Goal: Task Accomplishment & Management: Use online tool/utility

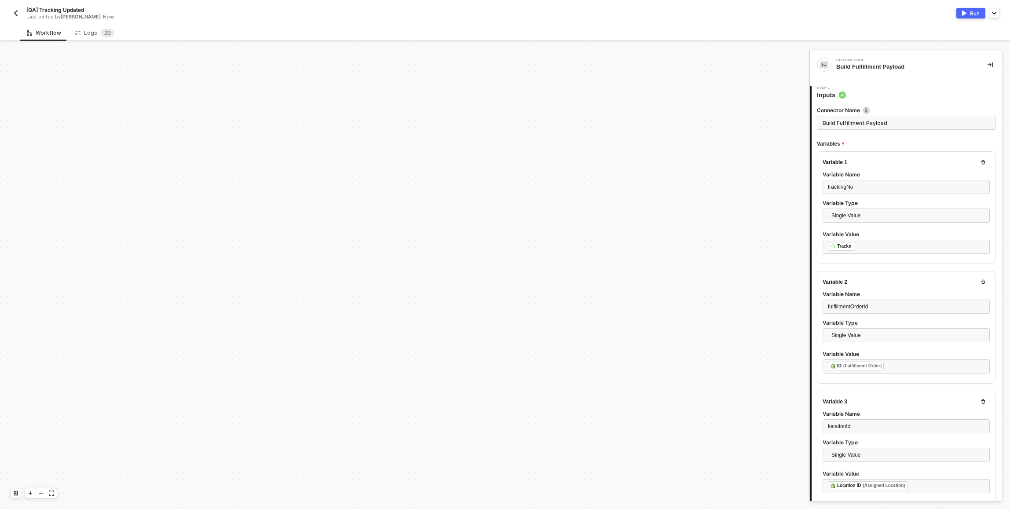
scroll to position [55, 0]
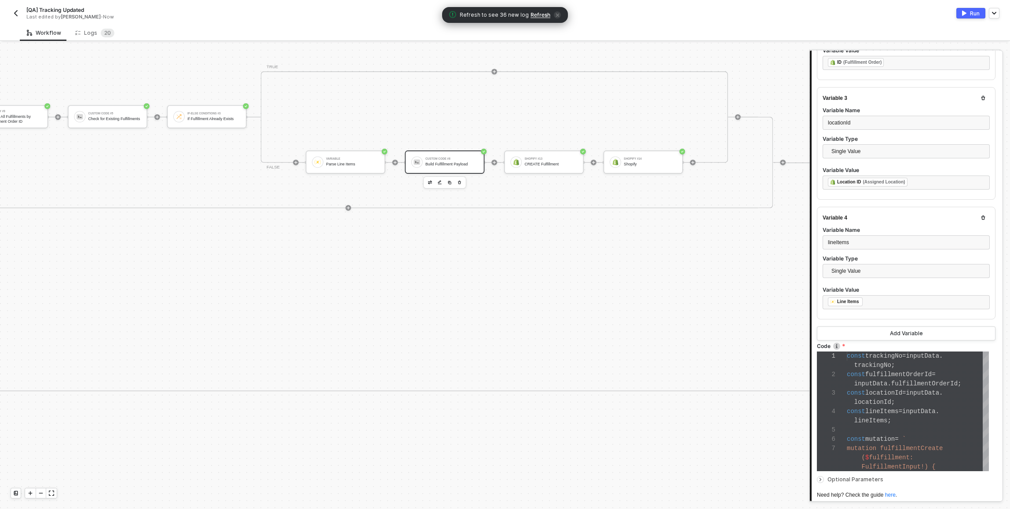
click at [403, 30] on div "Workflow Logs 2 0" at bounding box center [515, 33] width 990 height 16
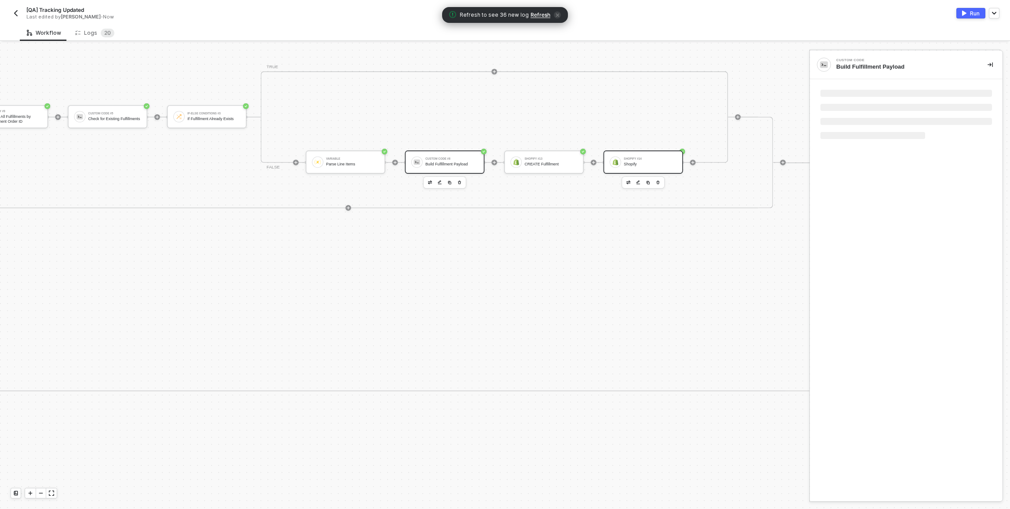
scroll to position [0, 0]
click at [661, 182] on button "button" at bounding box center [658, 182] width 8 height 8
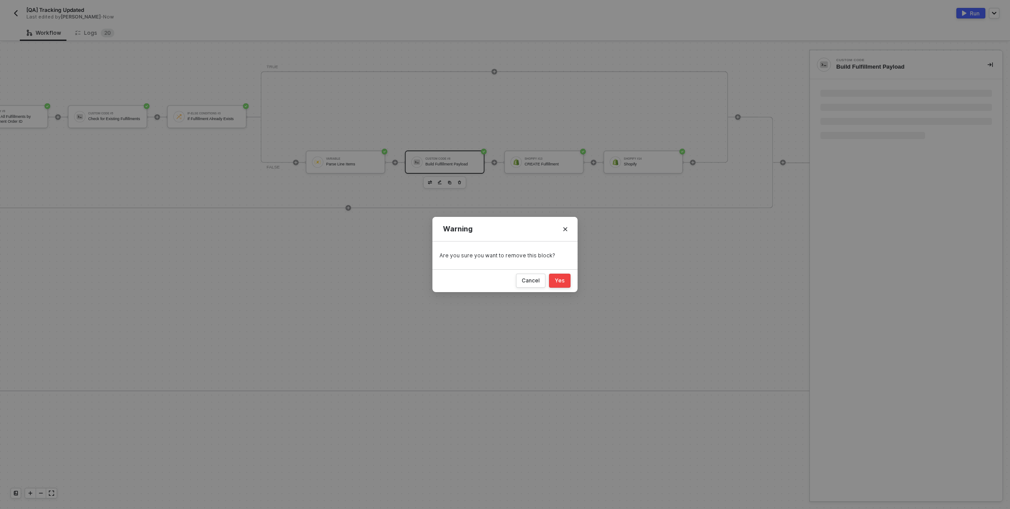
click at [562, 285] on button "Yes" at bounding box center [560, 281] width 22 height 14
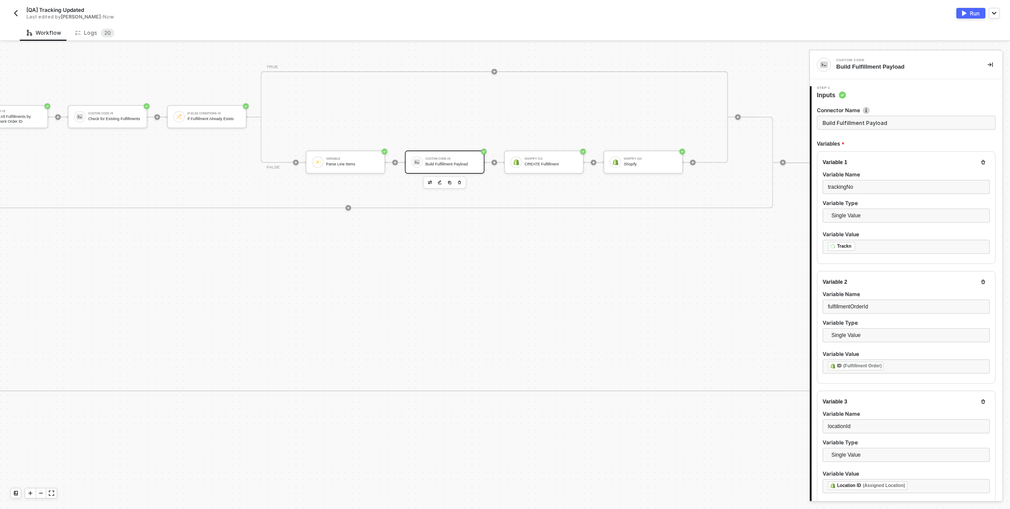
type textarea "const trackingNo = inputData.trackingNo; const fulfillmentOrderId = inputData.f…"
click at [481, 162] on icon "icon-play" at bounding box center [481, 162] width 3 height 3
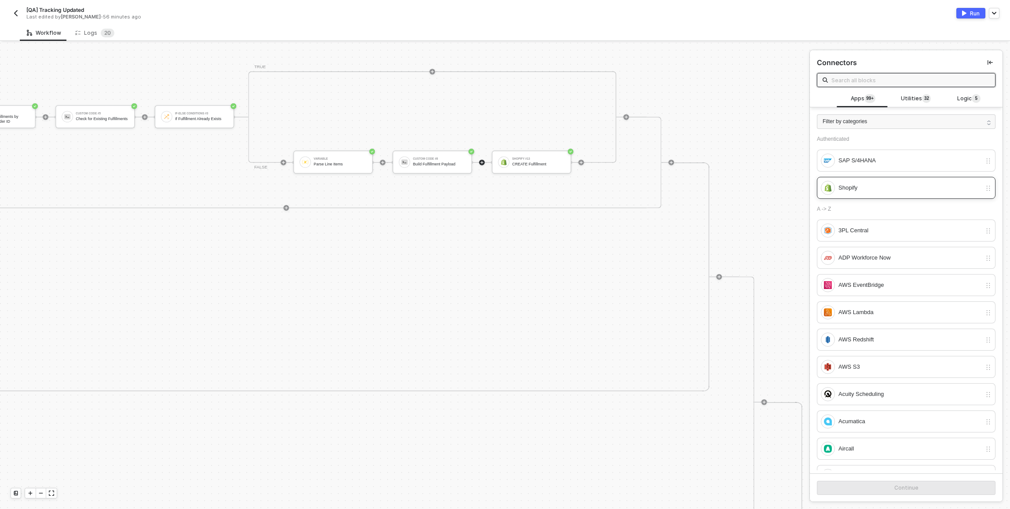
click at [869, 187] on div "Shopify" at bounding box center [909, 188] width 143 height 10
click at [865, 484] on button "Continue" at bounding box center [906, 488] width 179 height 14
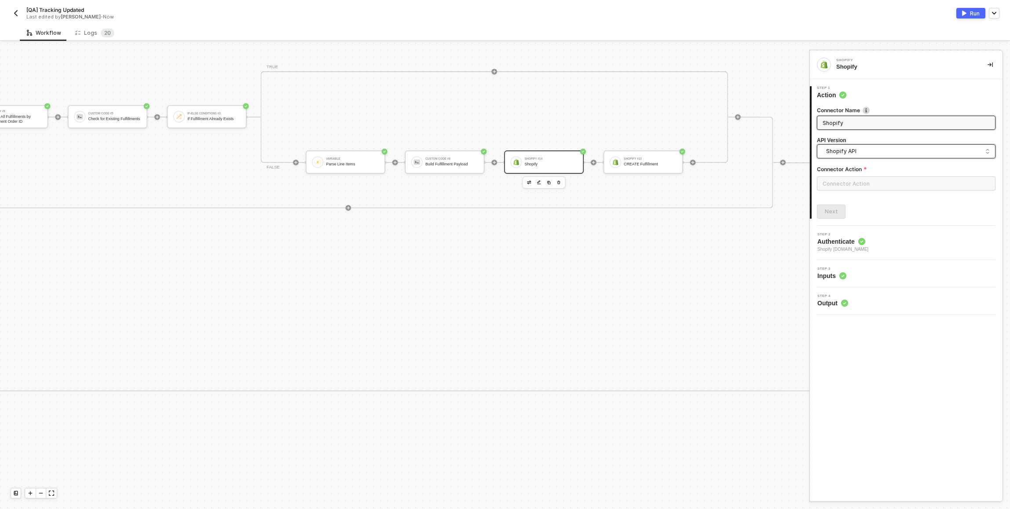
click at [846, 145] on input "search" at bounding box center [906, 152] width 167 height 14
click at [858, 150] on span "Shopify API" at bounding box center [908, 151] width 164 height 10
click at [855, 185] on input "text" at bounding box center [906, 183] width 179 height 14
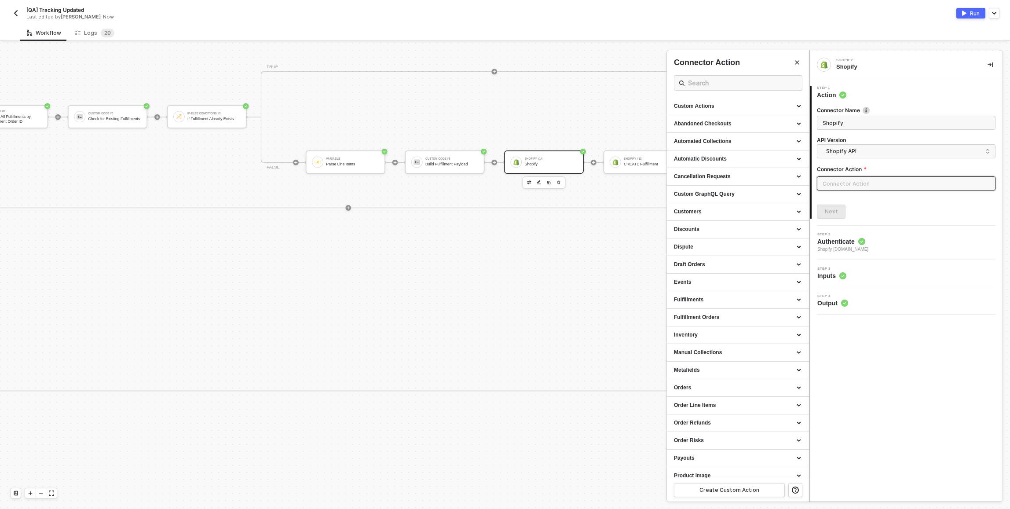
click at [457, 161] on div at bounding box center [505, 276] width 1010 height 466
click at [467, 161] on div at bounding box center [505, 276] width 1010 height 466
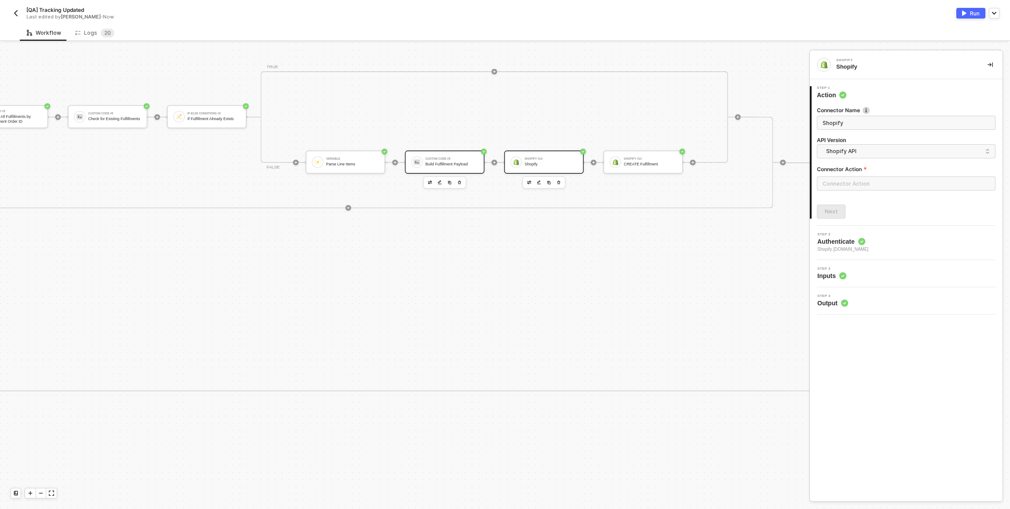
click at [459, 164] on div "Build Fulfillment Payload" at bounding box center [451, 164] width 53 height 4
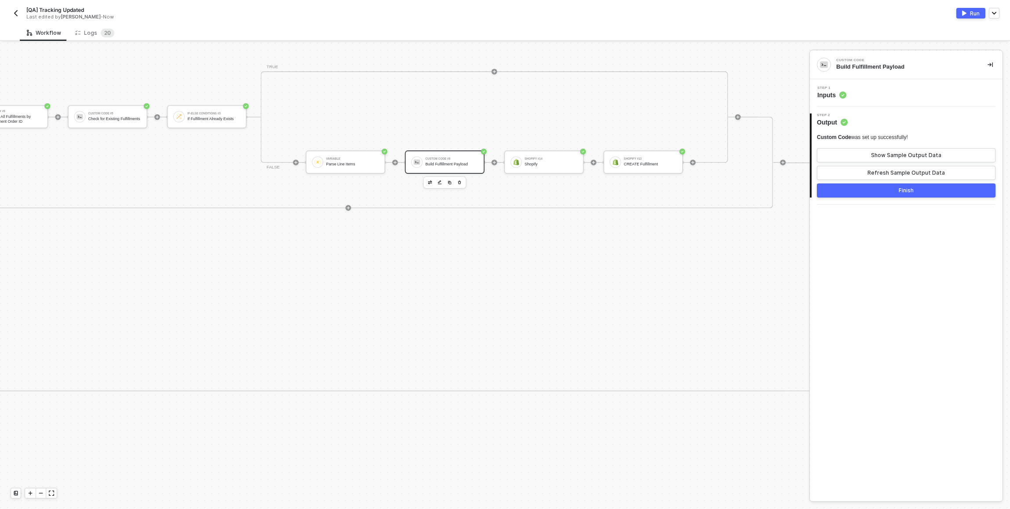
click at [868, 93] on div "Step 1 Inputs" at bounding box center [907, 92] width 190 height 13
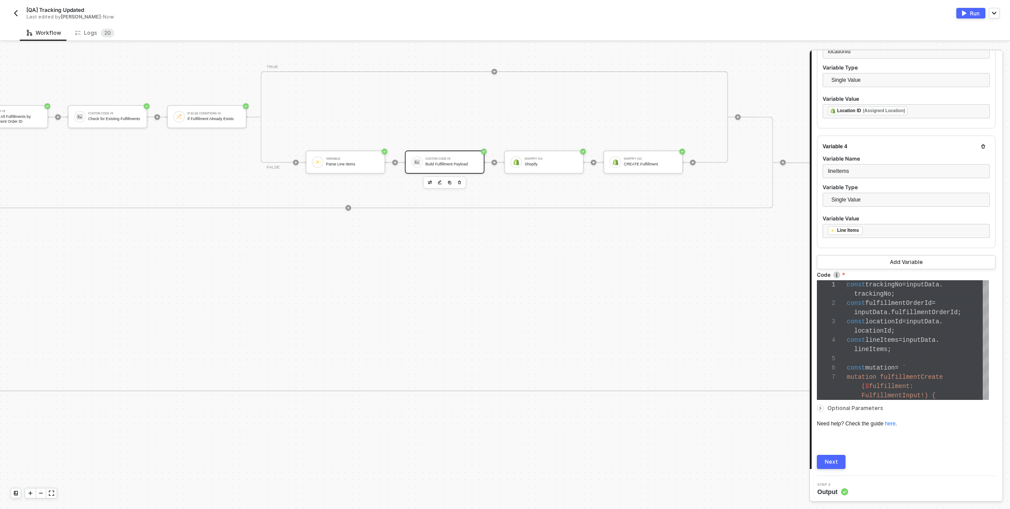
scroll to position [375, 0]
click at [877, 318] on span "locationId" at bounding box center [883, 321] width 37 height 7
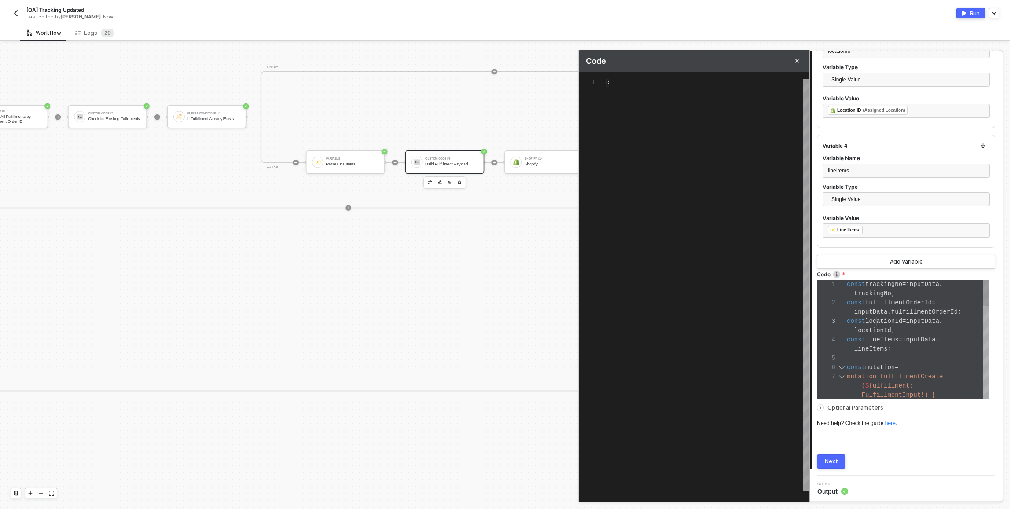
scroll to position [71, 0]
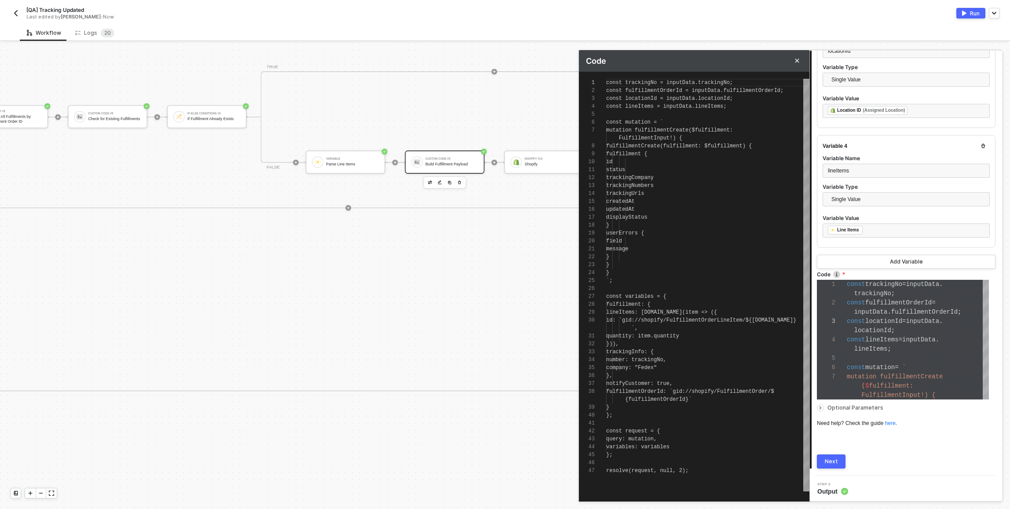
click at [740, 249] on div "message" at bounding box center [707, 249] width 203 height 8
type textarea "const trackingNo = inputData.trackingNo; const fulfillmentOrderId = inputData.f…"
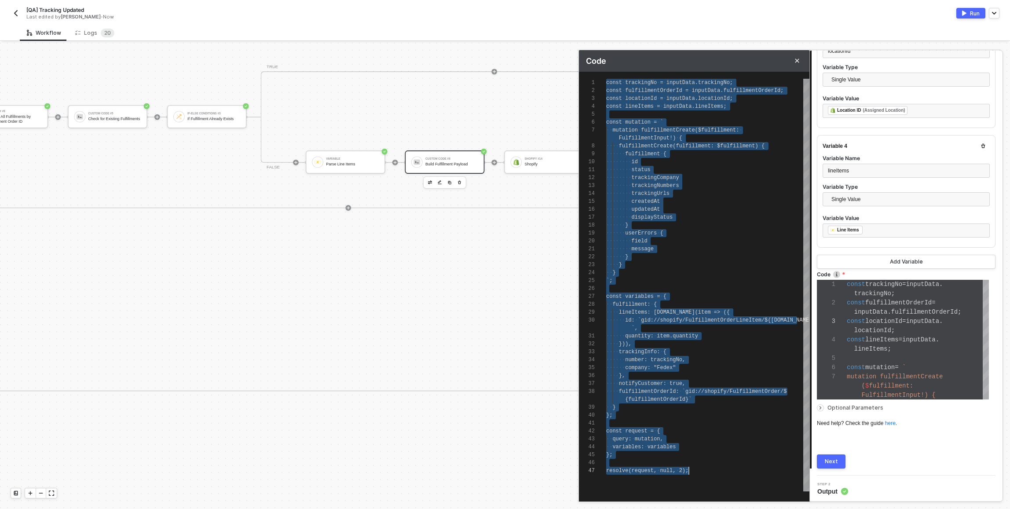
paste textarea "}"
type textarea "const fulfillmentOrderId = 7499601674481; const trackingNumber = "1Z99F2E303968…"
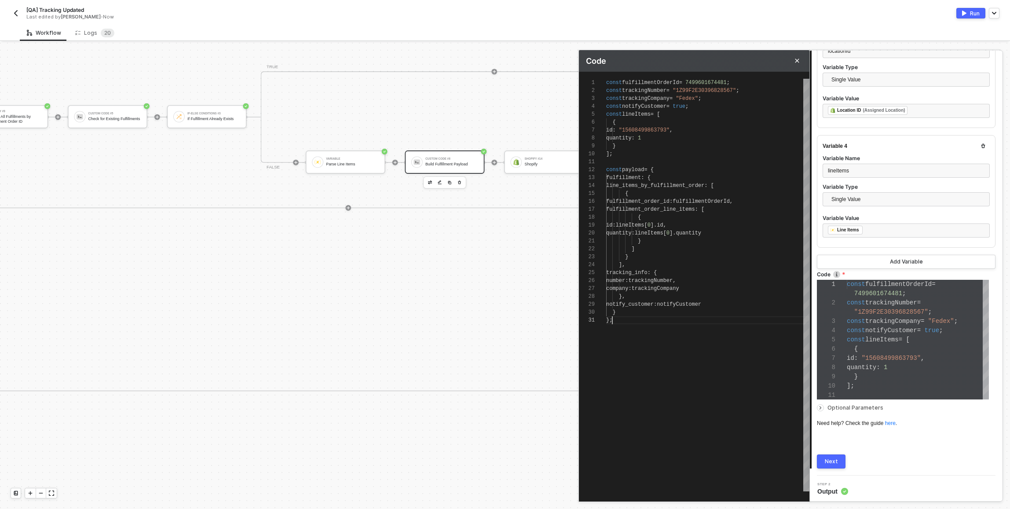
type textarea "const fulfillmentOrderId = 7499601674481; const trackingNumber = "1Z99F2E303968…"
click at [710, 82] on span "7499601674481" at bounding box center [705, 83] width 41 height 6
type textarea "const fulfillmentOrderId = i; const trackingNumber = "1Z99F2E30396828567"; cons…"
type textarea "const fulfillmentOrderId = in; const trackingNumber = "1Z99F2E30396828567"; con…"
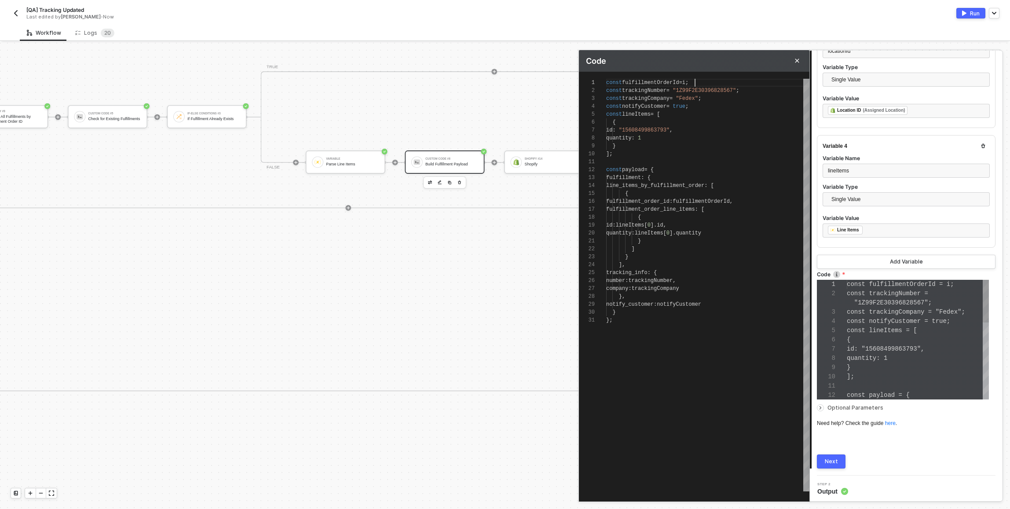
type textarea "const fulfillmentOrderId = inp; const trackingNumber = "1Z99F2E30396828567"; co…"
type textarea "const fulfillmentOrderId = inpu; const trackingNumber = "1Z99F2E30396828567"; c…"
type textarea "const fulfillmentOrderId = input; const trackingNumber = "1Z99F2E30396828567"; …"
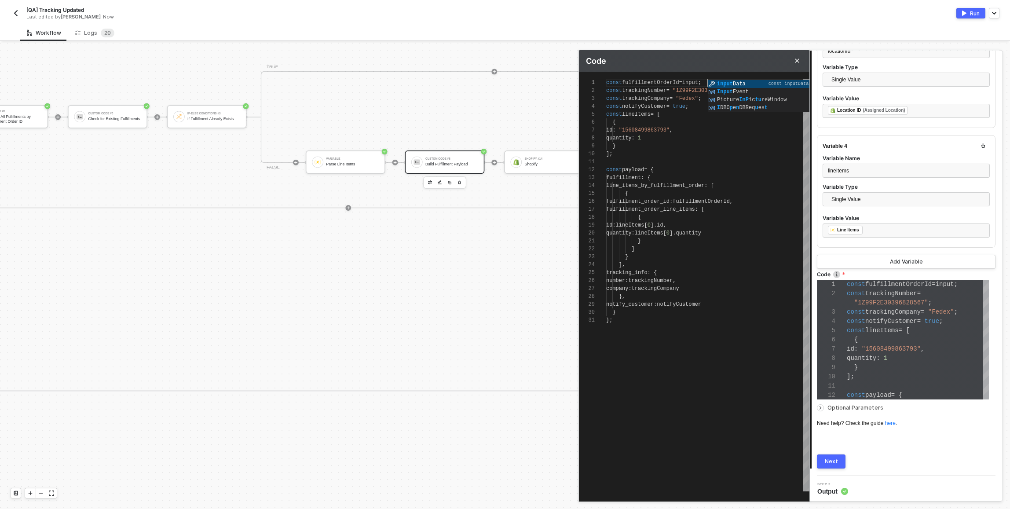
type textarea "const fulfillmentOrderId = inputData; const trackingNumber = "1Z99F2E3039682856…"
type textarea "const fulfillmentOrderId = inputData.; const trackingNumber = "1Z99F2E303968285…"
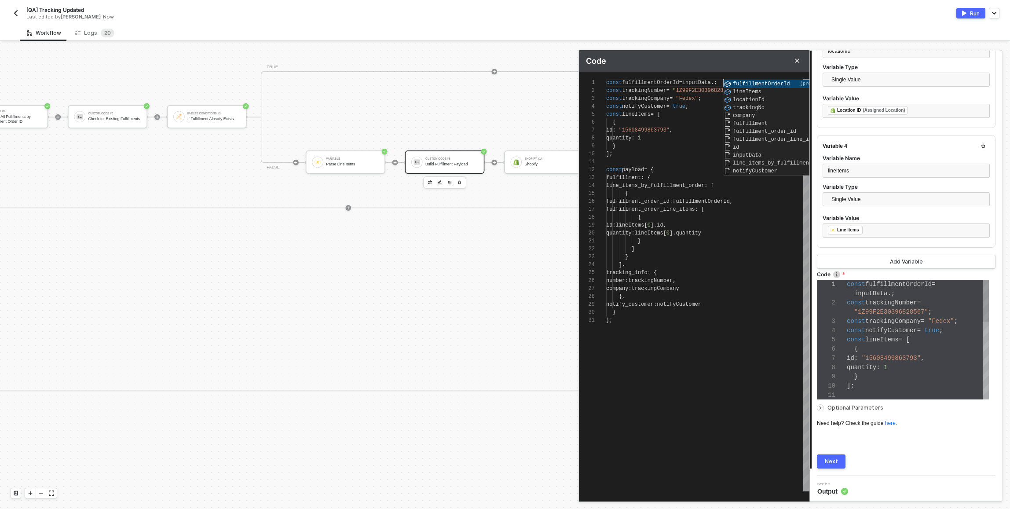
type textarea "const fulfillmentOrderId = inputData.t; const trackingNumber = "1Z99F2E30396828…"
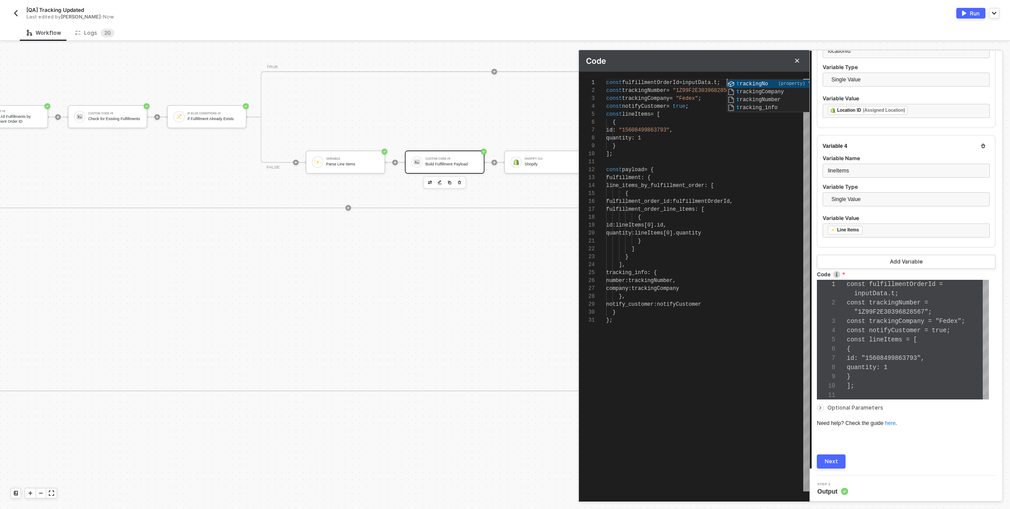
type textarea "const fulfillmentOrderId = inputData.tr; const trackingNumber = "1Z99F2E3039682…"
type textarea "const fulfillmentOrderId = inputData.tra; const trackingNumber = "1Z99F2E303968…"
type textarea "const fulfillmentOrderId = inputData.trac; const trackingNumber = "1Z99F2E30396…"
type textarea "const fulfillmentOrderId = inputData.track; const trackingNumber = "1Z99F2E3039…"
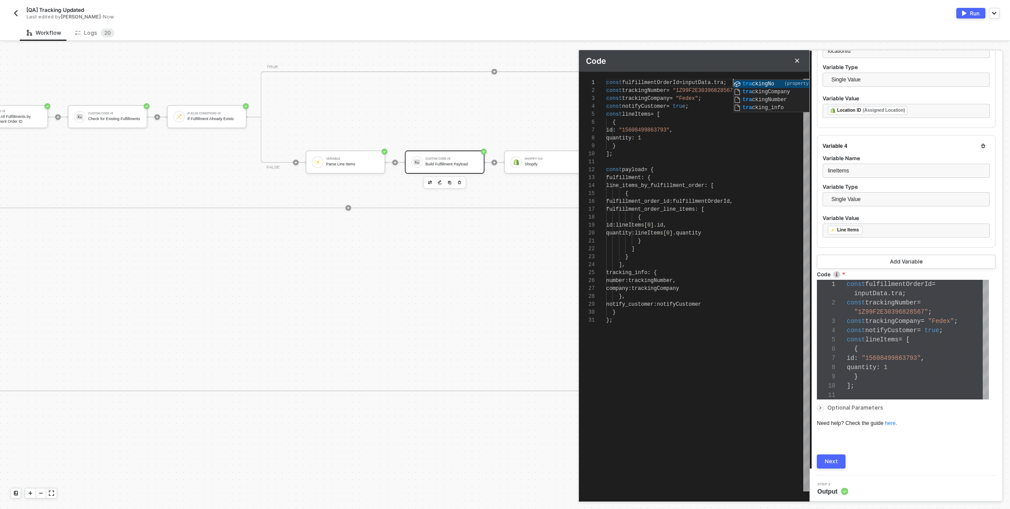
type textarea "const fulfillmentOrderId = inputData.track; const trackingNumber = "1Z99F2E3039…"
type textarea "const fulfillmentOrderId = inputData.trac; const trackingNumber = "1Z99F2E30396…"
type textarea "const fulfillmentOrderId = inputData.tra; const trackingNumber = "1Z99F2E303968…"
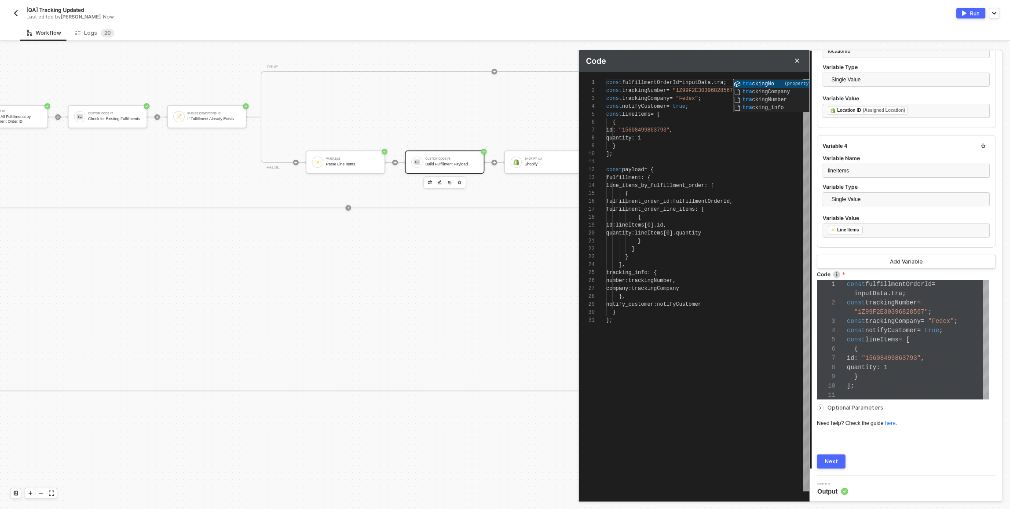
type textarea "const fulfillmentOrderId = inputData.tr; const trackingNumber = "1Z99F2E3039682…"
type textarea "const fulfillmentOrderId = inputData.t; const trackingNumber = "1Z99F2E30396828…"
type textarea "const fulfillmentOrderId = inputData.; const trackingNumber = "1Z99F2E303968285…"
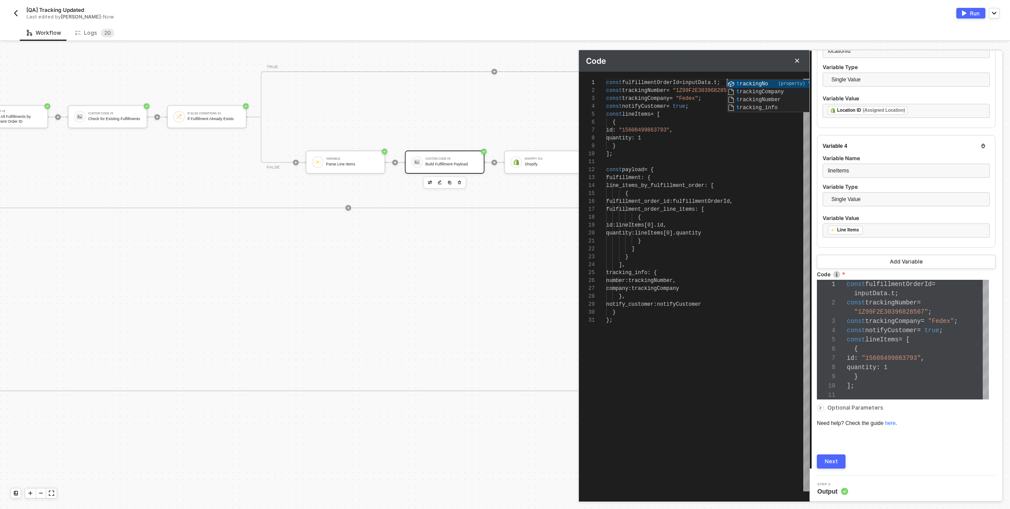
type textarea "const fulfillmentOrderId = inputData.; const trackingNumber = "1Z99F2E303968285…"
type textarea "const fulfillmentOrderId = inputData.f; const trackingNumber = "1Z99F2E30396828…"
type textarea "const fulfillmentOrderId = inputData.fu; const trackingNumber = "1Z99F2E3039682…"
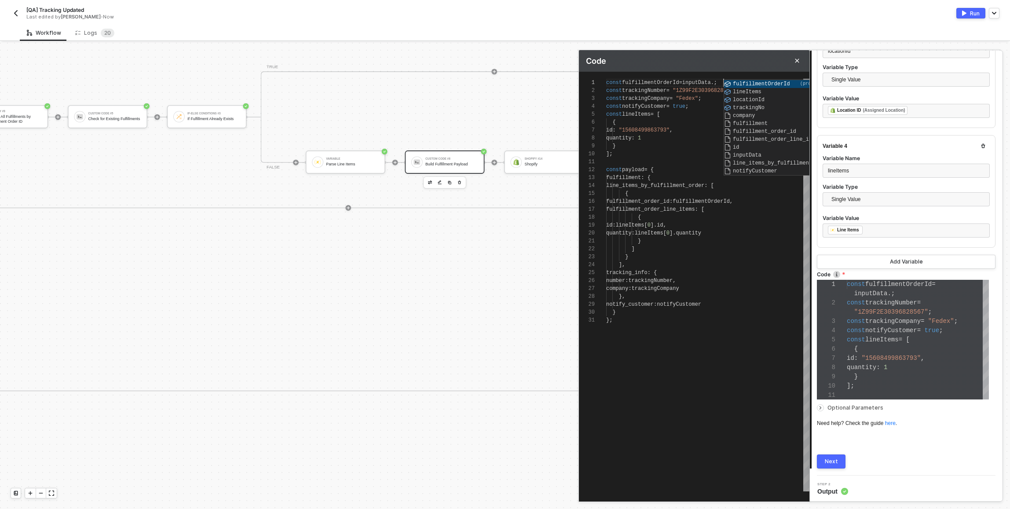
type textarea "const fulfillmentOrderId = inputData.ful; const trackingNumber = "1Z99F2E303968…"
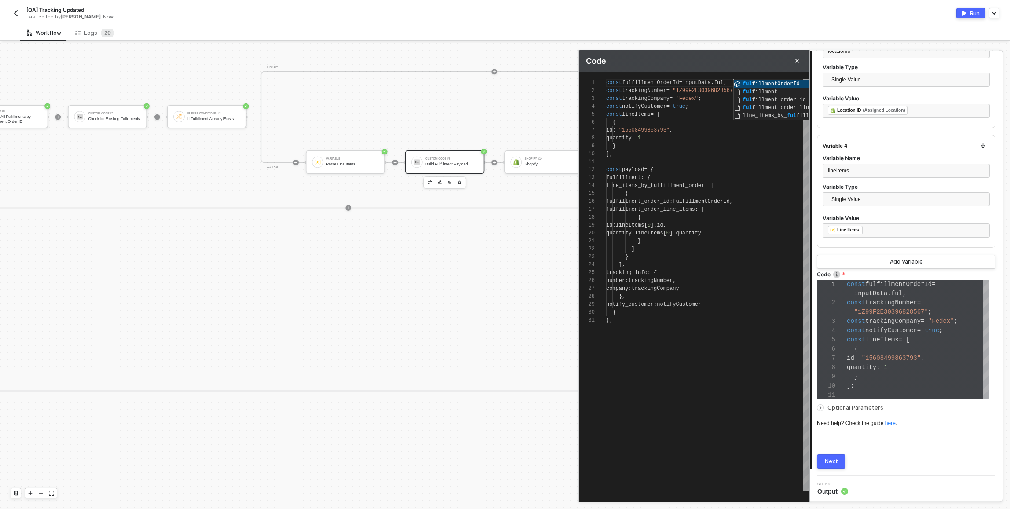
type textarea "const fulfillmentOrderId = inputData.fulfillmentOrderId; const trackingNumber =…"
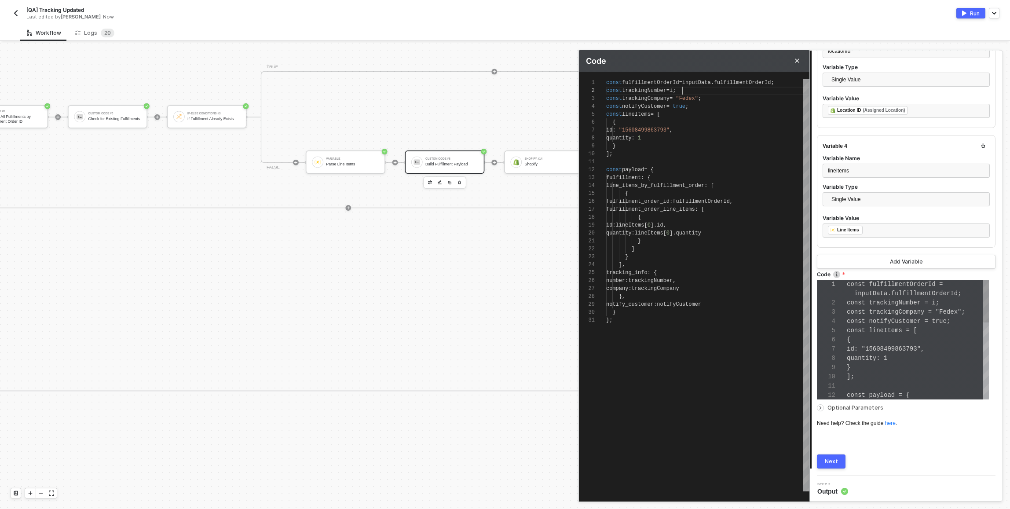
scroll to position [83, 0]
type textarea "const fulfillmentOrderId = inputData.fulfillmentOrderId; const trackingNumber =…"
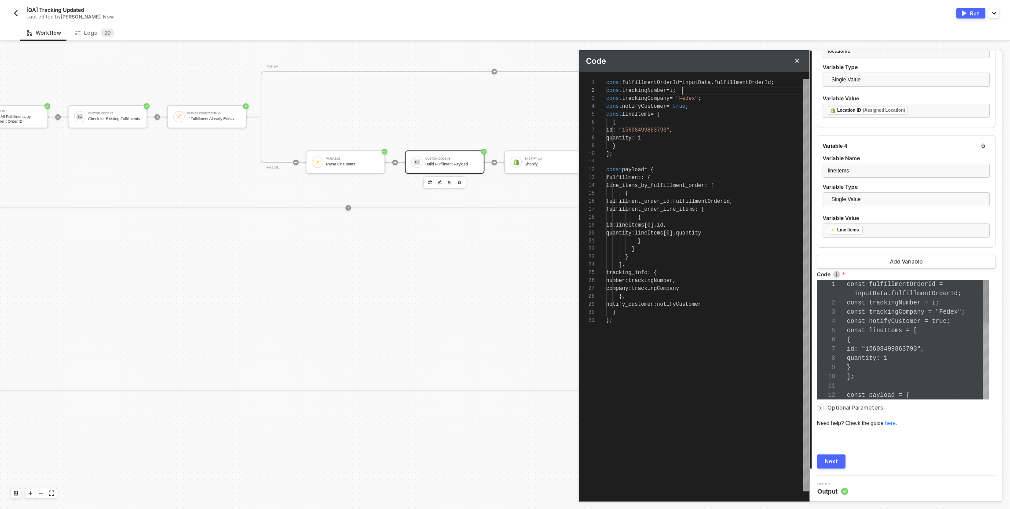
type textarea "const fulfillmentOrderId = inputData.fulfillmentOrderId; const trackingNumber =…"
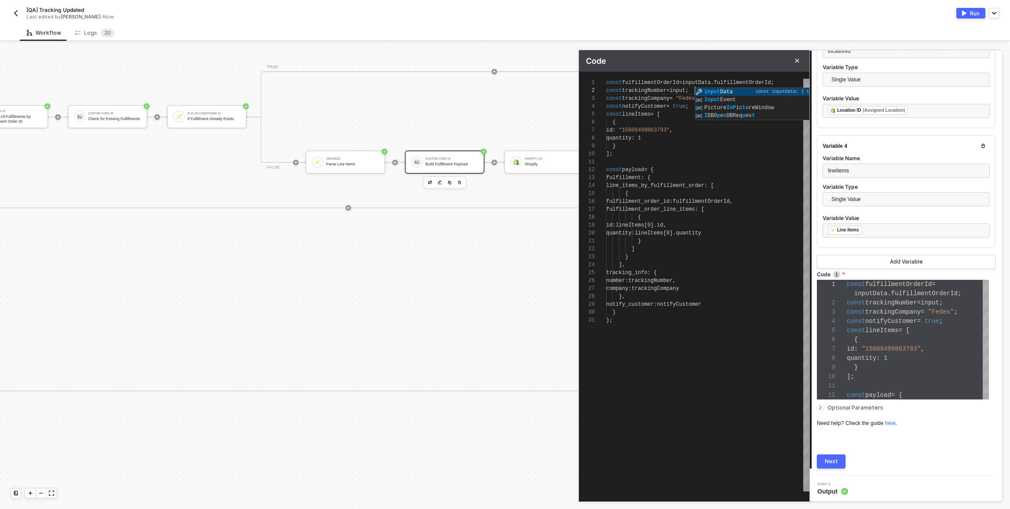
type textarea "const fulfillmentOrderId = inputData.fulfillmentOrderId; const trackingNumber =…"
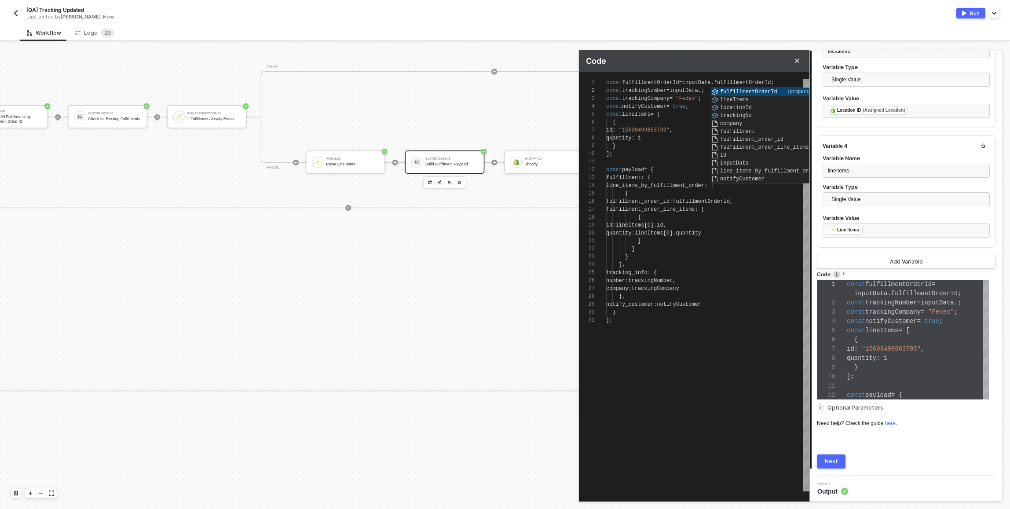
type textarea "const fulfillmentOrderId = inputData.fulfillmentOrderId; const trackingNumber =…"
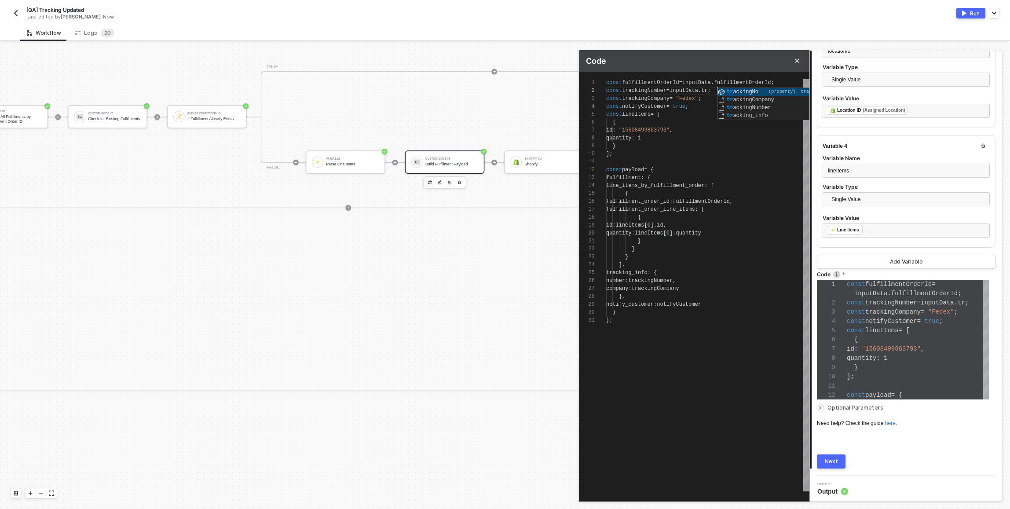
type textarea "const fulfillmentOrderId = inputData.fulfillmentOrderId; const trackingNumber =…"
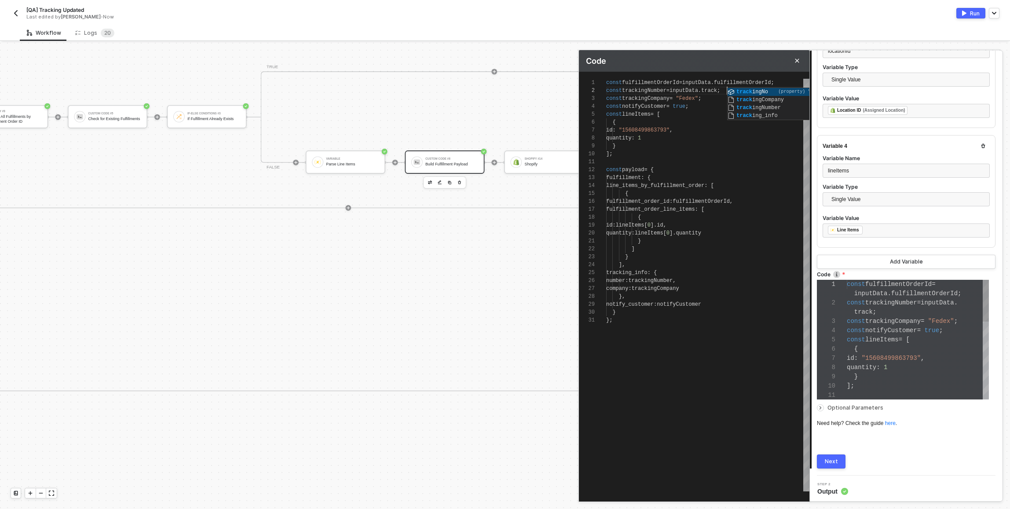
type textarea "const fulfillmentOrderId = inputData.fulfillmentOrderId; const trackingNumber =…"
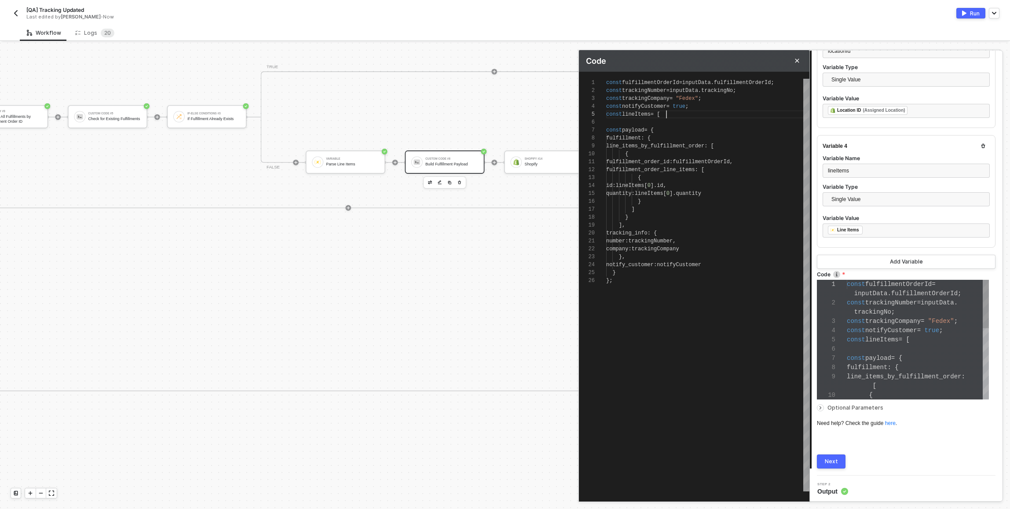
type textarea "const fulfillmentOrderId = inputData.fulfillmentOrderId; const trackingNumber =…"
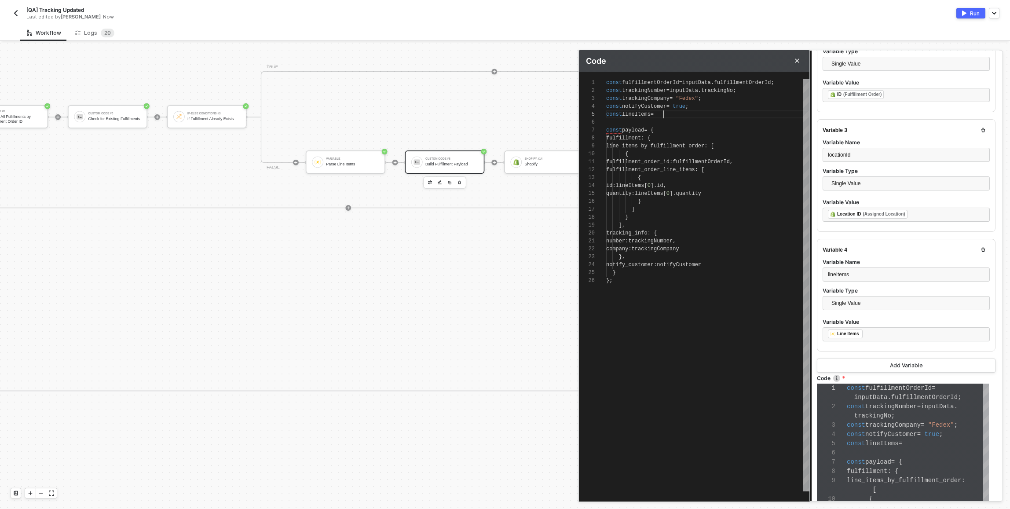
scroll to position [375, 0]
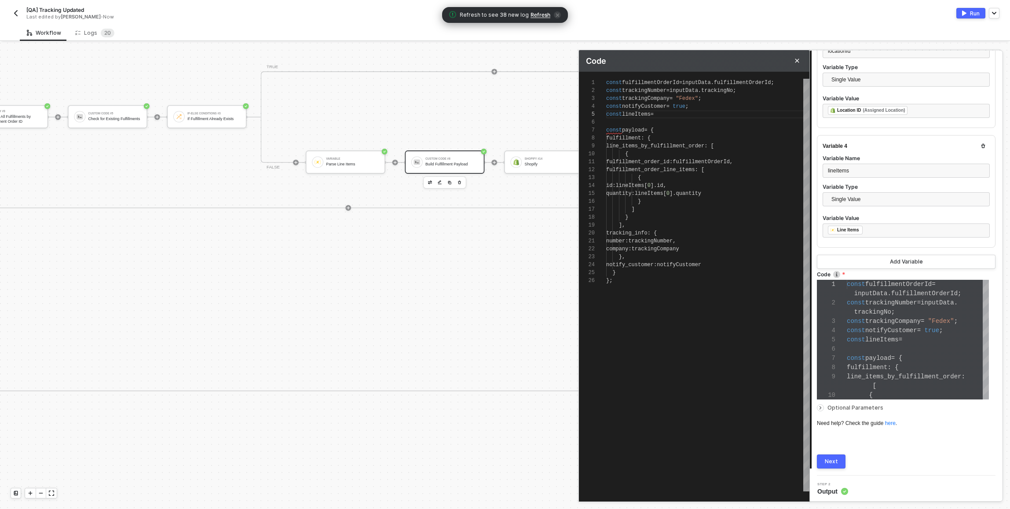
type textarea "const fulfillmentOrderId = inputData.fulfillmentOrderId; const trackingNumber =…"
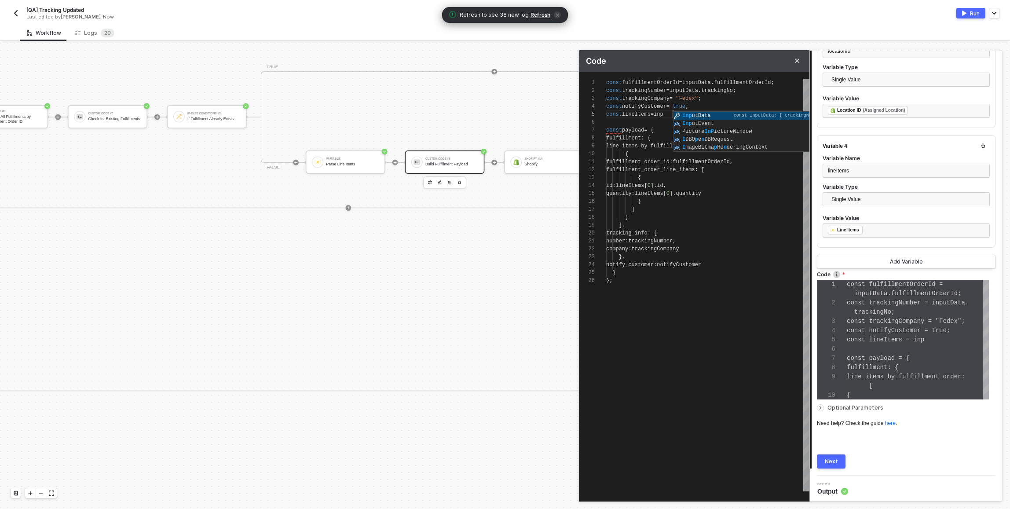
type textarea "const fulfillmentOrderId = inputData.fulfillmentOrderId; const trackingNumber =…"
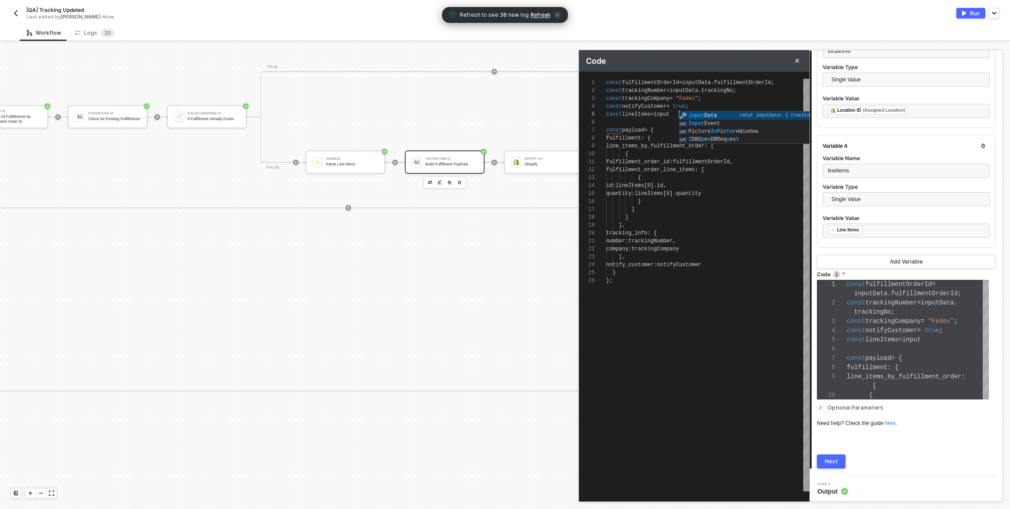
type textarea "const fulfillmentOrderId = inputData.fulfillmentOrderId; const trackingNumber =…"
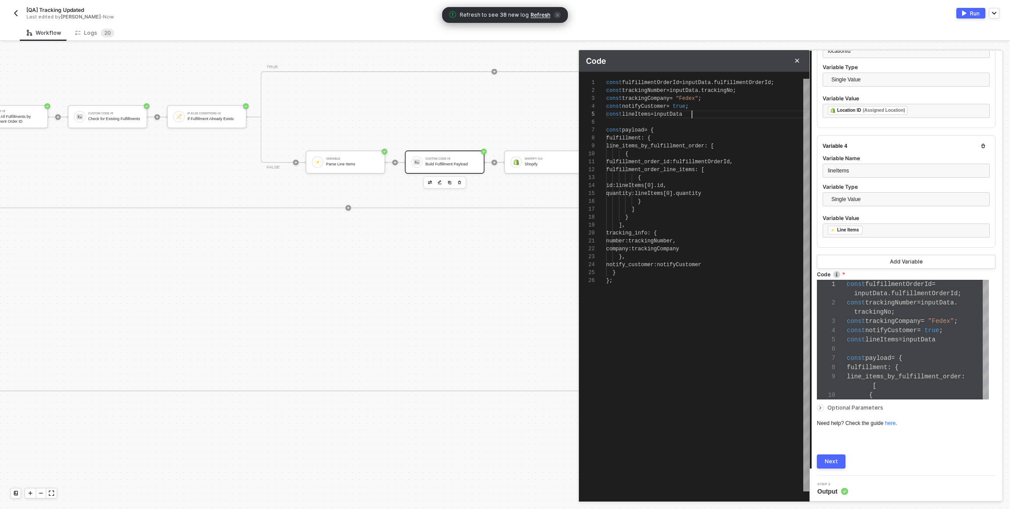
type textarea "const fulfillmentOrderId = inputData.fulfillmentOrderId; const trackingNumber =…"
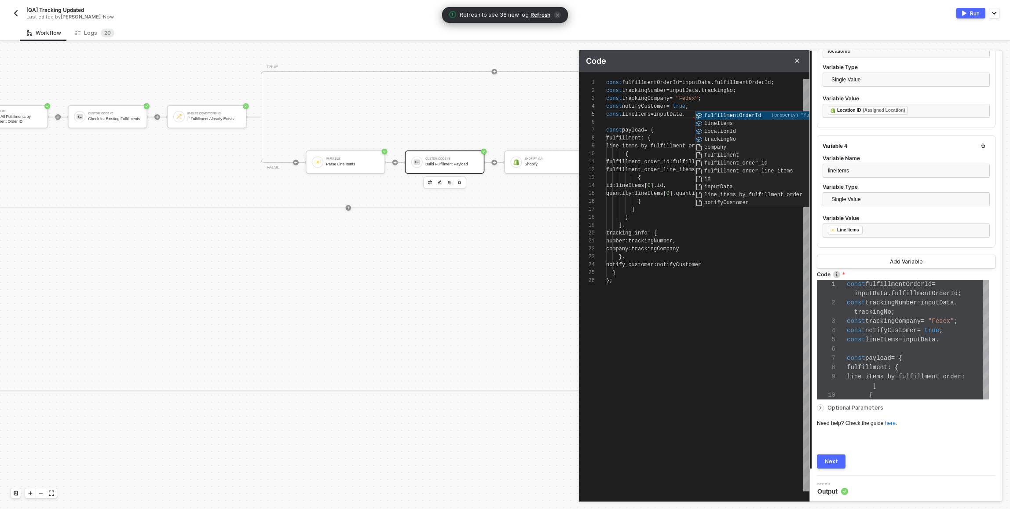
type textarea "const fulfillmentOrderId = inputData.fulfillmentOrderId; const trackingNumber =…"
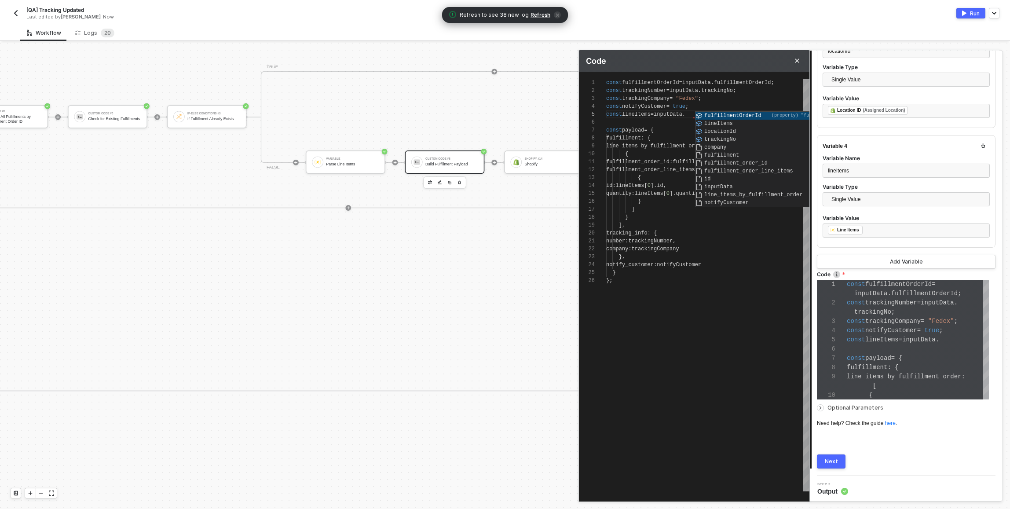
type textarea "const fulfillmentOrderId = inputData.fulfillmentOrderId; const trackingNumber =…"
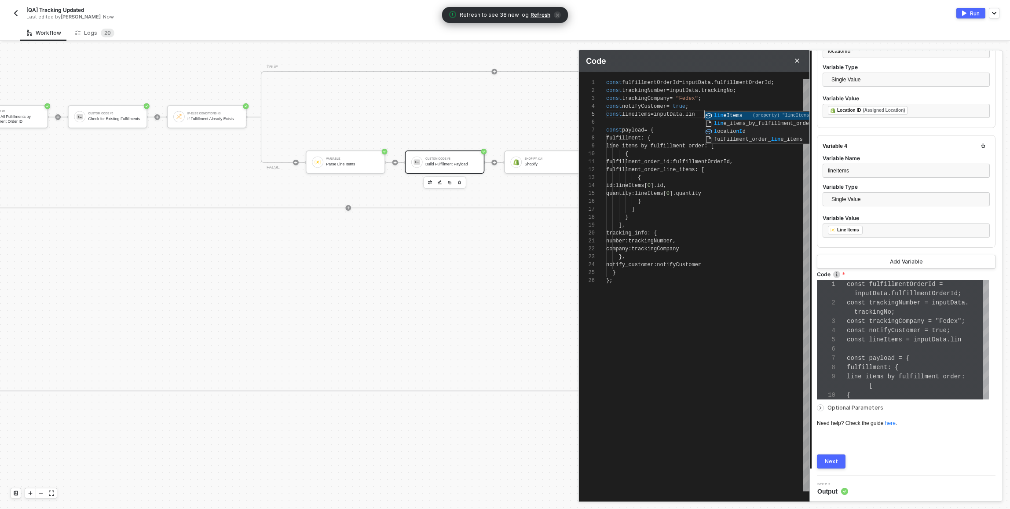
type textarea "const fulfillmentOrderId = inputData.fulfillmentOrderId; const trackingNumber =…"
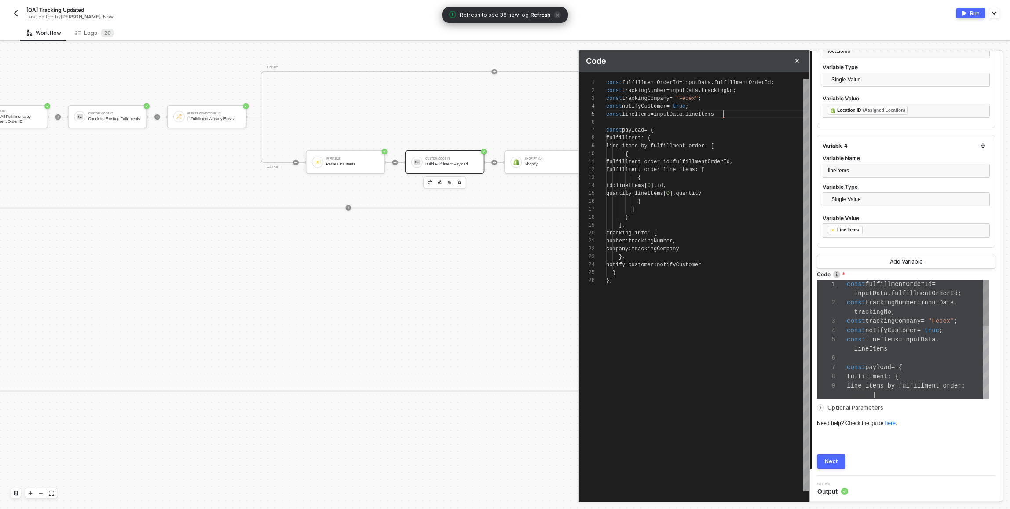
type textarea "const fulfillmentOrderId = inputData.fulfillmentOrderId; const trackingNumber =…"
click at [734, 286] on div "const fulfillmentOrderId = inputData . fulfillmentOrderId ; const trackingNumbe…" at bounding box center [707, 285] width 203 height 413
type textarea "number: trackingNumber, company: trackingCompany }, notify_customer: notifyCust…"
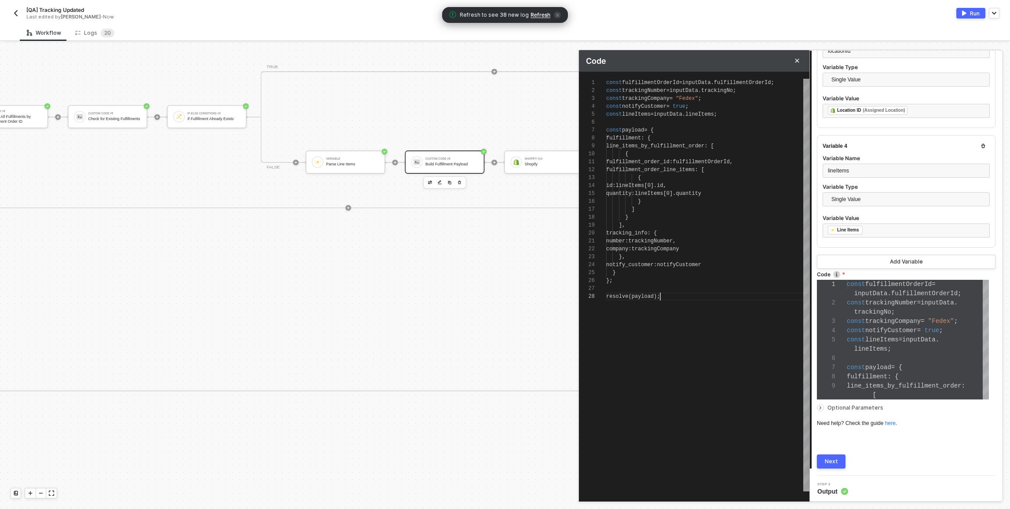
scroll to position [55, 54]
click at [837, 460] on button "Next" at bounding box center [831, 461] width 29 height 14
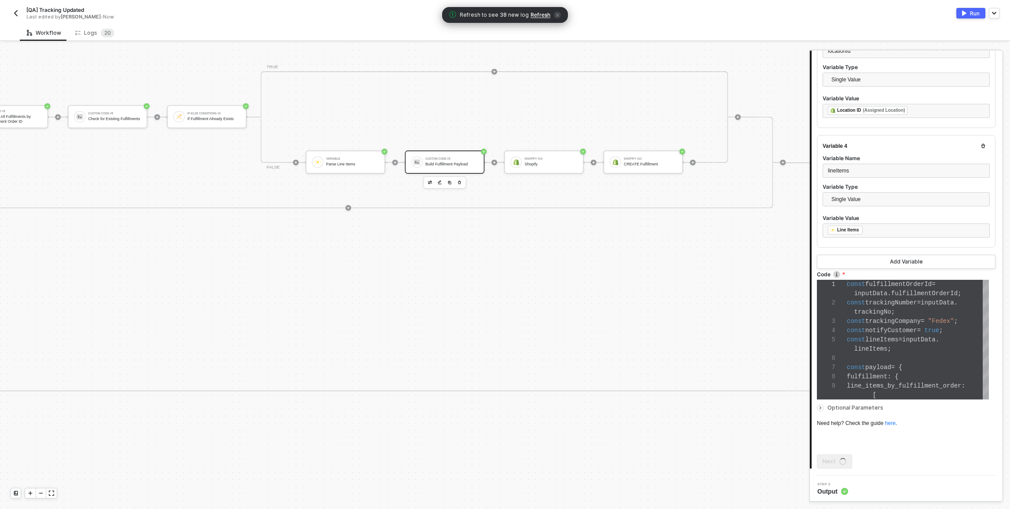
scroll to position [0, 0]
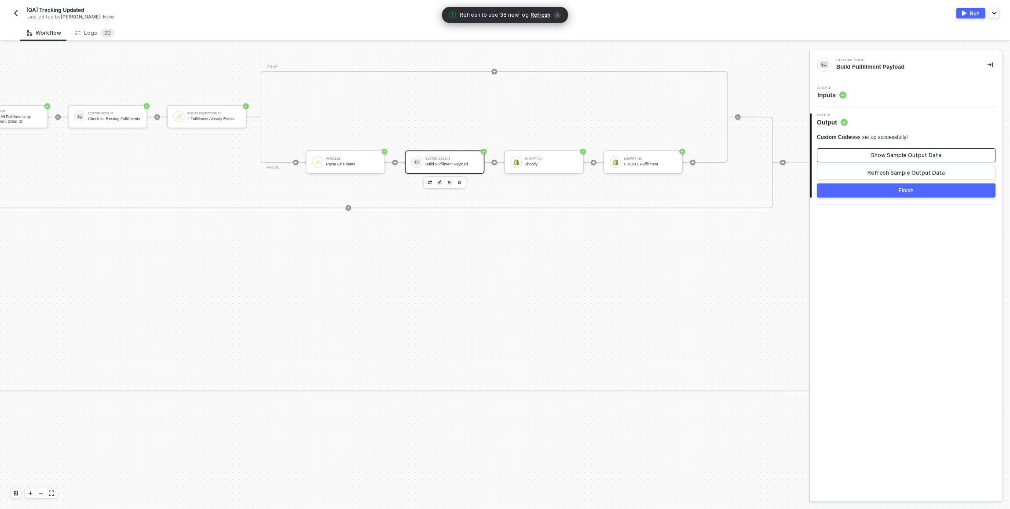
click at [857, 153] on button "Show Sample Output Data" at bounding box center [906, 155] width 179 height 14
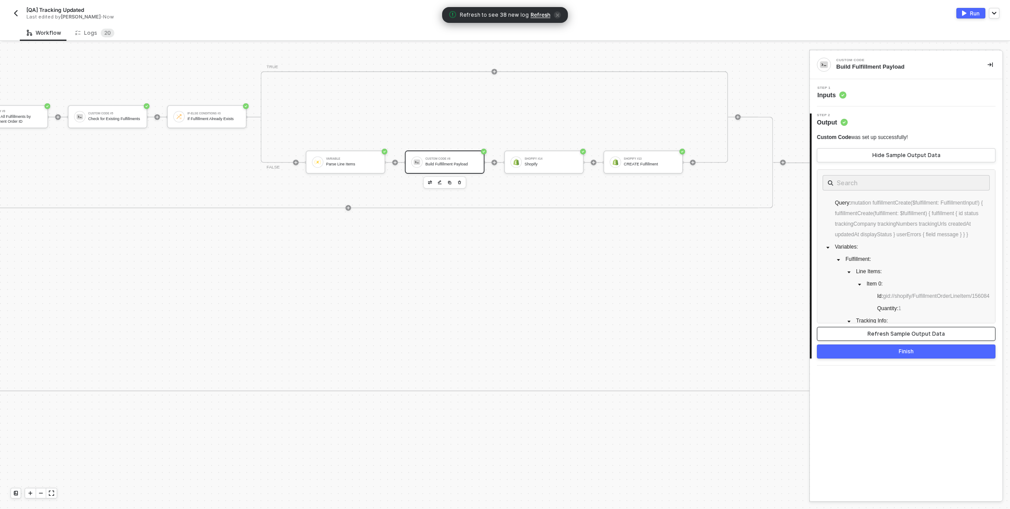
click at [896, 335] on div "Refresh Sample Output Data" at bounding box center [906, 333] width 77 height 7
click at [453, 183] on button "button" at bounding box center [450, 182] width 8 height 8
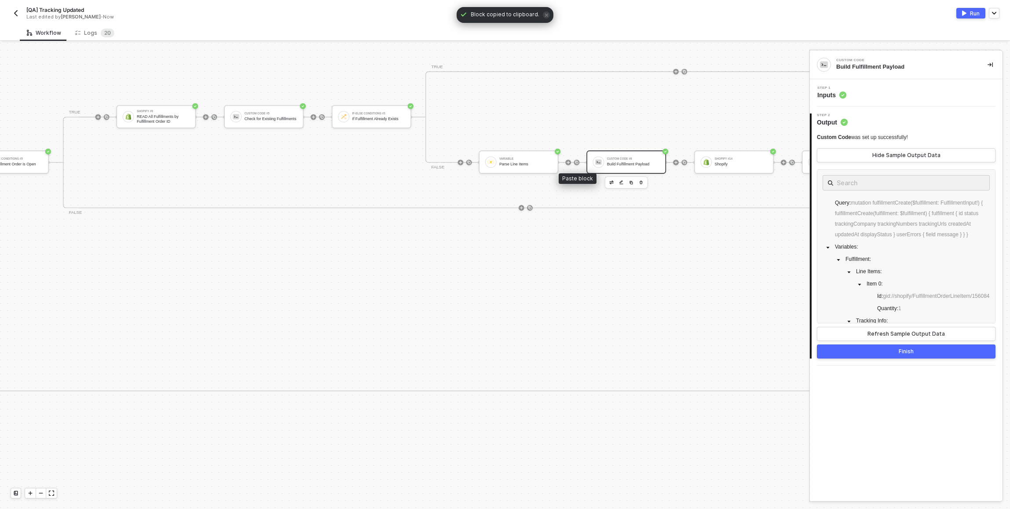
drag, startPoint x: 578, startPoint y: 162, endPoint x: 594, endPoint y: 165, distance: 16.4
click at [875, 354] on button "Finish" at bounding box center [906, 351] width 179 height 14
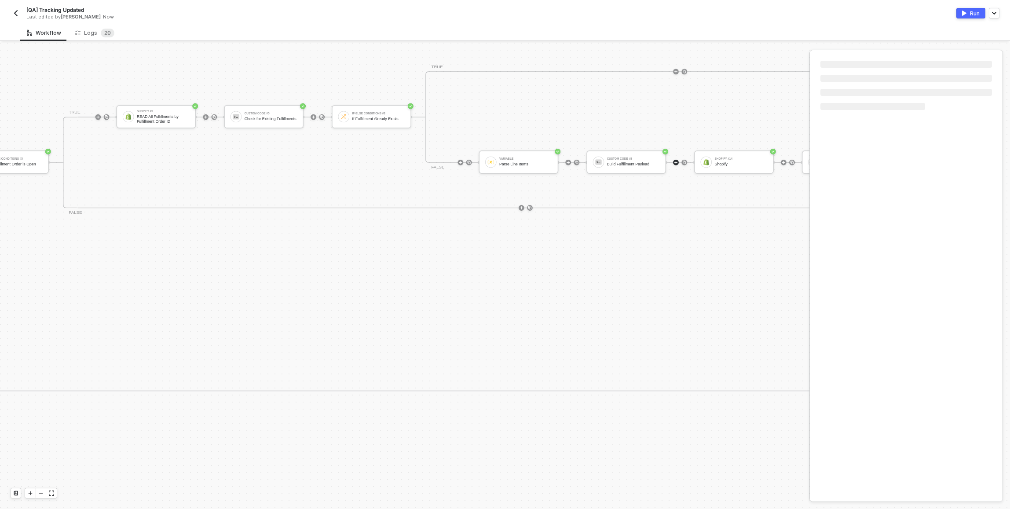
click at [670, 280] on div "Shopify #12 Read Fulfillment Order by ID If-Else Conditions #5 If Fulfillment O…" at bounding box center [424, 276] width 1169 height 229
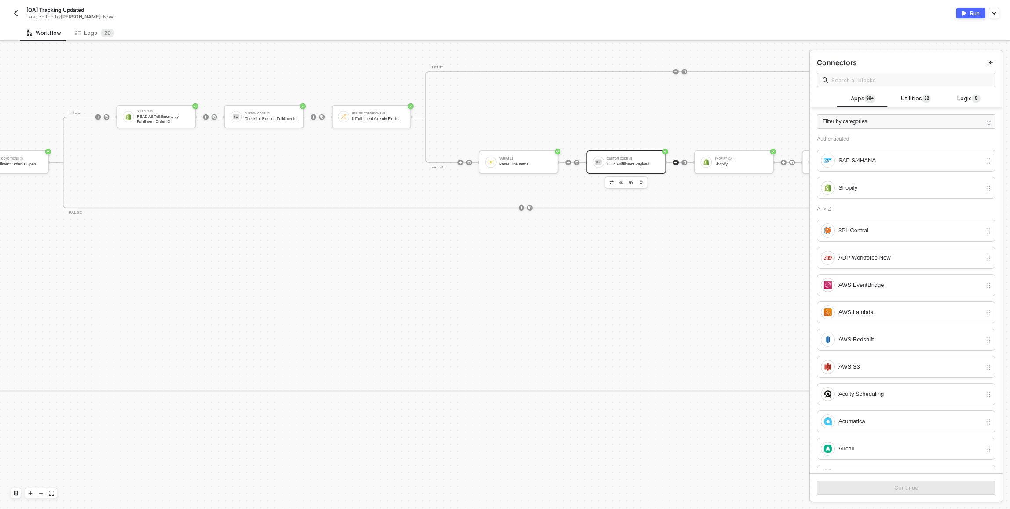
click at [624, 159] on div "Custom Code #8" at bounding box center [633, 158] width 53 height 3
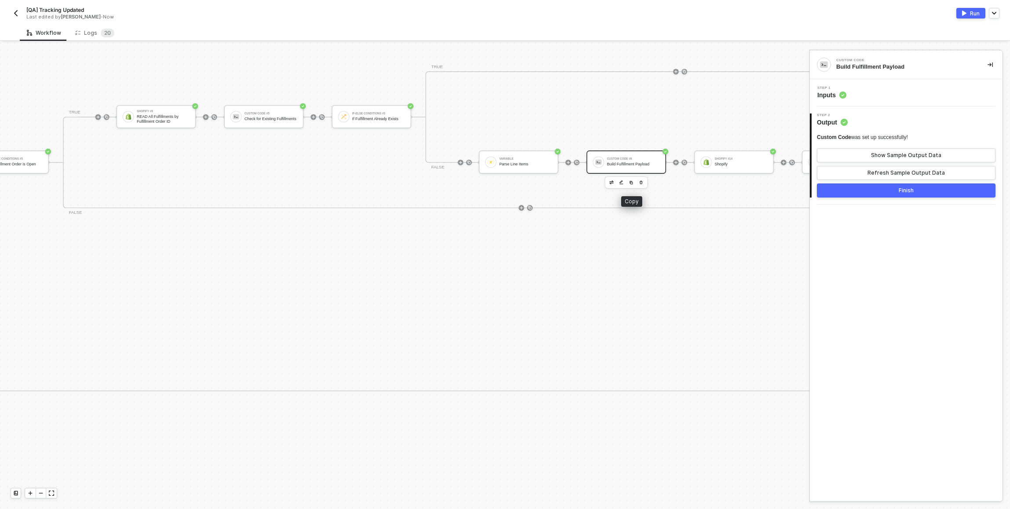
click at [633, 183] on img "button" at bounding box center [631, 182] width 4 height 4
click at [575, 161] on img at bounding box center [577, 162] width 4 height 4
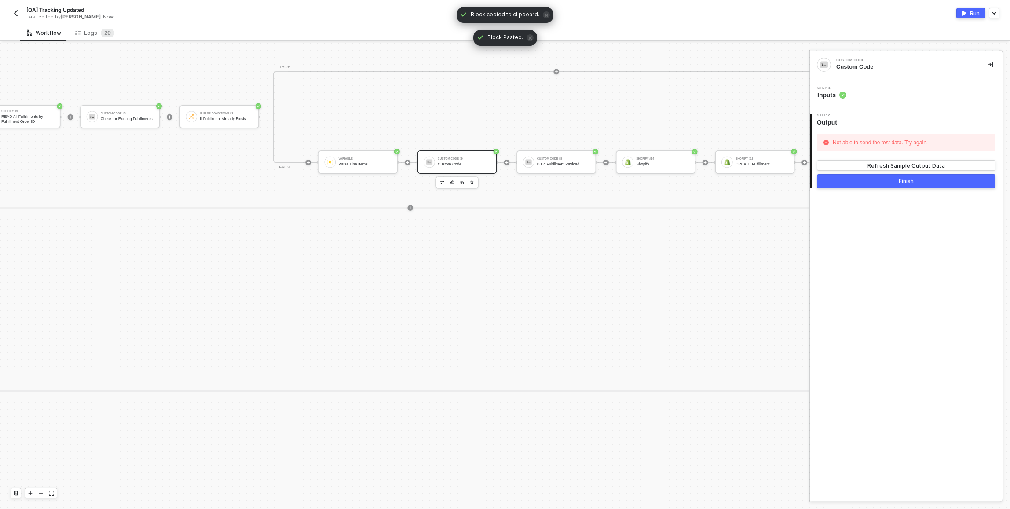
drag, startPoint x: 572, startPoint y: 183, endPoint x: 615, endPoint y: 241, distance: 72.0
click at [572, 175] on icon "button" at bounding box center [571, 172] width 4 height 6
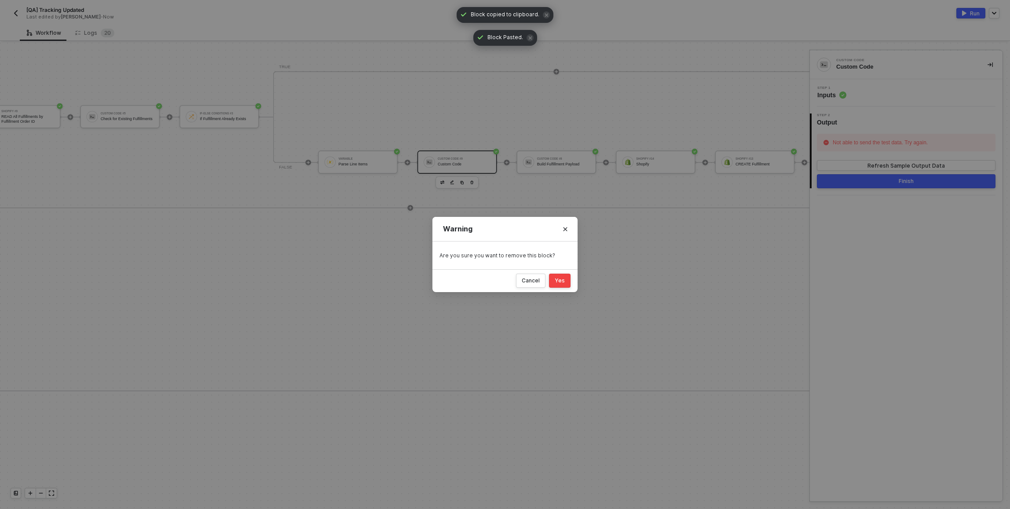
click at [560, 286] on button "Yes" at bounding box center [560, 281] width 22 height 14
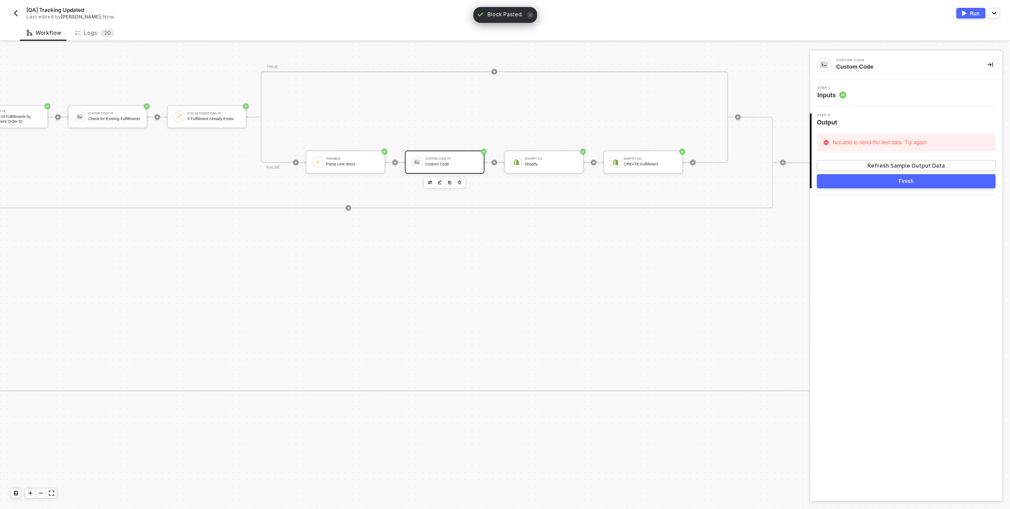
click at [464, 162] on div "Custom Code" at bounding box center [451, 164] width 53 height 4
click at [866, 95] on div "Step 1 Inputs" at bounding box center [907, 92] width 190 height 13
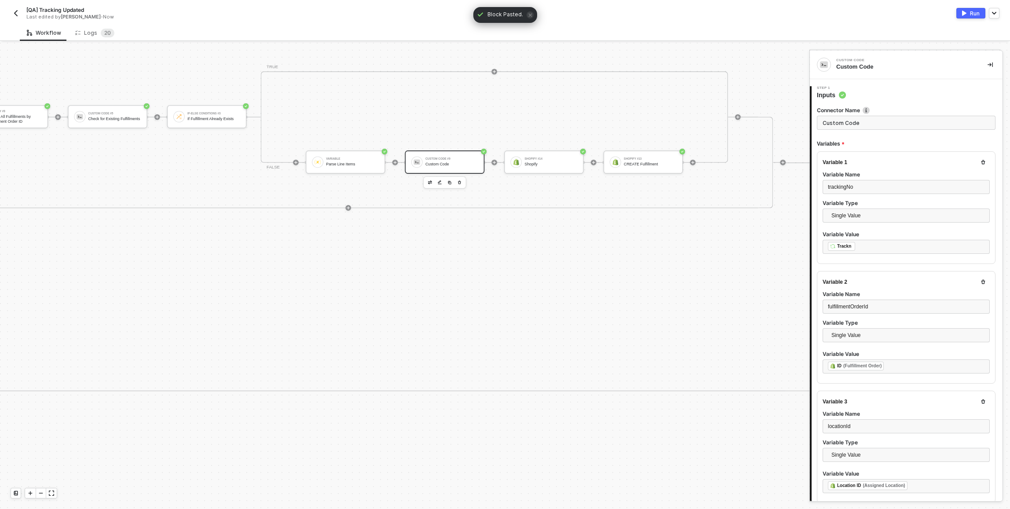
type textarea "const fulfillmentOrderId = inputData.fulfillmentOrderId; const trackingNumber =…"
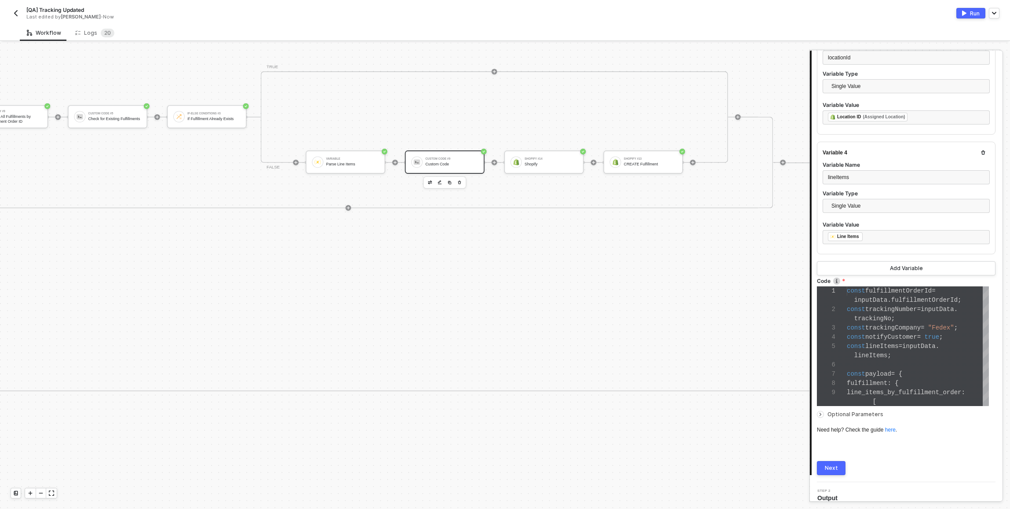
scroll to position [368, 0]
click at [325, 162] on div "Variable Parse Line Items" at bounding box center [350, 161] width 55 height 13
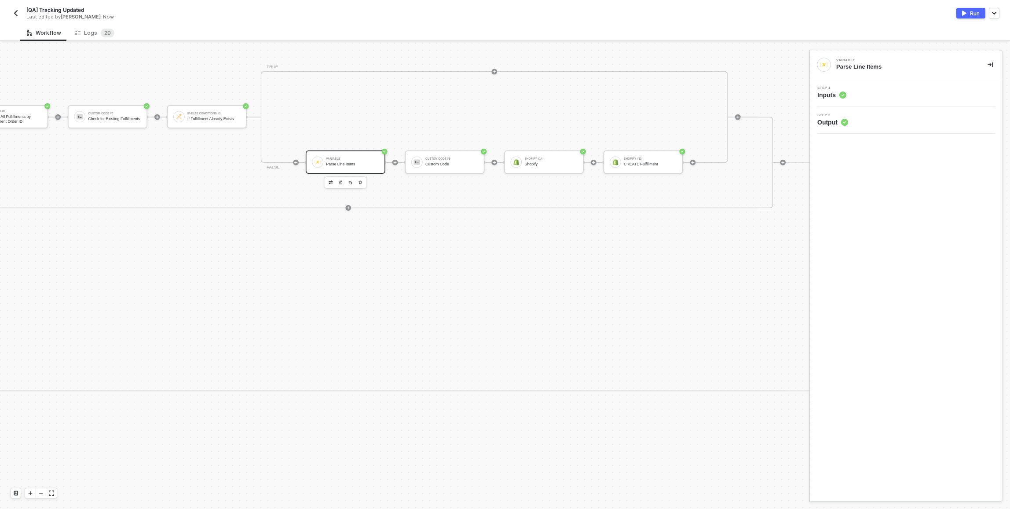
click at [903, 126] on div "Step 2 Output" at bounding box center [906, 119] width 193 height 27
click at [893, 117] on div "Step 2 Output" at bounding box center [907, 119] width 190 height 13
click at [878, 91] on div "Step 1 Inputs" at bounding box center [907, 92] width 190 height 13
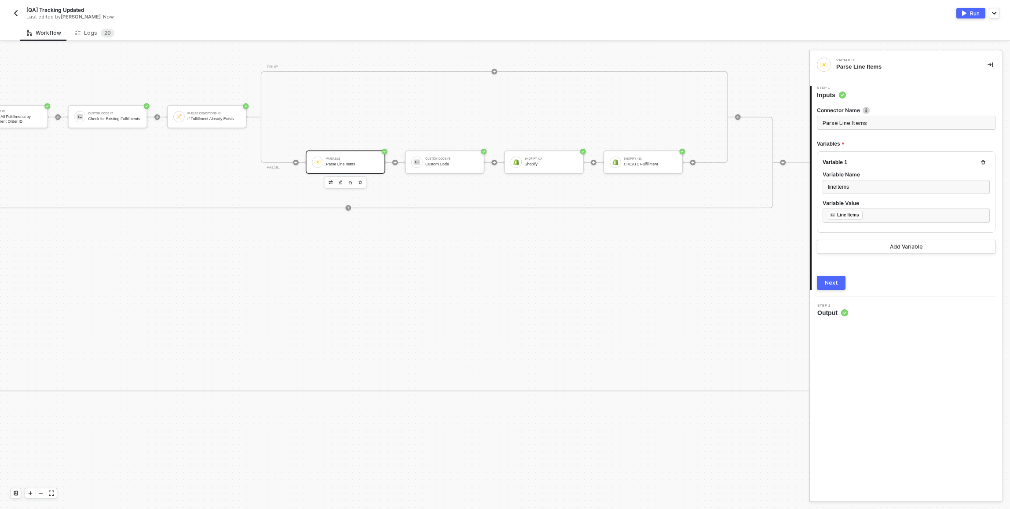
click at [830, 280] on div "Next" at bounding box center [831, 282] width 13 height 7
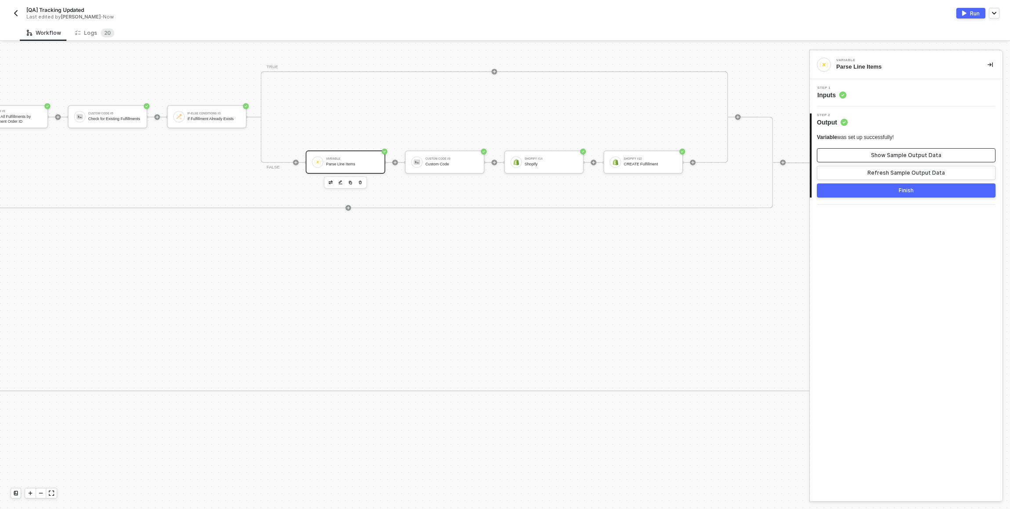
click at [864, 156] on button "Show Sample Output Data" at bounding box center [906, 155] width 179 height 14
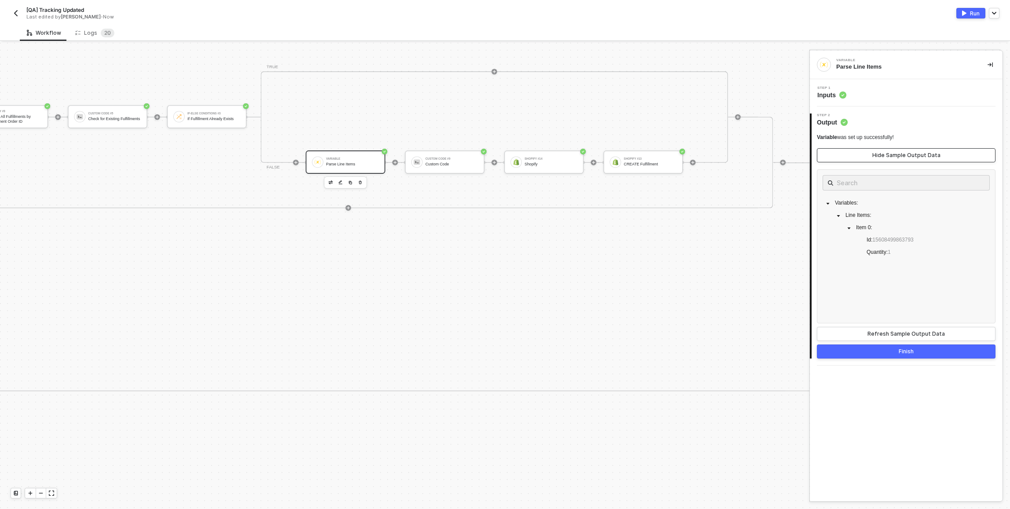
click at [864, 156] on button "Hide Sample Output Data" at bounding box center [906, 155] width 179 height 14
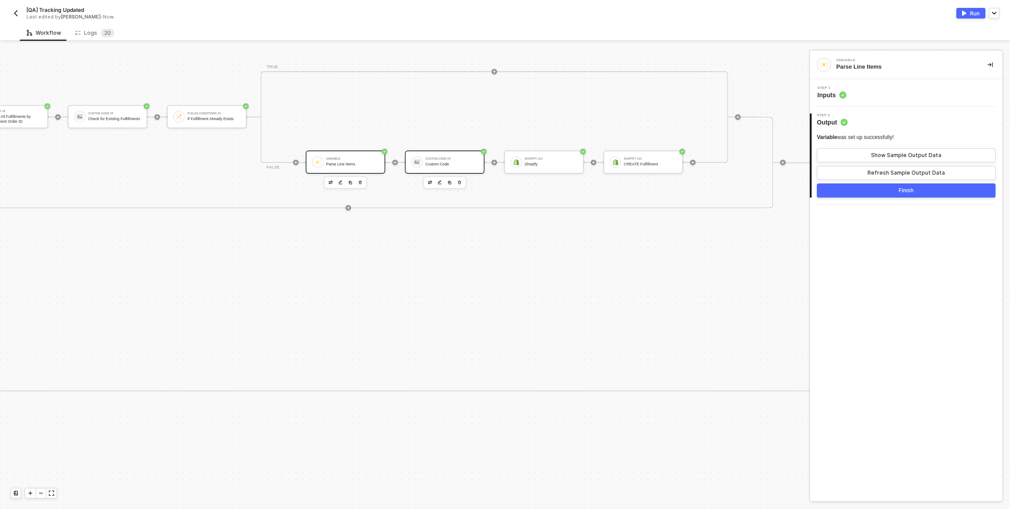
click at [462, 163] on div "Custom Code" at bounding box center [451, 164] width 53 height 4
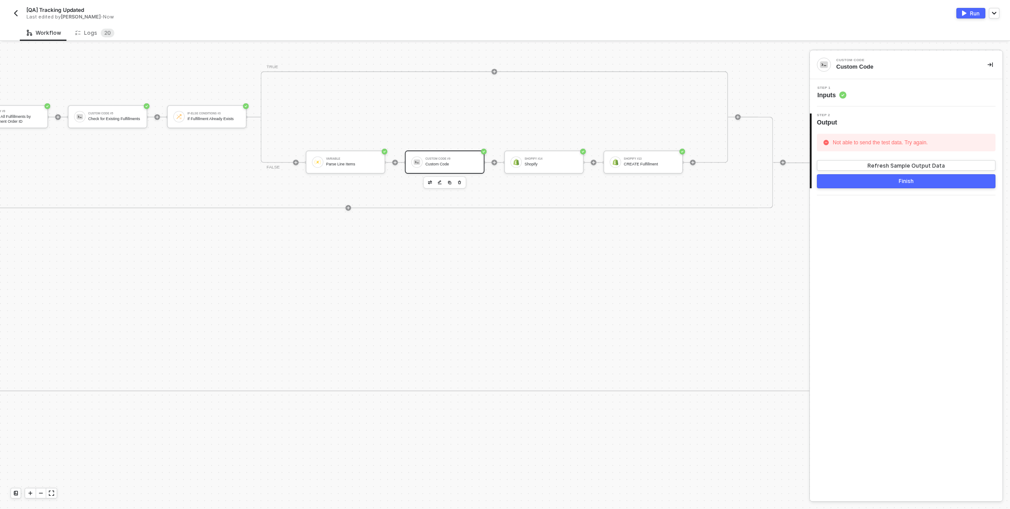
click at [919, 94] on div "Step 1 Inputs" at bounding box center [907, 92] width 190 height 13
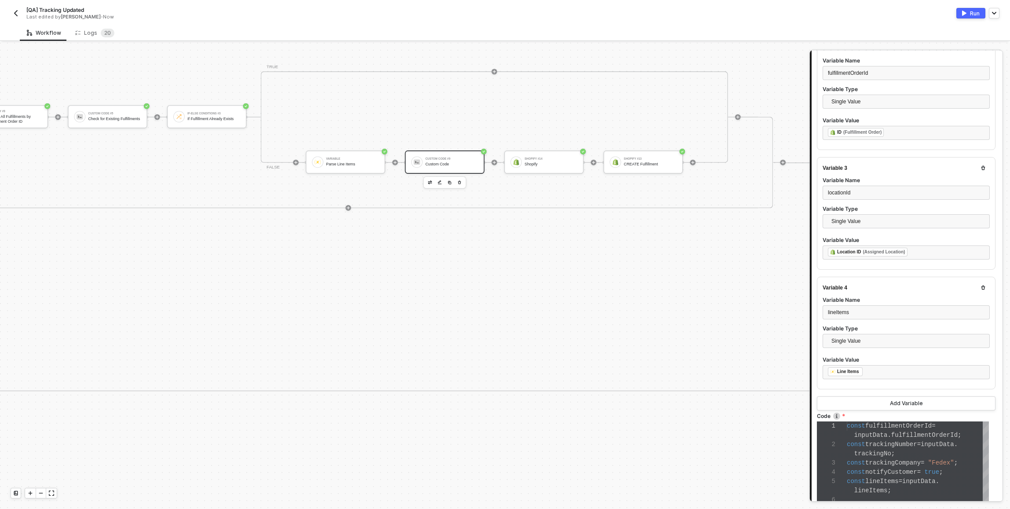
scroll to position [241, 0]
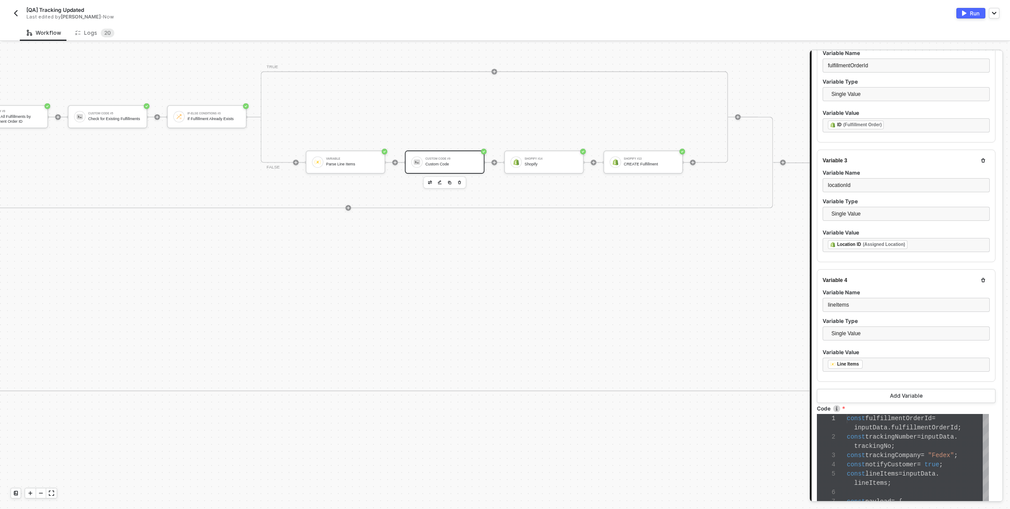
click at [981, 159] on icon "button" at bounding box center [983, 160] width 5 height 5
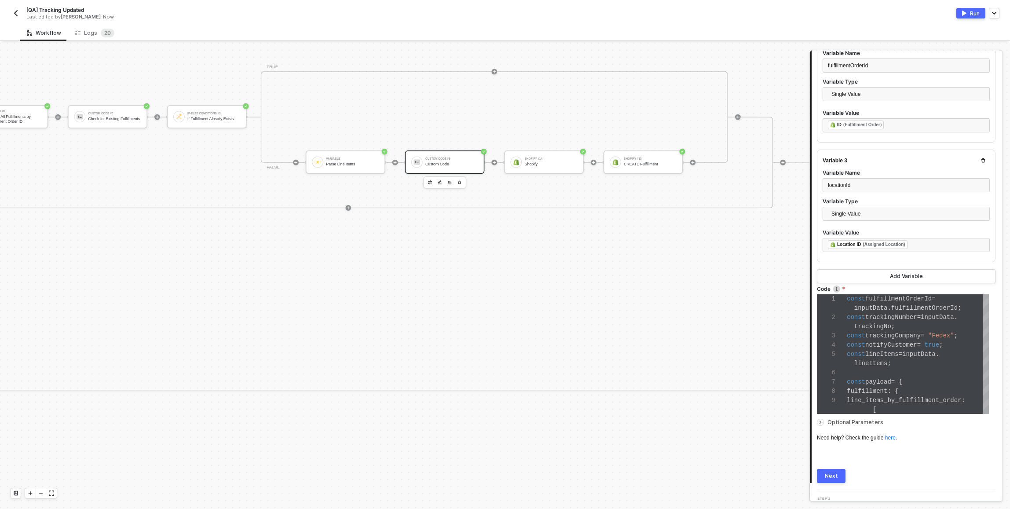
click at [843, 417] on div "Optional Parameters" at bounding box center [906, 422] width 179 height 10
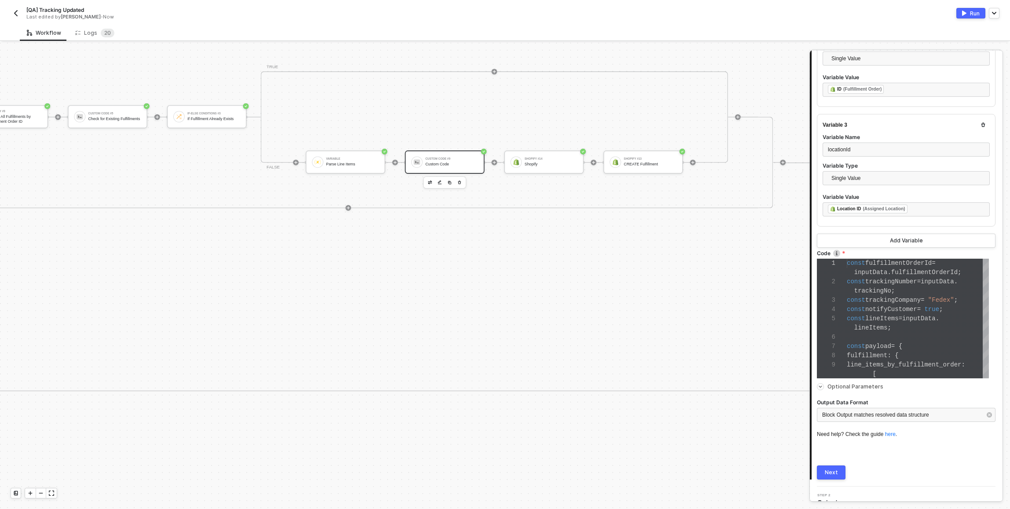
scroll to position [273, 0]
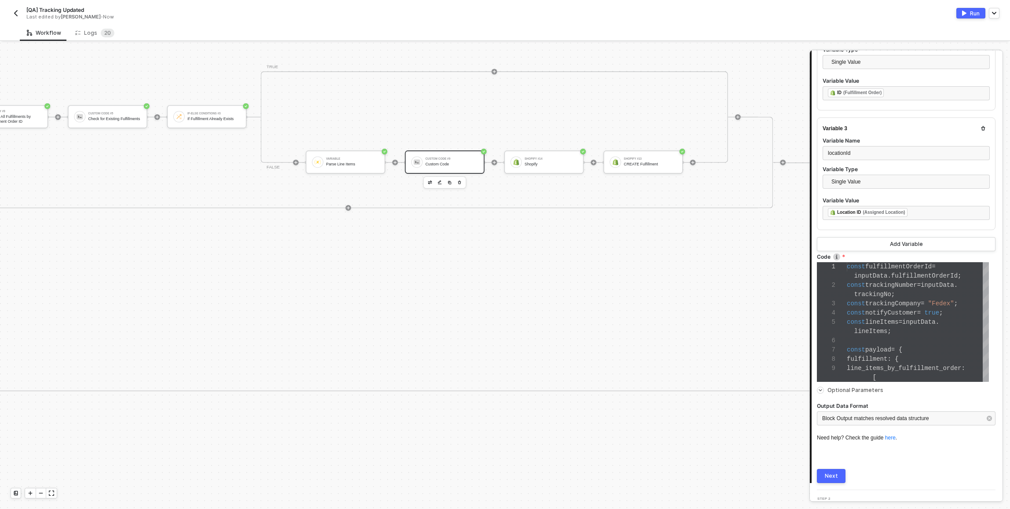
click at [834, 474] on div "Next" at bounding box center [831, 475] width 13 height 7
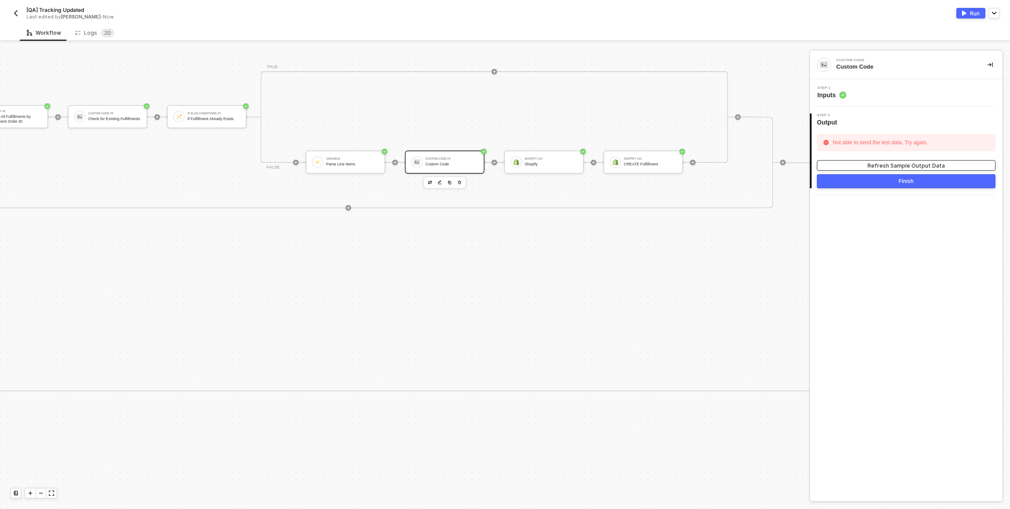
click at [879, 164] on div "Refresh Sample Output Data" at bounding box center [906, 165] width 77 height 7
click at [451, 157] on div "Custom Code #9" at bounding box center [451, 158] width 53 height 3
click at [884, 103] on div "Step 1 Inputs" at bounding box center [906, 92] width 193 height 27
click at [878, 95] on div "Step 1 Inputs" at bounding box center [907, 92] width 190 height 13
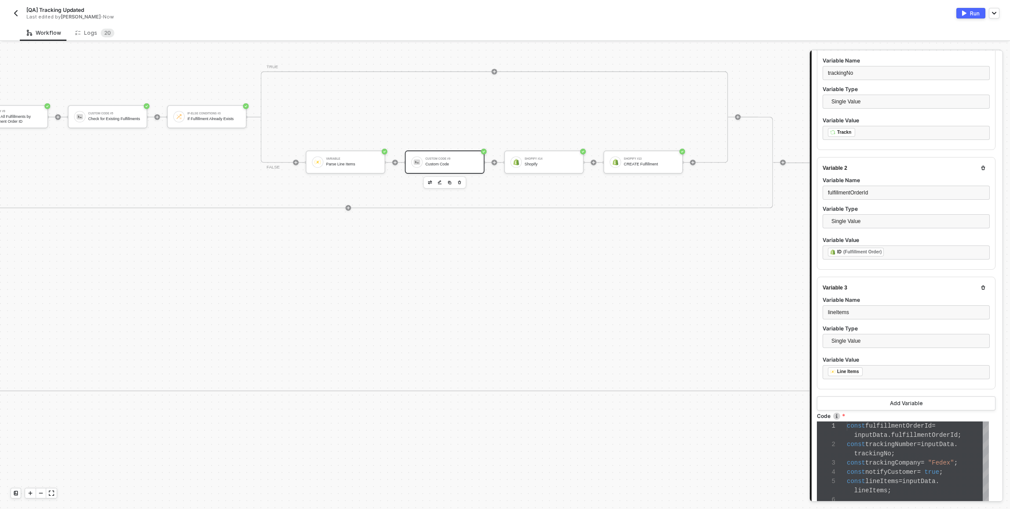
scroll to position [256, 0]
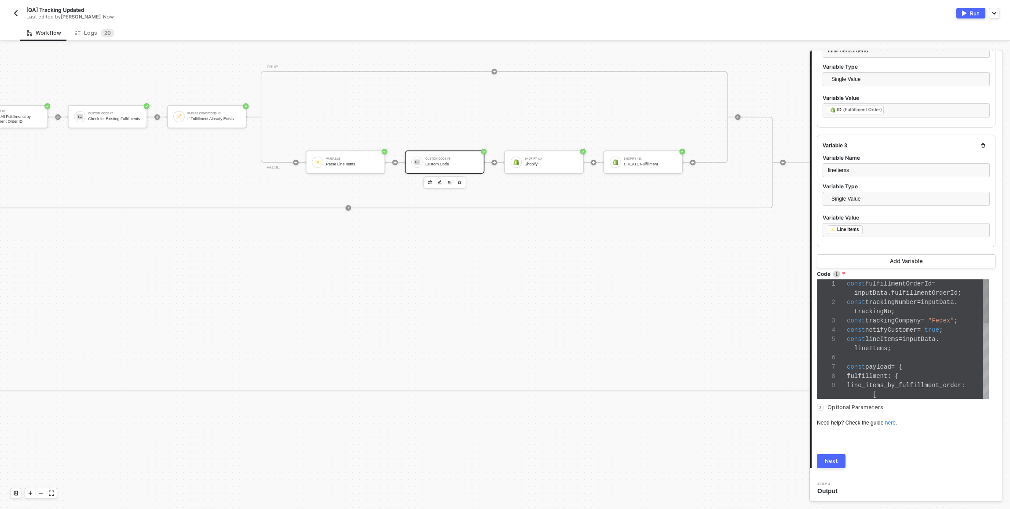
click at [871, 289] on div "inputData . fulfillmentOrderId ;" at bounding box center [918, 293] width 142 height 9
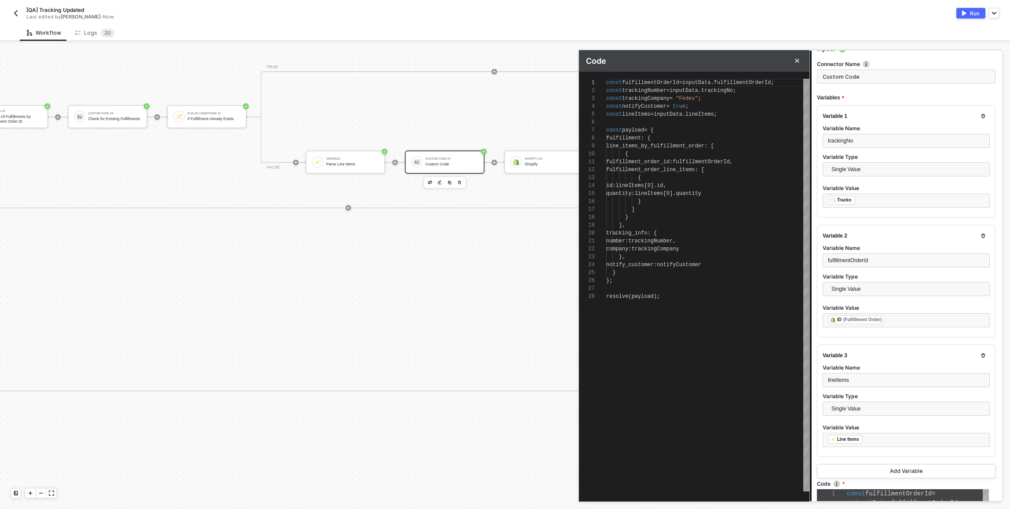
scroll to position [46, 0]
click at [632, 123] on div at bounding box center [707, 122] width 203 height 8
type textarea "const fulfillmentOrderId = inputData.fulfillmentOrderId; const trackingNumber =…"
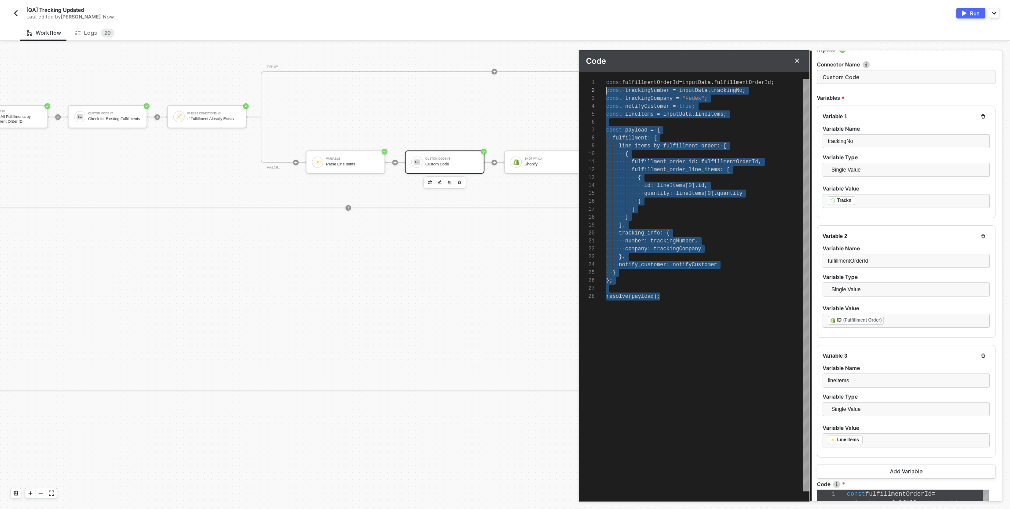
scroll to position [0, 0]
drag, startPoint x: 665, startPoint y: 299, endPoint x: 599, endPoint y: 77, distance: 231.7
click at [653, 150] on div "······ {" at bounding box center [707, 154] width 203 height 8
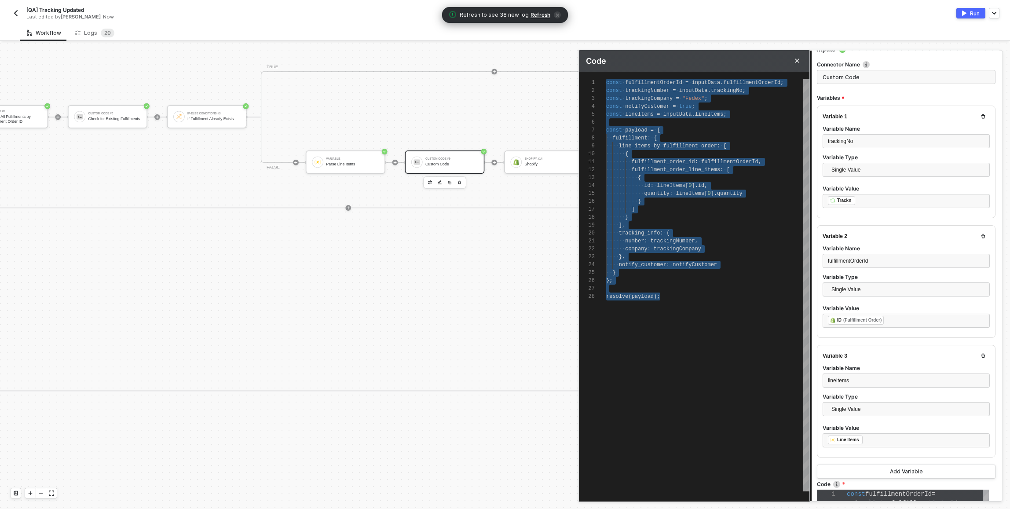
click at [893, 177] on div "Single Value" at bounding box center [906, 172] width 167 height 18
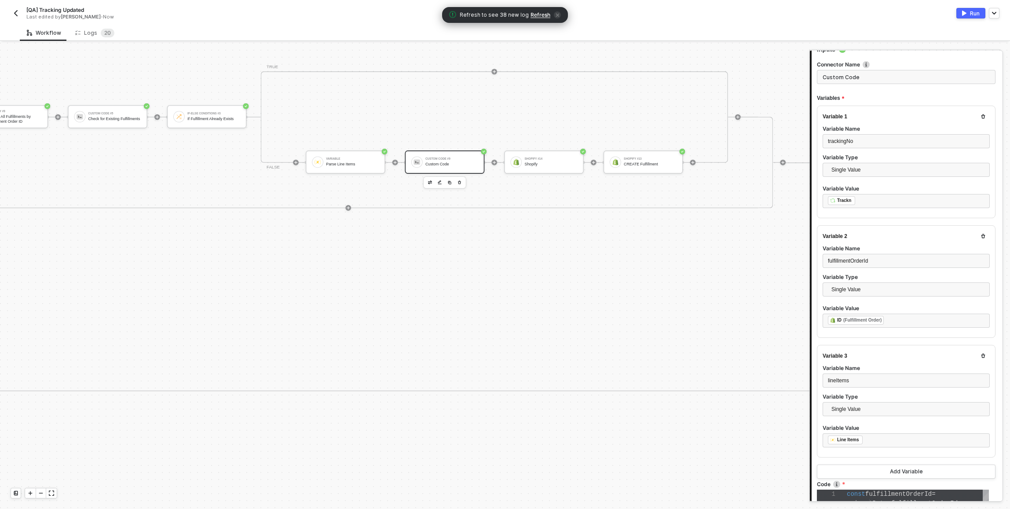
scroll to position [256, 0]
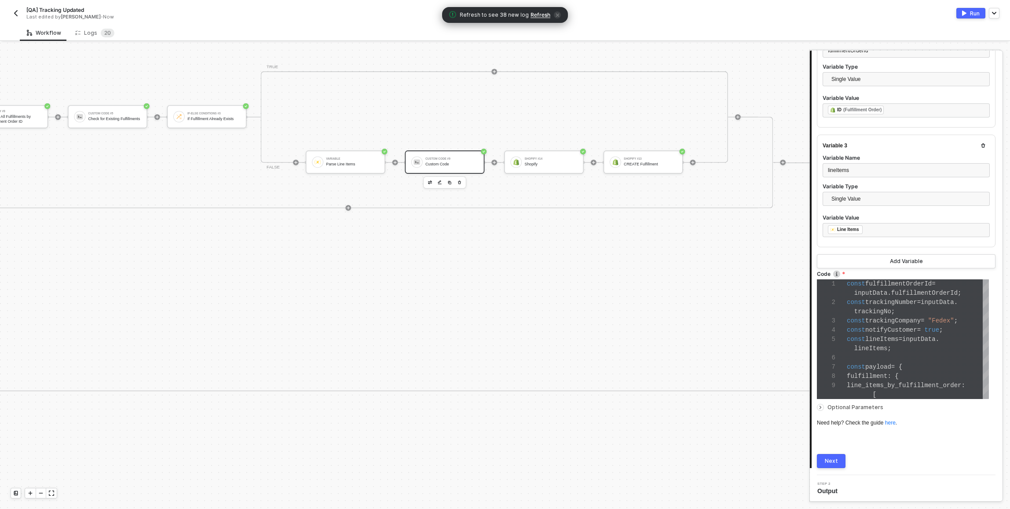
click at [841, 462] on button "Next" at bounding box center [831, 461] width 29 height 14
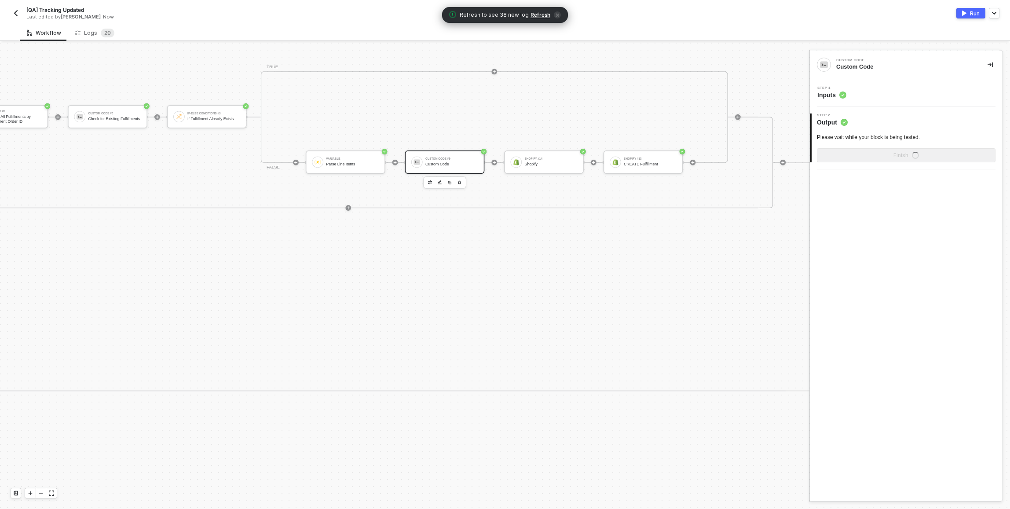
scroll to position [0, 0]
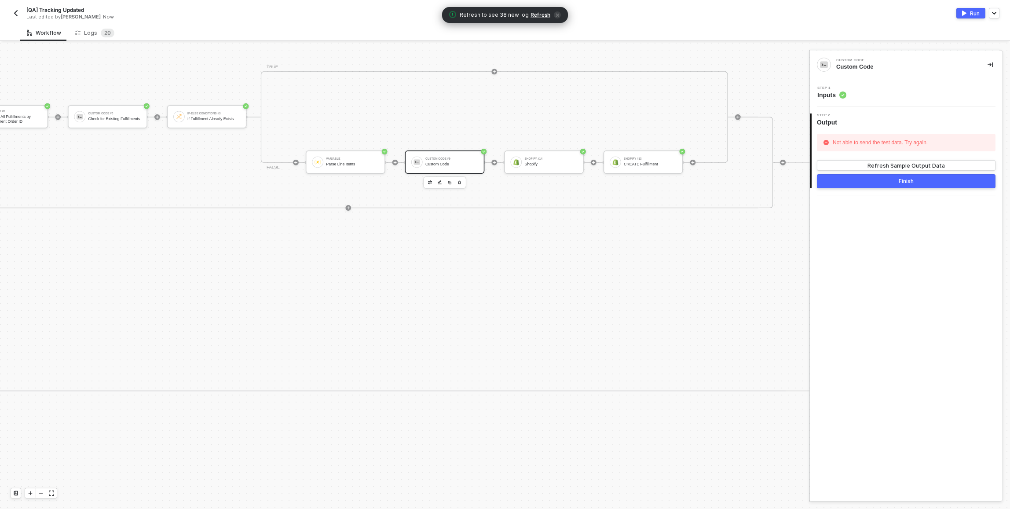
click at [865, 184] on button "Finish" at bounding box center [906, 181] width 179 height 14
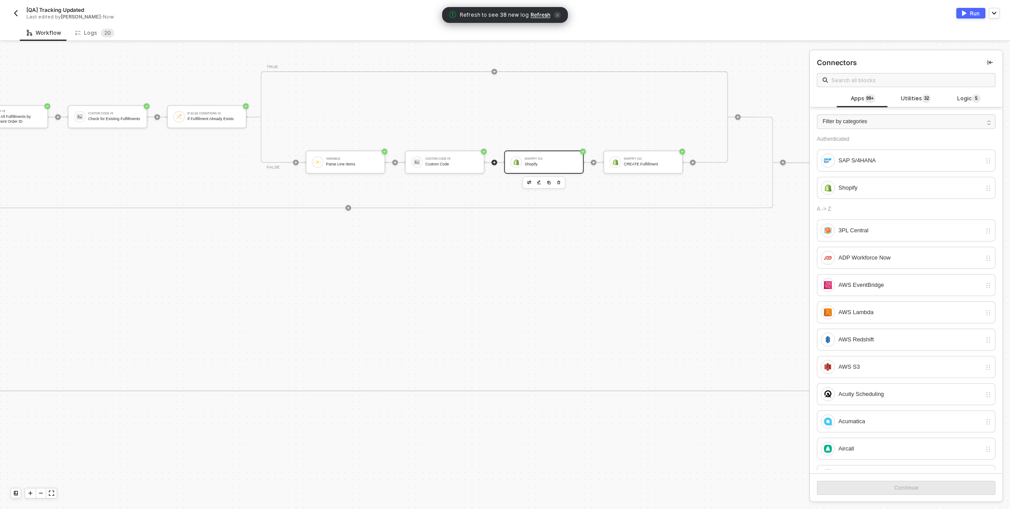
click at [546, 170] on div "Shopify #14 Shopify" at bounding box center [544, 161] width 80 height 23
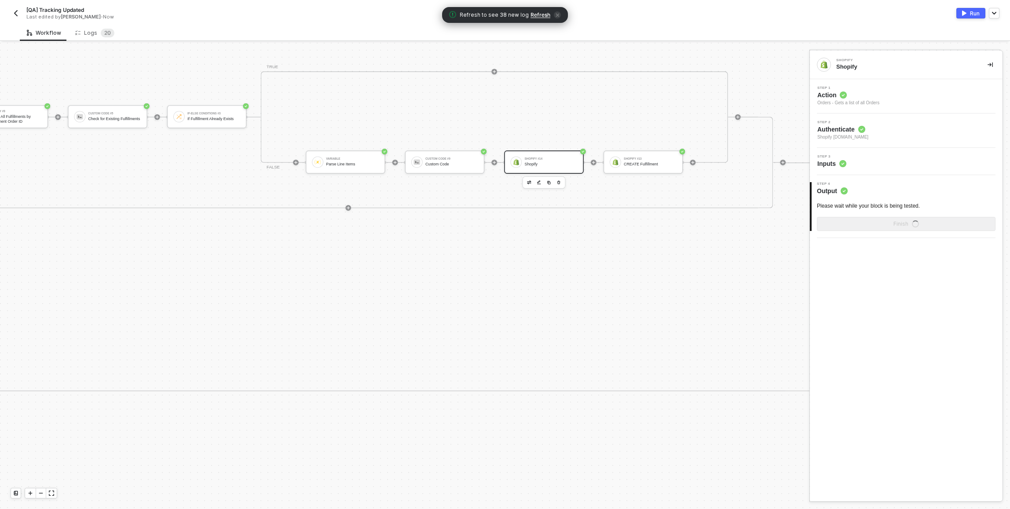
click at [560, 182] on icon "button" at bounding box center [558, 182] width 4 height 6
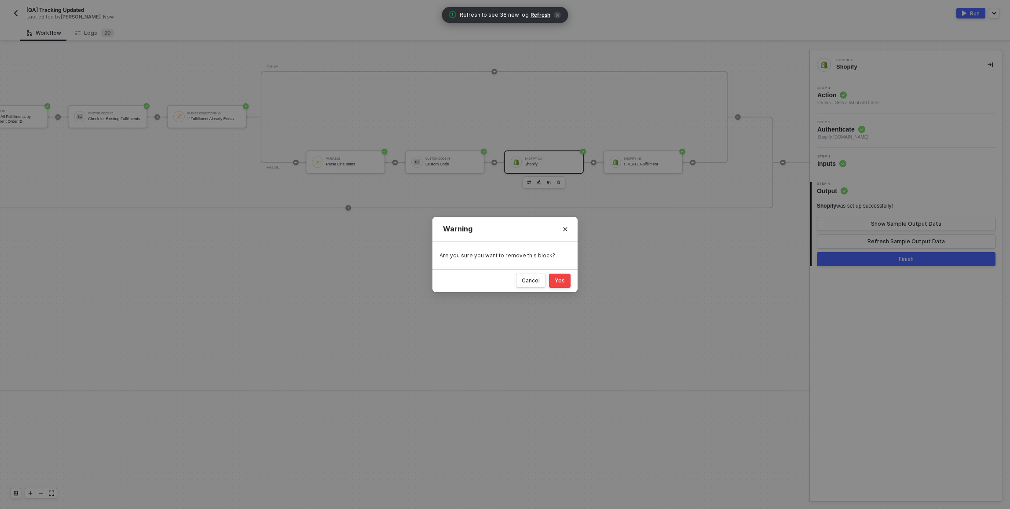
click at [564, 281] on div "Yes" at bounding box center [560, 280] width 10 height 7
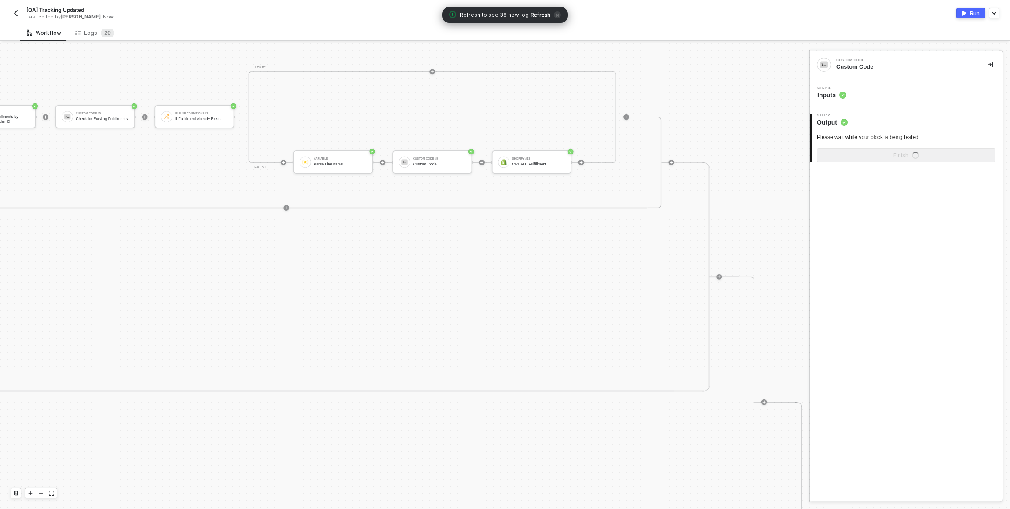
click at [972, 12] on div "Run" at bounding box center [975, 13] width 10 height 7
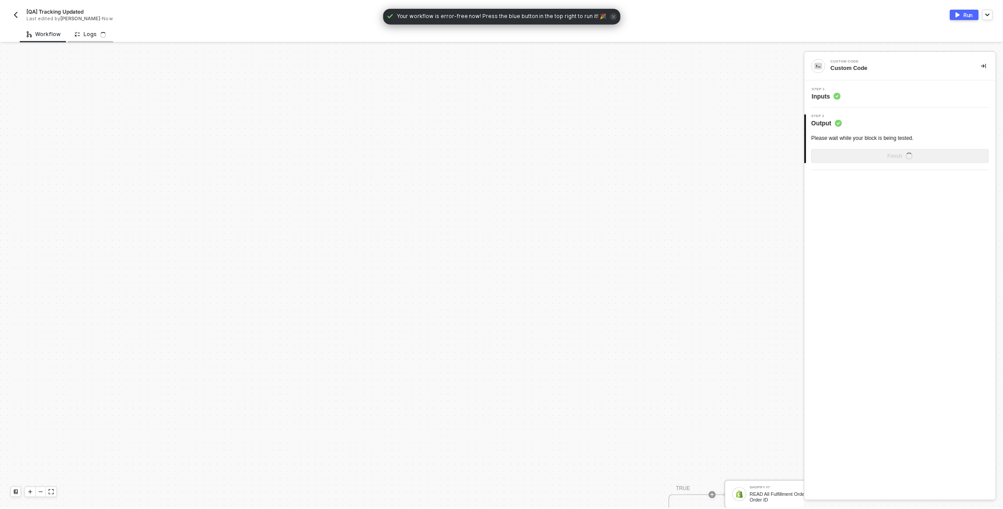
scroll to position [512, 0]
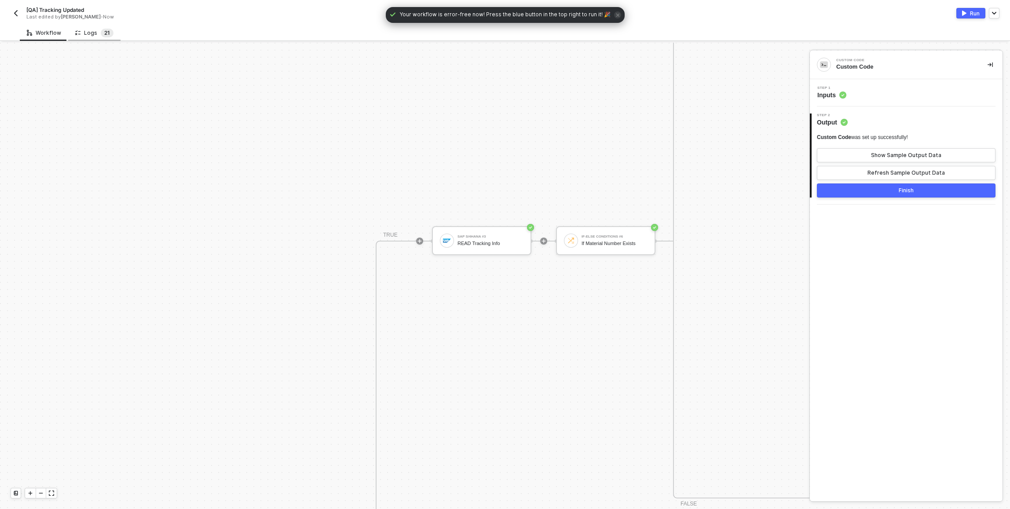
click at [101, 32] on sup "2 1" at bounding box center [107, 33] width 13 height 9
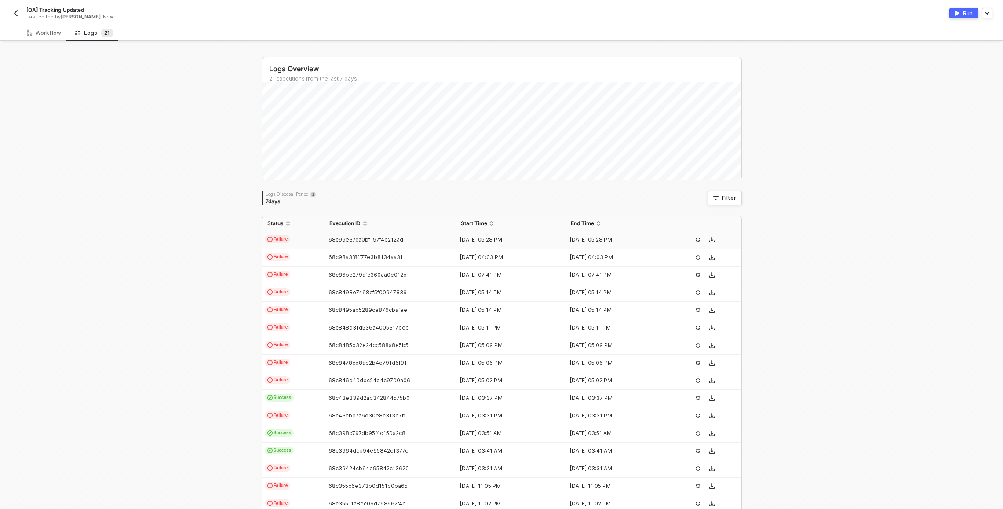
click at [316, 240] on td "Failure" at bounding box center [293, 240] width 62 height 18
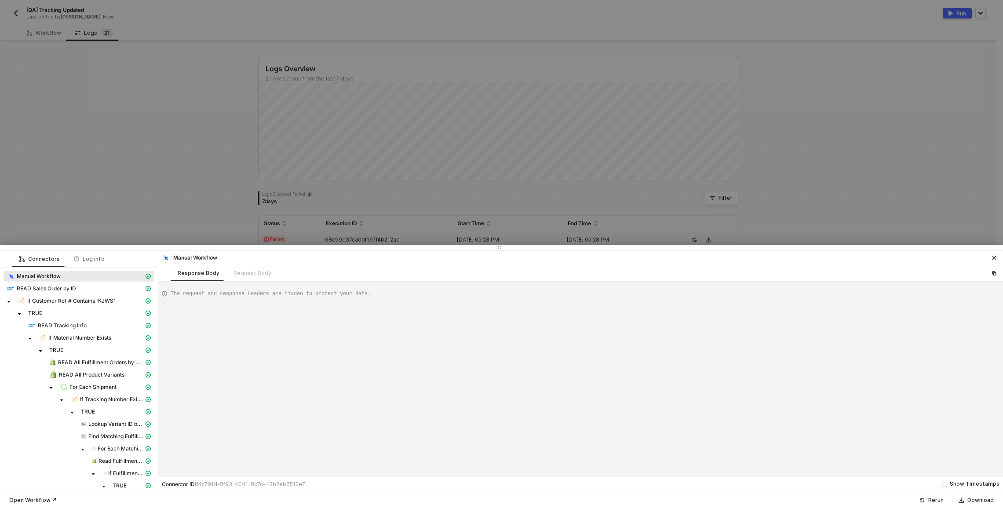
type textarea "{ "json": {}, "id": "7f943a76-f08c-4b33-8b94-1201f75b1705" }"
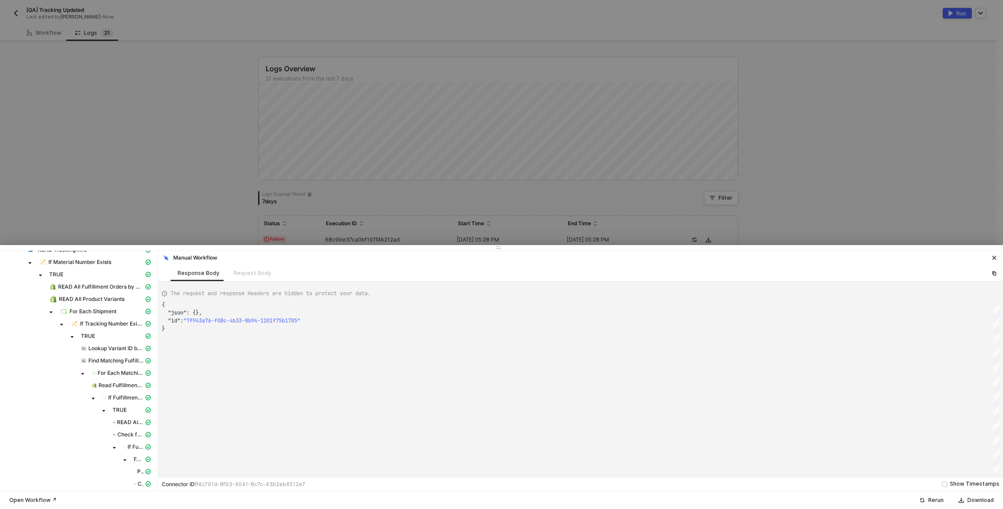
scroll to position [92, 0]
click at [125, 430] on div "If Fulfillment Already Exists" at bounding box center [133, 431] width 21 height 8
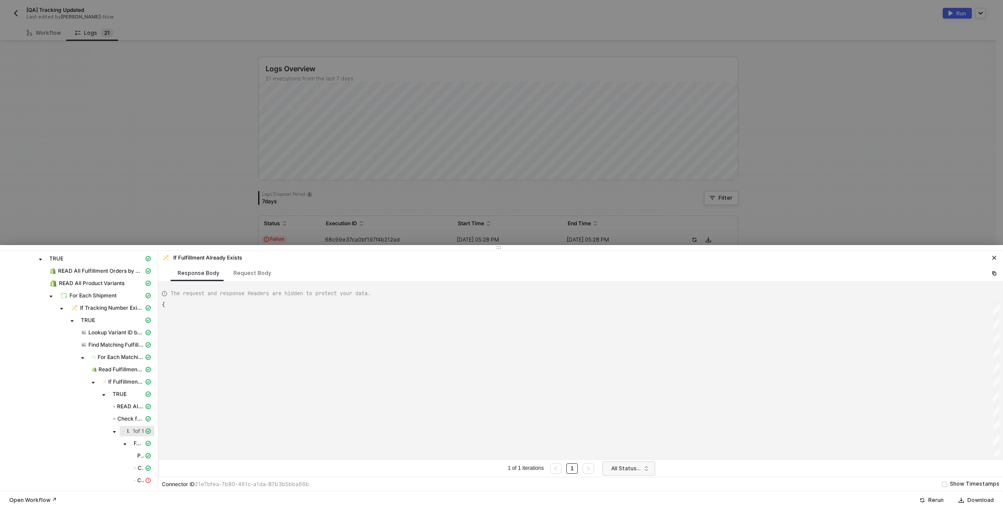
type textarea "{ "resulting_path": "FALSE" }"
click at [128, 444] on span at bounding box center [125, 443] width 11 height 11
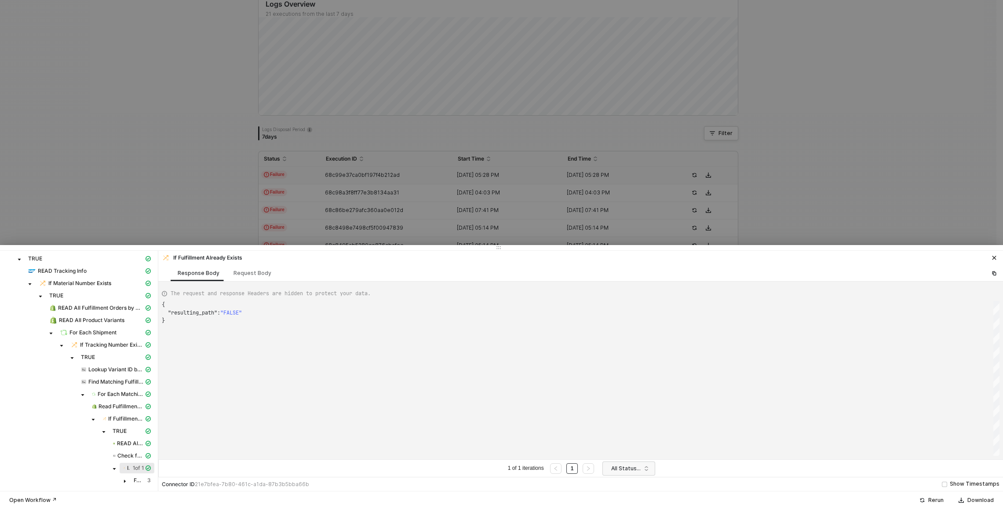
scroll to position [113, 0]
click at [135, 482] on span "FALSE" at bounding box center [138, 480] width 8 height 7
click at [147, 481] on div "3" at bounding box center [149, 480] width 4 height 7
click at [211, 190] on div at bounding box center [501, 254] width 1003 height 509
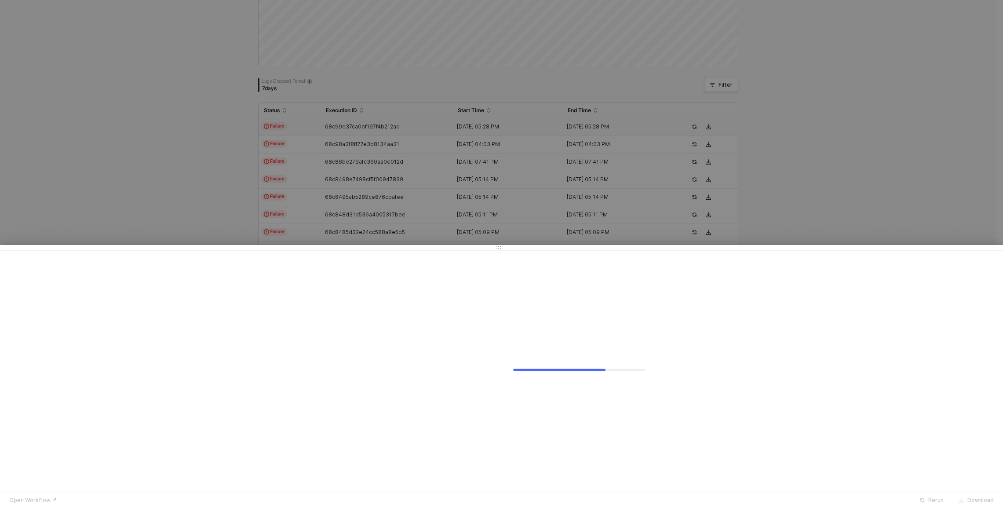
scroll to position [0, 0]
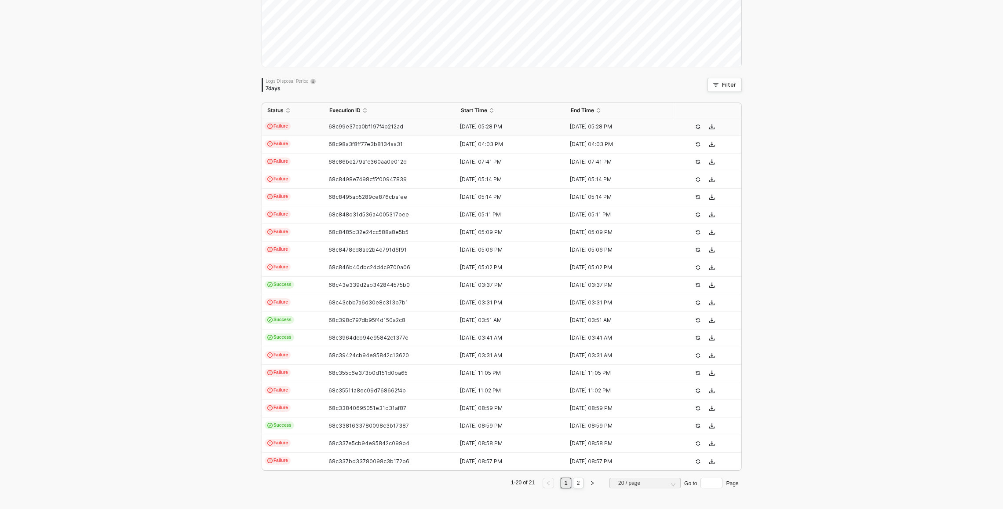
click at [307, 125] on td "Failure" at bounding box center [293, 127] width 62 height 18
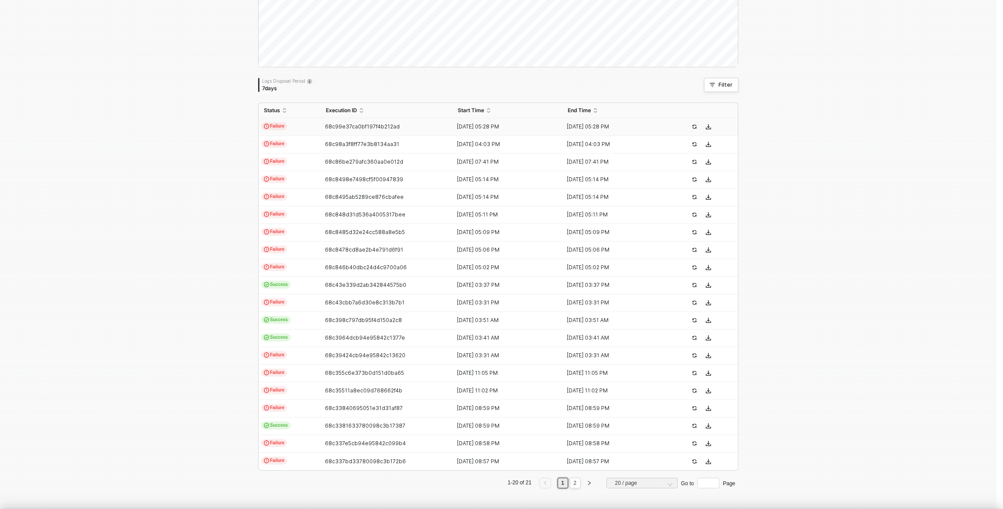
type textarea "{ "json": {}, "id": "7f943a76-f08c-4b33-8b94-1201f75b1705" }"
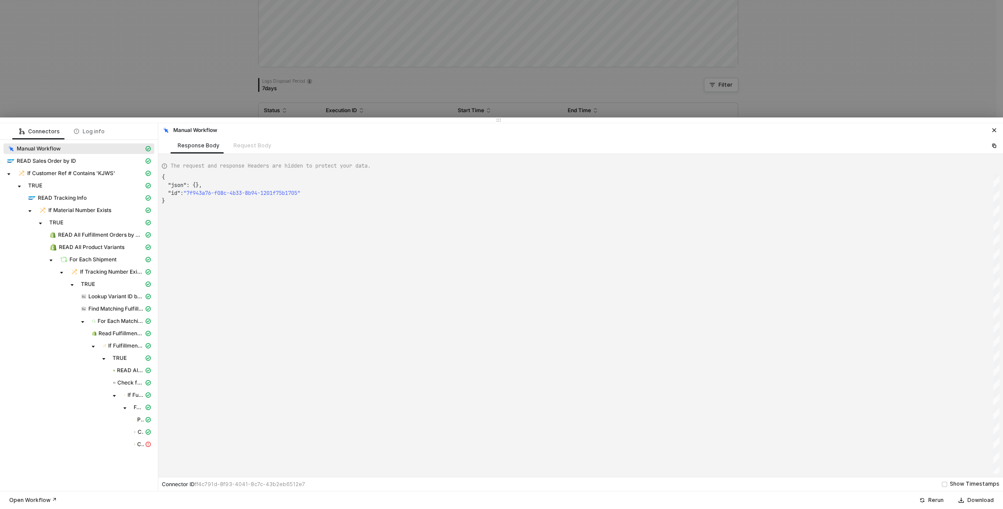
drag, startPoint x: 289, startPoint y: 247, endPoint x: 289, endPoint y: 117, distance: 129.8
click at [289, 117] on div at bounding box center [501, 119] width 1003 height 5
click at [142, 442] on span "CREATE Fulfillment" at bounding box center [140, 444] width 7 height 7
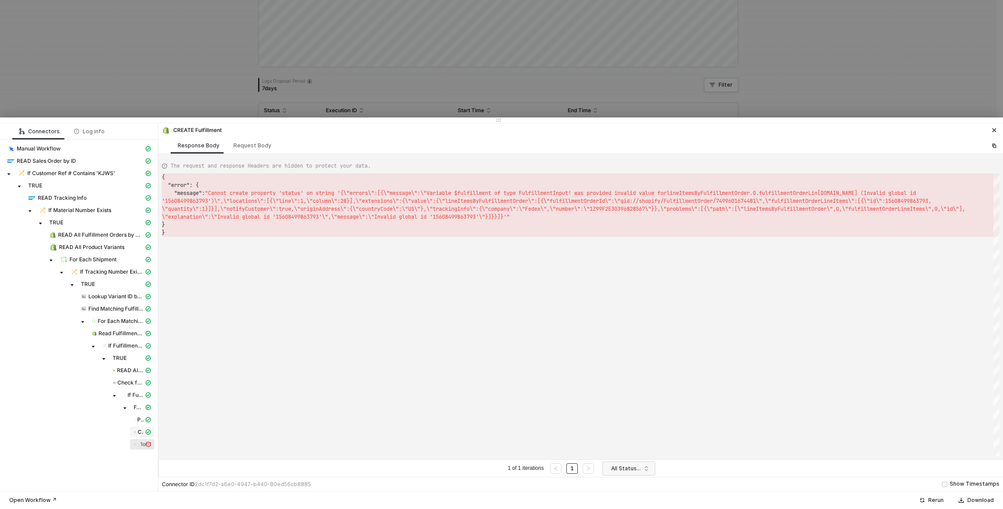
scroll to position [16, 0]
click at [137, 395] on span "If Fulfillment Already Exists" at bounding box center [136, 395] width 16 height 7
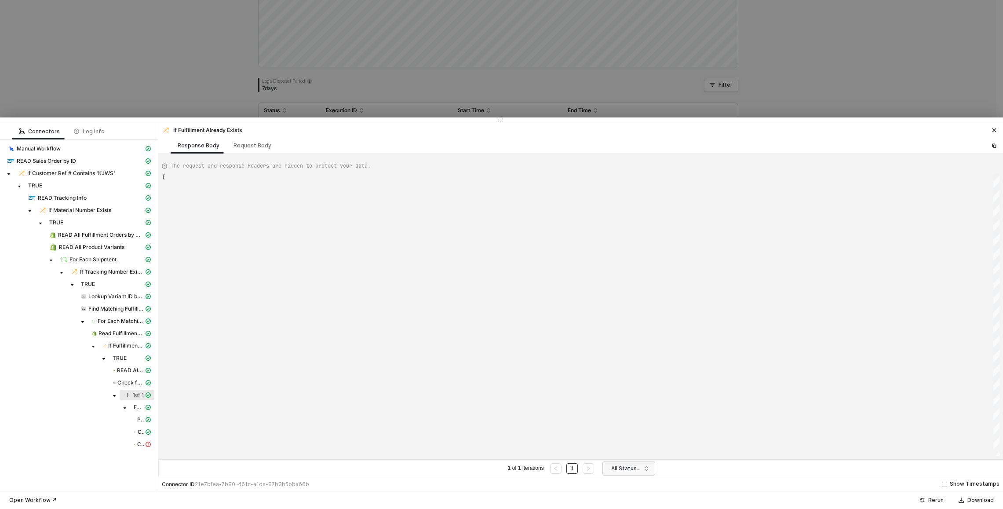
type textarea "{ "resulting_path": "FALSE" }"
click at [140, 418] on span "Parse Line Items" at bounding box center [140, 419] width 7 height 7
type textarea "{ "data": { "0": [ { "json": { "variables": { "lineItems": [ { "id": "156084998…"
click at [141, 425] on div "Parse Line Items 1 of 1" at bounding box center [79, 420] width 151 height 12
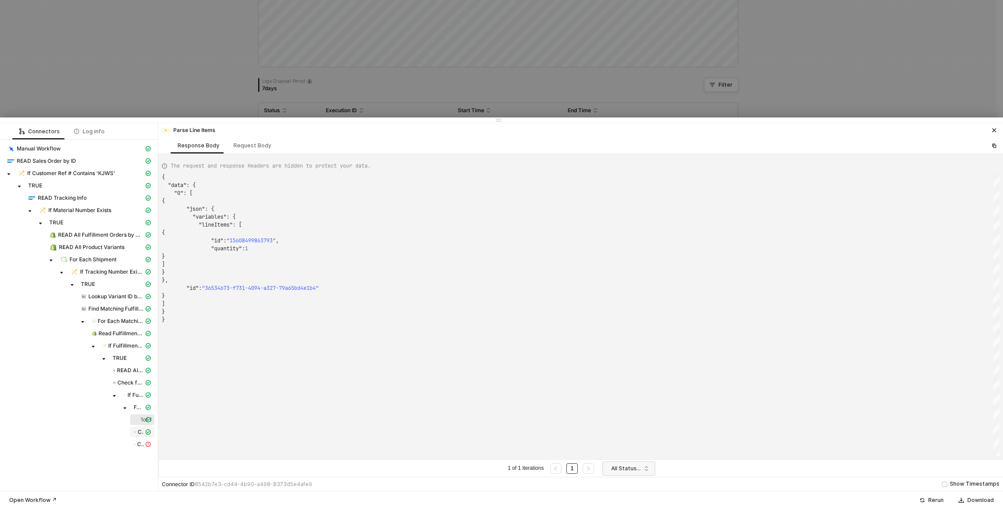
click at [141, 429] on span "Custom Code" at bounding box center [141, 431] width 6 height 7
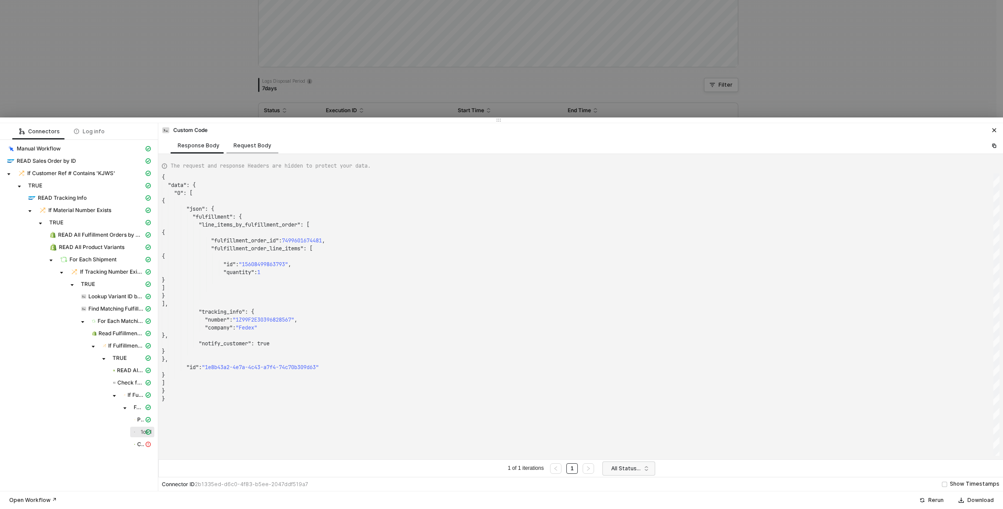
click at [241, 144] on div "Request Body" at bounding box center [253, 145] width 38 height 7
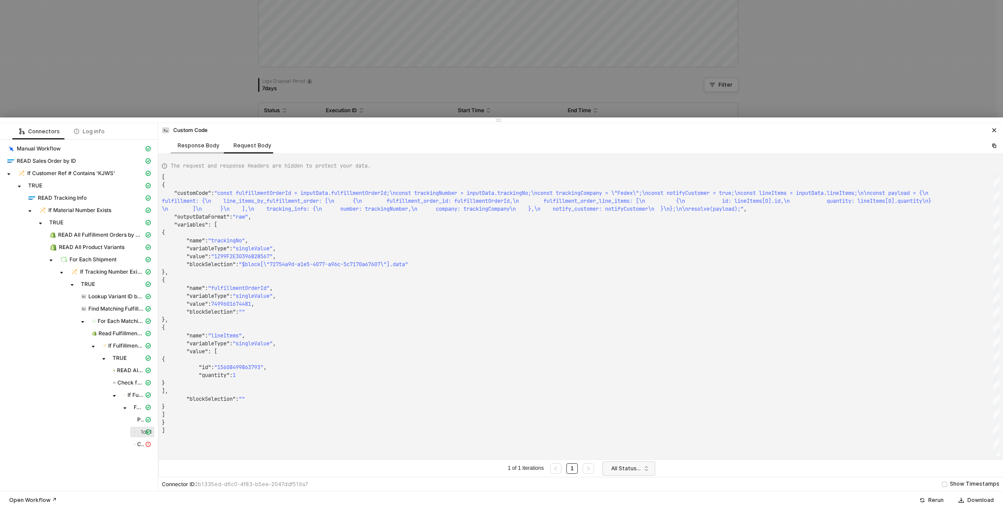
click at [193, 150] on div "Response Body" at bounding box center [199, 145] width 56 height 16
type textarea "{ "data": { "0": [ { "json": { "fulfillment": { "line_items_by_fulfillment_orde…"
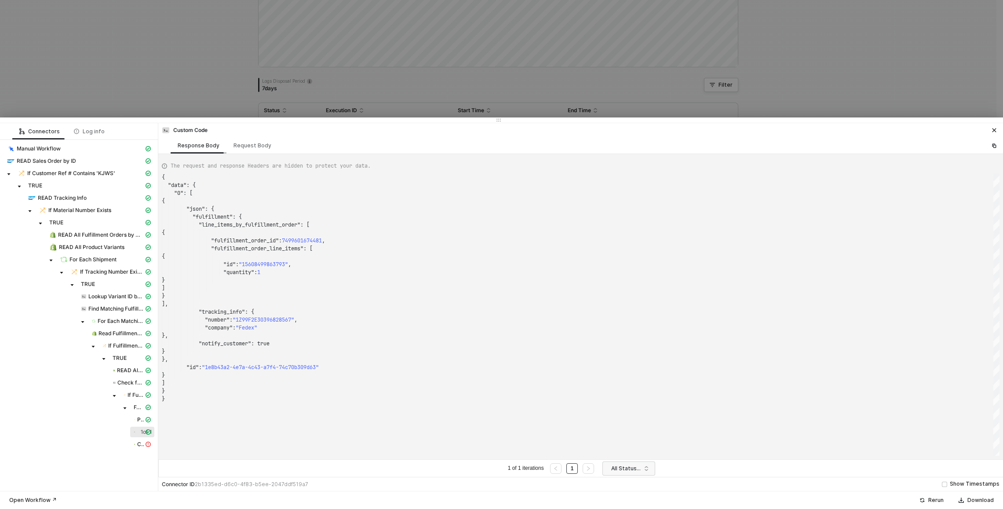
scroll to position [79, 0]
click at [534, 73] on div at bounding box center [501, 254] width 1003 height 509
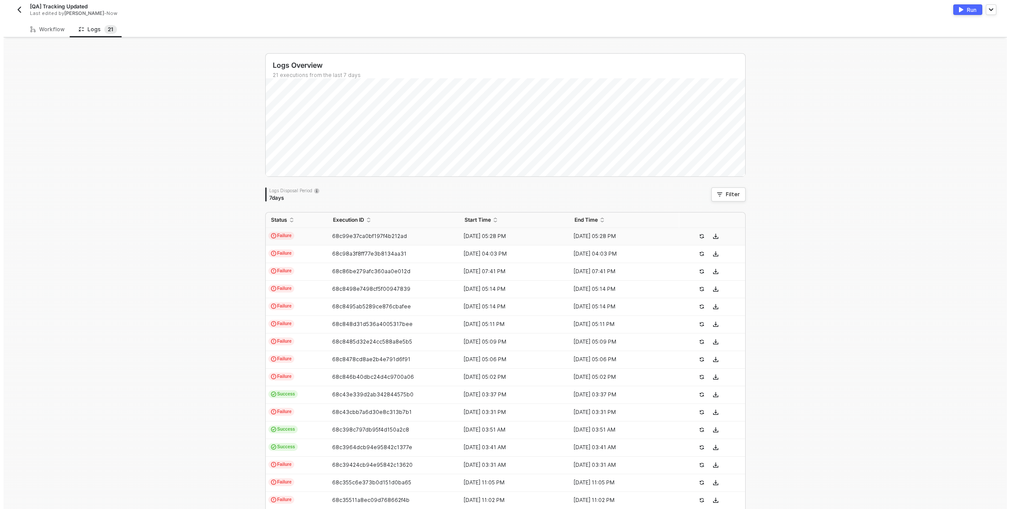
scroll to position [0, 0]
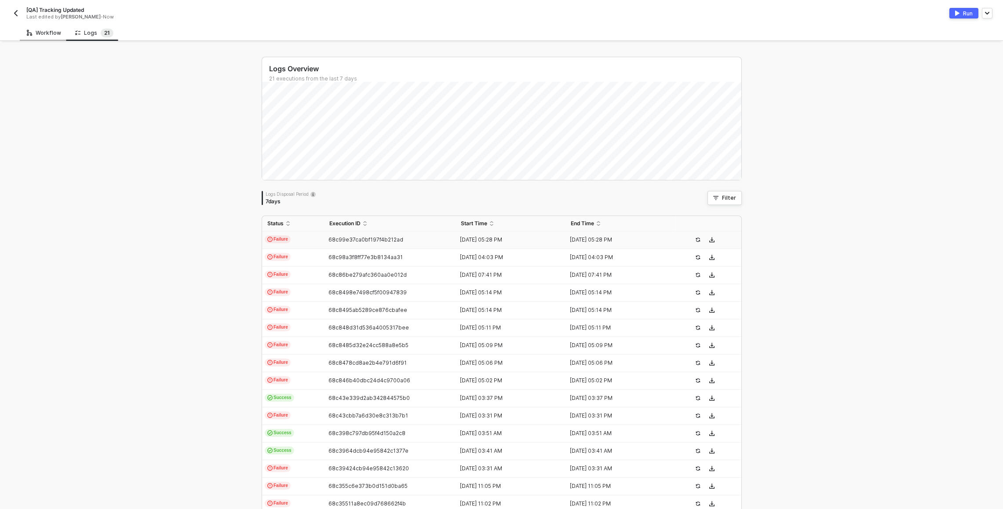
click at [57, 33] on div "Workflow" at bounding box center [44, 32] width 34 height 7
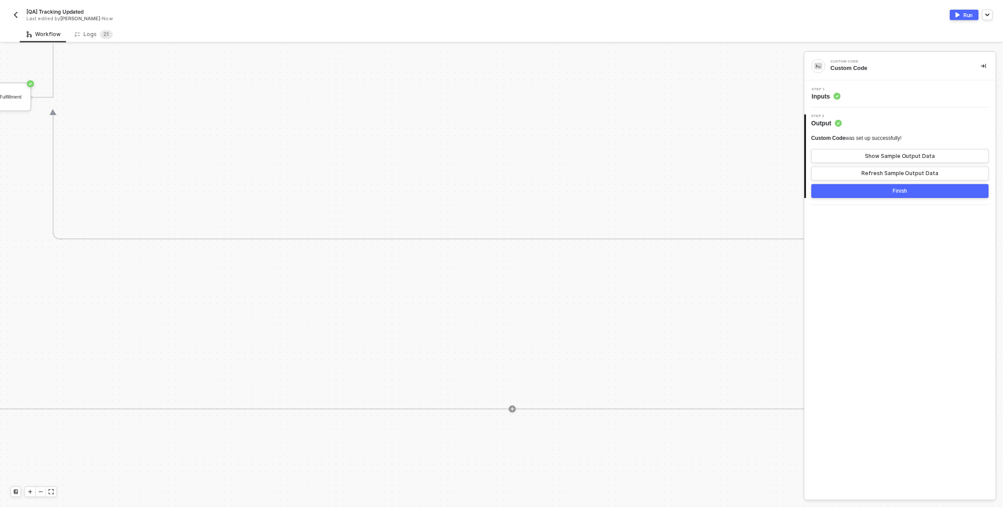
scroll to position [0, 1221]
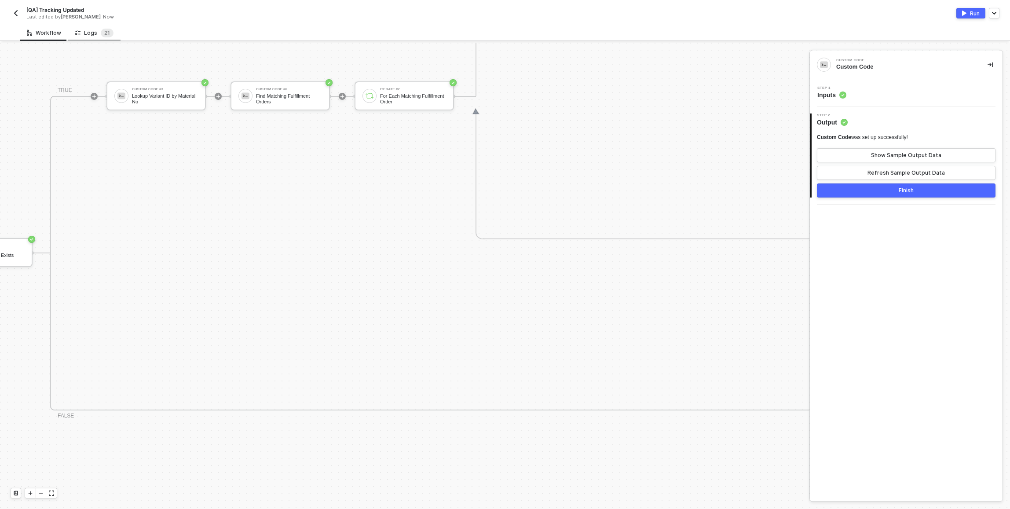
click at [88, 31] on div "Logs 2 1" at bounding box center [94, 33] width 38 height 9
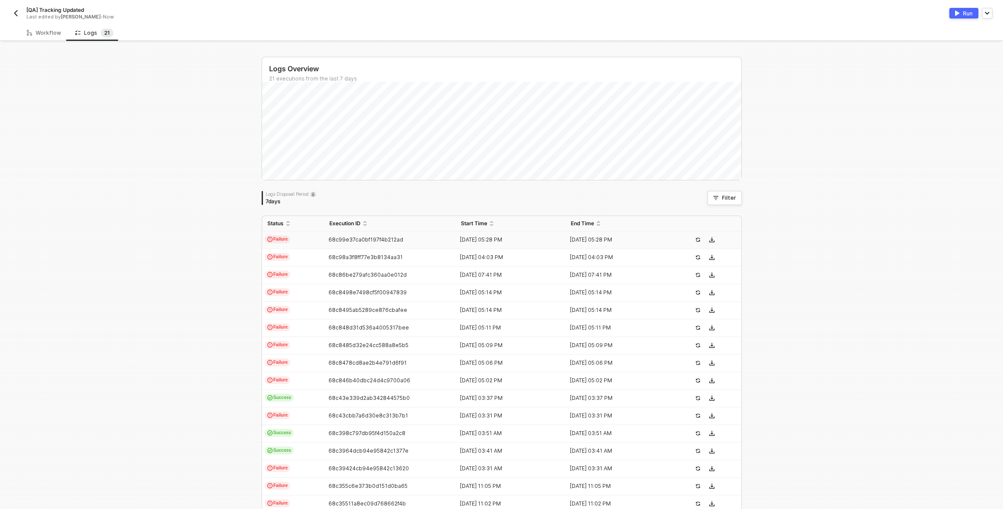
click at [326, 247] on td "68c99e37ca0bf197f4b212ad" at bounding box center [390, 240] width 132 height 18
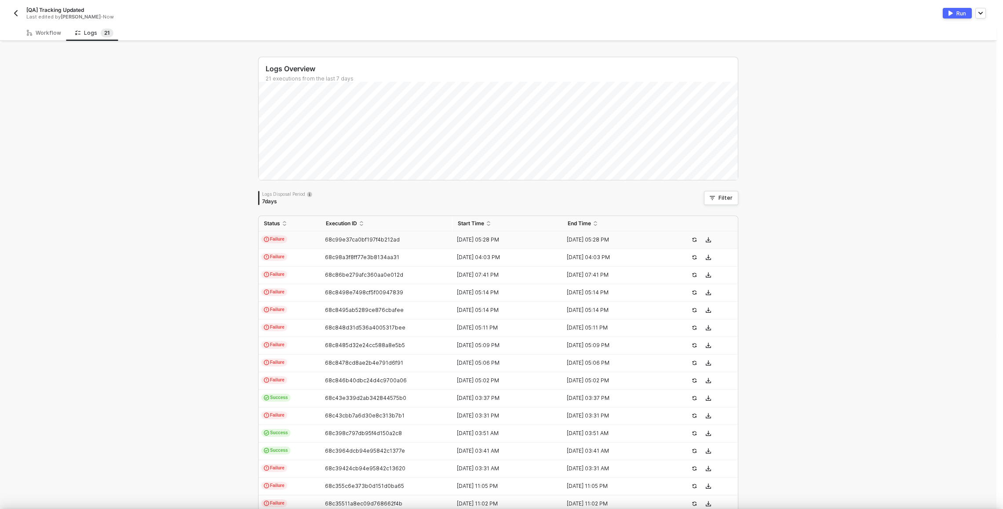
type textarea "{ "json": {}, "id": "7f943a76-f08c-4b33-8b94-1201f75b1705" }"
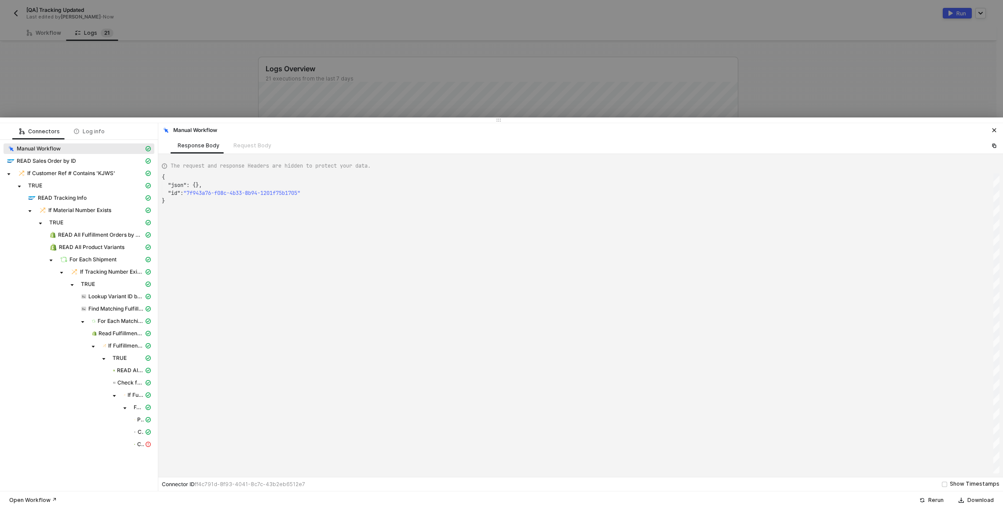
scroll to position [24, 0]
click at [135, 421] on img at bounding box center [134, 419] width 1 height 7
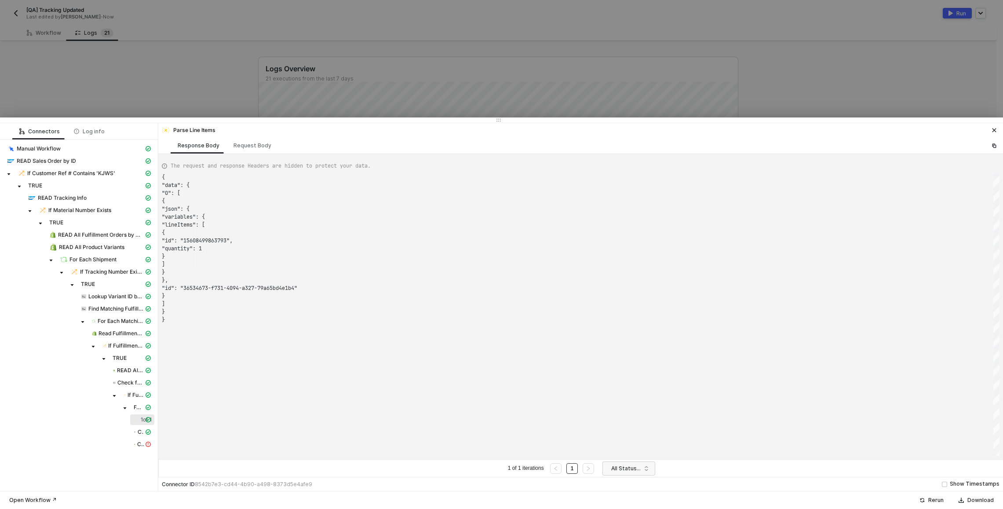
scroll to position [79, 0]
click at [240, 141] on div "Request Body" at bounding box center [253, 145] width 52 height 16
click at [205, 148] on div "Response Body" at bounding box center [199, 145] width 42 height 7
type textarea "{ "data": { "0": [ { "json": { "variables": { "lineItems": [ { "id": "156084998…"
click at [141, 433] on span "Custom Code" at bounding box center [141, 431] width 6 height 7
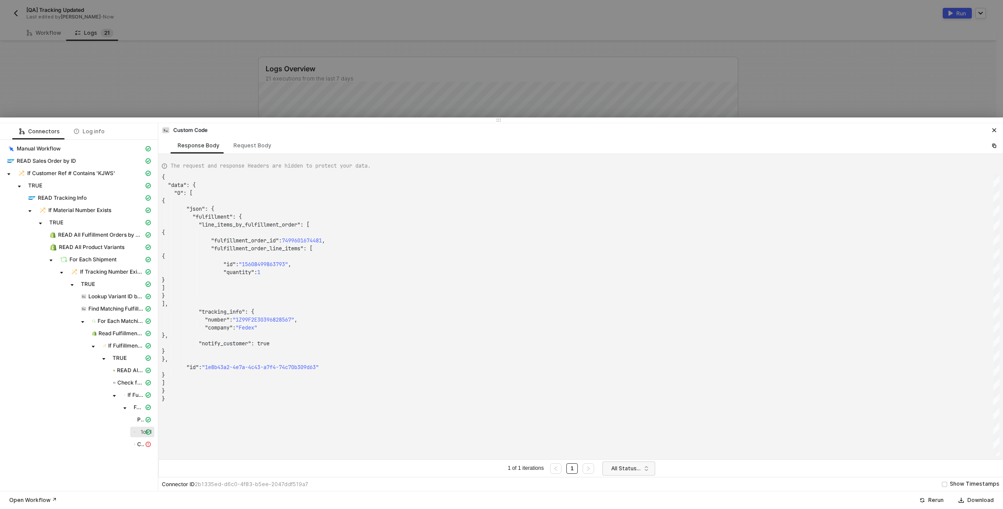
click at [182, 101] on div at bounding box center [501, 254] width 1003 height 509
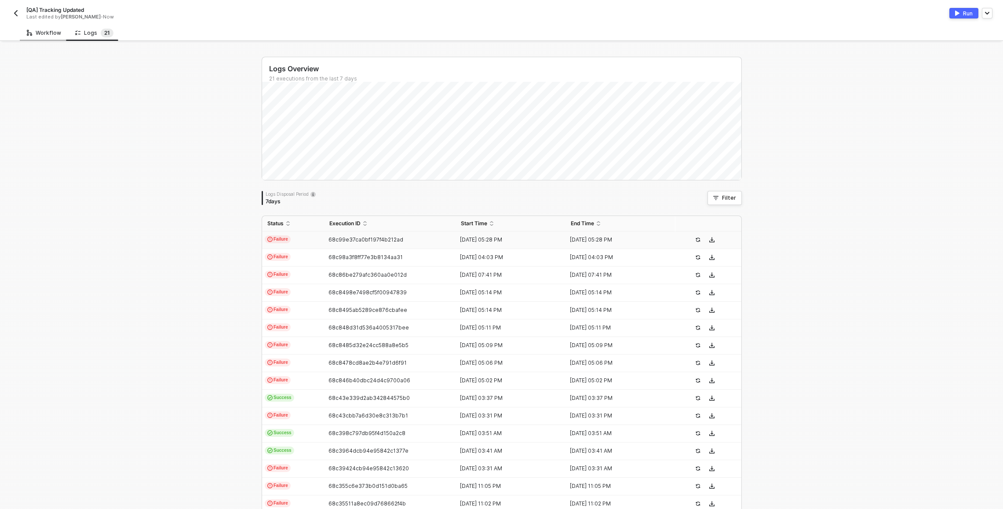
click at [41, 31] on div "Workflow" at bounding box center [44, 32] width 34 height 7
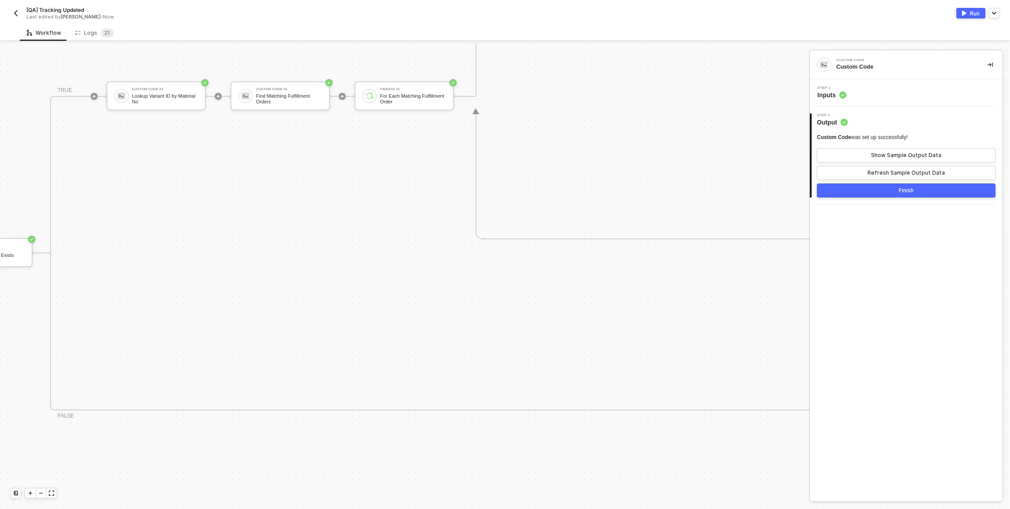
click at [419, 263] on div "TRUE Custom Code #3 Lookup Variant ID by Material No Custom Code #6 Find Matchi…" at bounding box center [938, 253] width 1776 height 315
click at [42, 495] on icon "icon-minus" at bounding box center [40, 493] width 5 height 5
click at [30, 495] on icon "icon-play" at bounding box center [30, 493] width 5 height 5
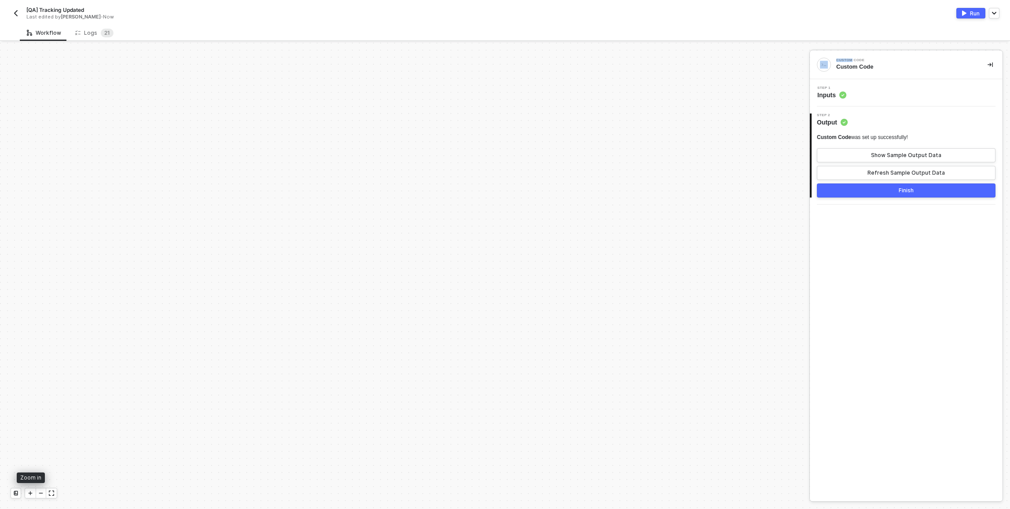
click at [30, 495] on icon "icon-play" at bounding box center [30, 493] width 5 height 5
click at [39, 494] on icon "icon-minus" at bounding box center [40, 493] width 5 height 5
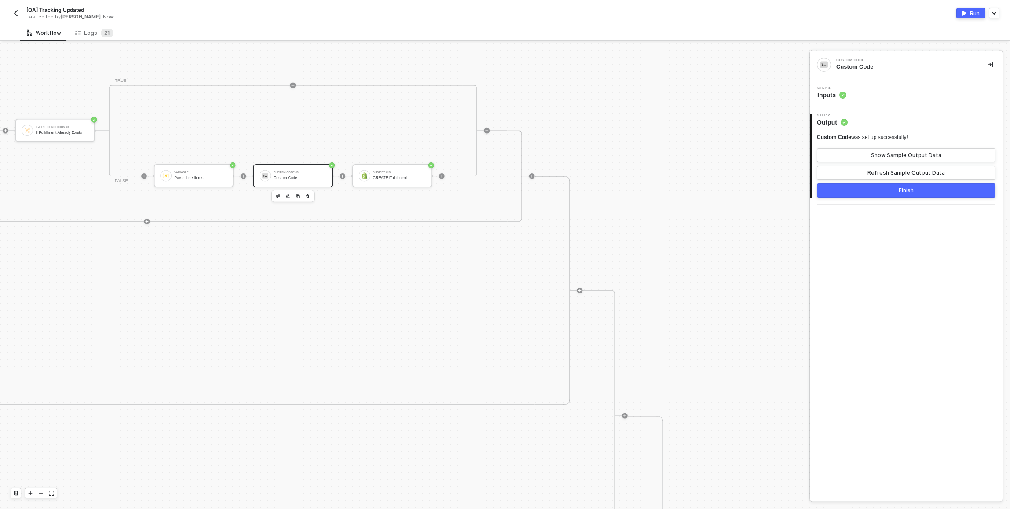
click at [932, 94] on div "Step 1 Inputs" at bounding box center [907, 92] width 190 height 13
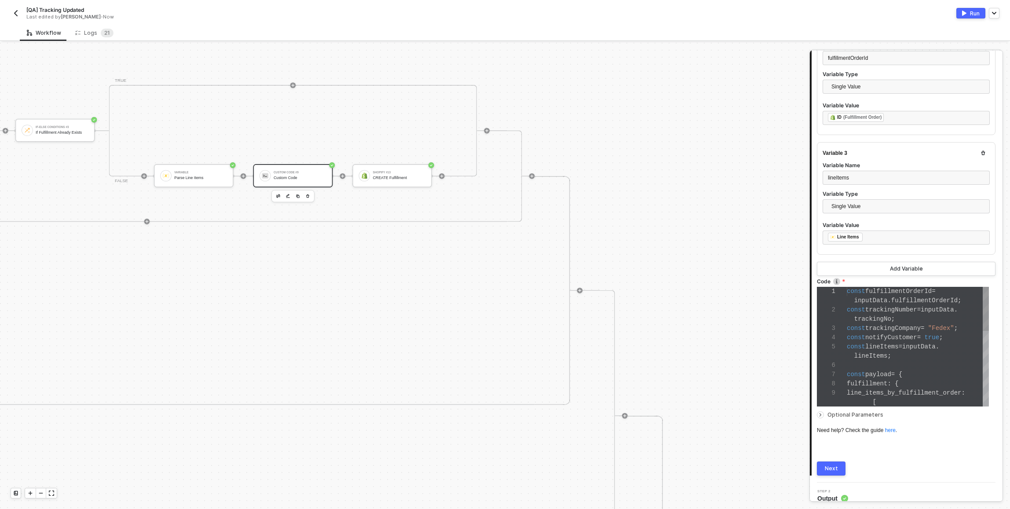
scroll to position [256, 0]
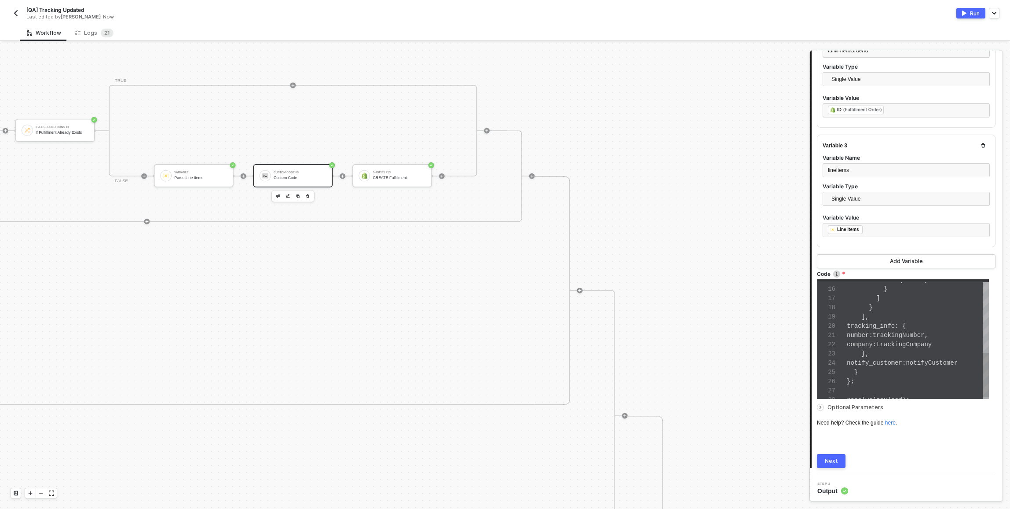
type textarea "quantity: lineItems[0].quantity } ] } ], tracking_info: { number: trackingNumbe…"
click at [871, 328] on div "tracking_info : {" at bounding box center [918, 326] width 142 height 9
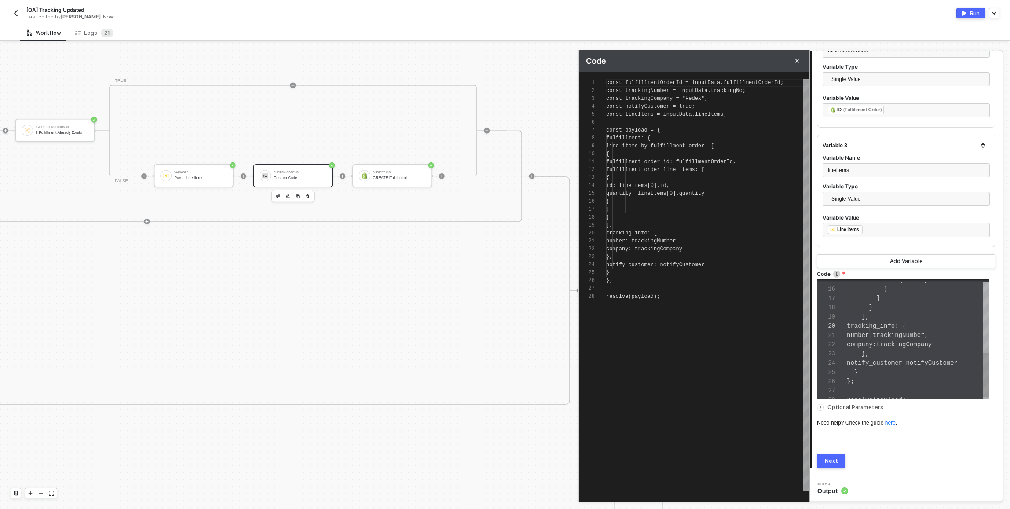
scroll to position [79, 0]
type textarea "fulfillment_order_id: fulfillmentOrderId, fulfillment_order_line_items: [ { id:…"
click at [673, 212] on div "]" at bounding box center [707, 209] width 203 height 8
click at [693, 177] on div "{" at bounding box center [707, 178] width 203 height 8
click at [644, 185] on span "lineItems" at bounding box center [630, 186] width 29 height 6
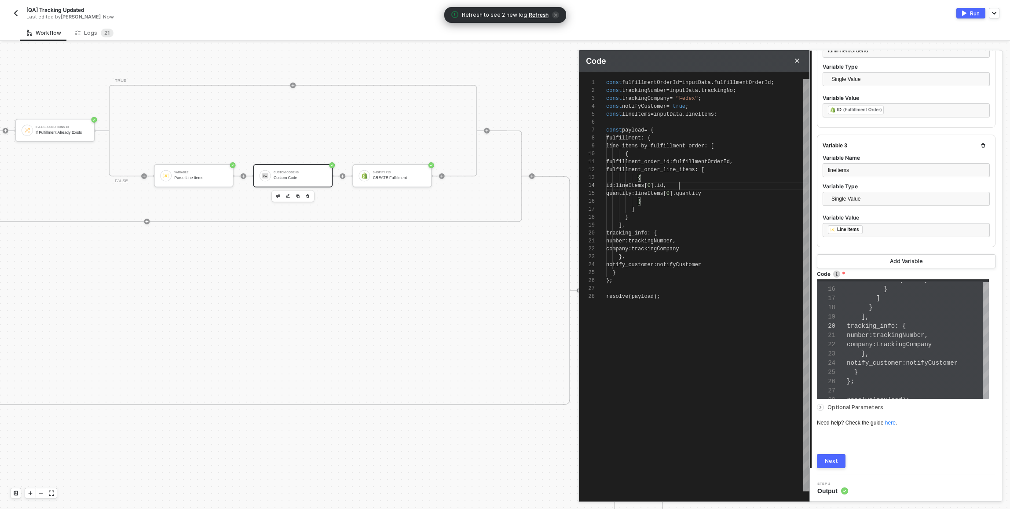
scroll to position [24, 73]
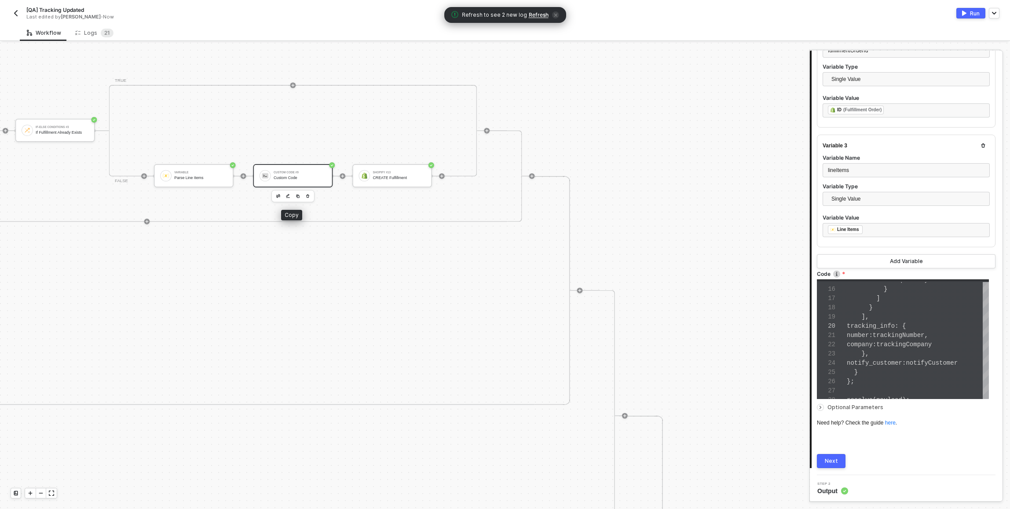
click at [296, 196] on img "button" at bounding box center [298, 196] width 4 height 4
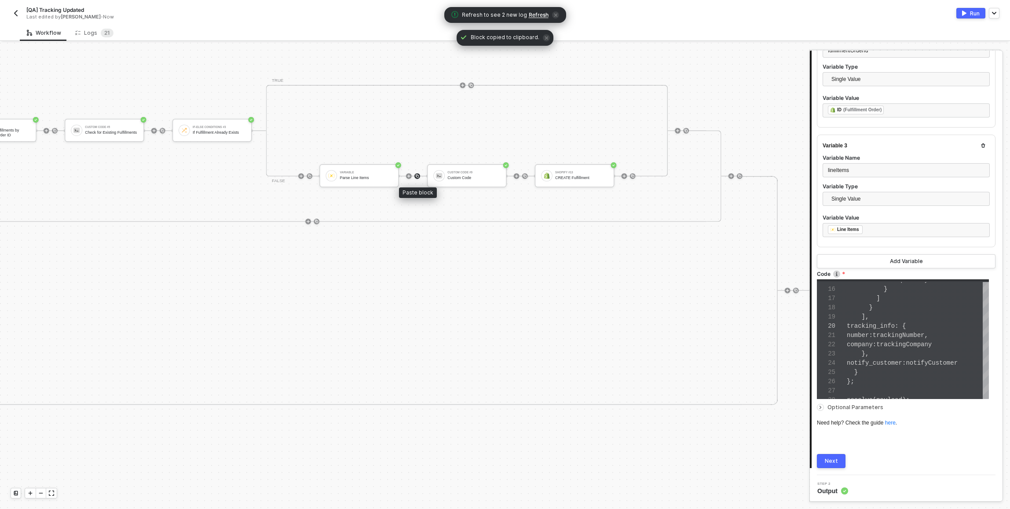
click at [417, 175] on img at bounding box center [417, 176] width 4 height 4
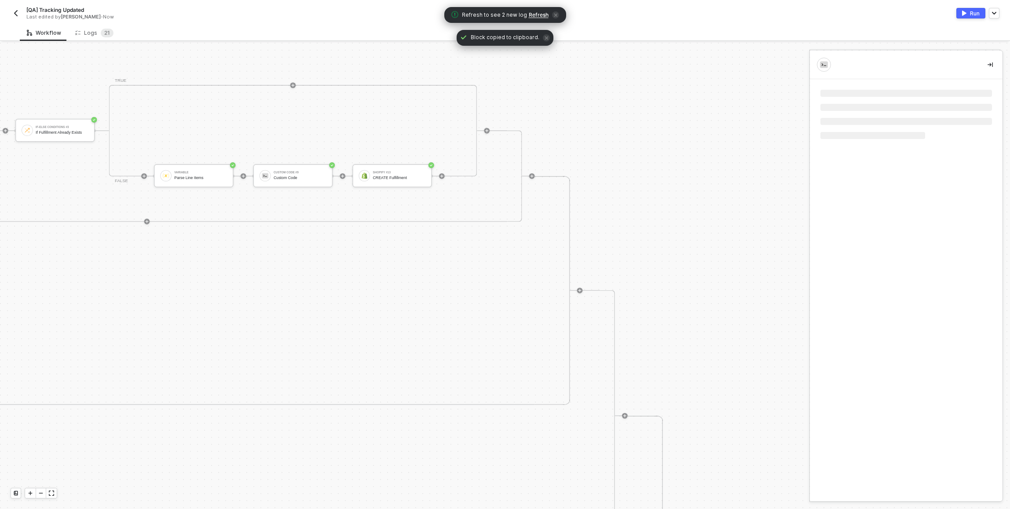
scroll to position [0, 0]
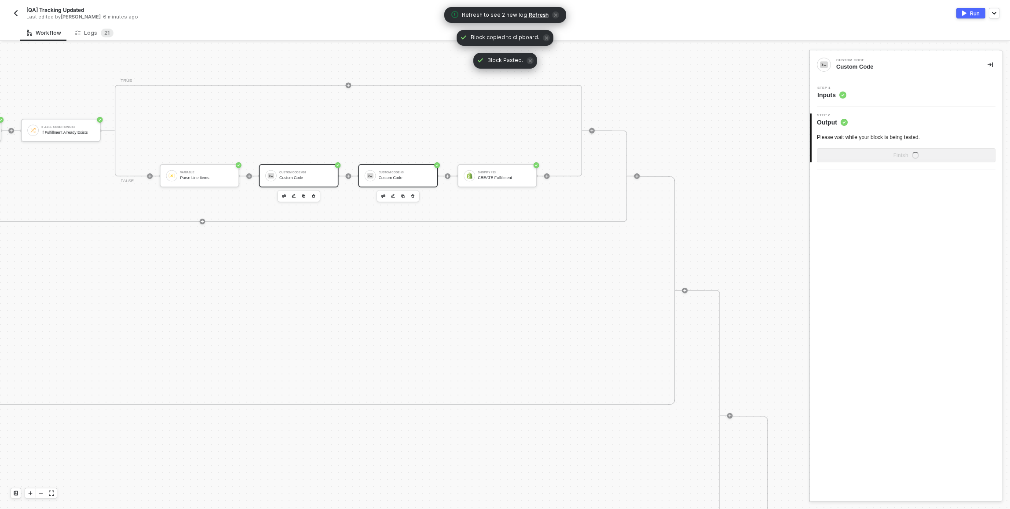
click at [411, 175] on div "Custom Code #9 Custom Code" at bounding box center [405, 175] width 53 height 13
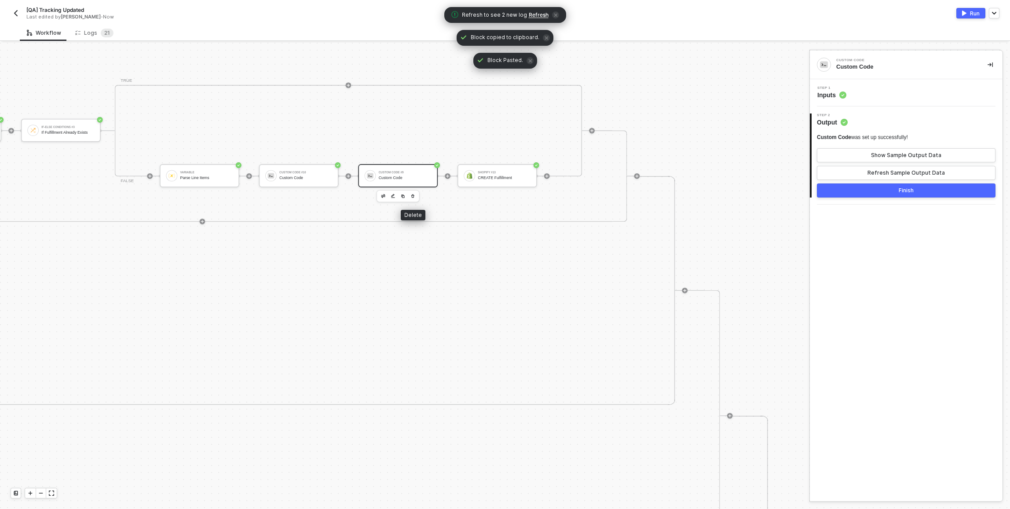
click at [411, 198] on icon "button" at bounding box center [413, 196] width 4 height 6
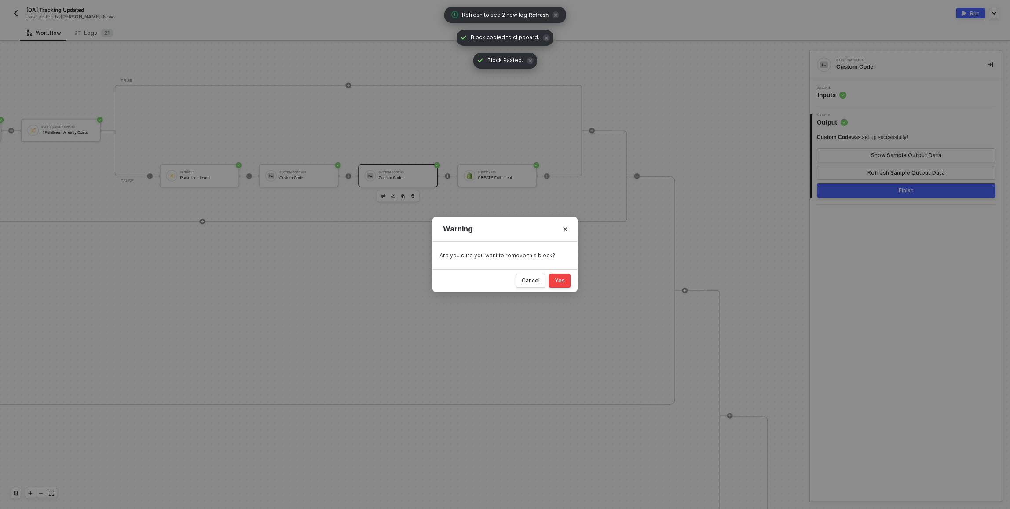
click at [560, 282] on div "Yes" at bounding box center [560, 280] width 10 height 7
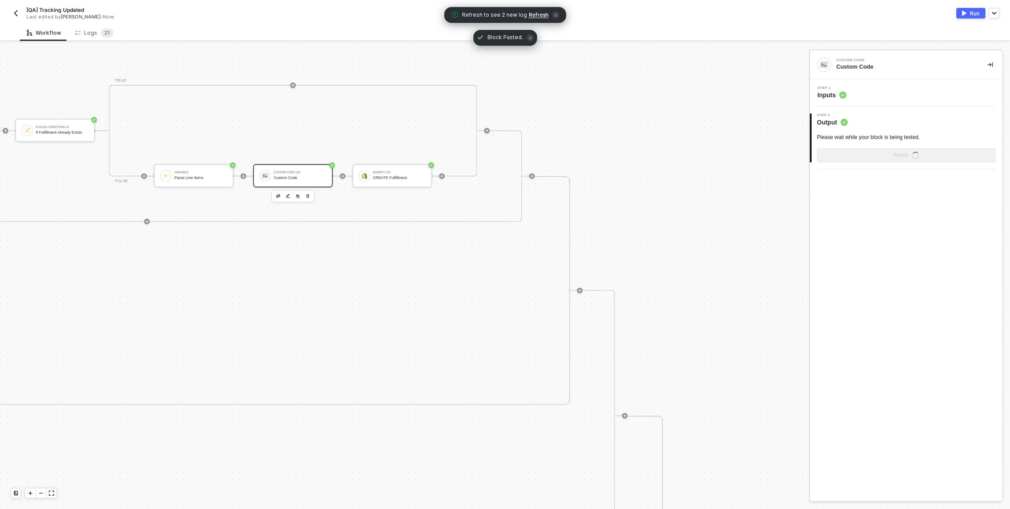
click at [295, 174] on div "Custom Code #10 Custom Code" at bounding box center [300, 175] width 53 height 13
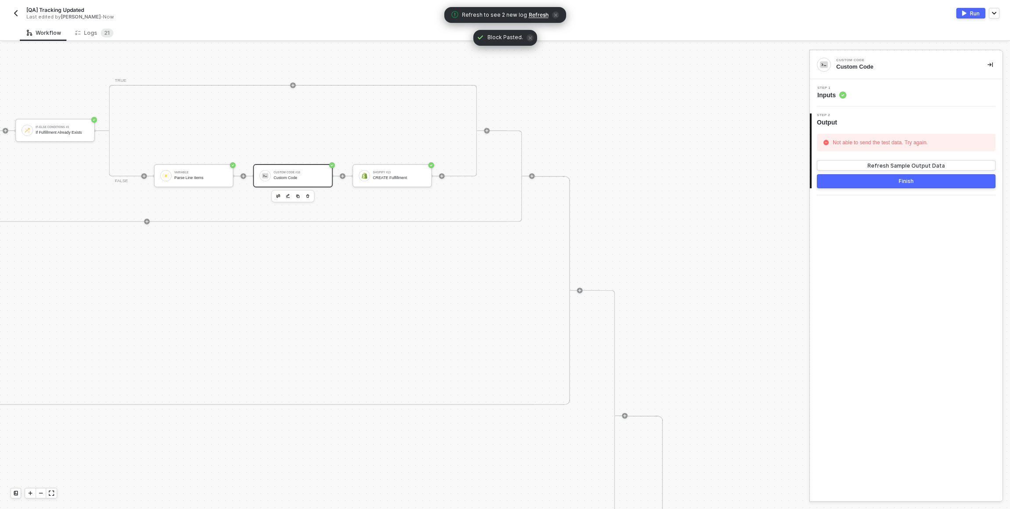
click at [879, 92] on div "Step 1 Inputs" at bounding box center [907, 92] width 190 height 13
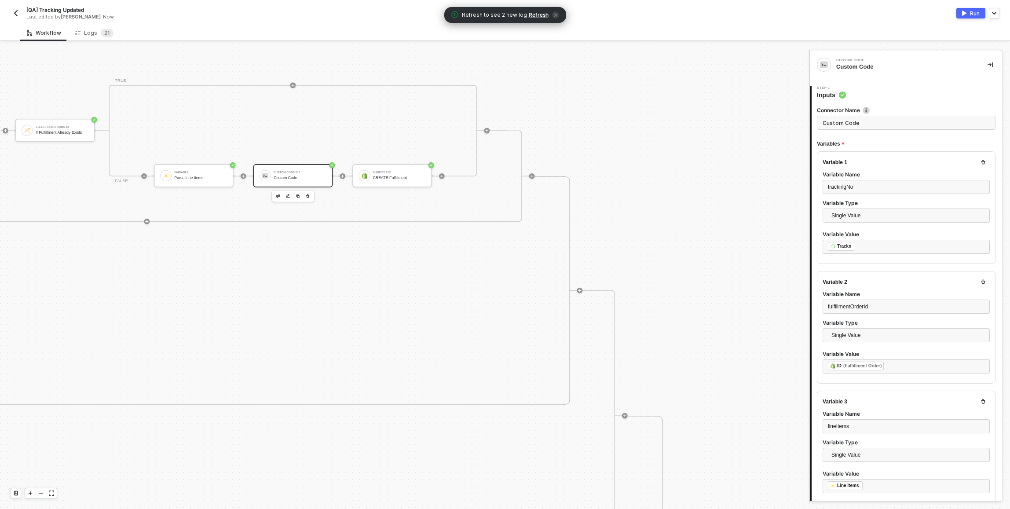
scroll to position [65, 0]
click at [867, 121] on input "Custom Code" at bounding box center [906, 123] width 179 height 14
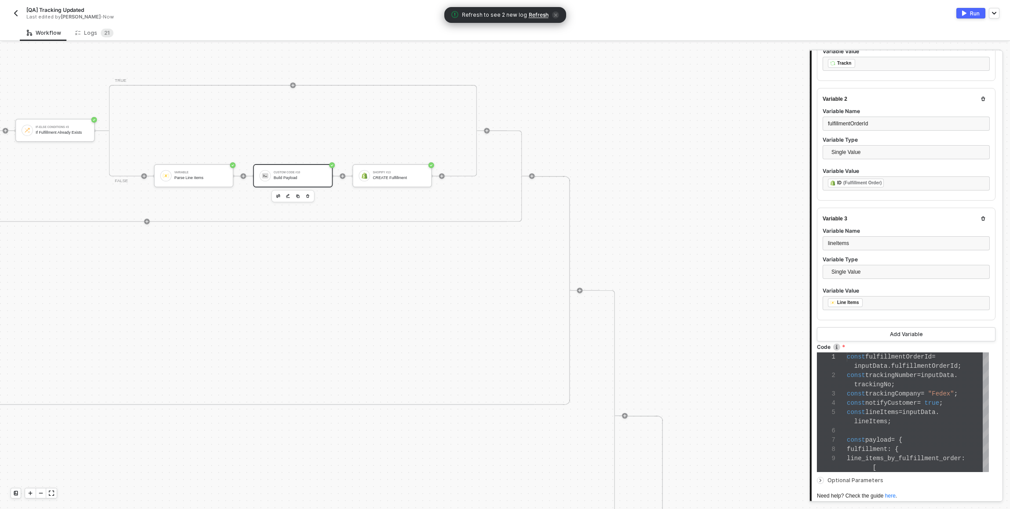
scroll to position [256, 0]
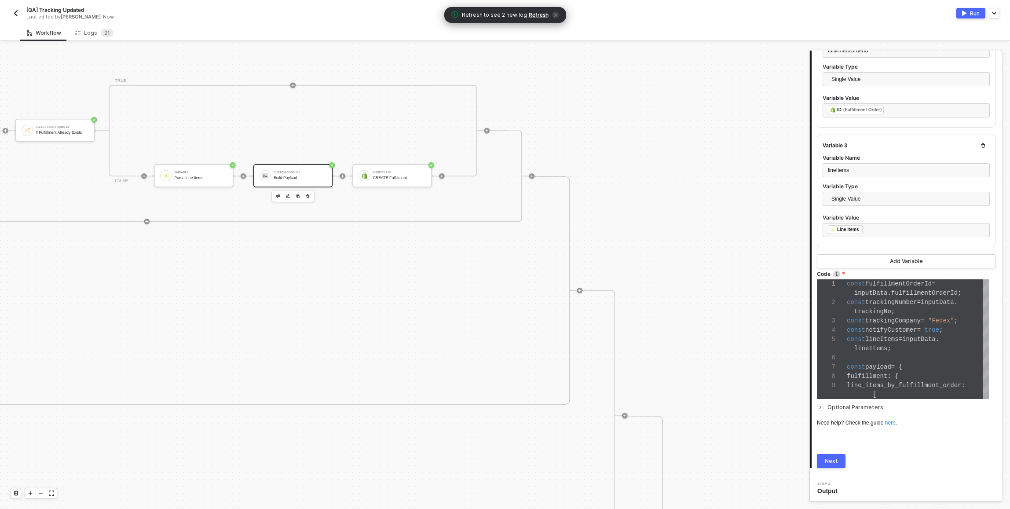
type input "Build Payload"
click at [911, 336] on span "inputData" at bounding box center [918, 339] width 33 height 7
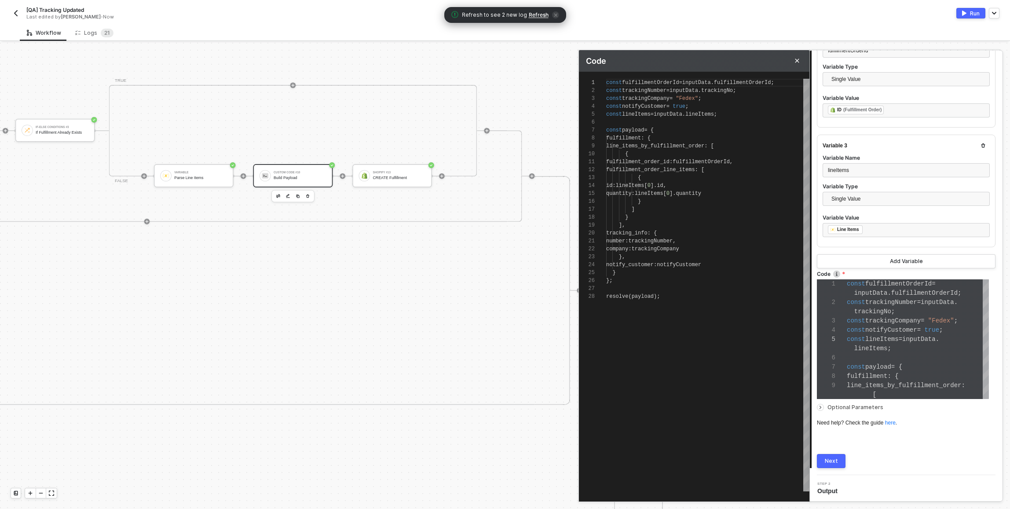
scroll to position [8, 95]
click at [705, 186] on div "1 2 3 4 5 6 7 8 9 10 11 12 13 14 15 16 17 18 19 20 21 22 23 24 25 26 27 28 cons…" at bounding box center [694, 285] width 231 height 413
click at [731, 229] on div "tracking_info : {" at bounding box center [707, 233] width 203 height 8
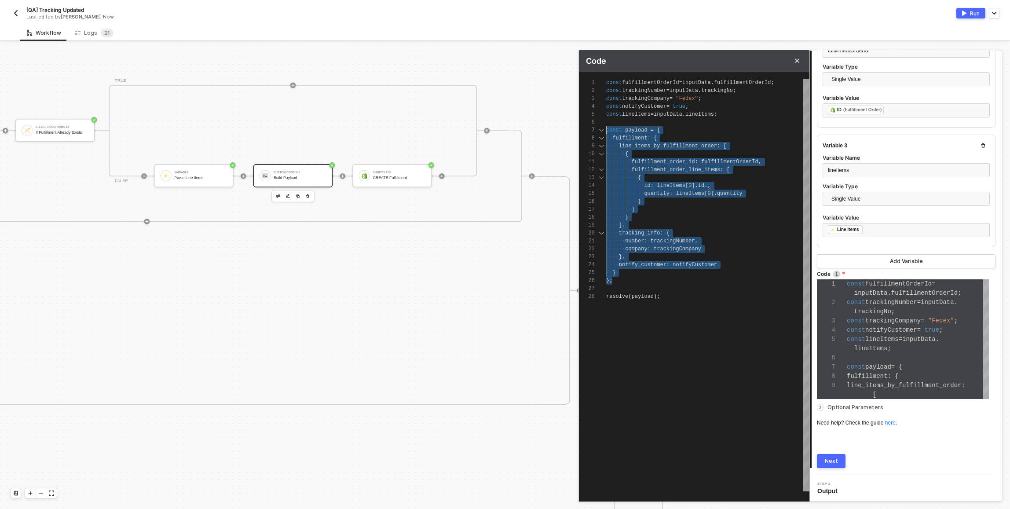
scroll to position [48, 0]
drag, startPoint x: 616, startPoint y: 267, endPoint x: 589, endPoint y: 120, distance: 149.0
paste textarea "Editor content;Press Alt+F1 for Accessibility Options."
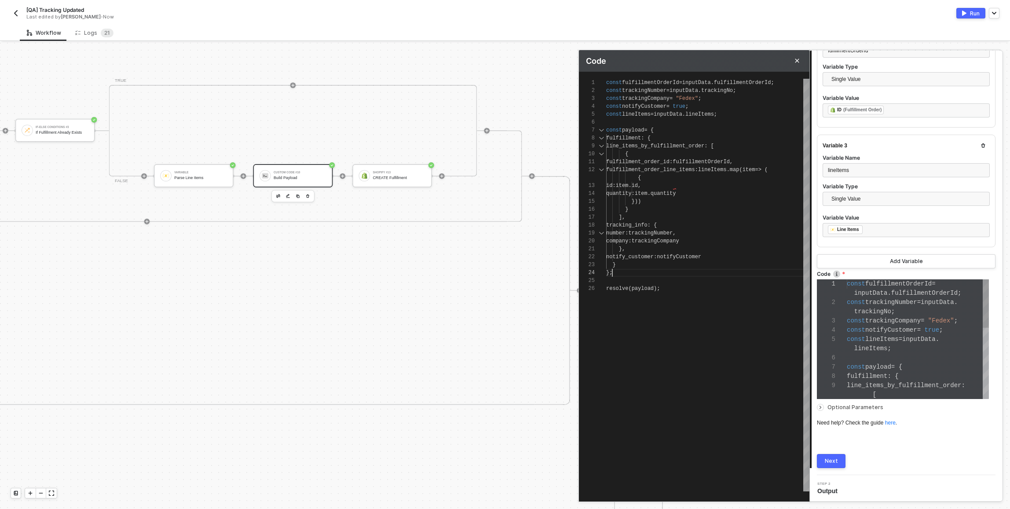
scroll to position [32, 6]
click at [697, 190] on div "quantity : item . quantity" at bounding box center [707, 194] width 203 height 8
click at [629, 187] on span "item" at bounding box center [622, 186] width 13 height 6
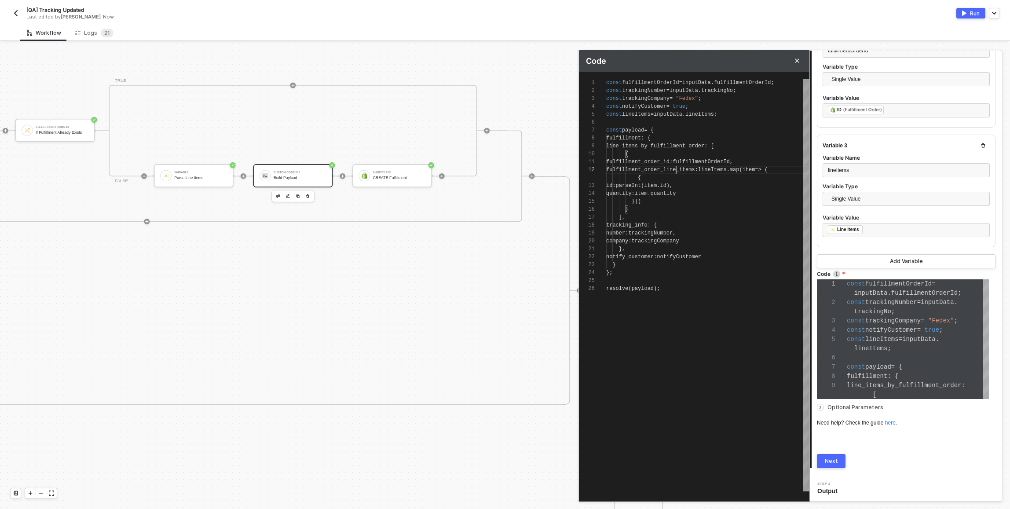
click at [675, 167] on span "fulfillment_order_line_items" at bounding box center [650, 170] width 89 height 6
type textarea "const fulfillmentOrderId = inputData.fulfillmentOrderId; const trackingNumber =…"
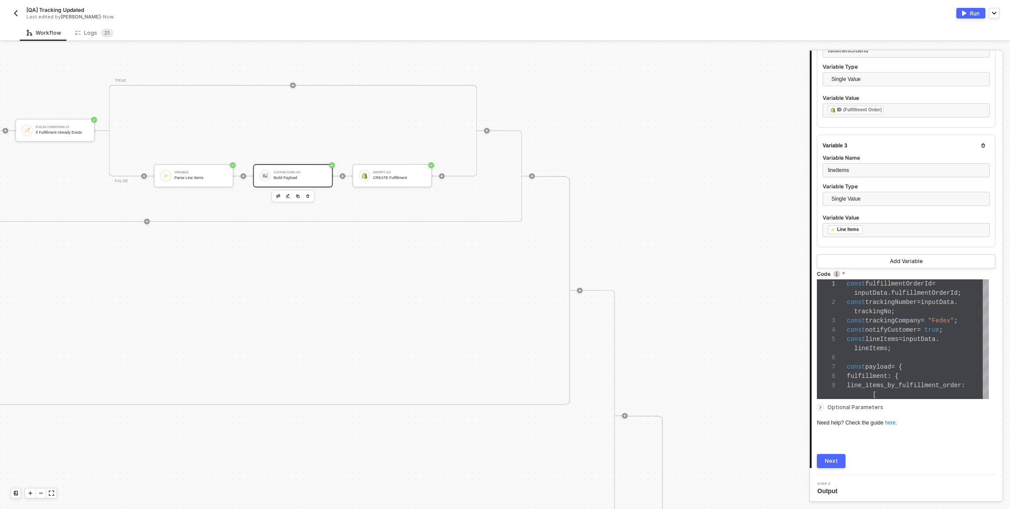
click at [830, 459] on div "Next" at bounding box center [831, 461] width 13 height 7
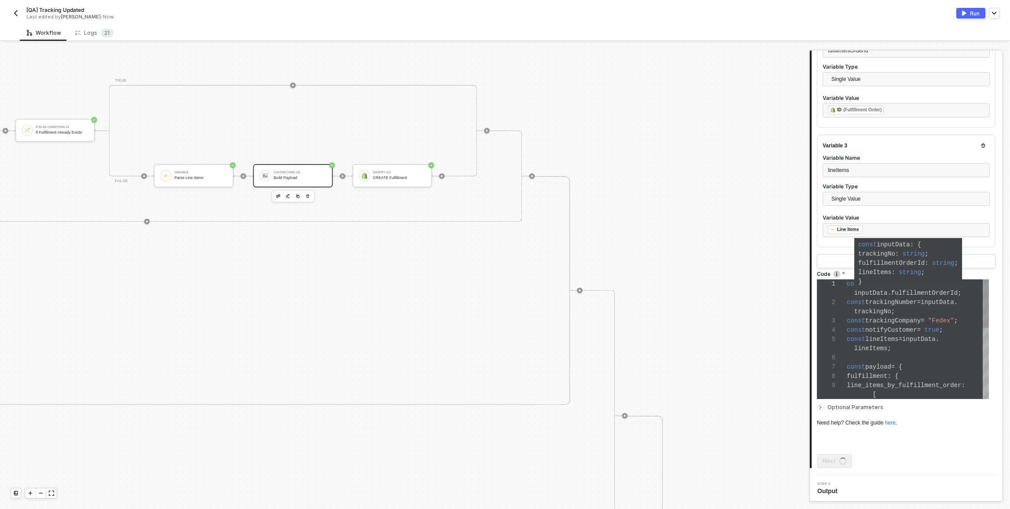
scroll to position [0, 0]
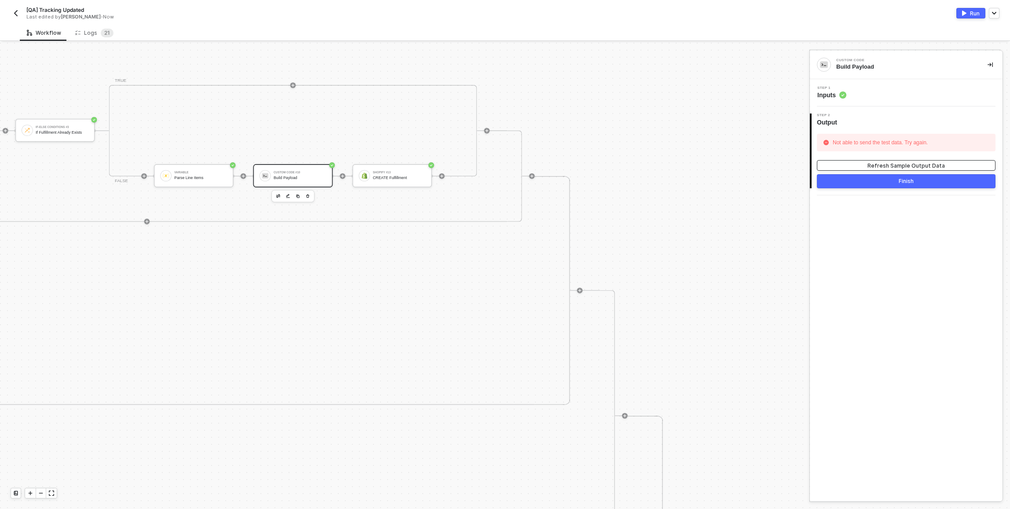
click at [879, 162] on div "Refresh Sample Output Data" at bounding box center [906, 165] width 77 height 7
click at [966, 13] on img "button" at bounding box center [964, 13] width 4 height 5
click at [221, 33] on div "Workflow Logs 2 1" at bounding box center [515, 33] width 990 height 16
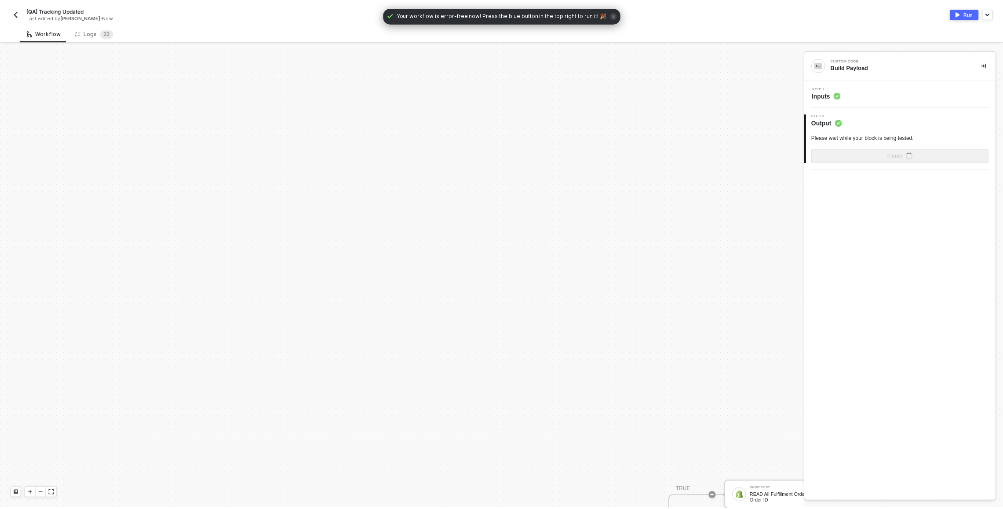
scroll to position [512, 0]
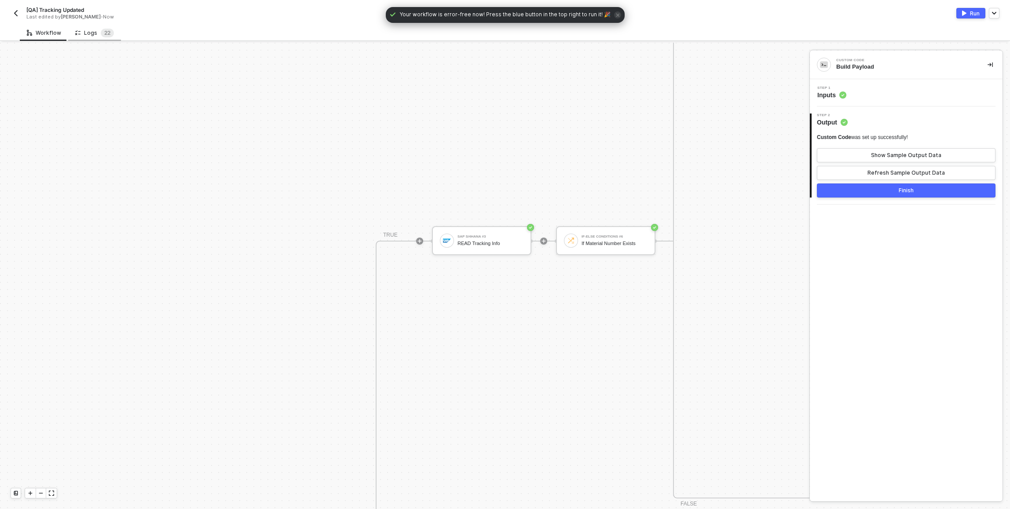
click at [95, 31] on div "Logs 2 2" at bounding box center [94, 33] width 39 height 9
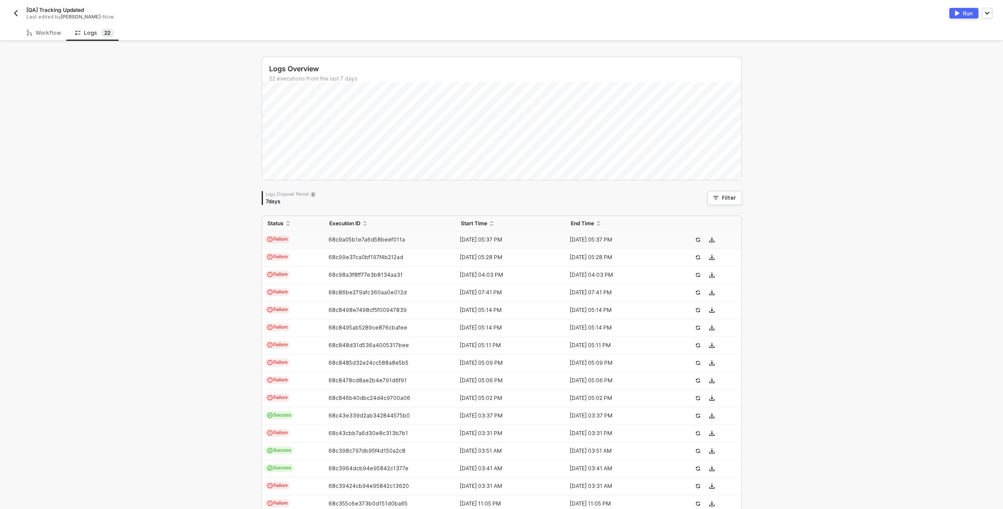
click at [308, 243] on td "Failure" at bounding box center [293, 240] width 62 height 18
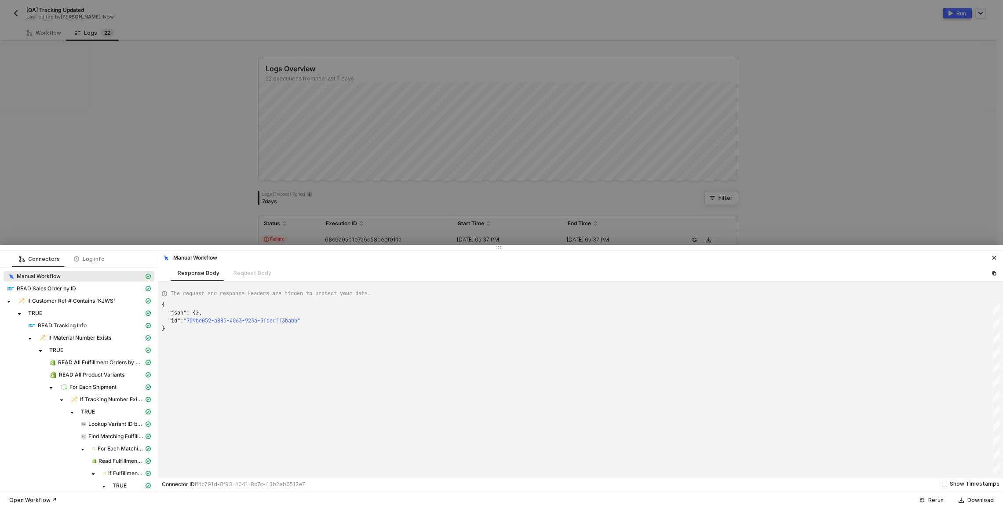
scroll to position [24, 0]
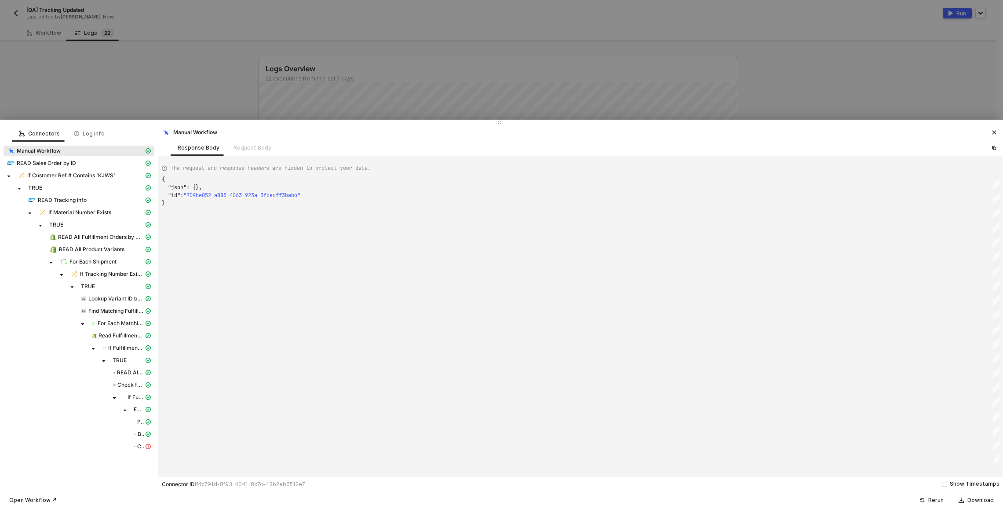
drag, startPoint x: 337, startPoint y: 249, endPoint x: 333, endPoint y: 119, distance: 129.8
click at [342, 120] on div at bounding box center [501, 122] width 1003 height 5
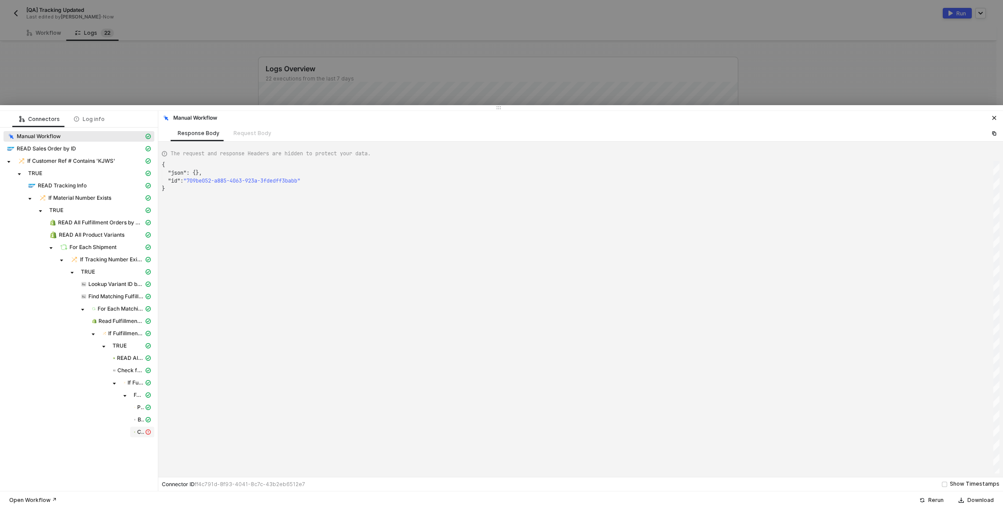
click at [135, 434] on div "CREATE Fulfillment" at bounding box center [139, 432] width 10 height 8
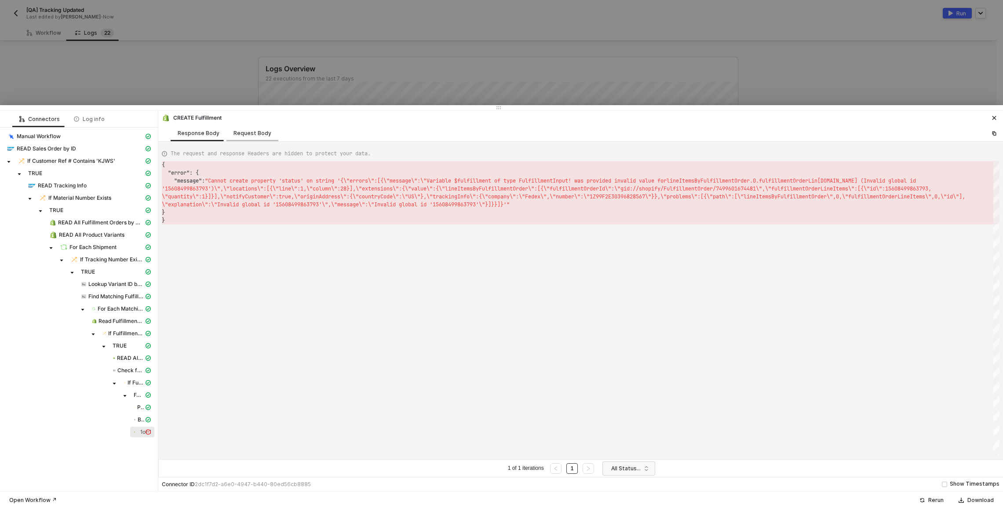
click at [248, 133] on div "Request Body" at bounding box center [253, 133] width 38 height 7
type textarea "[ { "keyValuePairs": [], "apiVersion": "shopifyV1", "resource": "fulfillments",…"
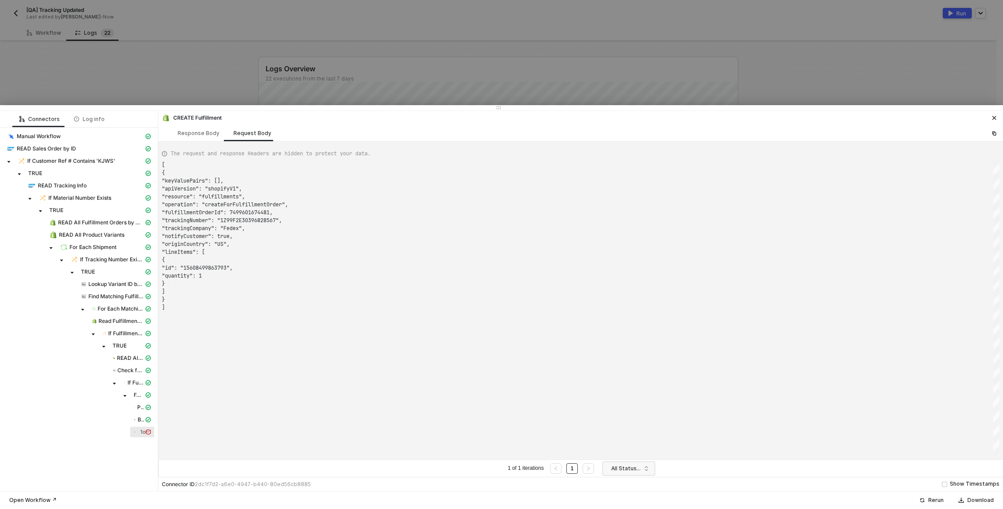
scroll to position [79, 0]
click at [139, 421] on span "Build Payload" at bounding box center [141, 419] width 6 height 7
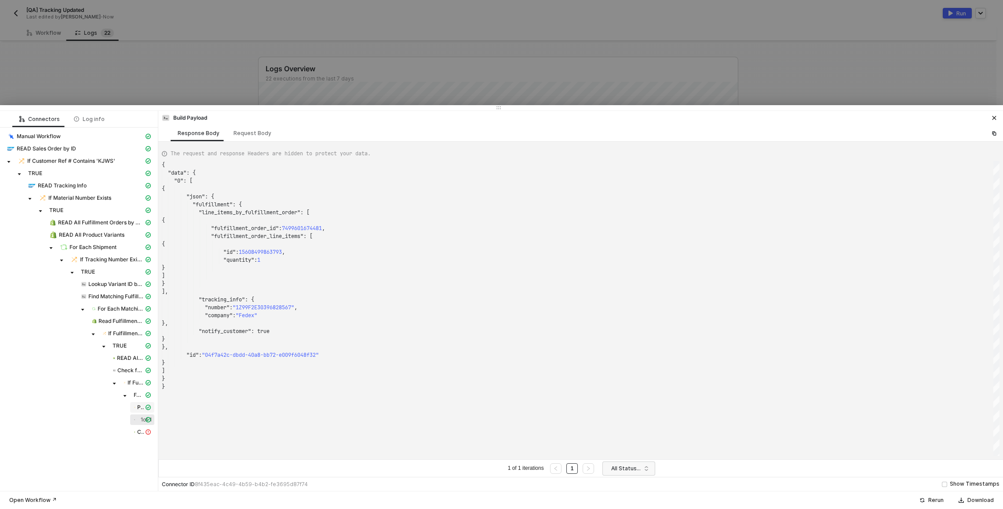
click at [142, 407] on span "Parse Line Items" at bounding box center [140, 407] width 7 height 7
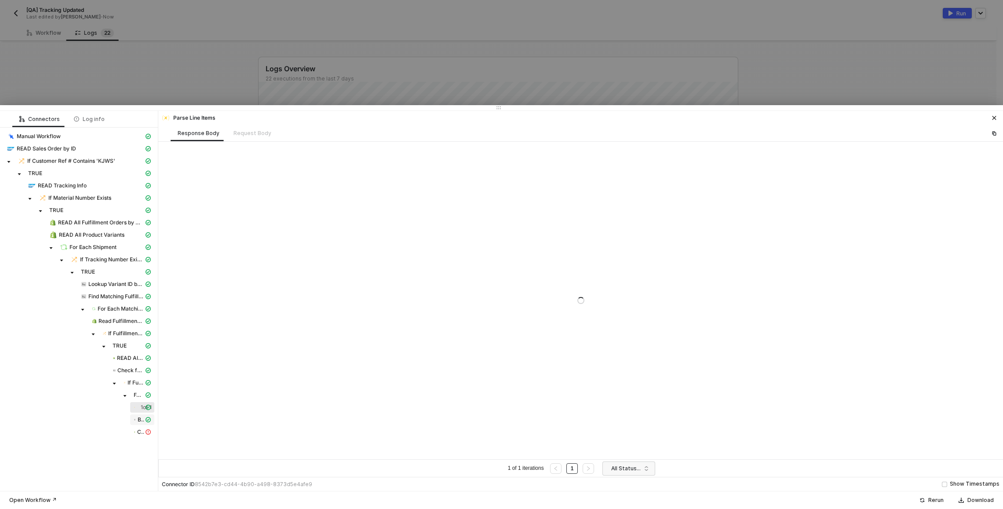
click at [144, 417] on div "Build Payload" at bounding box center [142, 420] width 21 height 8
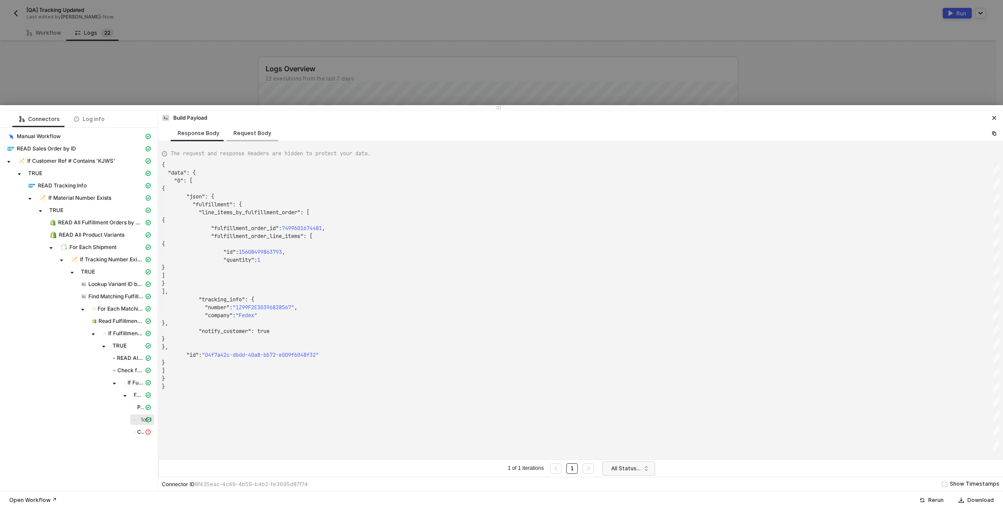
click at [245, 132] on div "Request Body" at bounding box center [253, 133] width 38 height 7
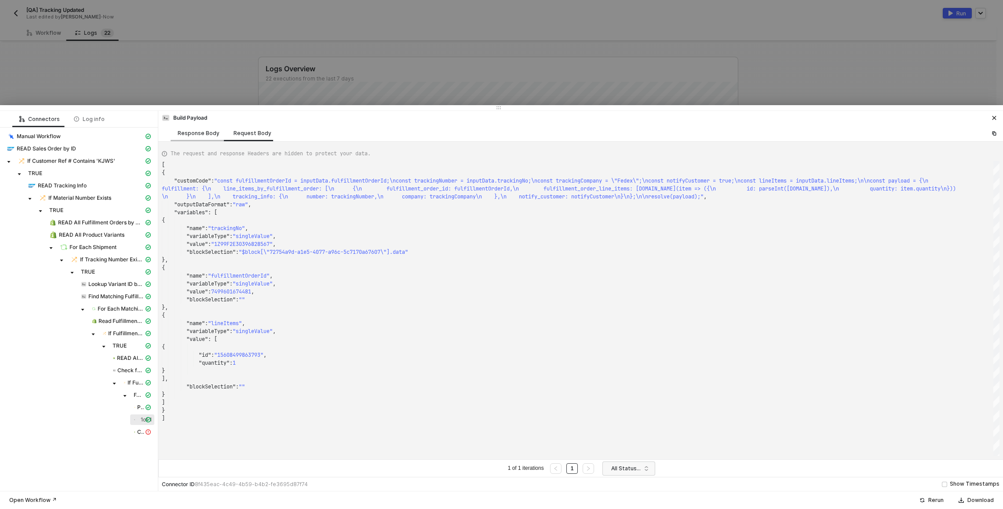
scroll to position [16, 0]
click at [206, 132] on div "Response Body" at bounding box center [199, 133] width 42 height 7
type textarea "{ "data": { "0": [ { "json": { "fulfillment": { "line_items_by_fulfillment_orde…"
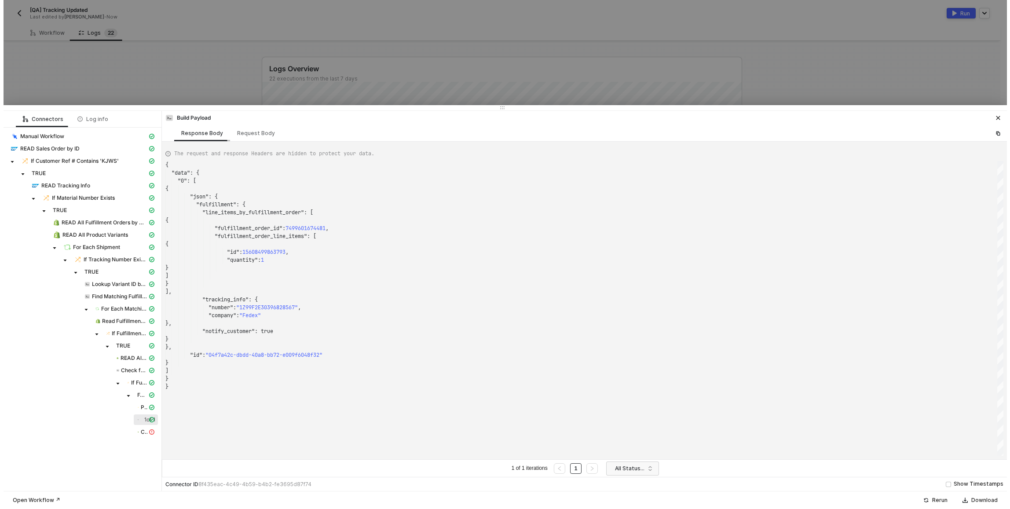
scroll to position [79, 0]
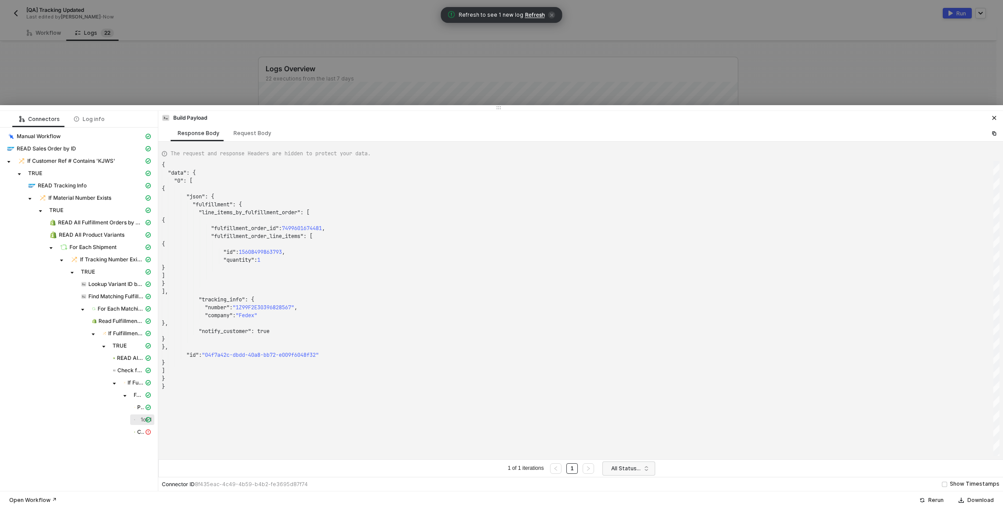
click at [274, 16] on div at bounding box center [501, 254] width 1003 height 509
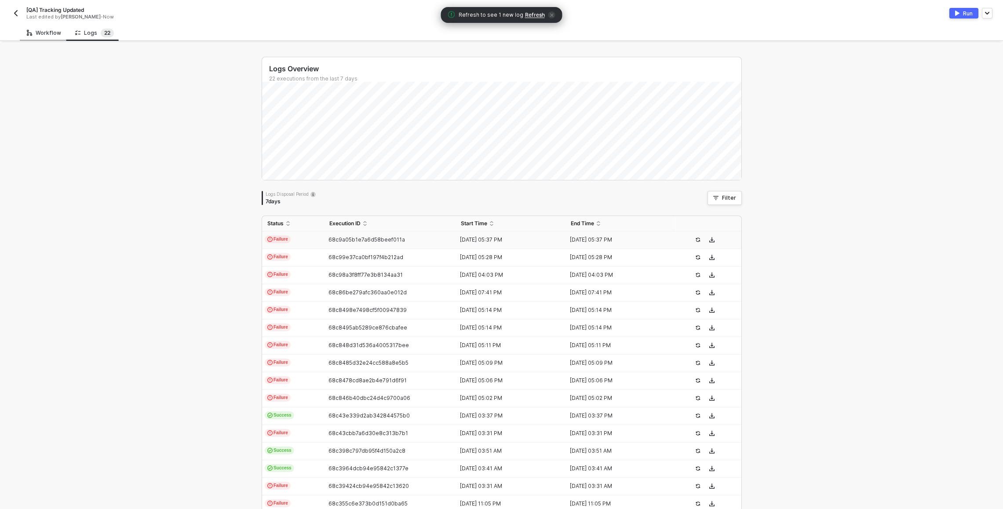
click at [48, 34] on div "Workflow" at bounding box center [44, 32] width 34 height 7
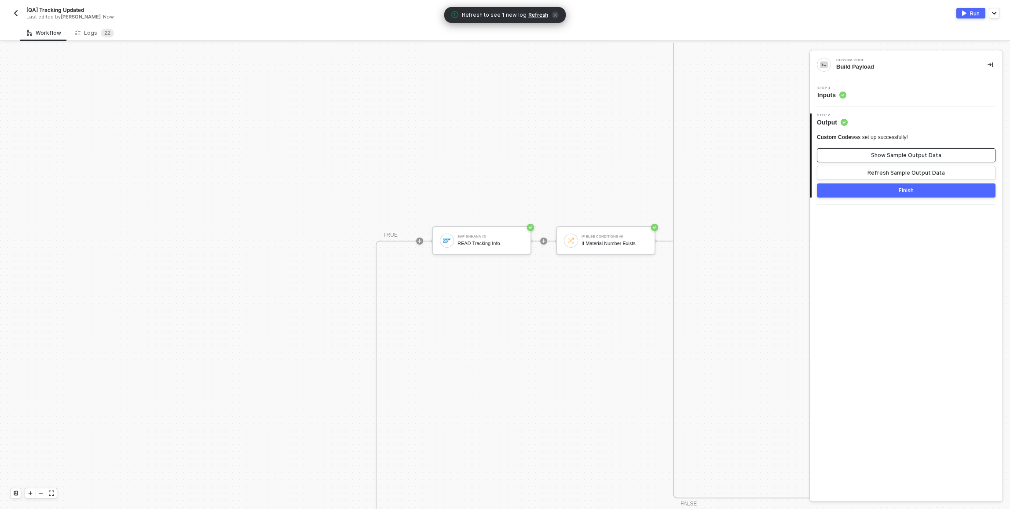
click at [864, 153] on button "Show Sample Output Data" at bounding box center [906, 155] width 179 height 14
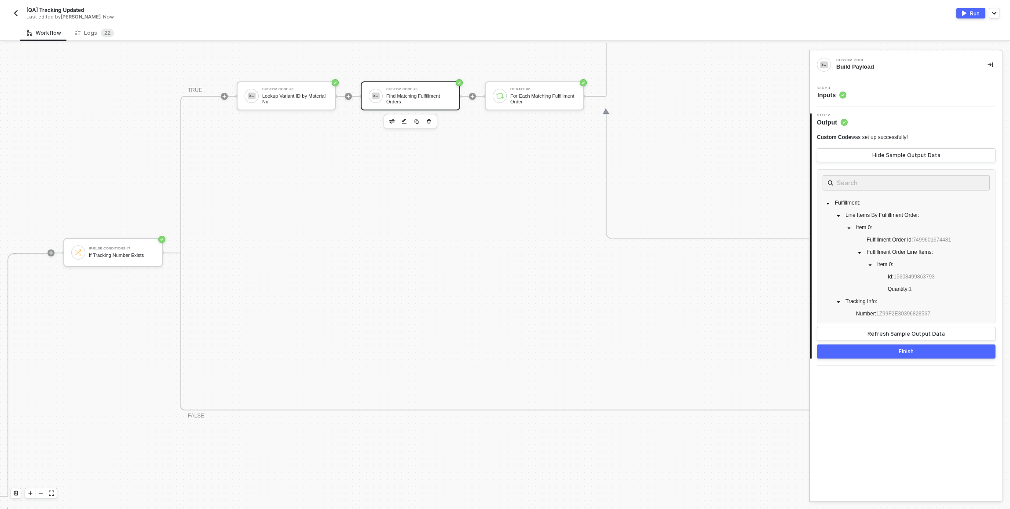
click at [439, 86] on div "Custom Code #6 Find Matching Fulfillment Orders" at bounding box center [410, 95] width 99 height 29
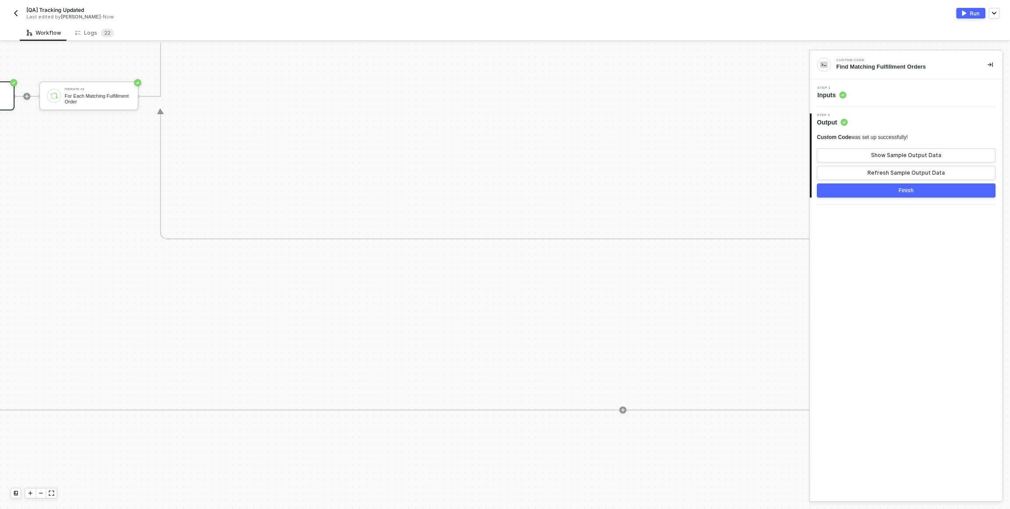
scroll to position [0, 1601]
click at [38, 493] on div at bounding box center [41, 493] width 11 height 10
click at [596, 70] on div "TRUE Shopify #9 READ All Fulfillments by Fulfillment Order ID Custom Code #5 Ch…" at bounding box center [371, 64] width 844 height 103
click at [591, 63] on icon "icon-play" at bounding box center [591, 65] width 4 height 4
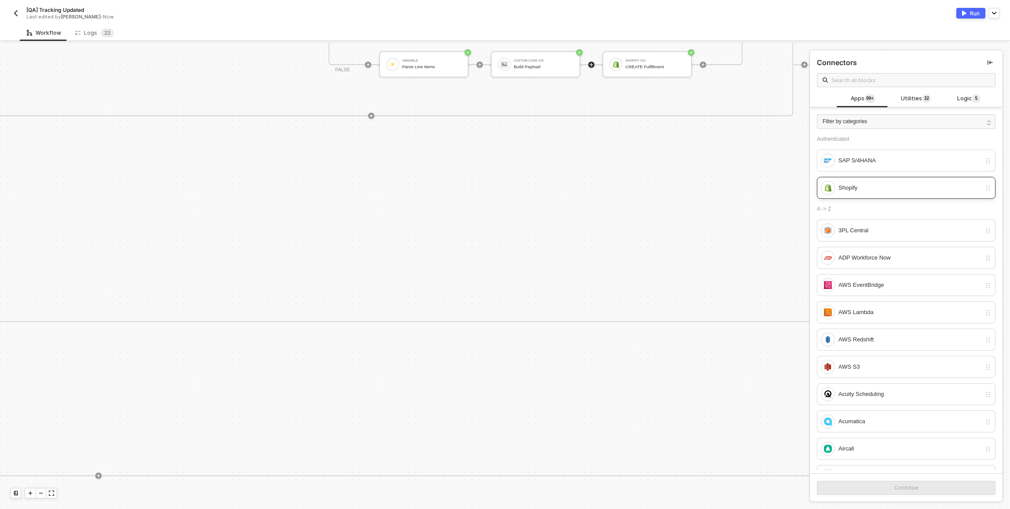
click at [930, 187] on div "Shopify" at bounding box center [909, 188] width 143 height 10
click at [894, 487] on div "Continue" at bounding box center [906, 487] width 24 height 7
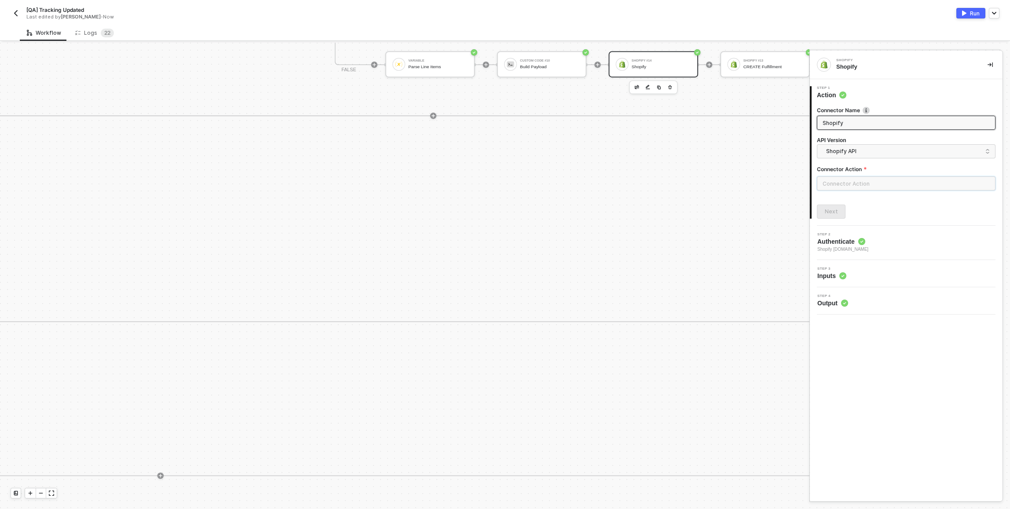
click at [878, 190] on input "text" at bounding box center [906, 183] width 179 height 14
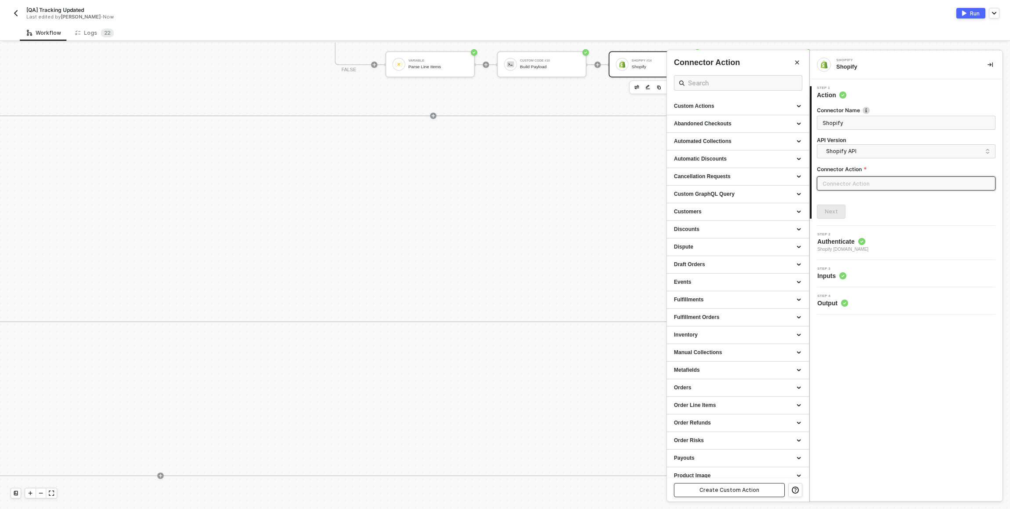
click at [761, 494] on button "Create Custom Action" at bounding box center [729, 490] width 111 height 14
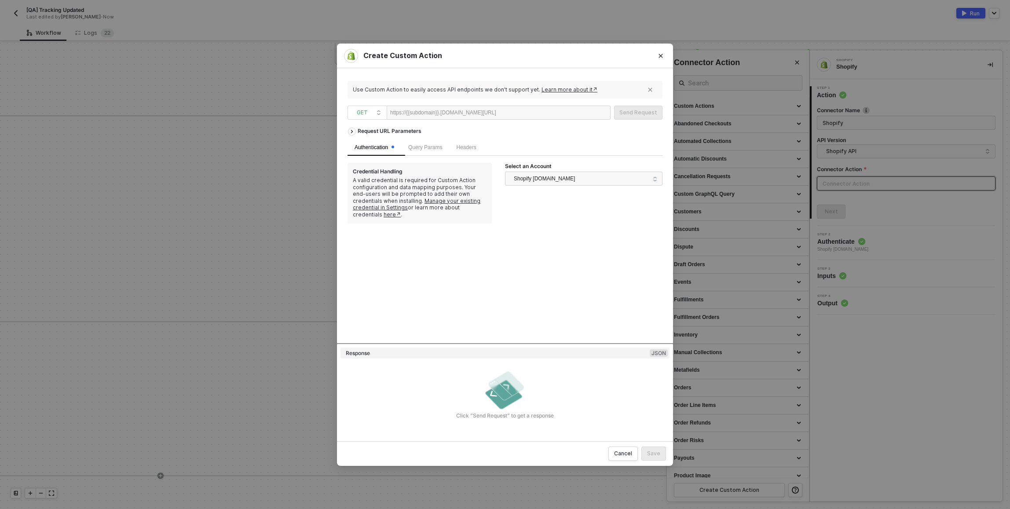
click at [436, 113] on div "https://{{subdomain}}.myshopify.com/admin/api" at bounding box center [443, 112] width 106 height 13
click at [531, 113] on div at bounding box center [523, 113] width 54 height 14
click at [367, 131] on div "Request URL Parameters" at bounding box center [389, 131] width 73 height 16
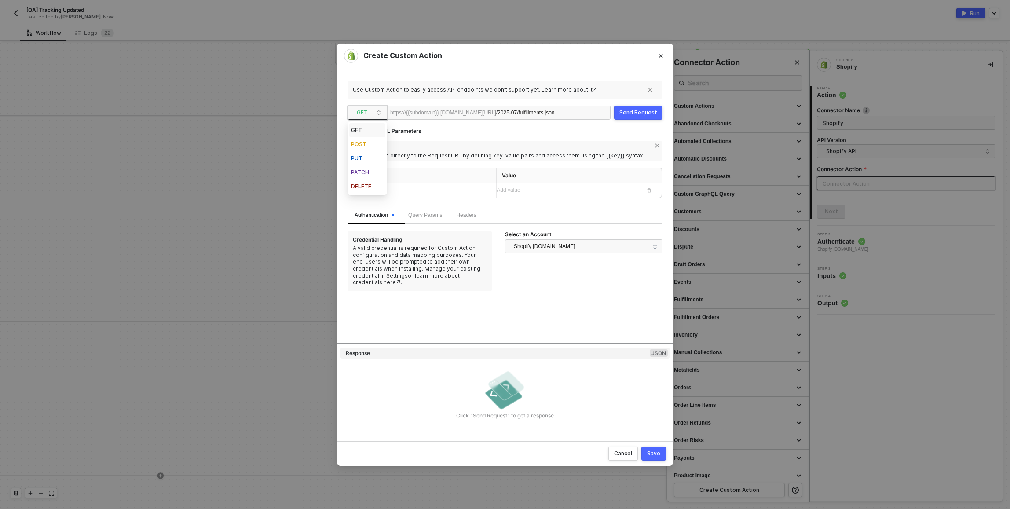
click at [363, 113] on span "GET" at bounding box center [369, 112] width 25 height 13
click at [359, 144] on div "POST" at bounding box center [367, 144] width 33 height 11
click at [397, 133] on div "Request URL Parameters" at bounding box center [389, 131] width 73 height 16
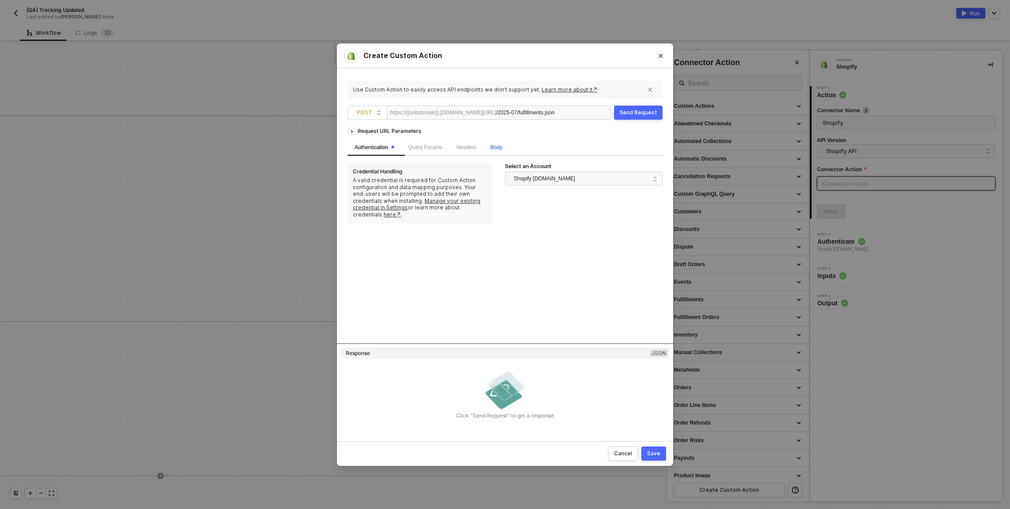
click at [498, 148] on span "Body" at bounding box center [497, 147] width 12 height 6
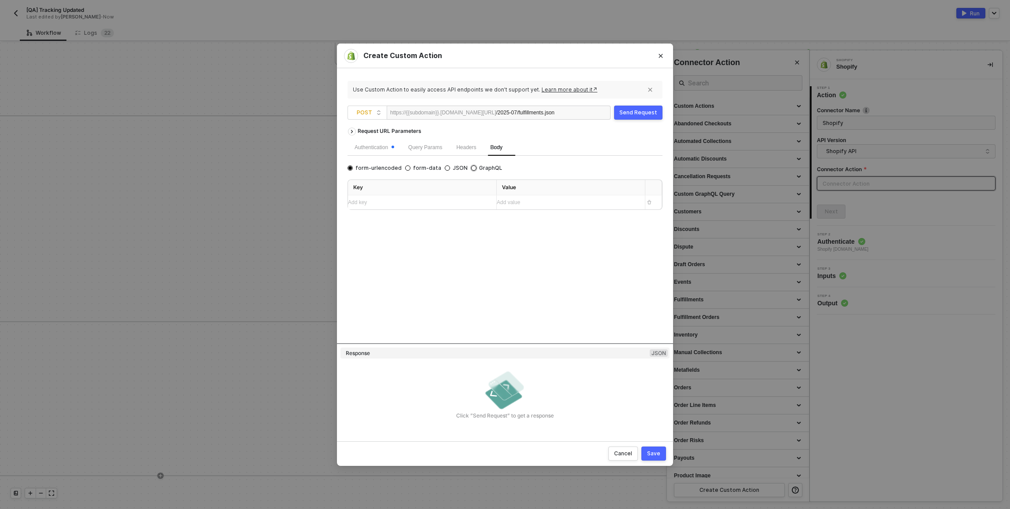
click at [484, 170] on span "GraphQL" at bounding box center [489, 168] width 26 height 7
click at [476, 170] on input "GraphQL" at bounding box center [473, 167] width 5 height 5
radio input "true"
radio input "false"
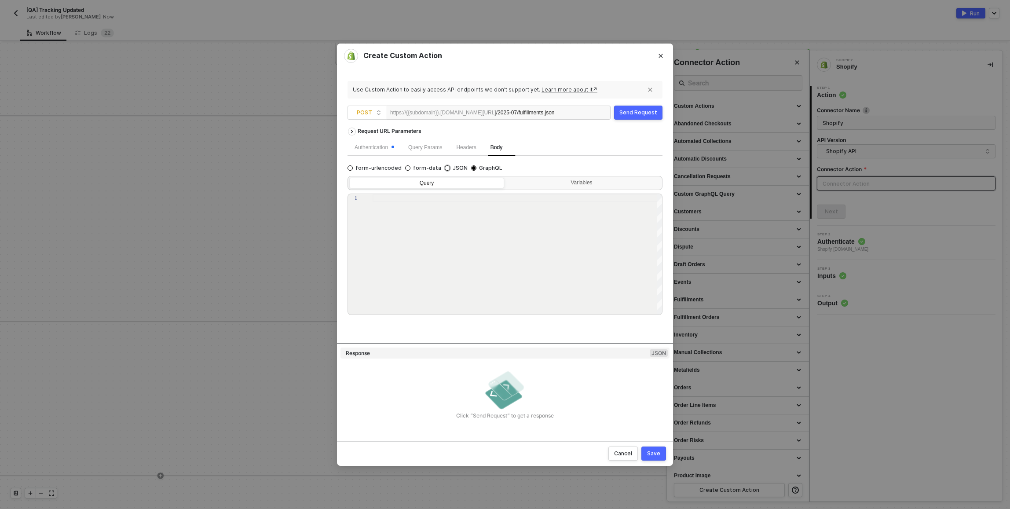
click at [454, 168] on span "JSON" at bounding box center [459, 168] width 18 height 7
click at [450, 168] on input "JSON" at bounding box center [447, 167] width 5 height 5
radio input "true"
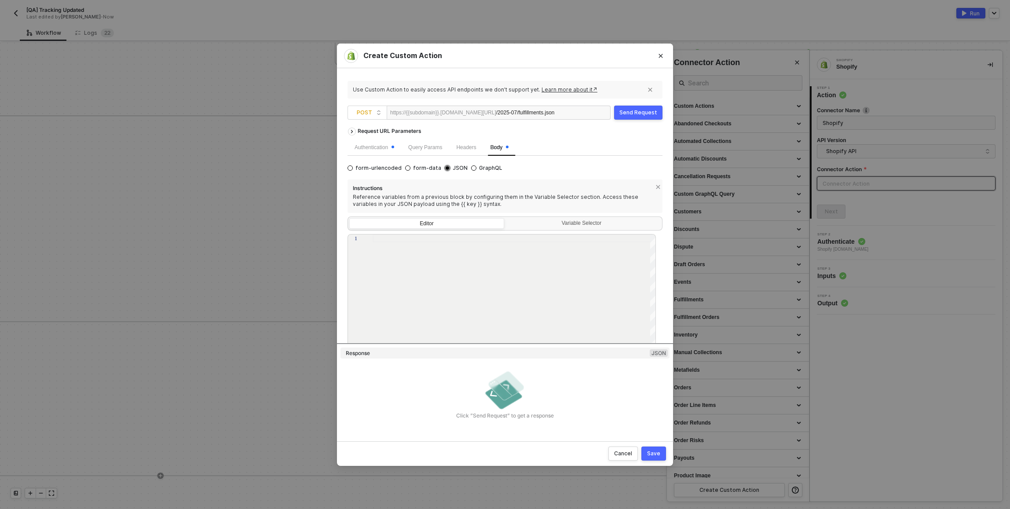
radio input "false"
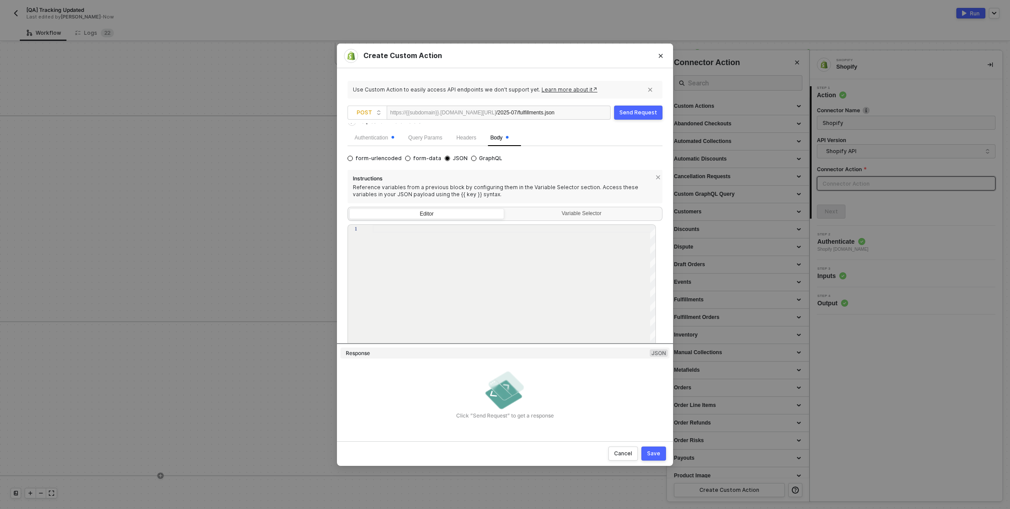
scroll to position [27, 0]
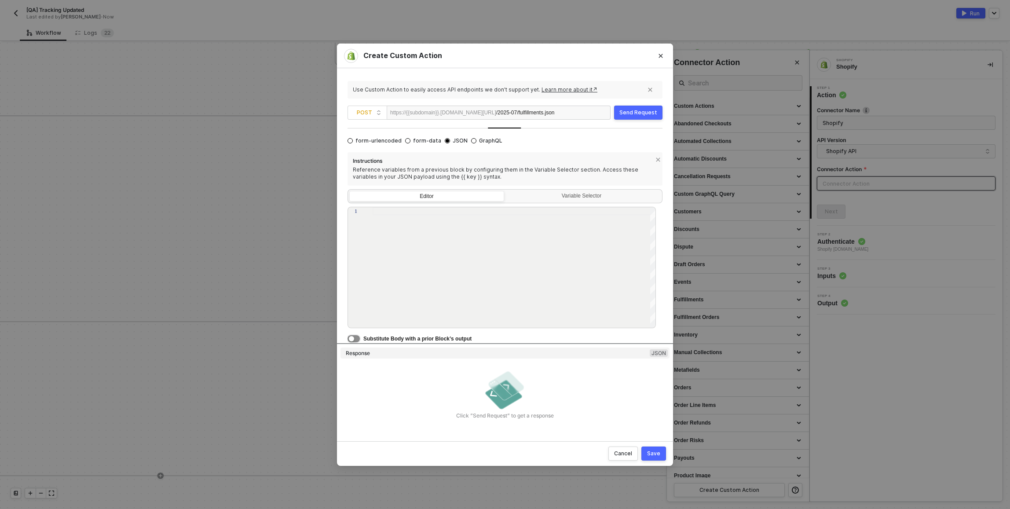
click at [356, 339] on button "button" at bounding box center [354, 338] width 12 height 7
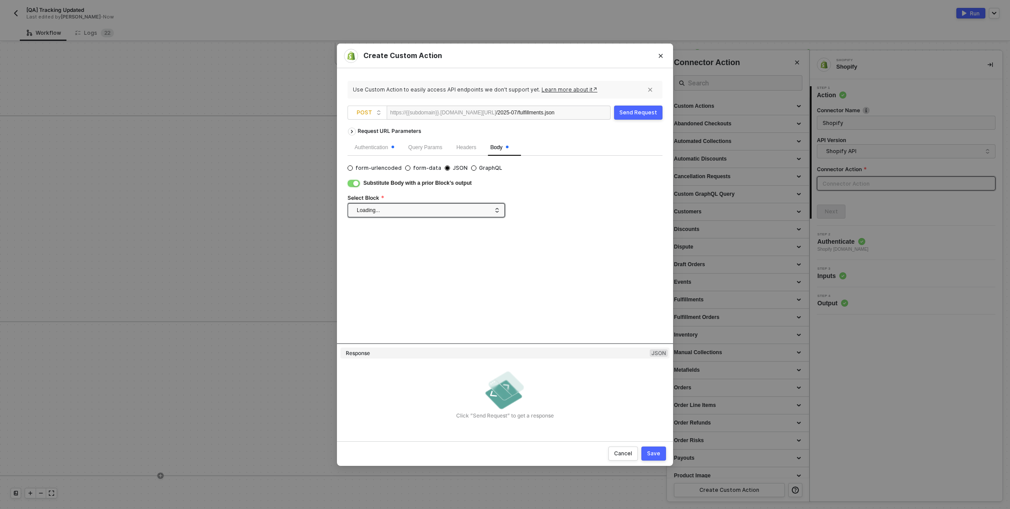
scroll to position [0, 0]
click at [472, 210] on span at bounding box center [428, 210] width 143 height 13
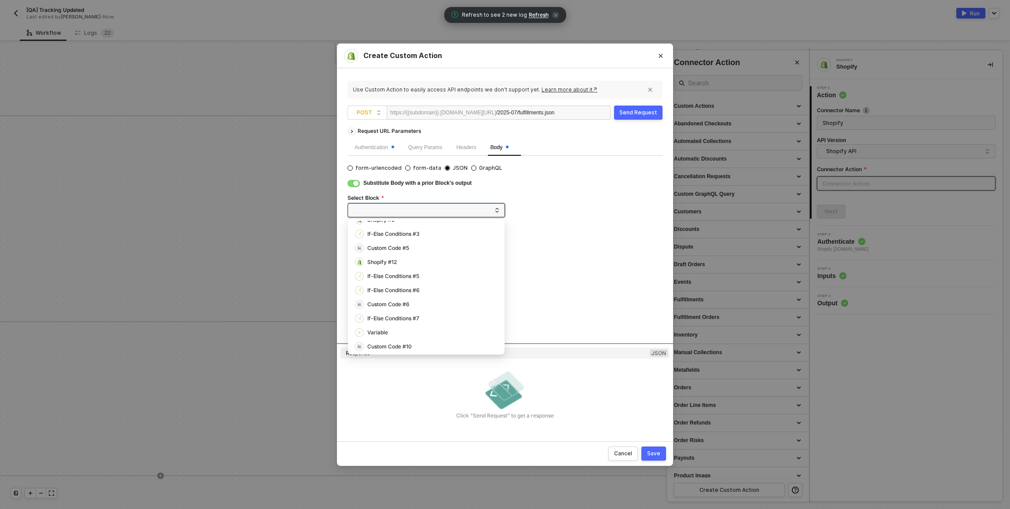
scroll to position [135, 0]
click at [435, 350] on div "Custom Code #10" at bounding box center [426, 346] width 143 height 10
click at [653, 457] on div "Save" at bounding box center [653, 453] width 13 height 7
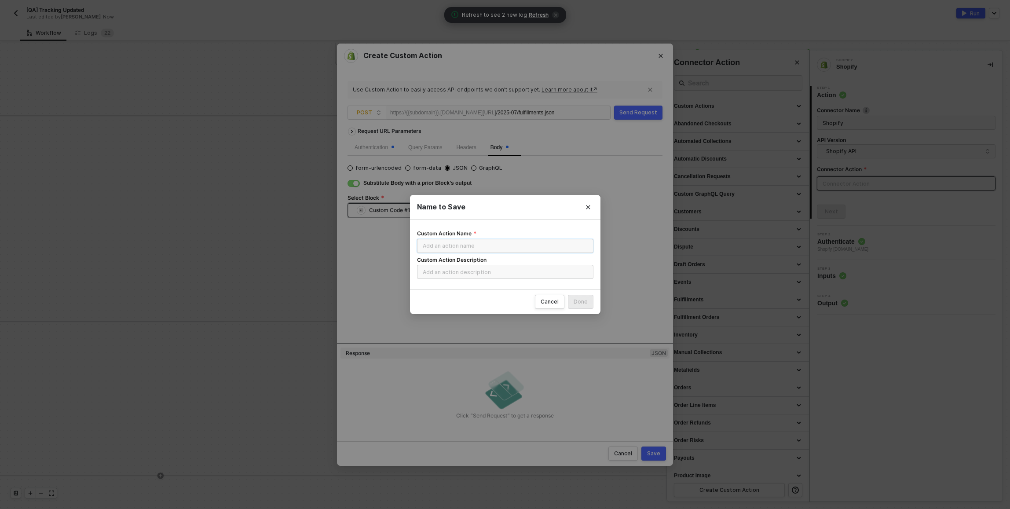
click at [475, 250] on input "Custom Action Name" at bounding box center [505, 246] width 176 height 14
type input "CREATE Fulfillment in REST"
click at [586, 302] on div "Done" at bounding box center [581, 301] width 14 height 7
radio input "true"
radio input "false"
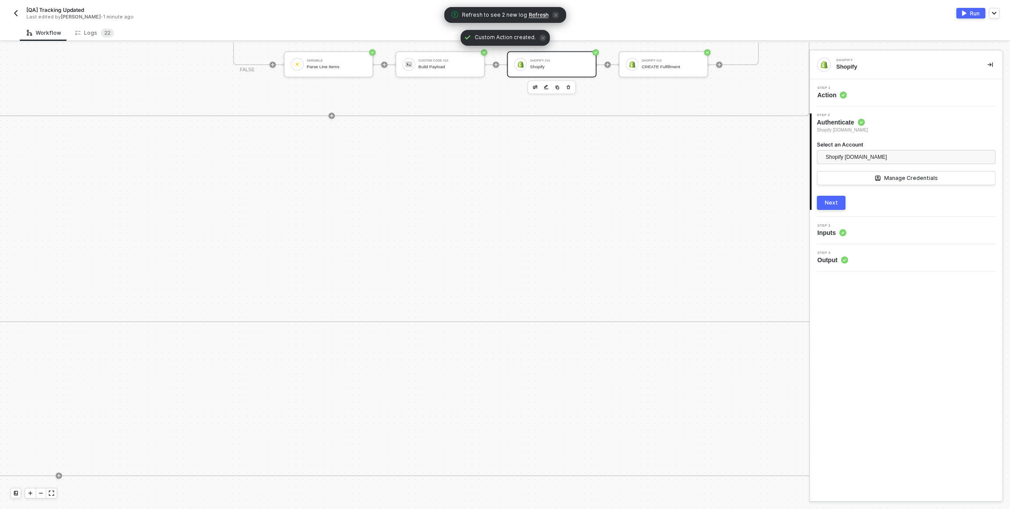
scroll to position [0, 3150]
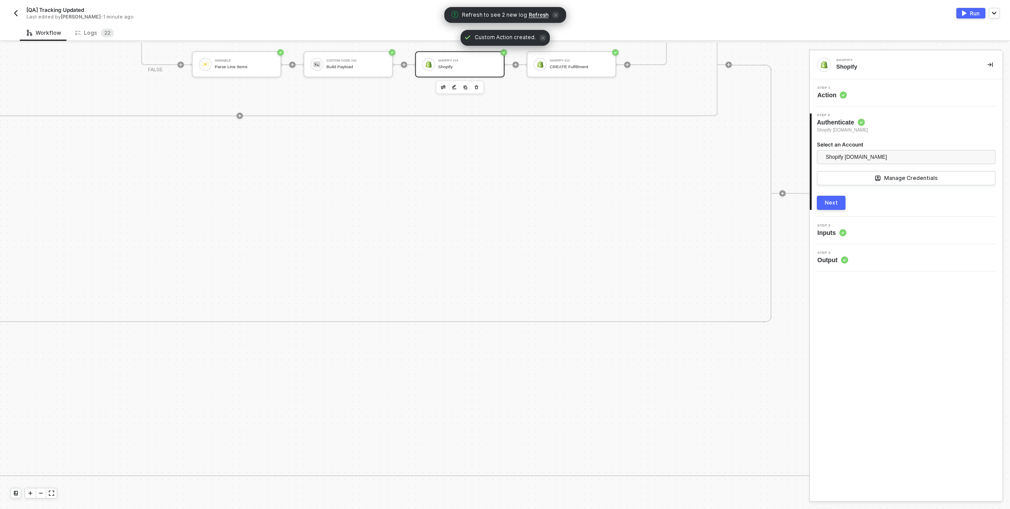
click at [928, 93] on div "Step 1 Action" at bounding box center [907, 92] width 190 height 13
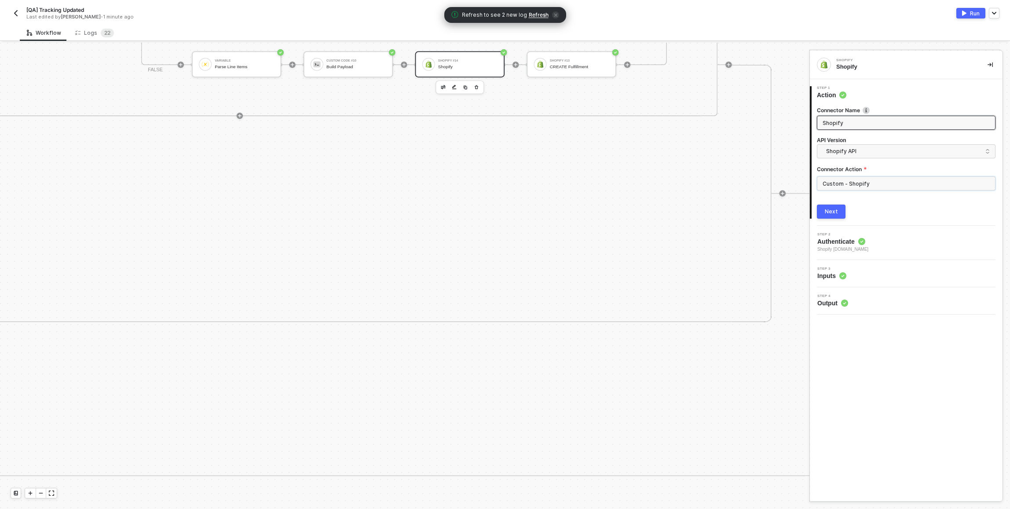
click at [872, 186] on input "Custom - Shopify" at bounding box center [906, 183] width 179 height 14
click at [800, 103] on div "Custom Actions" at bounding box center [738, 105] width 128 height 7
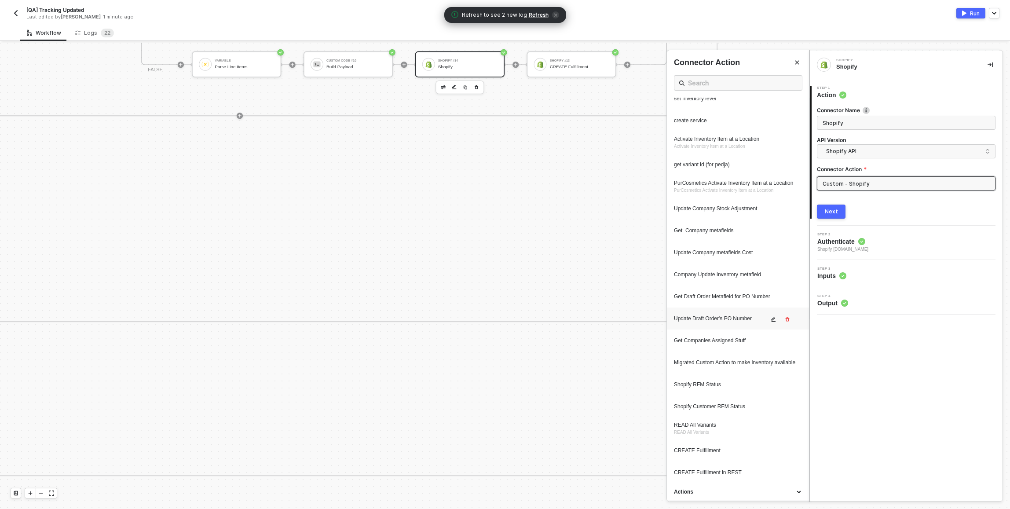
scroll to position [189, 0]
click at [724, 468] on div "CREATE Fulfillment in REST" at bounding box center [738, 472] width 128 height 12
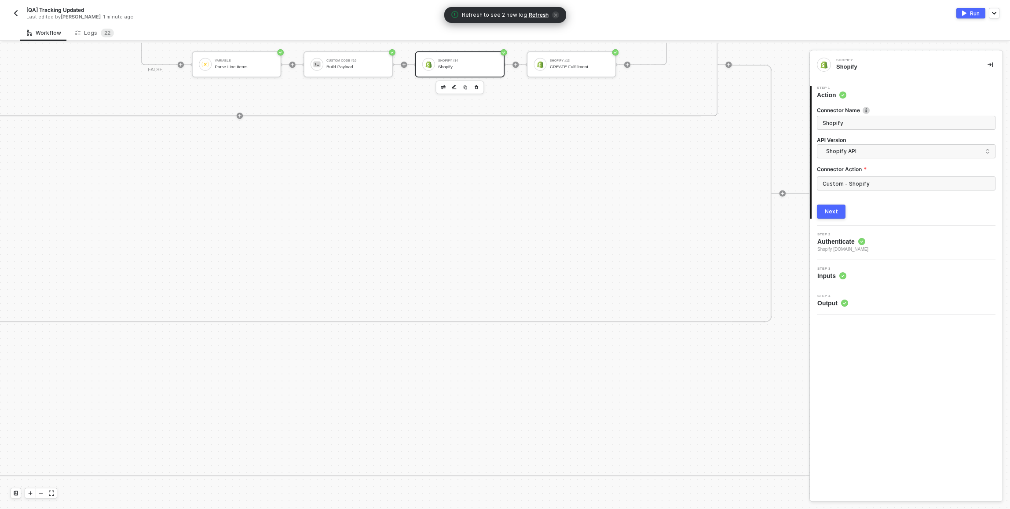
click at [836, 216] on button "Next" at bounding box center [831, 212] width 29 height 14
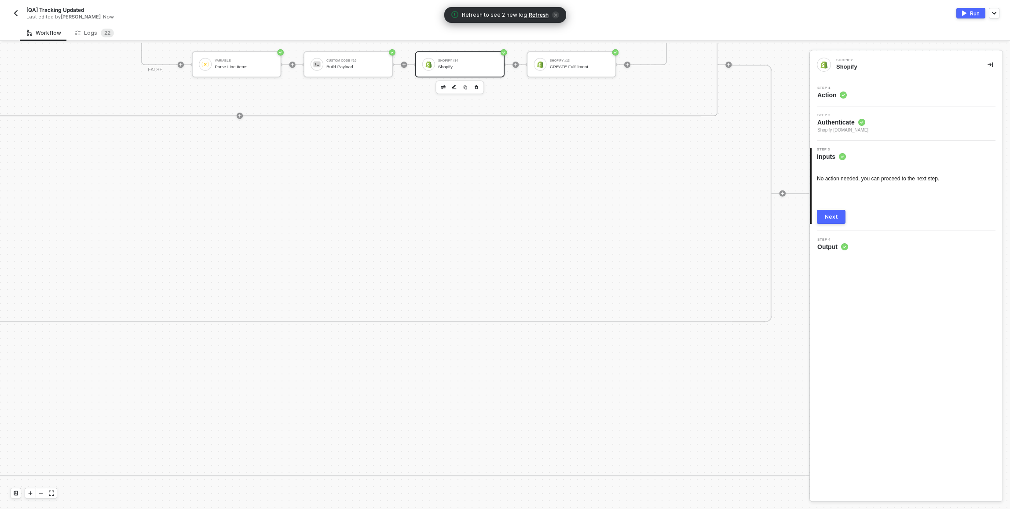
click at [868, 84] on div "Step 1 Action" at bounding box center [906, 92] width 193 height 27
click at [872, 91] on div "Step 1 Action" at bounding box center [907, 92] width 190 height 13
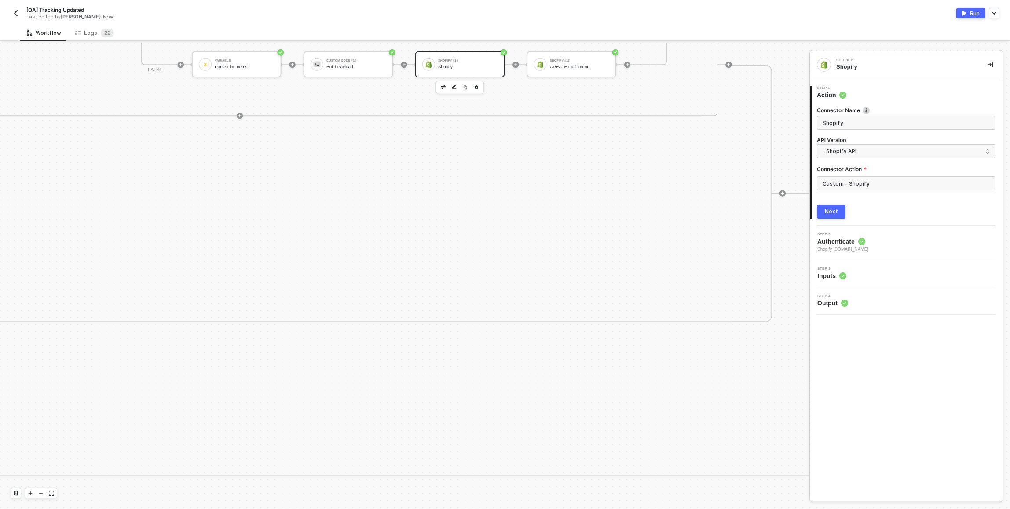
click at [837, 209] on div "Next" at bounding box center [831, 211] width 13 height 7
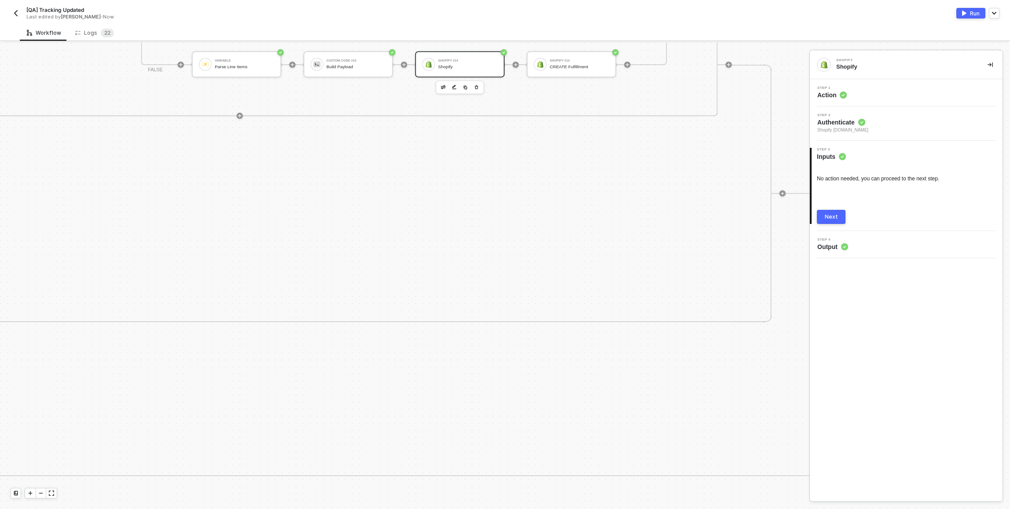
click at [834, 218] on div "Next" at bounding box center [831, 216] width 13 height 7
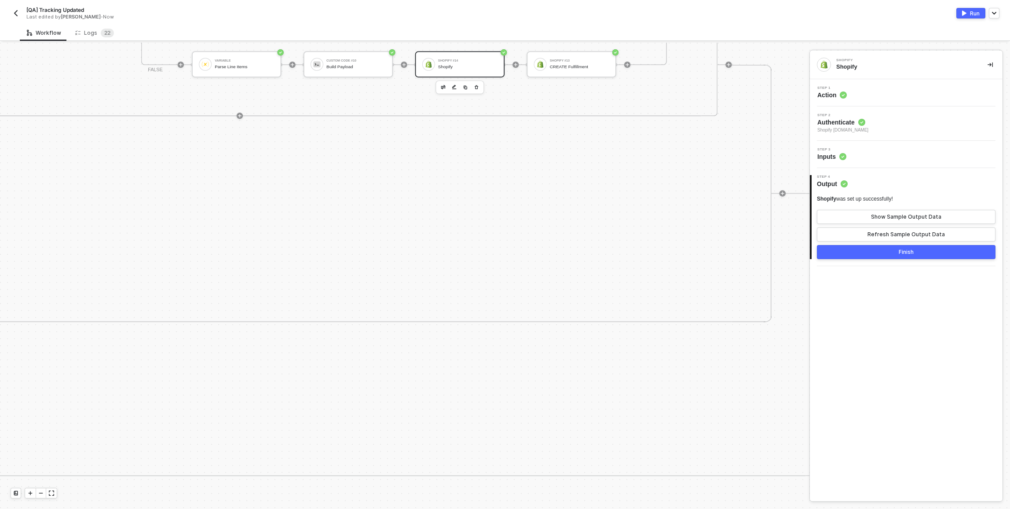
click at [624, 220] on div "Shopify #12 Read Fulfillment Order by ID If-Else Conditions #5 If Fulfillment O…" at bounding box center [131, 193] width 1201 height 257
click at [42, 491] on icon "icon-minus" at bounding box center [40, 493] width 5 height 5
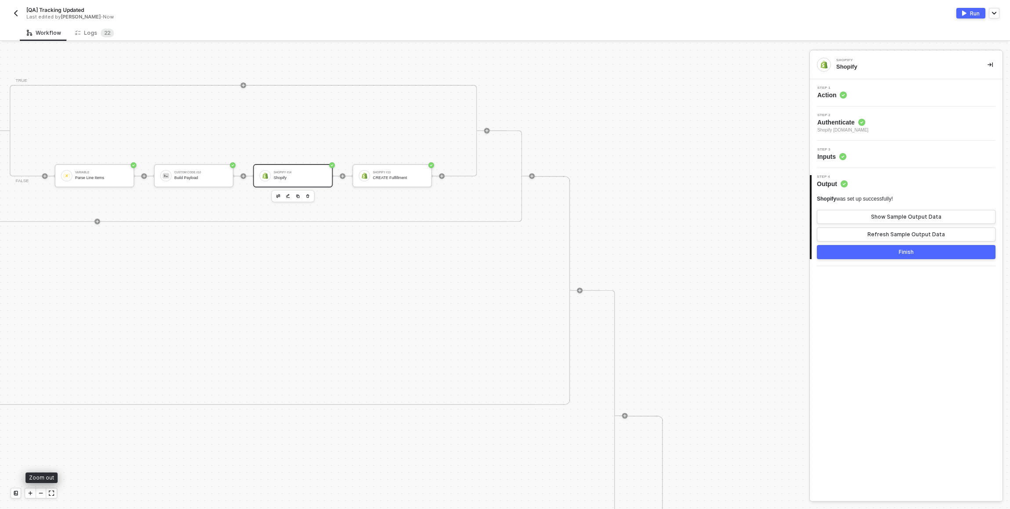
scroll to position [0, 3019]
click at [292, 183] on div "Shopify #14 Shopify" at bounding box center [293, 175] width 80 height 23
click at [311, 176] on div "Shopify" at bounding box center [300, 178] width 53 height 4
click at [861, 91] on div "Step 1 Action" at bounding box center [907, 92] width 190 height 13
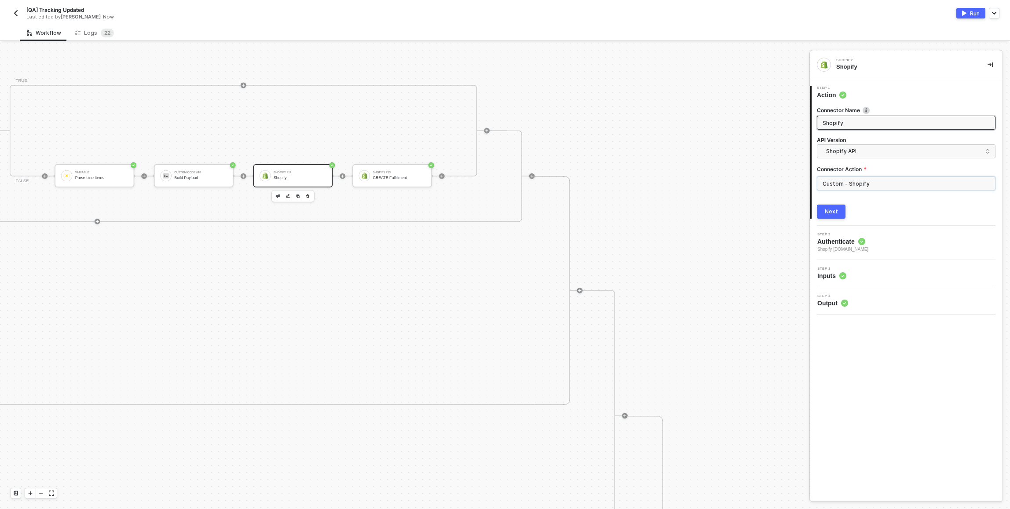
click at [865, 187] on input "Custom - Shopify" at bounding box center [906, 183] width 179 height 14
click at [847, 150] on span "Shopify API" at bounding box center [908, 151] width 164 height 10
click at [848, 172] on div "Shopify API" at bounding box center [906, 171] width 164 height 8
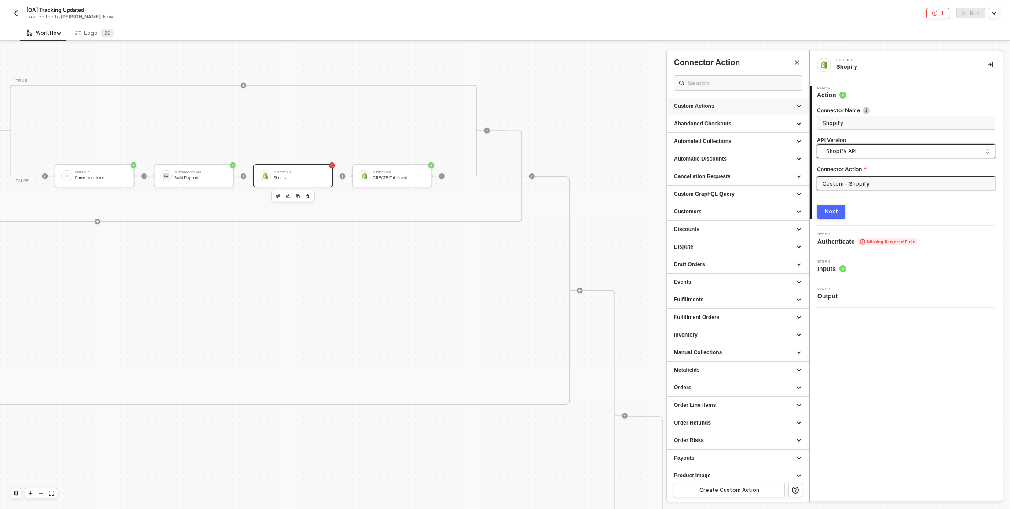
click at [765, 107] on div "Custom Actions" at bounding box center [738, 105] width 128 height 7
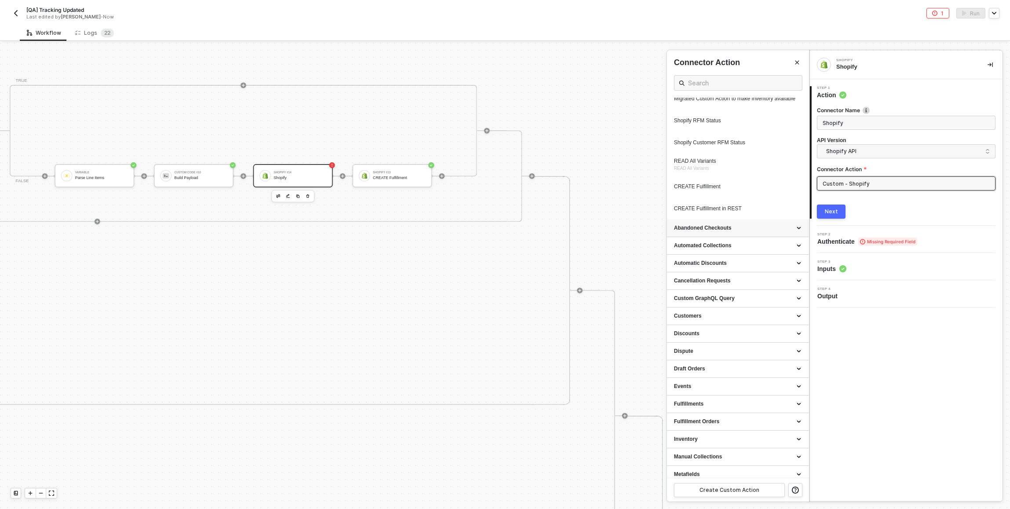
scroll to position [446, 0]
click at [736, 212] on div "CREATE Fulfillment in REST" at bounding box center [721, 208] width 95 height 7
type input "Custom Action"
type input "Custom - CREATE Fulfillment in REST"
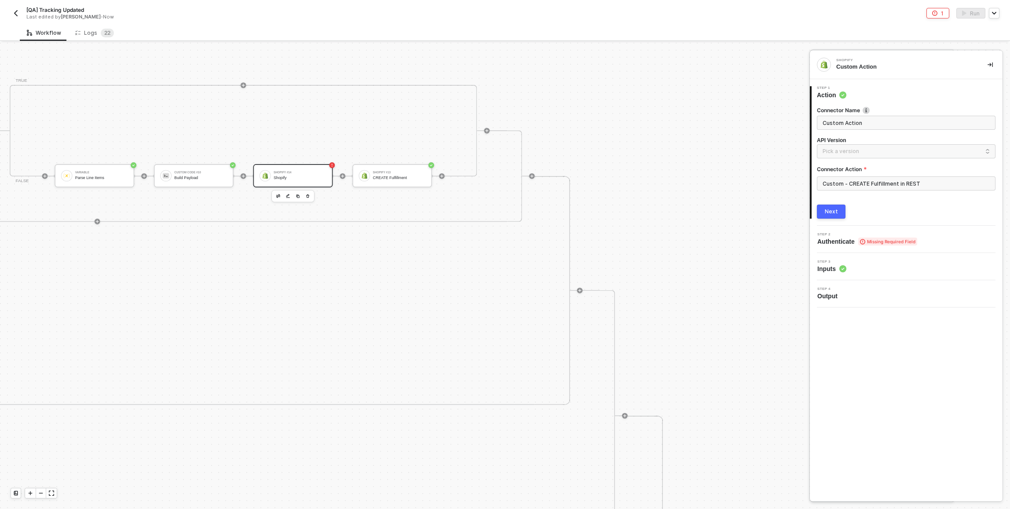
scroll to position [0, 0]
click at [872, 183] on input "Custom - CREATE Fulfillment in REST" at bounding box center [906, 183] width 179 height 14
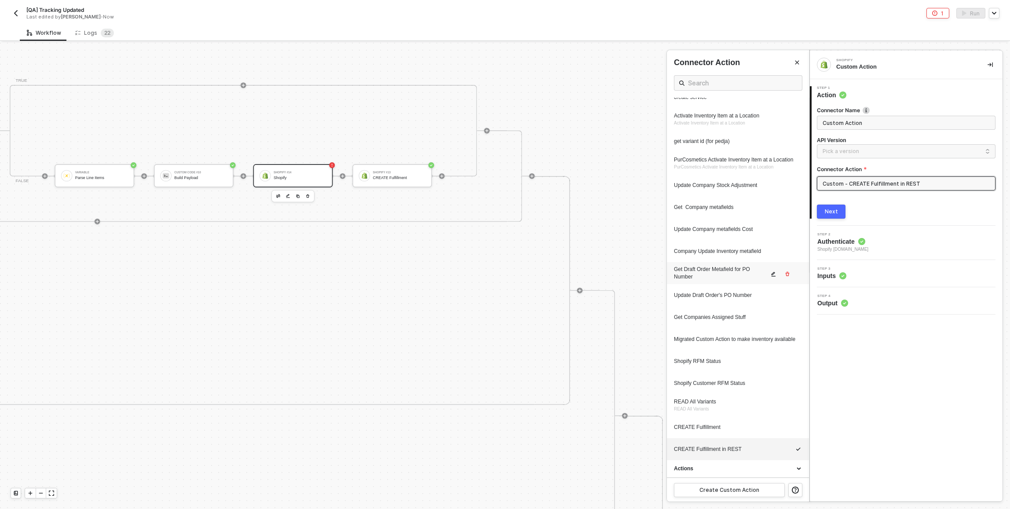
scroll to position [212, 0]
click at [772, 450] on icon "icon-edit" at bounding box center [774, 450] width 4 height 5
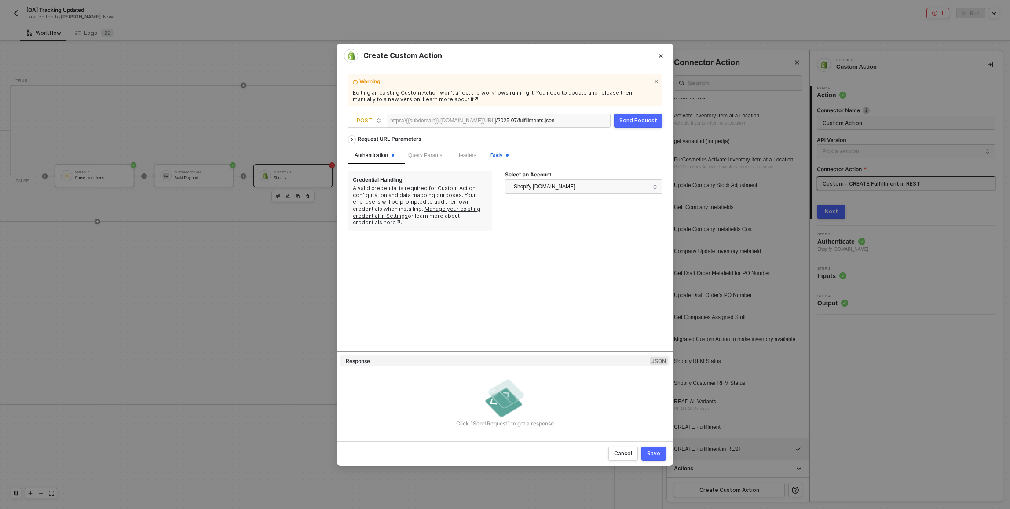
click at [508, 159] on div "Body" at bounding box center [500, 155] width 18 height 8
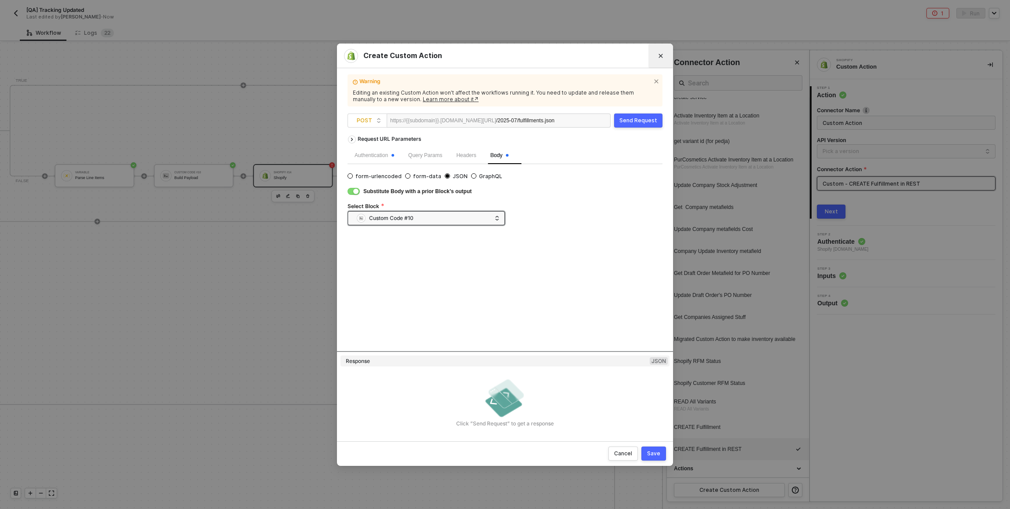
click at [668, 53] on button "Close" at bounding box center [660, 56] width 25 height 25
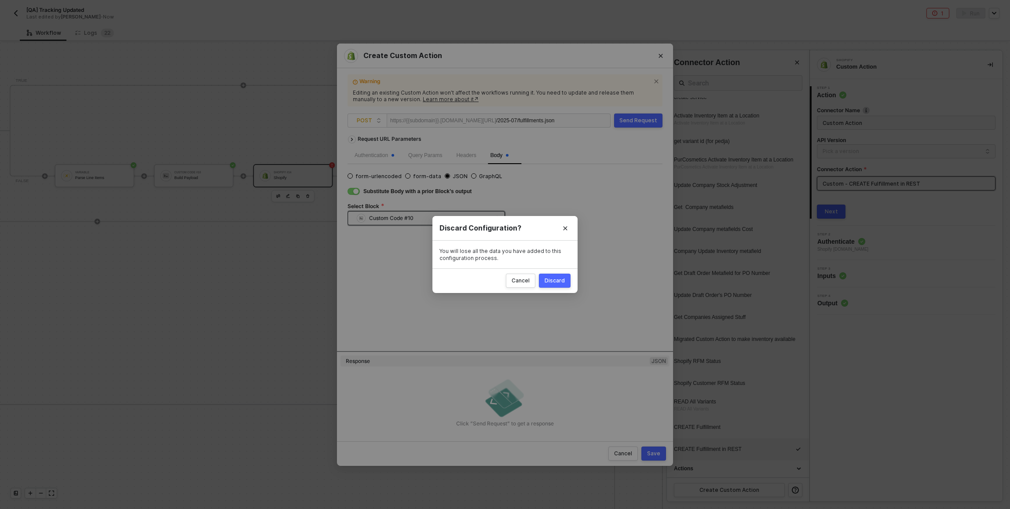
click at [561, 286] on button "Discard" at bounding box center [555, 281] width 32 height 14
radio input "true"
radio input "false"
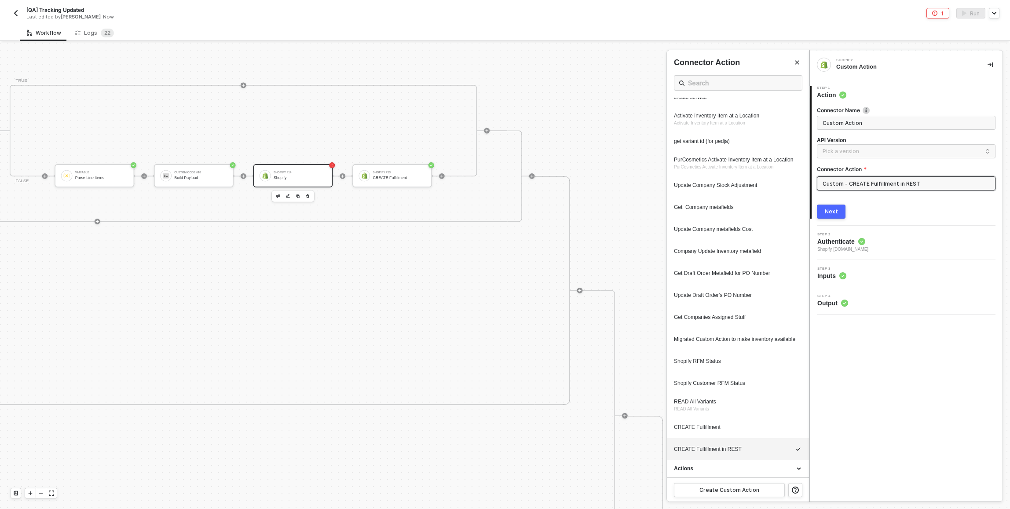
click at [826, 216] on button "Next" at bounding box center [831, 212] width 29 height 14
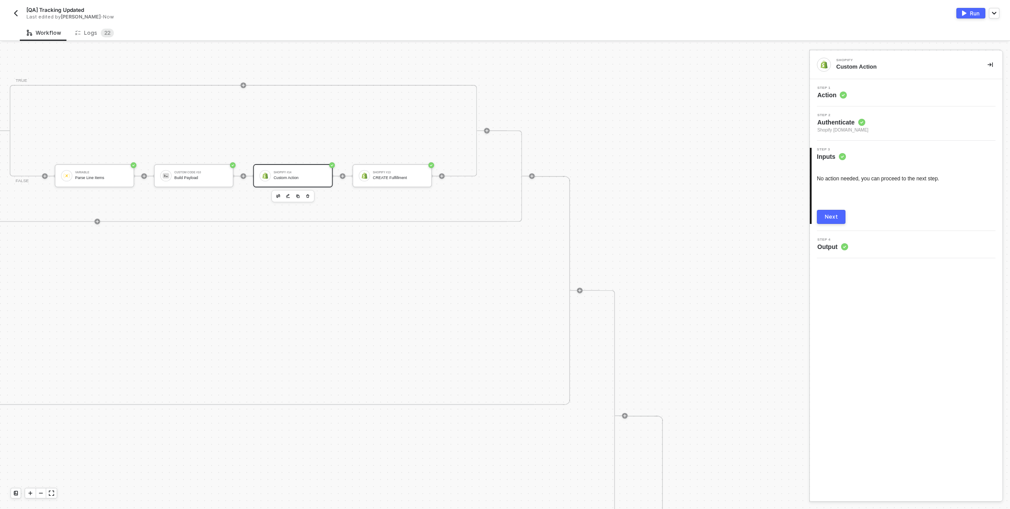
click at [942, 99] on div "Step 1 Action" at bounding box center [907, 92] width 190 height 13
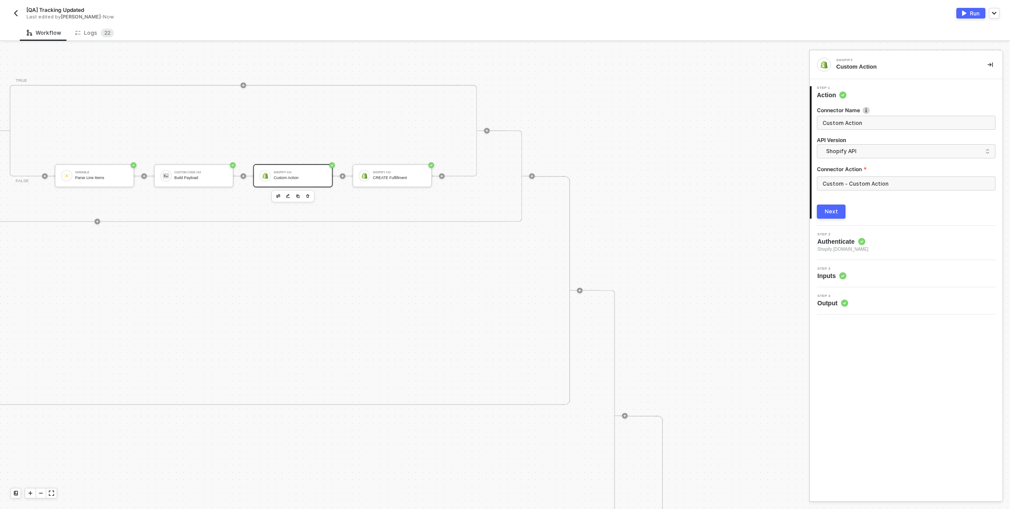
click at [836, 212] on div "Next" at bounding box center [831, 211] width 13 height 7
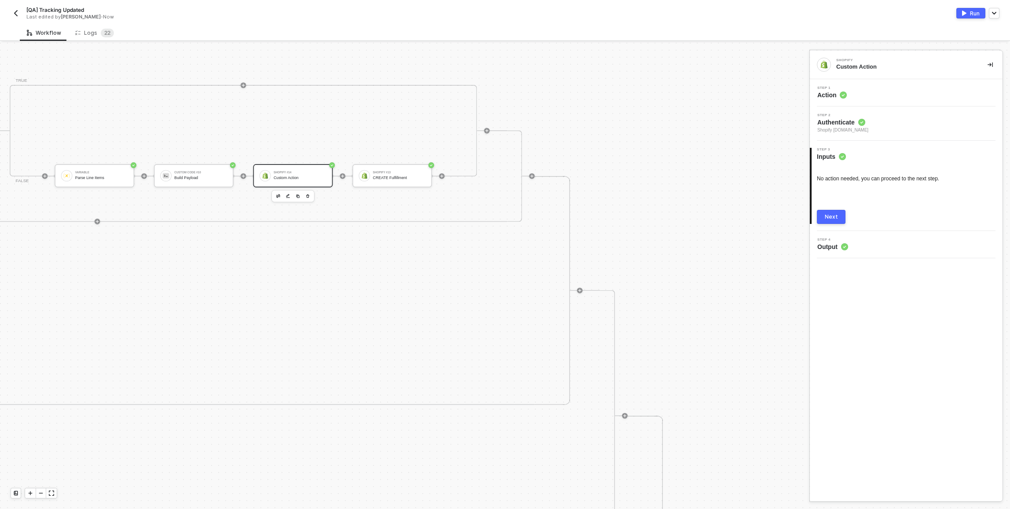
click at [870, 86] on div "Step 1 Action" at bounding box center [907, 92] width 190 height 13
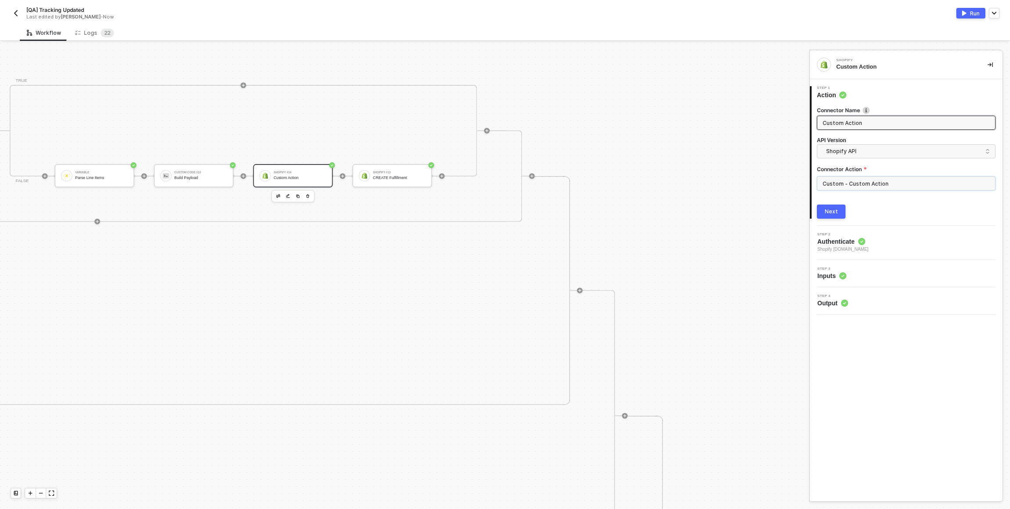
click at [858, 186] on input "Custom - Custom Action" at bounding box center [906, 183] width 179 height 14
click at [736, 105] on div "Custom Actions" at bounding box center [738, 105] width 128 height 7
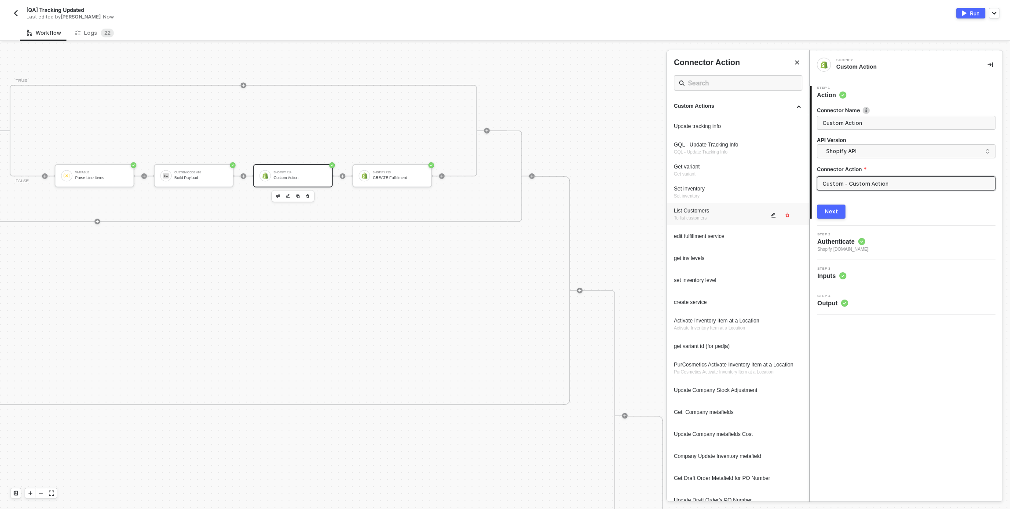
scroll to position [189, 0]
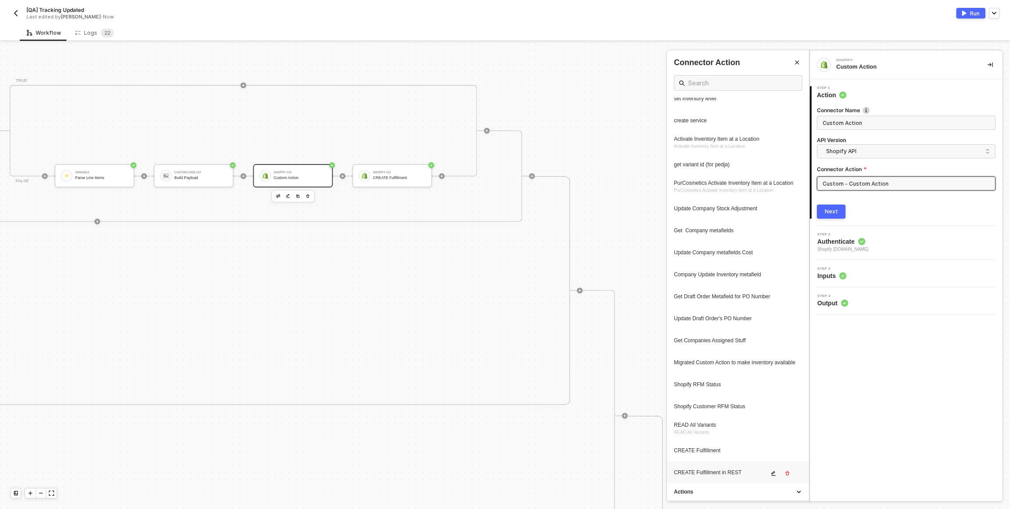
click at [708, 477] on div "CREATE Fulfillment in REST" at bounding box center [738, 472] width 128 height 12
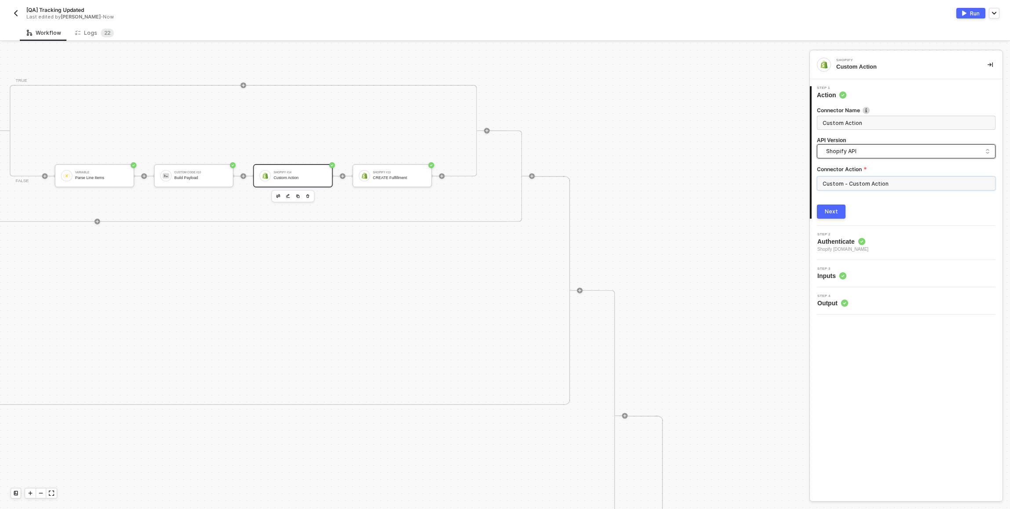
click at [833, 154] on span "Shopify API" at bounding box center [908, 151] width 164 height 10
click at [837, 170] on div "Shopify API" at bounding box center [906, 171] width 164 height 8
click at [845, 178] on input "Custom - Custom Action" at bounding box center [906, 183] width 179 height 14
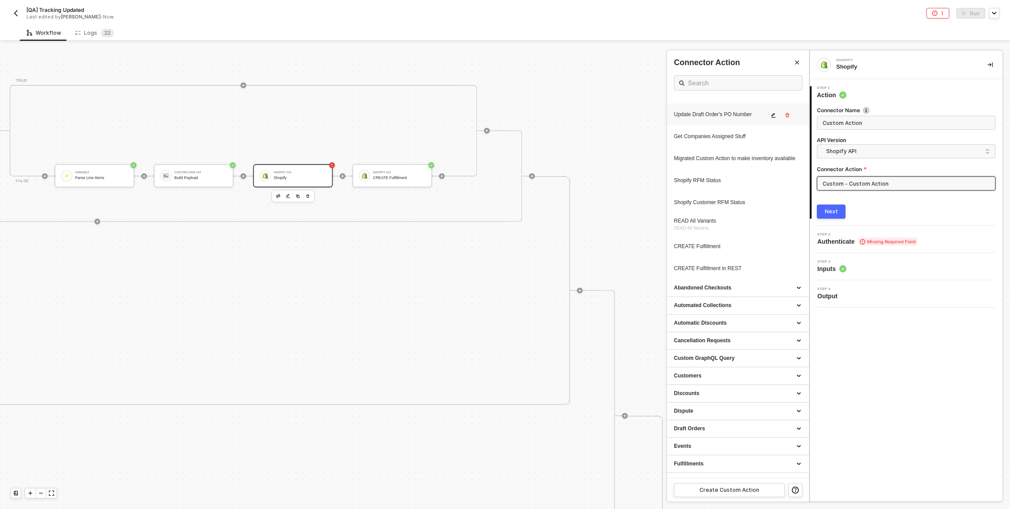
scroll to position [324, 0]
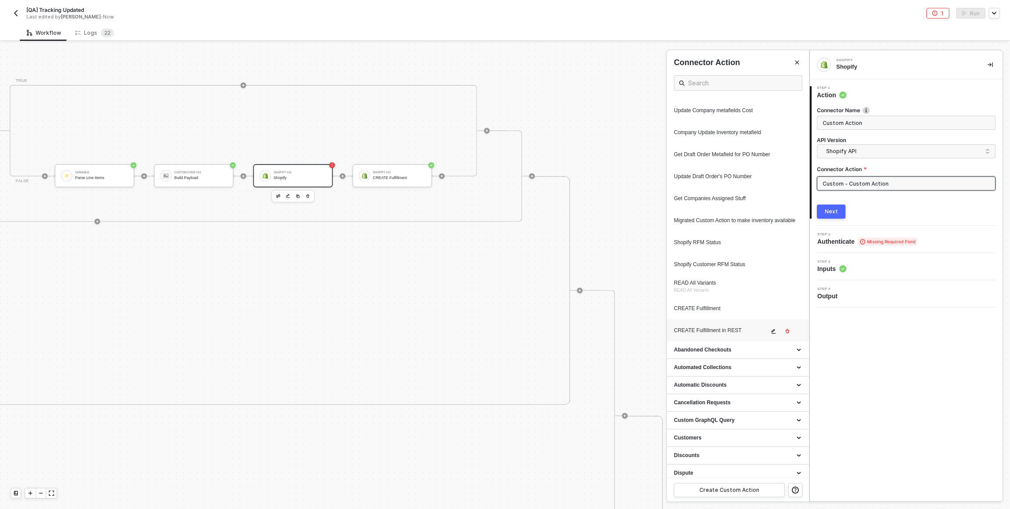
click at [714, 334] on div "CREATE Fulfillment in REST" at bounding box center [721, 330] width 95 height 7
type input "Custom - CREATE Fulfillment in REST"
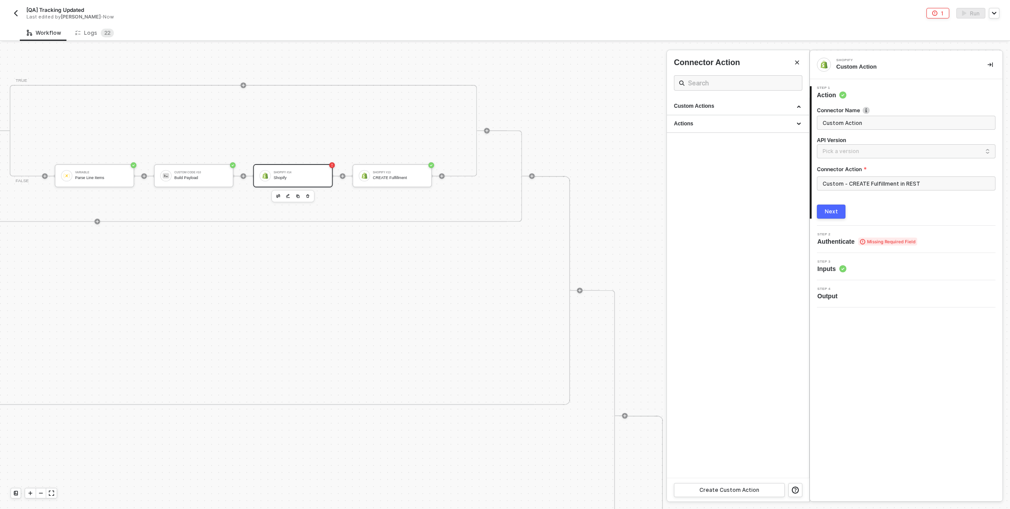
scroll to position [0, 0]
click at [828, 214] on div "Next" at bounding box center [831, 211] width 13 height 7
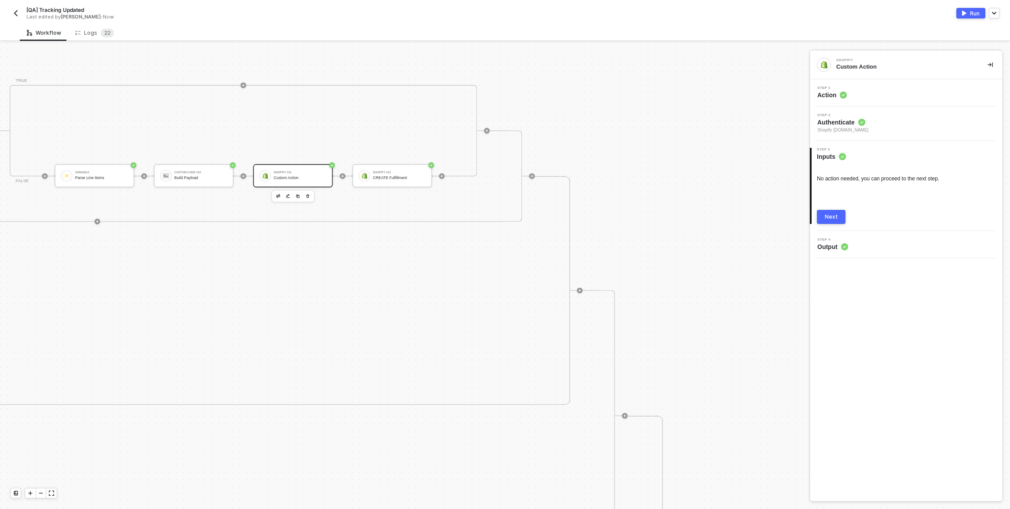
click at [831, 214] on div "Next" at bounding box center [831, 216] width 13 height 7
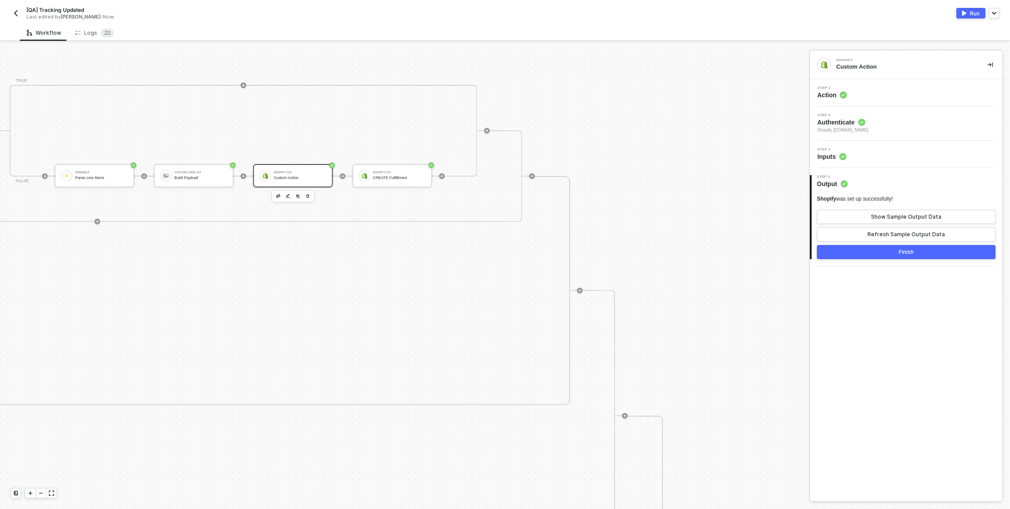
click at [970, 14] on div "Run" at bounding box center [975, 13] width 10 height 7
click at [779, 31] on div "Workflow Logs 2 2" at bounding box center [515, 33] width 990 height 16
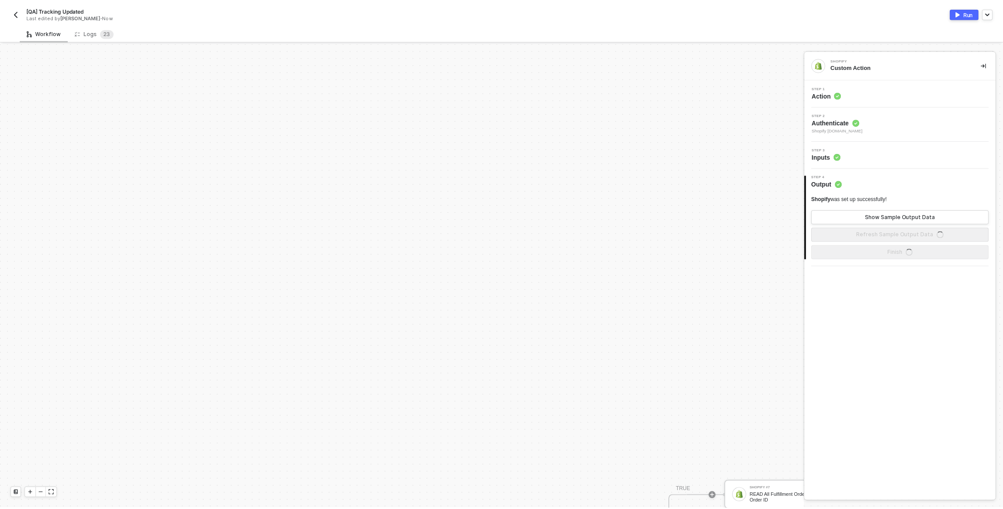
scroll to position [512, 0]
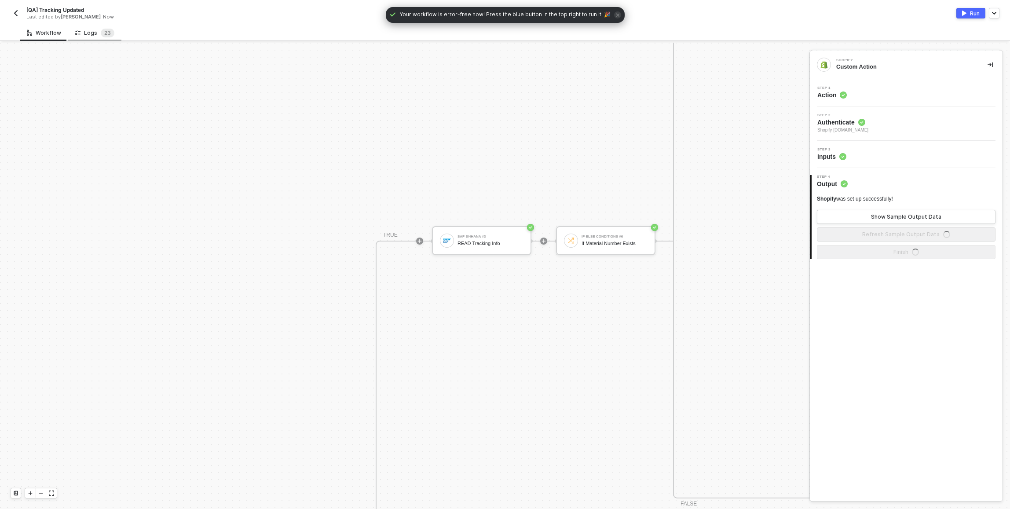
click at [79, 32] on div "Logs 2 3" at bounding box center [94, 33] width 39 height 9
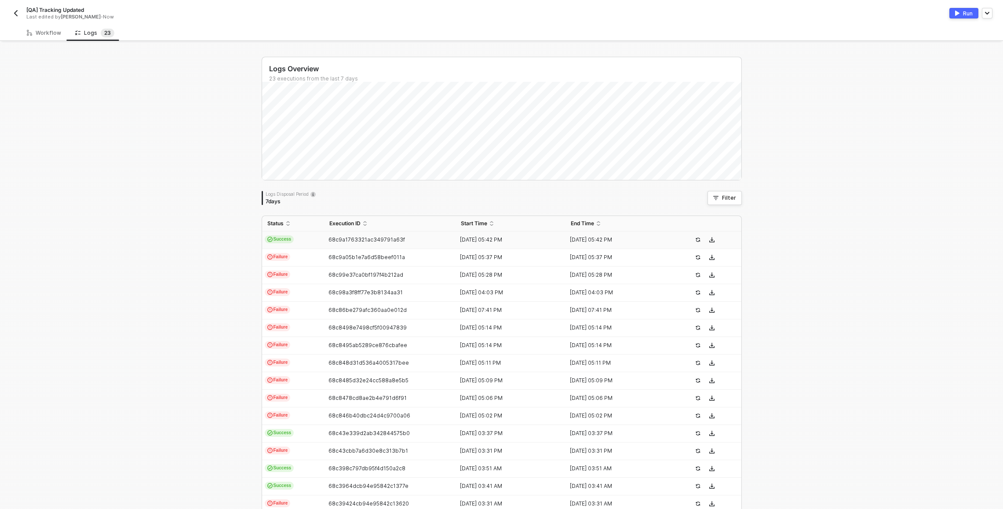
click at [315, 238] on td "Success" at bounding box center [293, 240] width 62 height 18
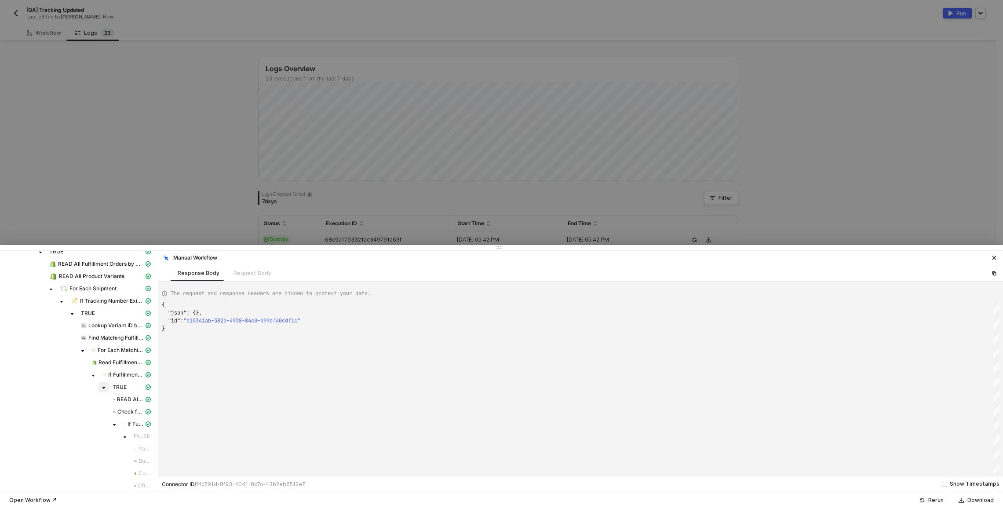
scroll to position [104, 0]
click at [132, 420] on span "If Fulfillment Already Exists" at bounding box center [136, 418] width 16 height 7
click at [192, 203] on div at bounding box center [501, 254] width 1003 height 509
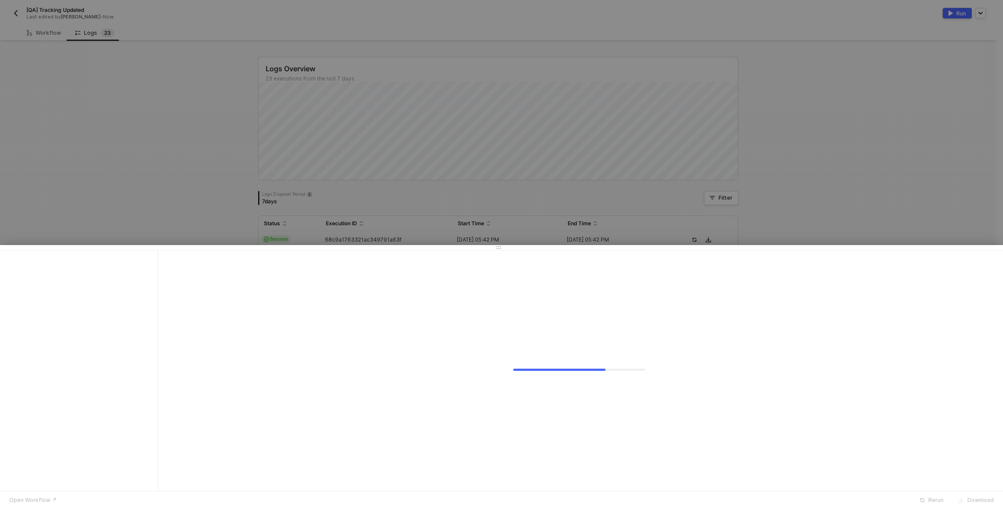
scroll to position [0, 0]
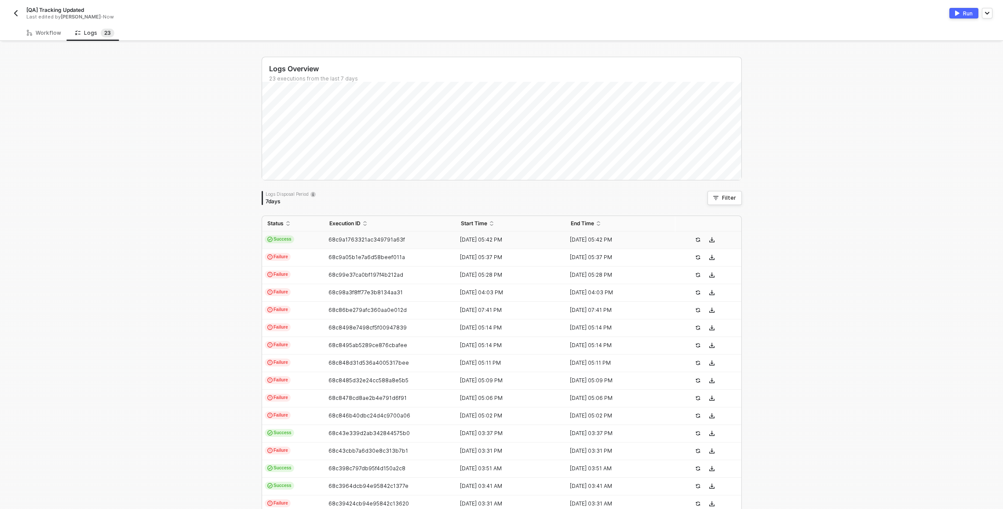
click at [306, 241] on td "Success" at bounding box center [293, 240] width 62 height 18
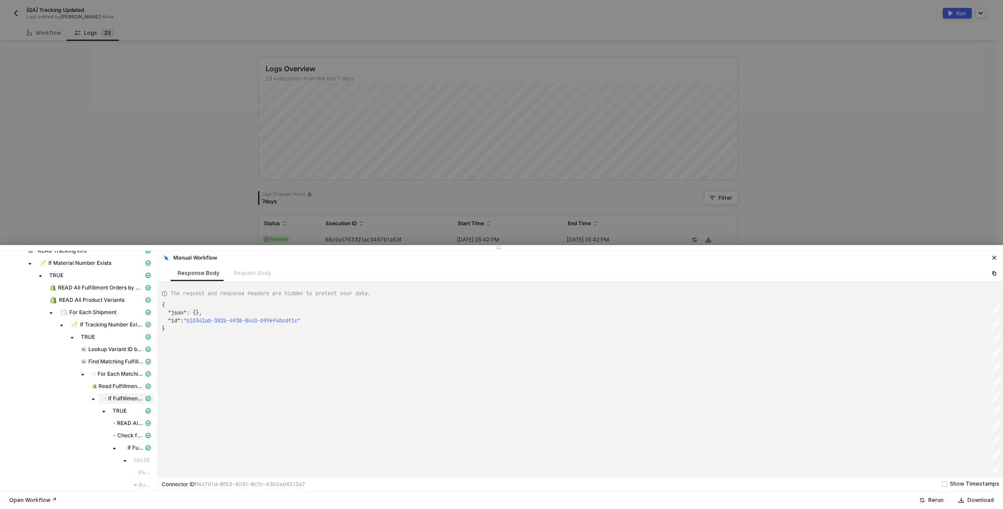
scroll to position [104, 0]
click at [132, 419] on span "If Fulfillment Already Exists" at bounding box center [136, 418] width 16 height 7
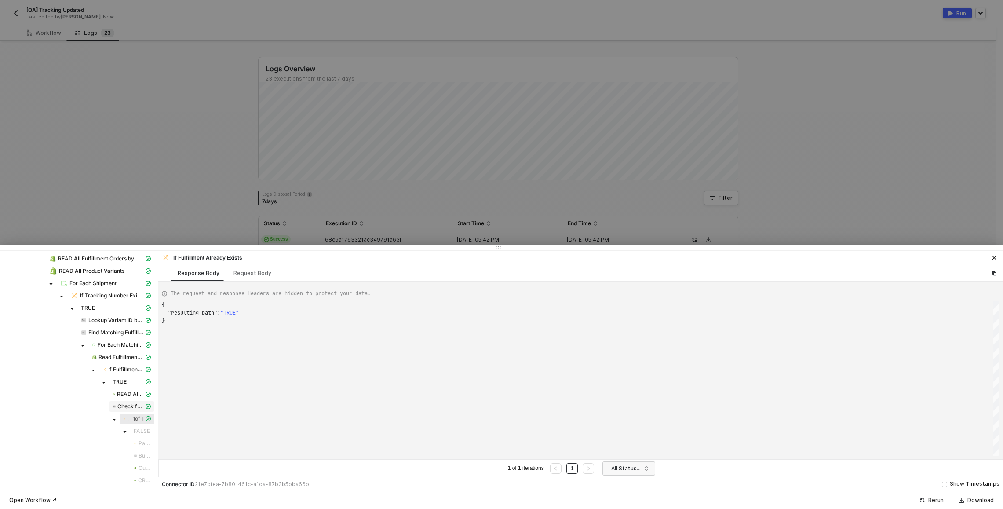
scroll to position [16, 0]
click at [129, 406] on span "Check for Existing Fulfillments" at bounding box center [130, 406] width 26 height 7
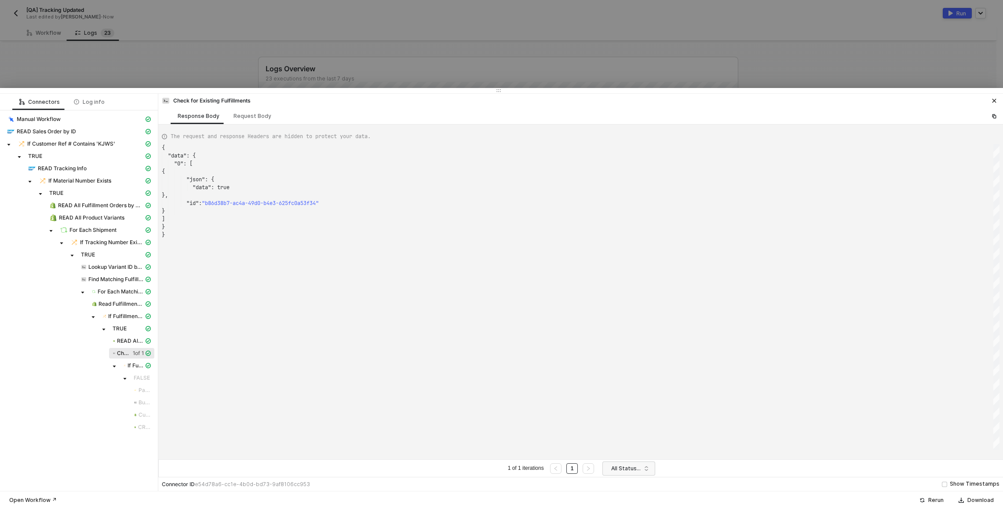
scroll to position [0, 0]
drag, startPoint x: 326, startPoint y: 245, endPoint x: 340, endPoint y: 87, distance: 159.4
click at [340, 88] on div at bounding box center [501, 90] width 1003 height 5
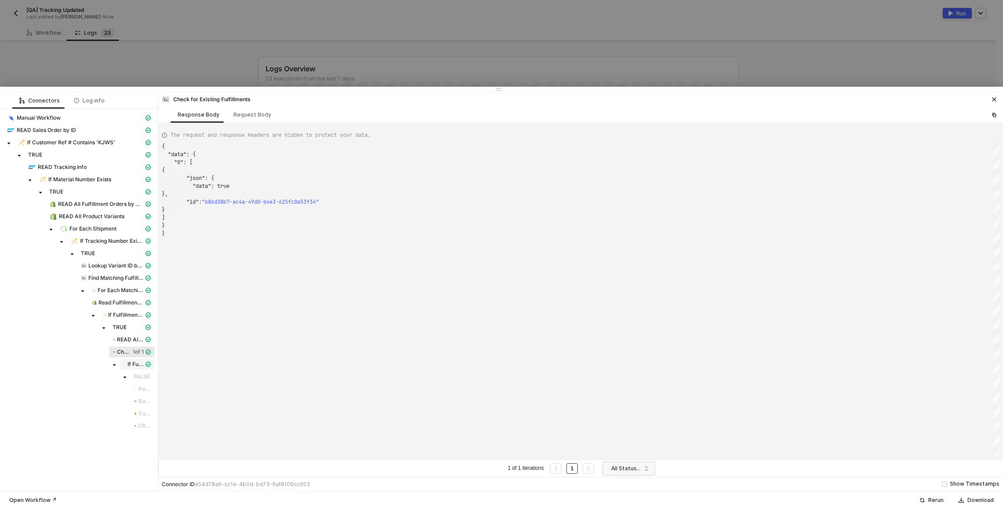
click at [138, 362] on span "If Fulfillment Already Exists" at bounding box center [136, 364] width 16 height 7
click at [244, 111] on div "Request Body" at bounding box center [253, 114] width 38 height 7
type textarea "[ { "conditionSets": [ { "uuid": "b8d00d80-7eba-4a93-b997-b43e1da16bae", "condi…"
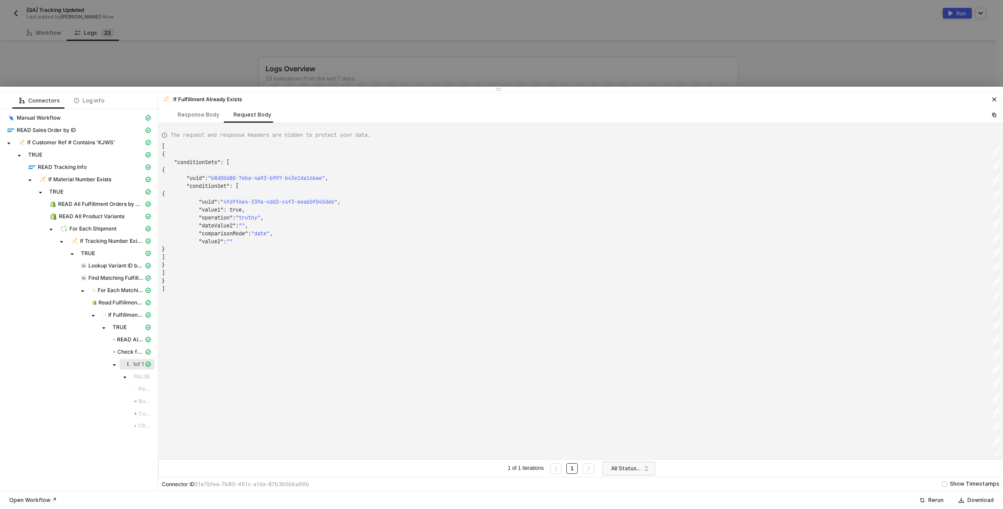
click at [201, 74] on div at bounding box center [501, 254] width 1003 height 509
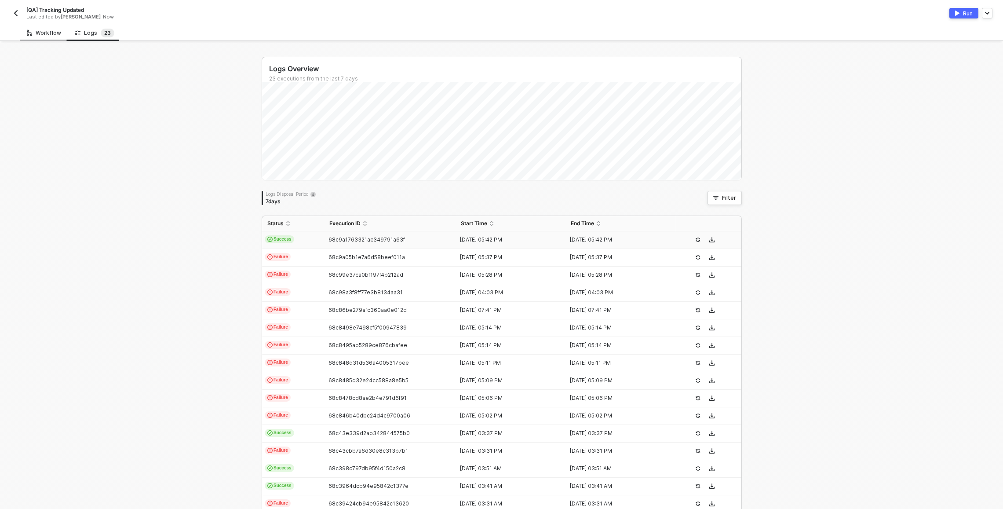
click at [55, 29] on div "Workflow" at bounding box center [44, 32] width 34 height 7
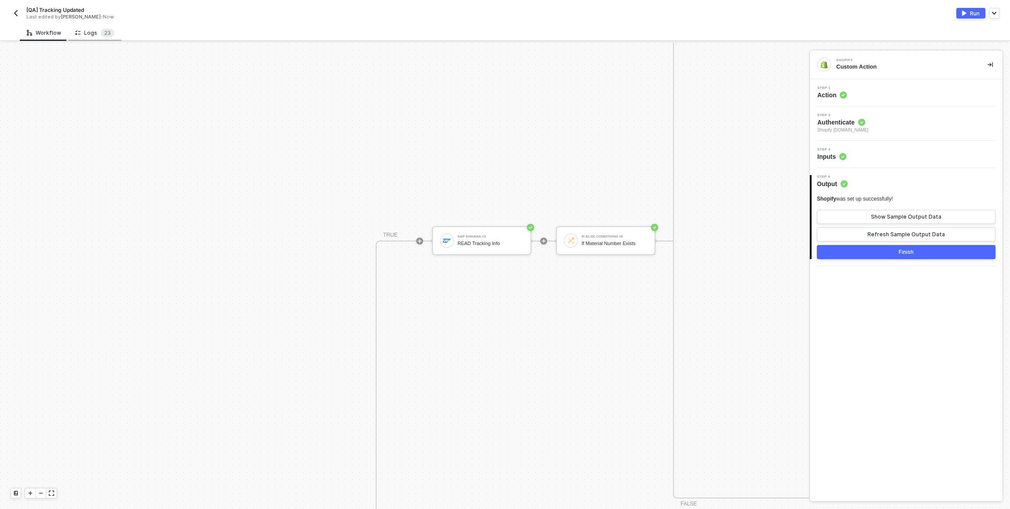
click at [88, 29] on div "Logs 2 3" at bounding box center [94, 33] width 39 height 9
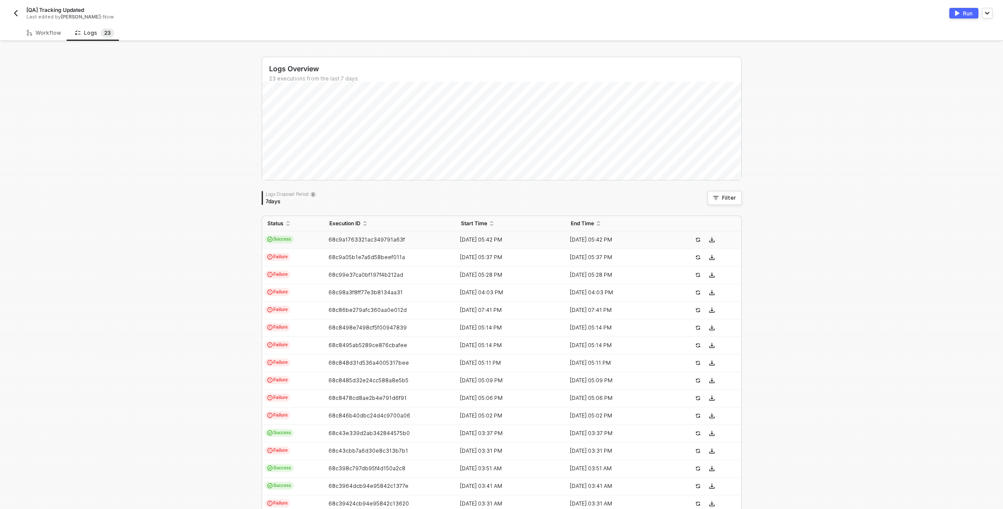
click at [312, 244] on td "Success" at bounding box center [293, 240] width 62 height 18
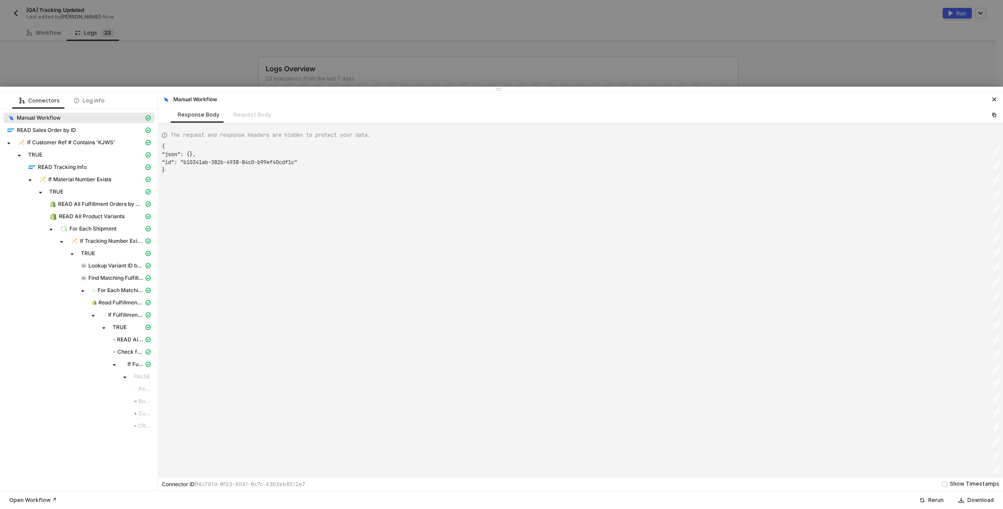
scroll to position [24, 0]
click at [131, 339] on span "READ All Fulfillments by Fulfillment Order ID" at bounding box center [130, 339] width 27 height 7
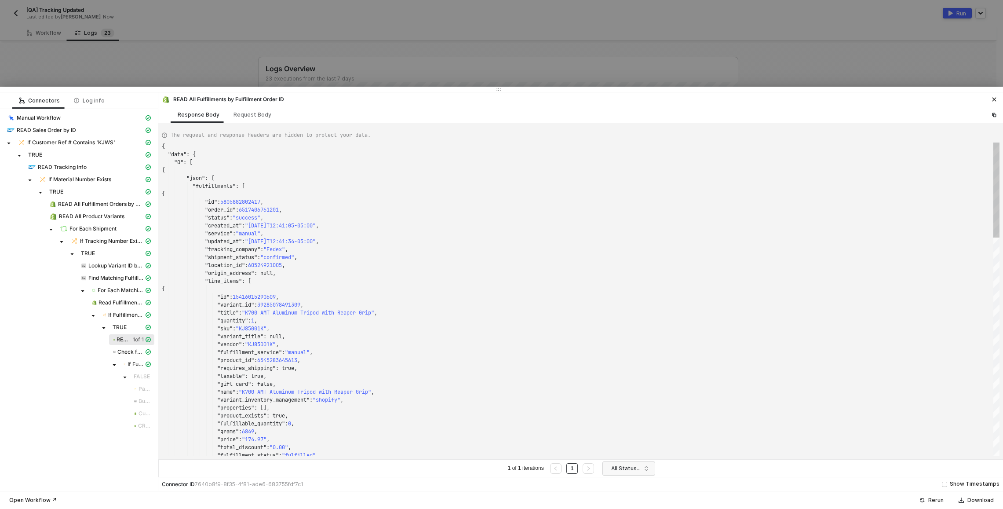
scroll to position [79, 0]
click at [253, 117] on div "Request Body" at bounding box center [253, 114] width 38 height 7
type textarea "[ { "keyValuePairs": [], "apiVersion": "shopifyV1", "resource": "fulfillments",…"
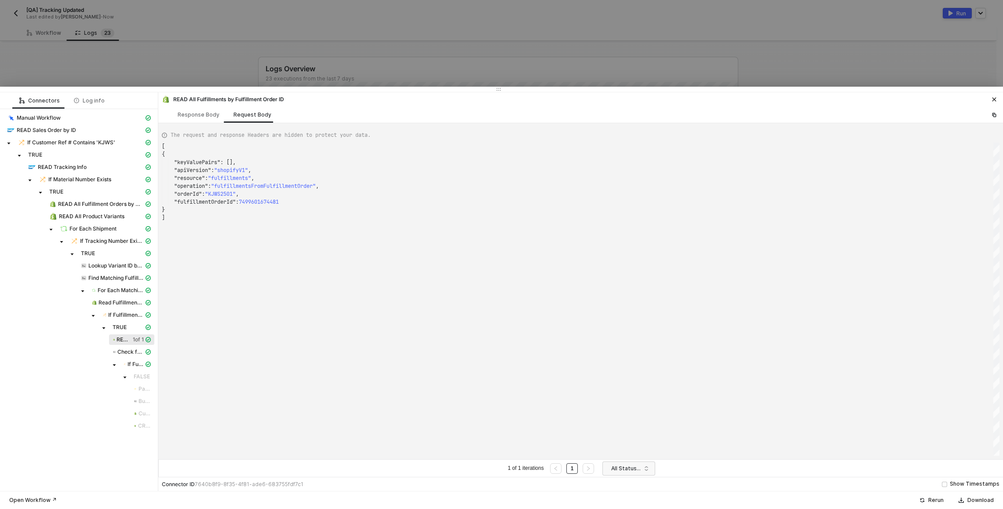
click at [216, 59] on div at bounding box center [501, 254] width 1003 height 509
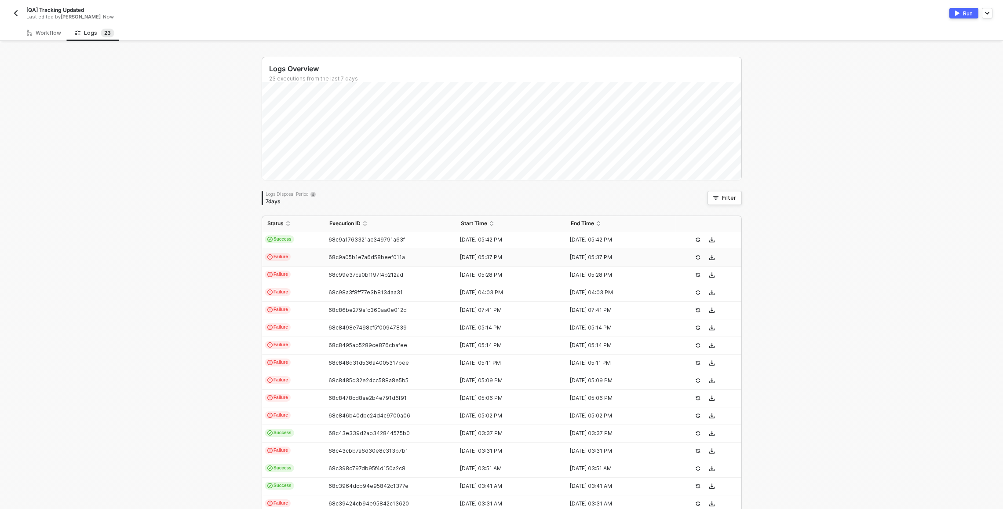
click at [305, 255] on td "Failure" at bounding box center [293, 258] width 62 height 18
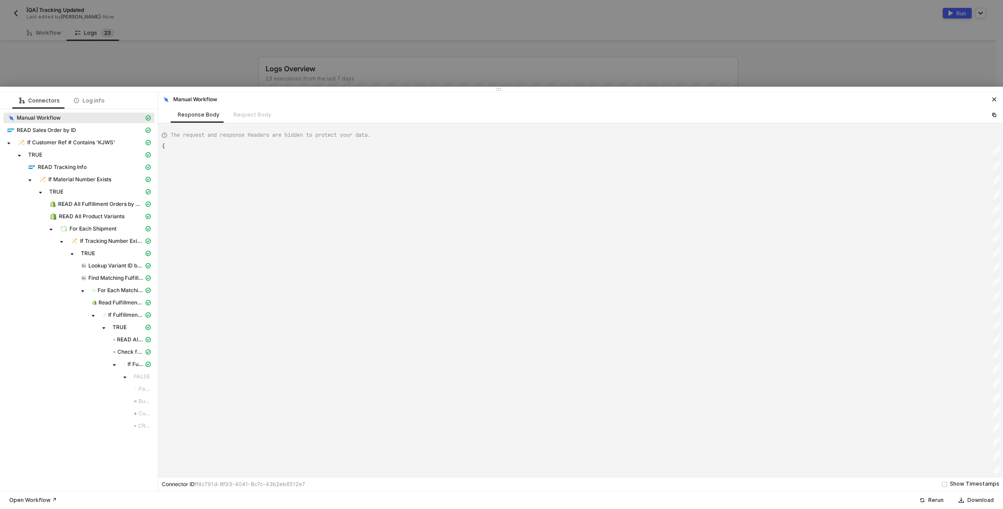
scroll to position [24, 0]
type textarea "{ "json": {}, "id": "709be052-a885-4063-923a-3fdedff3babb" }"
click at [144, 413] on div "CREATE Fulfillment" at bounding box center [142, 414] width 21 height 8
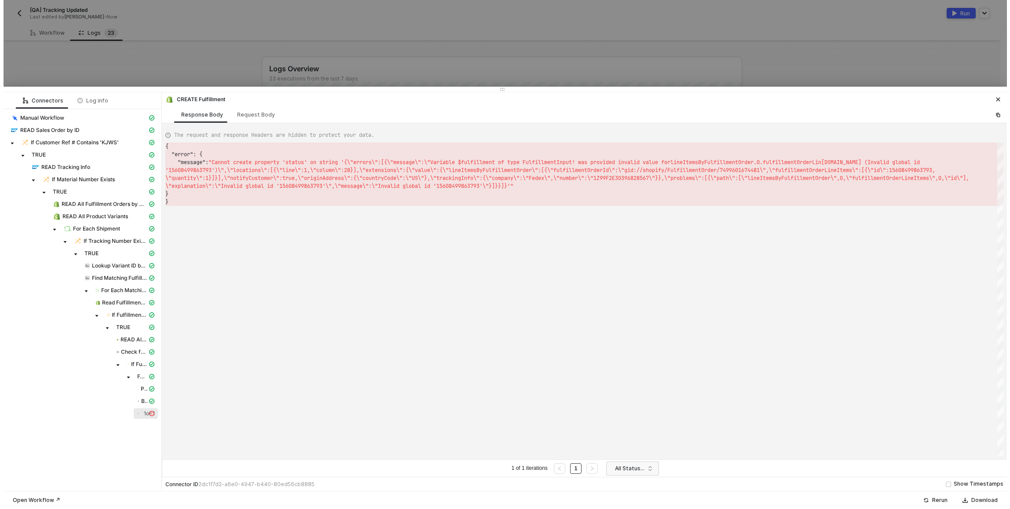
scroll to position [16, 0]
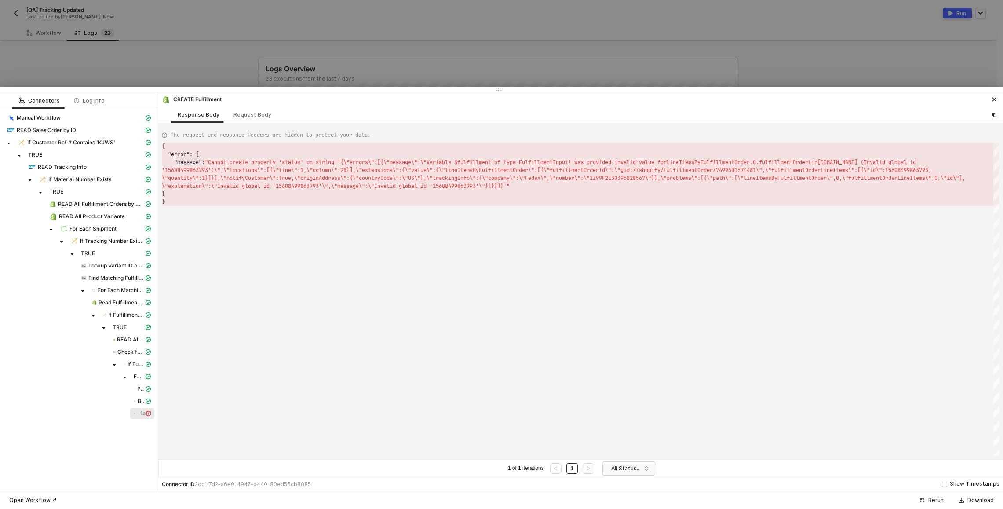
click at [234, 58] on div at bounding box center [501, 254] width 1003 height 509
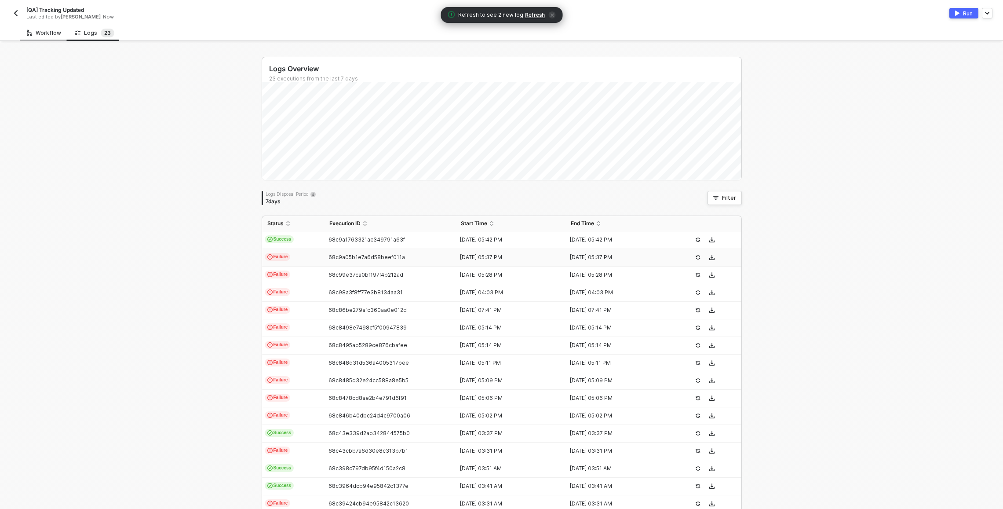
click at [47, 34] on div "Workflow" at bounding box center [44, 32] width 34 height 7
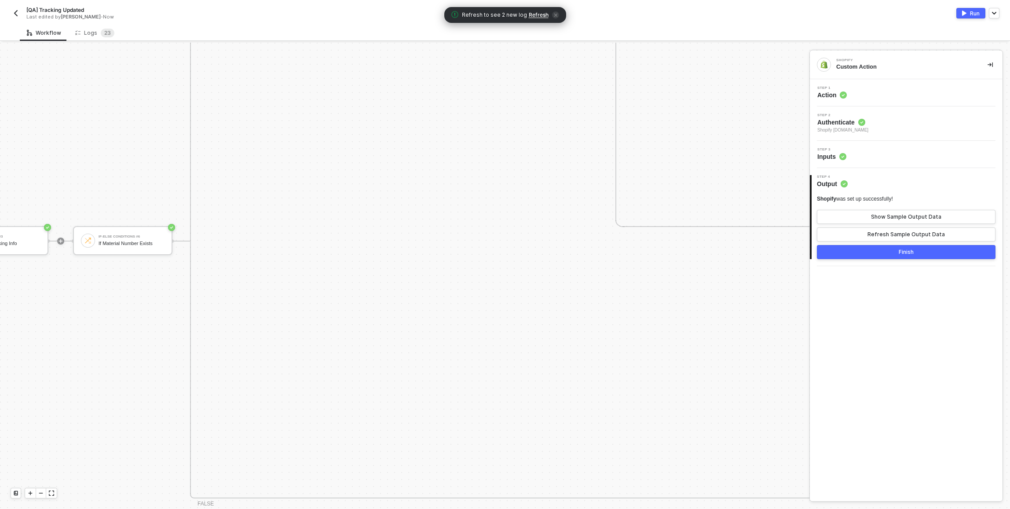
scroll to position [512, 510]
click at [40, 497] on div at bounding box center [41, 493] width 11 height 10
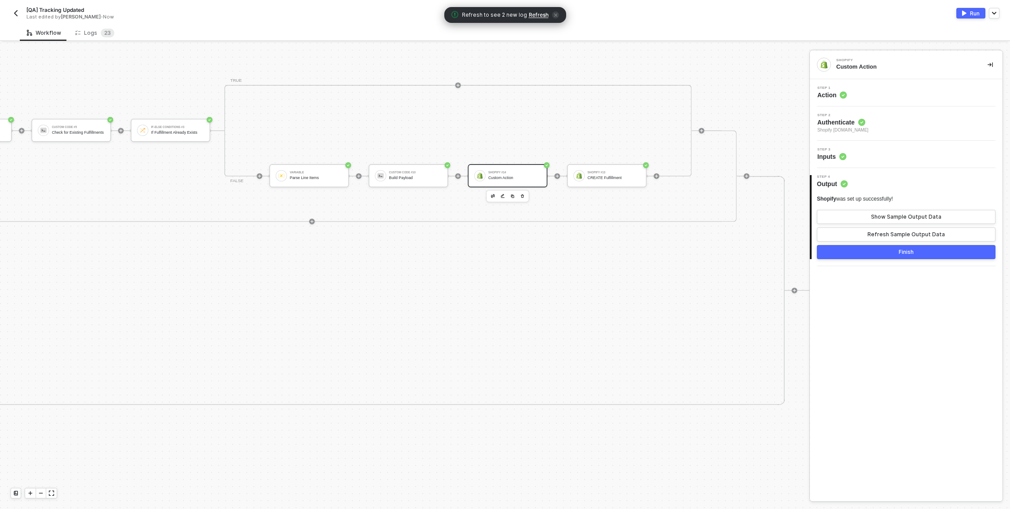
click at [509, 173] on div "Shopify #14" at bounding box center [514, 172] width 53 height 3
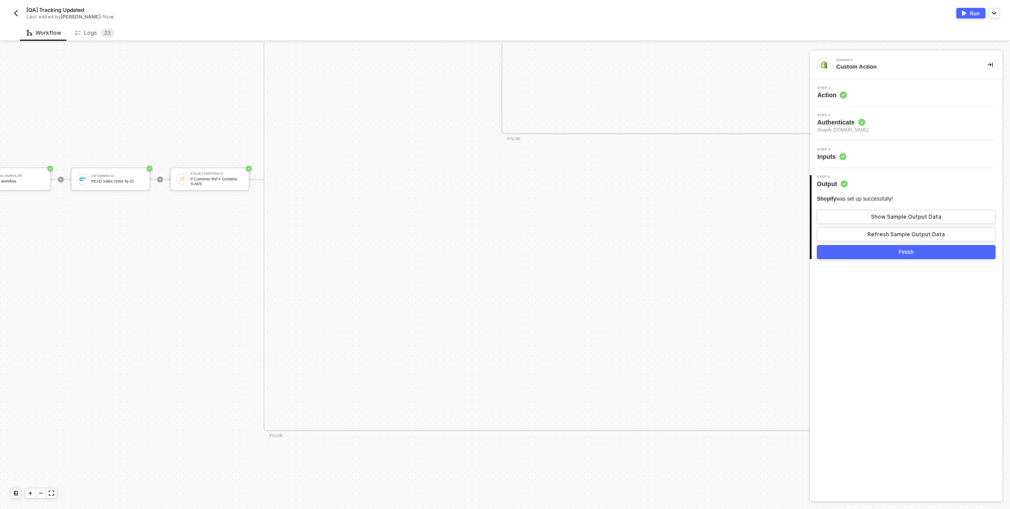
scroll to position [888, 598]
click at [646, 183] on div "READ Sales Order by ID" at bounding box center [646, 181] width 53 height 4
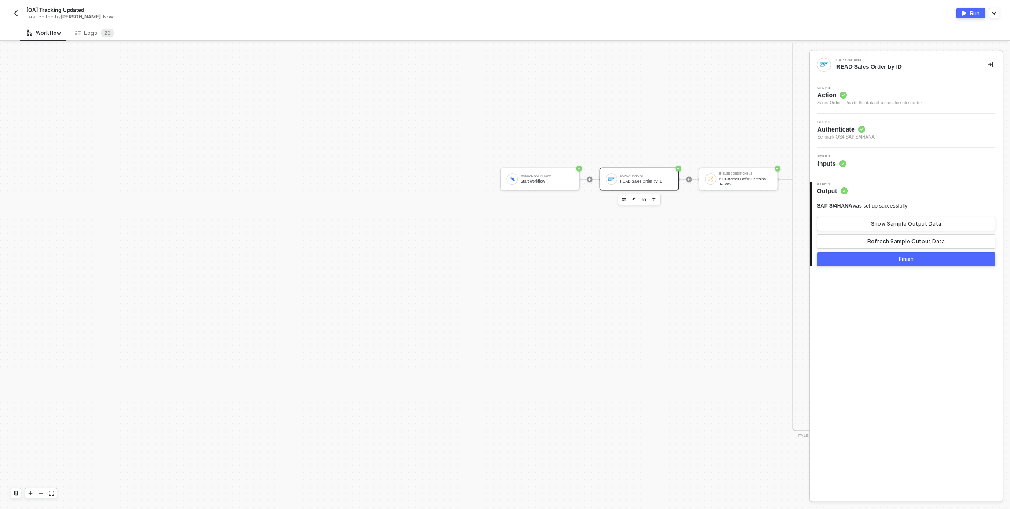
click at [896, 156] on div "Step 3 Inputs" at bounding box center [907, 161] width 190 height 13
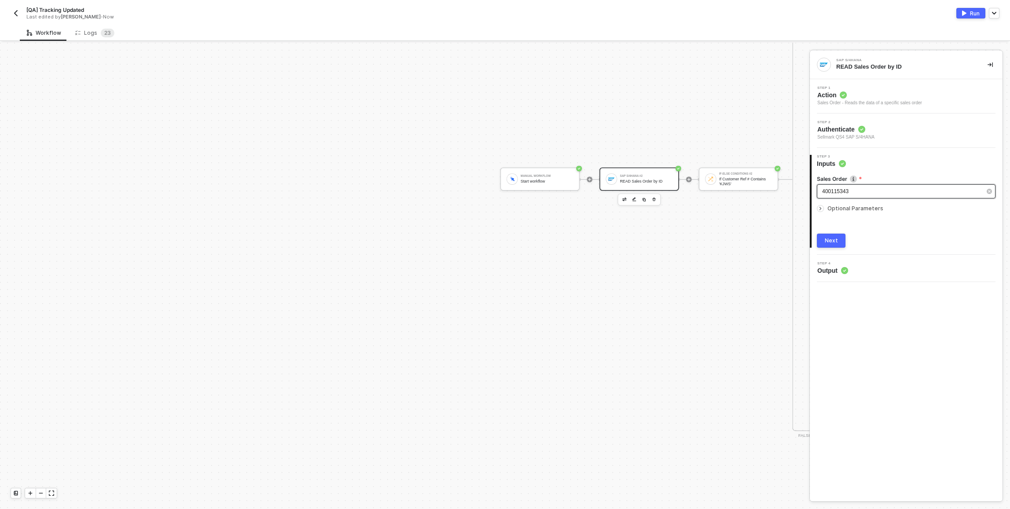
click at [856, 195] on div "400115343" at bounding box center [901, 191] width 159 height 8
click at [856, 194] on div "400115343" at bounding box center [901, 191] width 159 height 8
click at [897, 183] on div "Sales Order" at bounding box center [906, 179] width 179 height 9
click at [899, 191] on div "400115343" at bounding box center [901, 191] width 159 height 8
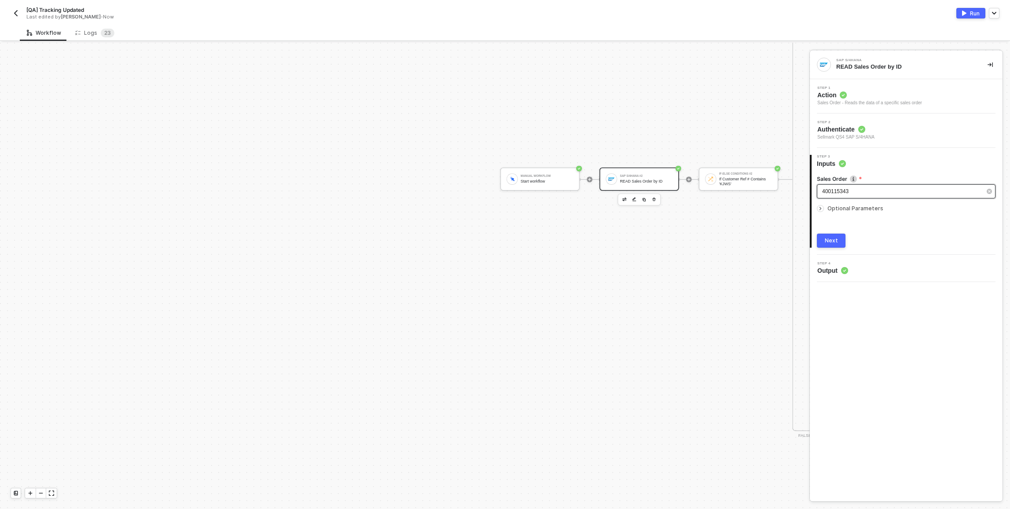
click at [899, 191] on div "400115343" at bounding box center [901, 191] width 159 height 8
click at [977, 12] on div "Run" at bounding box center [975, 13] width 10 height 7
click at [604, 41] on div "Workflow Logs 2 3 Manual Workflow Start workflow SAP S/4HANA #2 READ Sales Orde…" at bounding box center [505, 267] width 1010 height 484
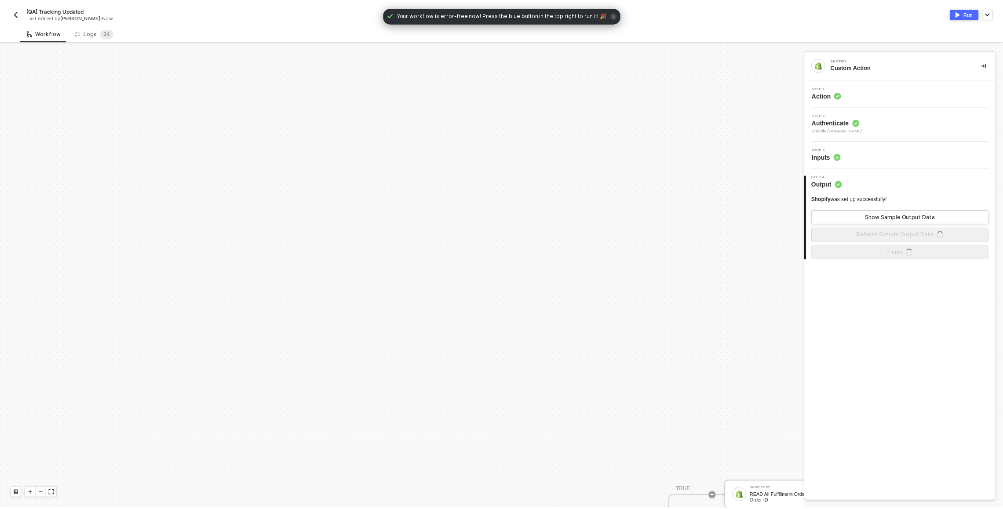
scroll to position [512, 0]
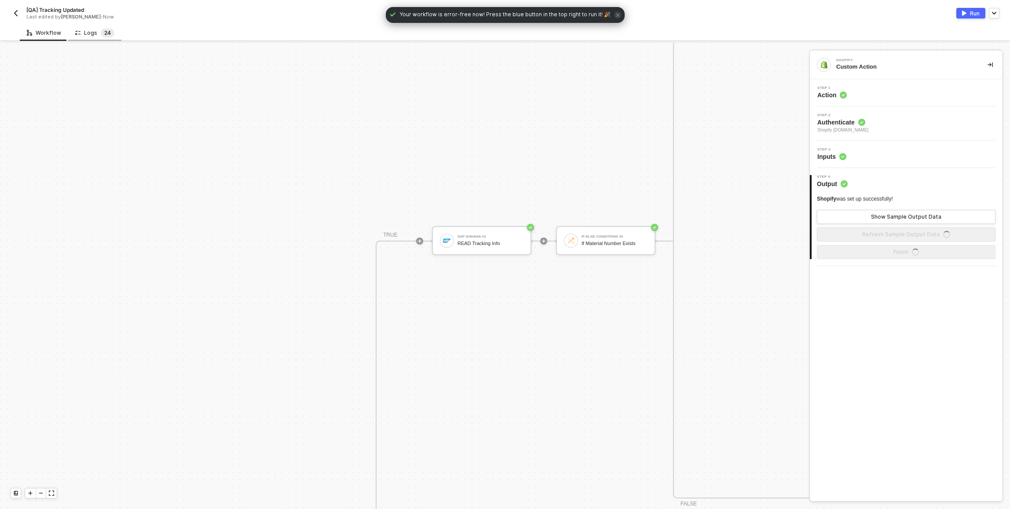
click at [104, 32] on span "2" at bounding box center [105, 32] width 3 height 7
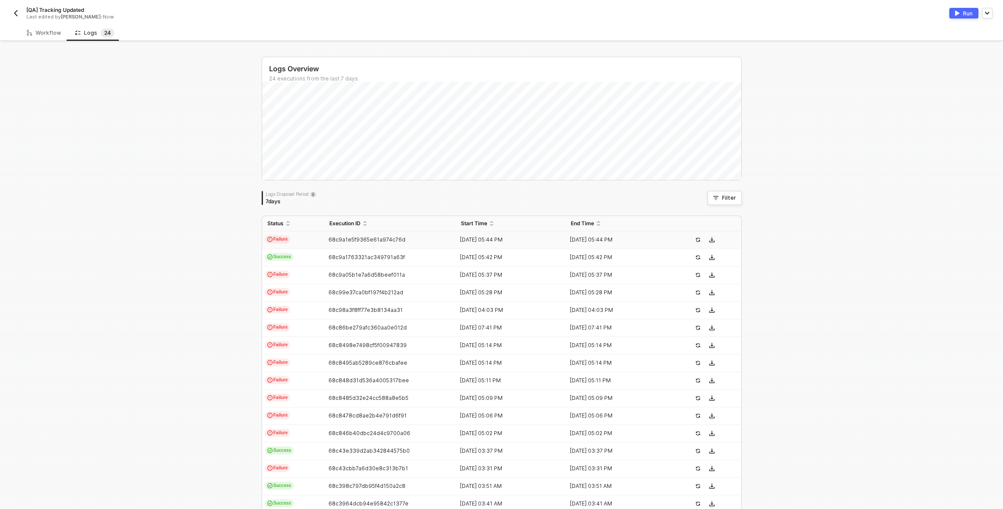
click at [292, 237] on td "Failure" at bounding box center [293, 240] width 62 height 18
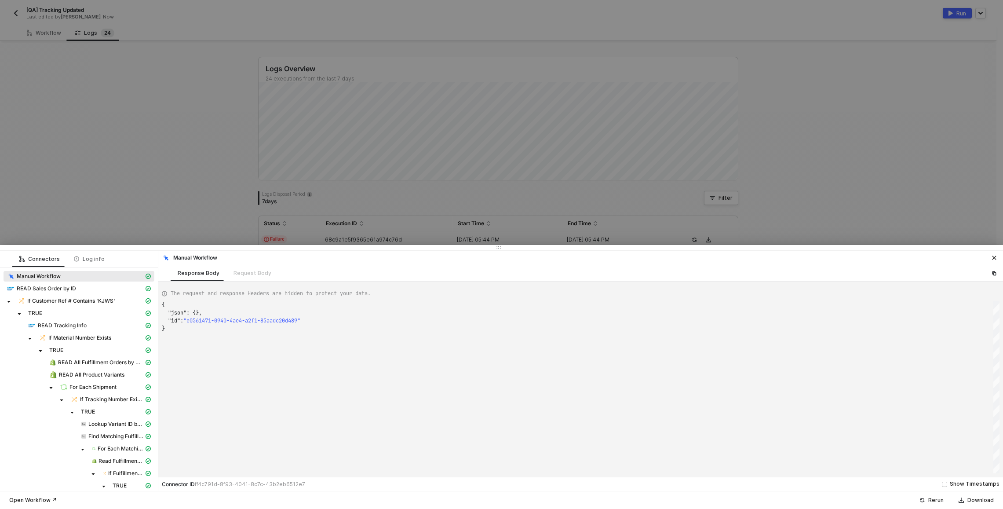
scroll to position [24, 0]
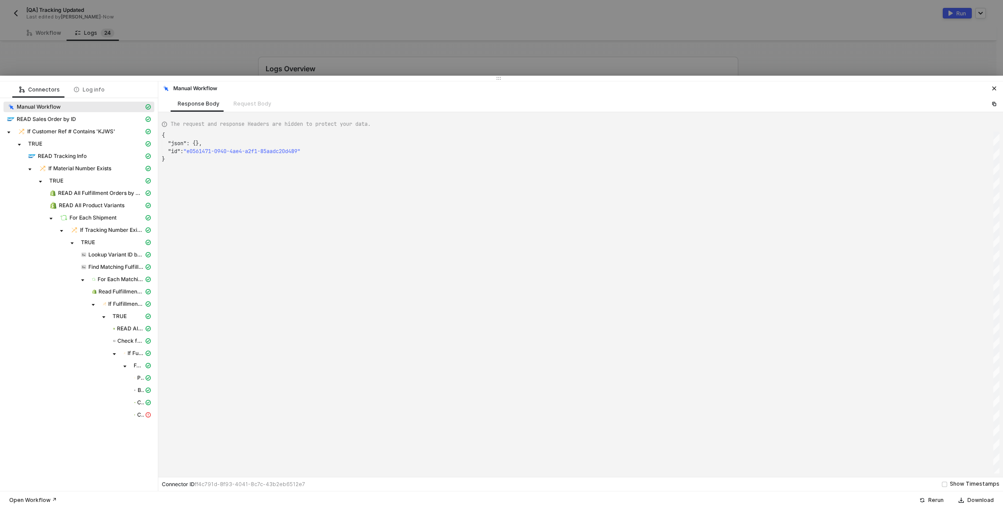
drag, startPoint x: 287, startPoint y: 246, endPoint x: 274, endPoint y: 76, distance: 171.2
click at [274, 76] on div at bounding box center [501, 78] width 1003 height 5
click at [145, 401] on div "Custom Action" at bounding box center [142, 403] width 21 height 8
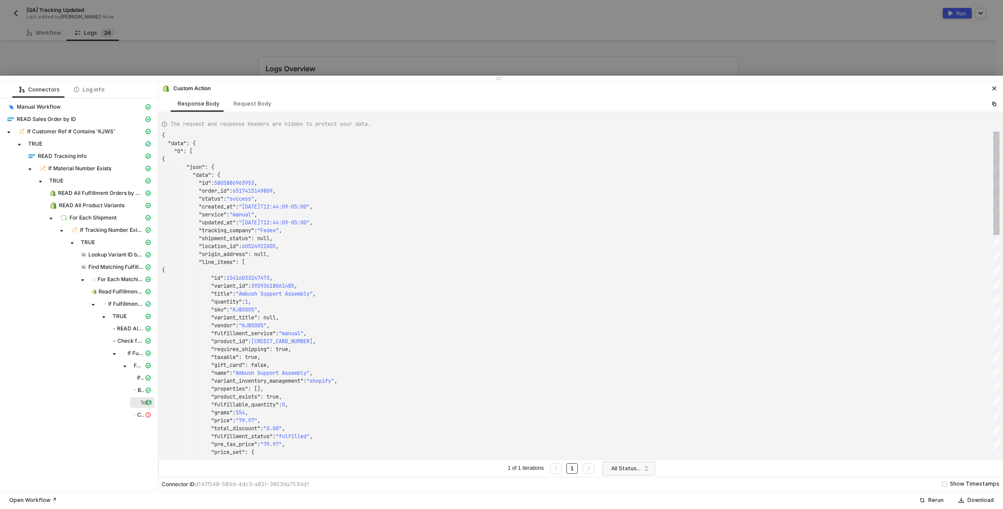
scroll to position [79, 0]
click at [252, 103] on div "Request Body" at bounding box center [253, 103] width 38 height 7
type textarea "[ { "keyValuePairs": [], "resource": "custom", "operation": "68c9a108ce230d4f68…"
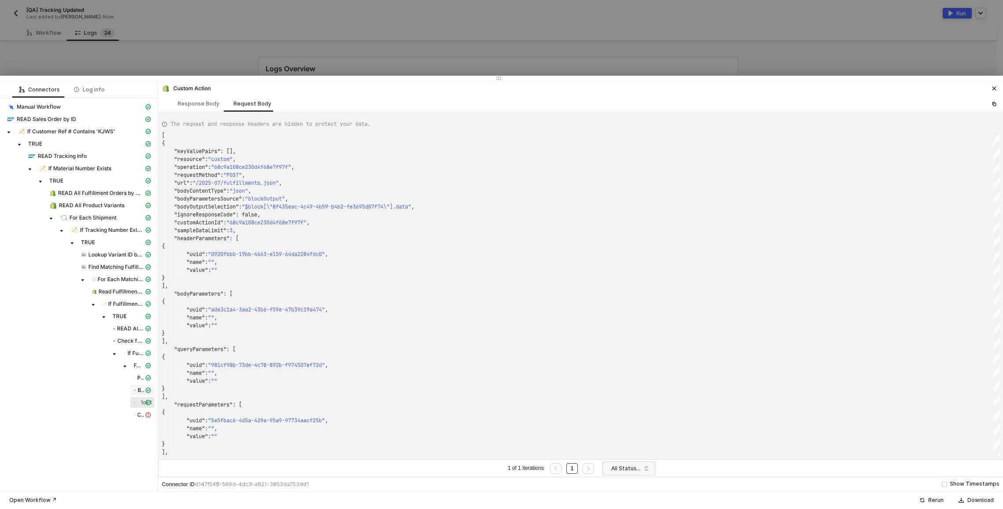
click at [144, 388] on div "Build Payload" at bounding box center [142, 390] width 21 height 8
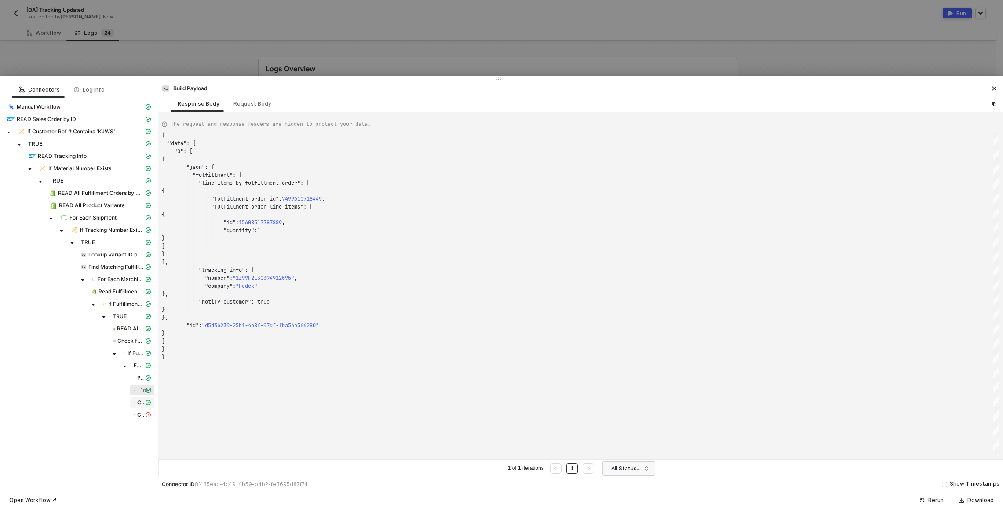
click at [141, 406] on span "Custom Action" at bounding box center [140, 402] width 7 height 7
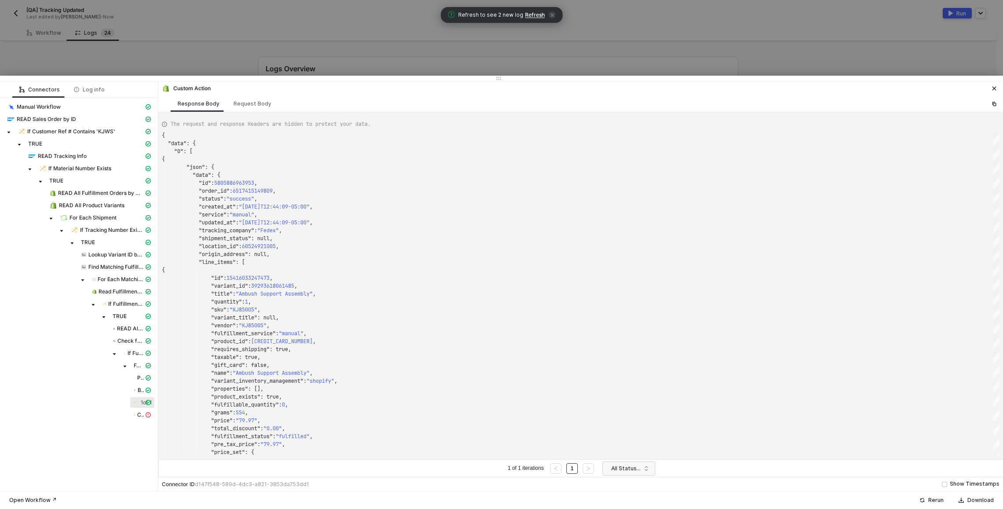
click at [251, 62] on div at bounding box center [501, 254] width 1003 height 509
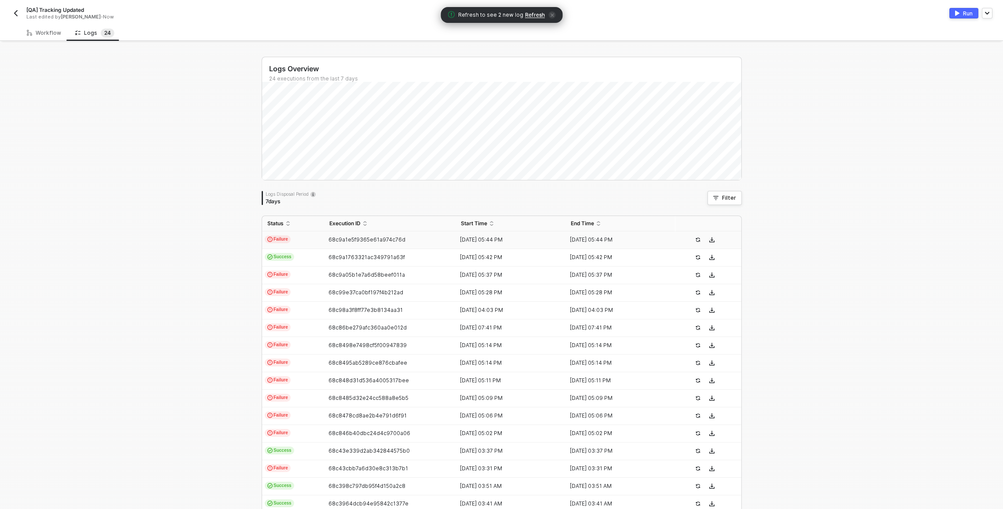
click at [234, 39] on div "Workflow Logs 2 4" at bounding box center [512, 33] width 984 height 16
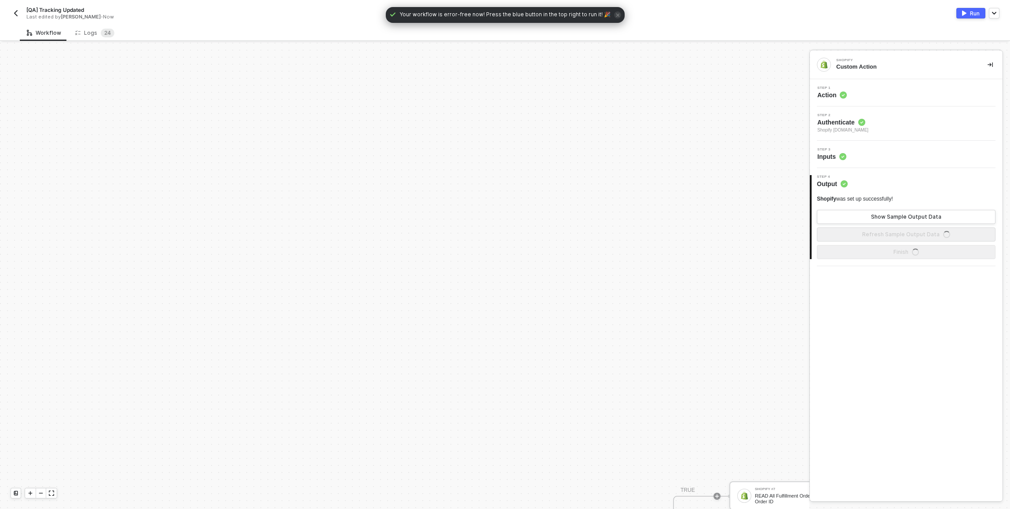
scroll to position [512, 0]
click at [977, 12] on div "Run" at bounding box center [975, 13] width 10 height 7
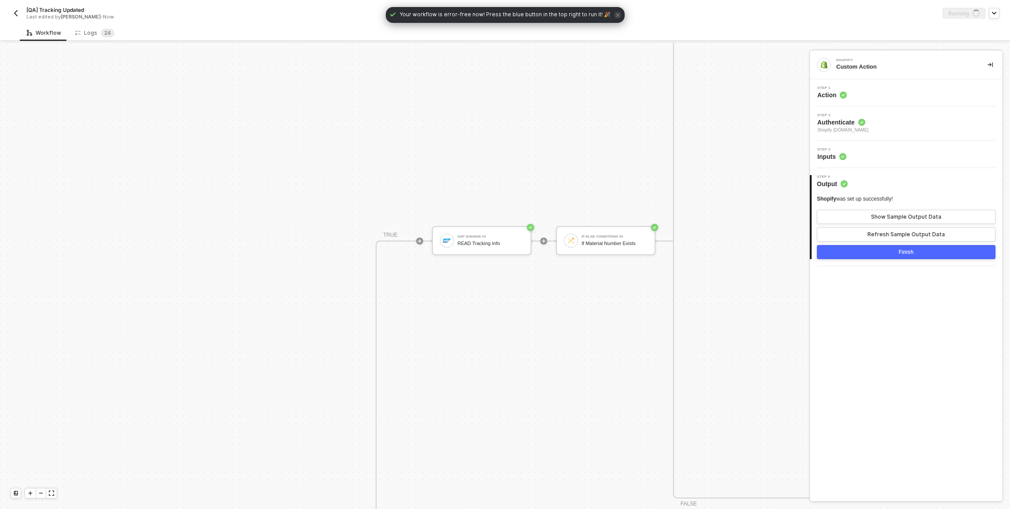
click at [889, 20] on div "[QA] Tracking Updated Last edited by [PERSON_NAME] - Now Running" at bounding box center [505, 12] width 989 height 25
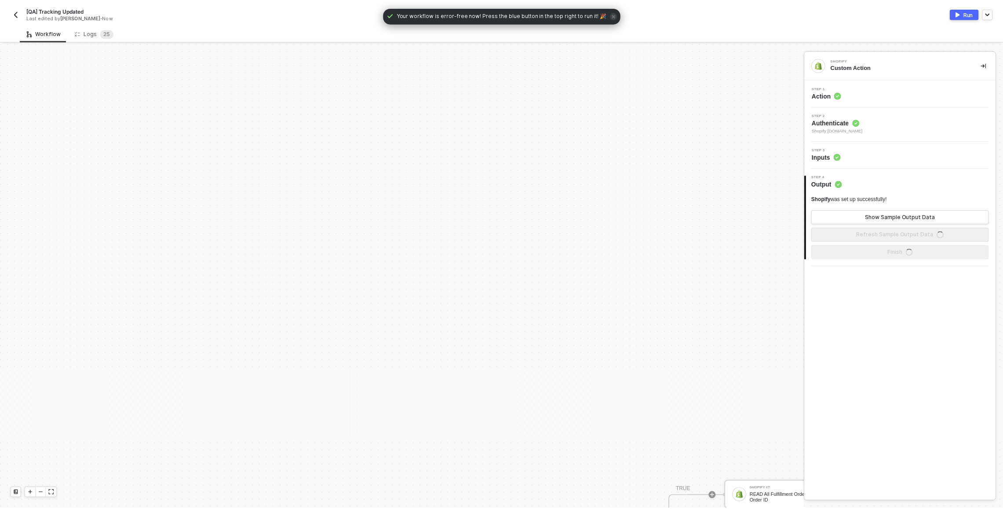
scroll to position [512, 0]
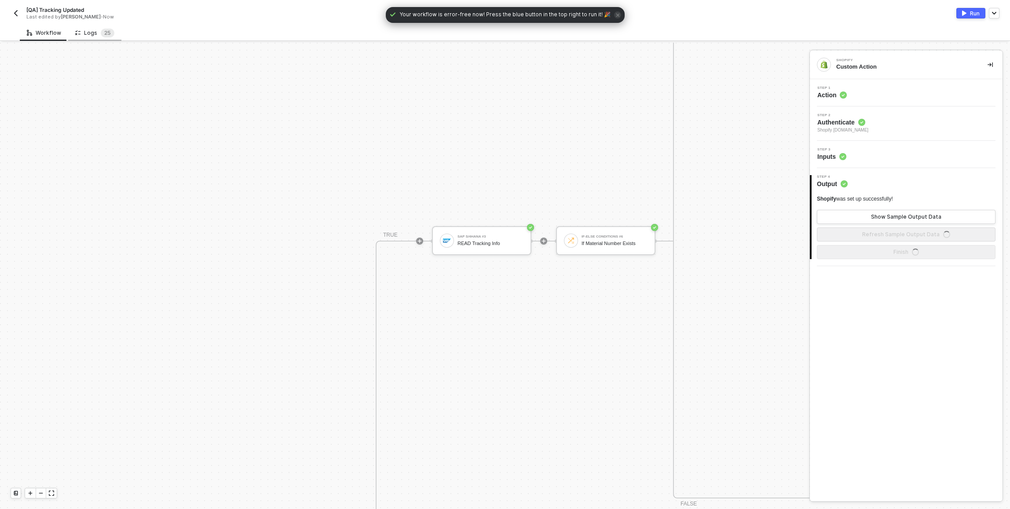
click at [93, 34] on div "Logs 2 5" at bounding box center [94, 33] width 39 height 9
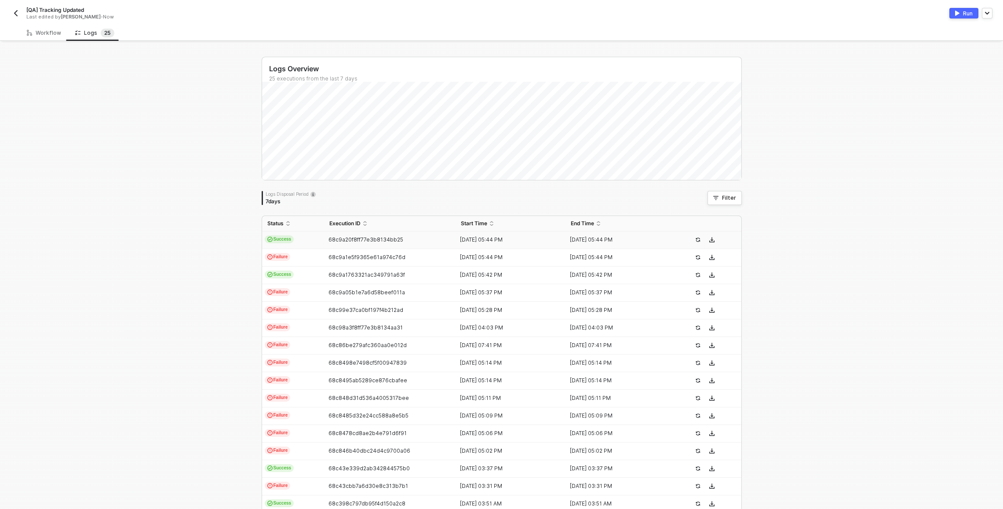
click at [312, 240] on td "Success" at bounding box center [293, 240] width 62 height 18
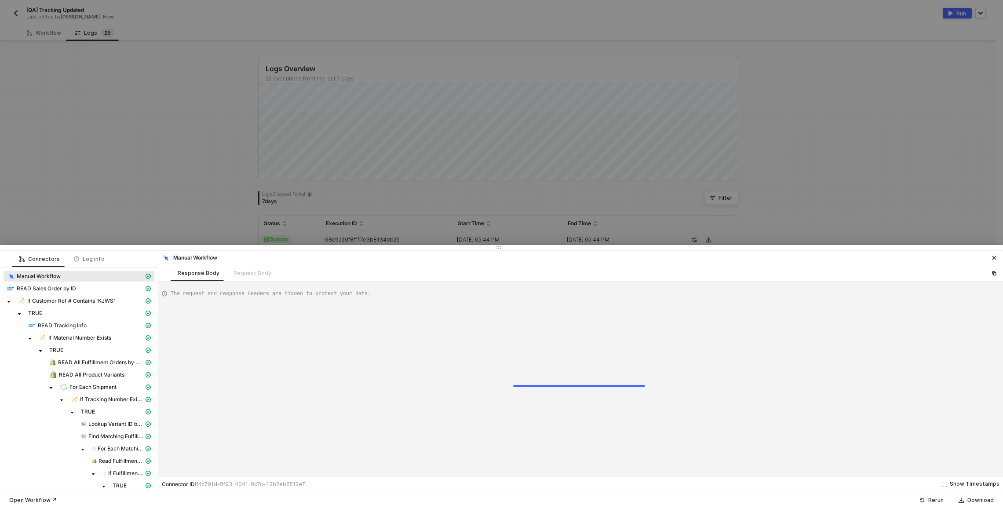
type textarea "{ "json": {}, "id": "557acef0-6b2a-43cd-93dd-0f49fcba1b26" }"
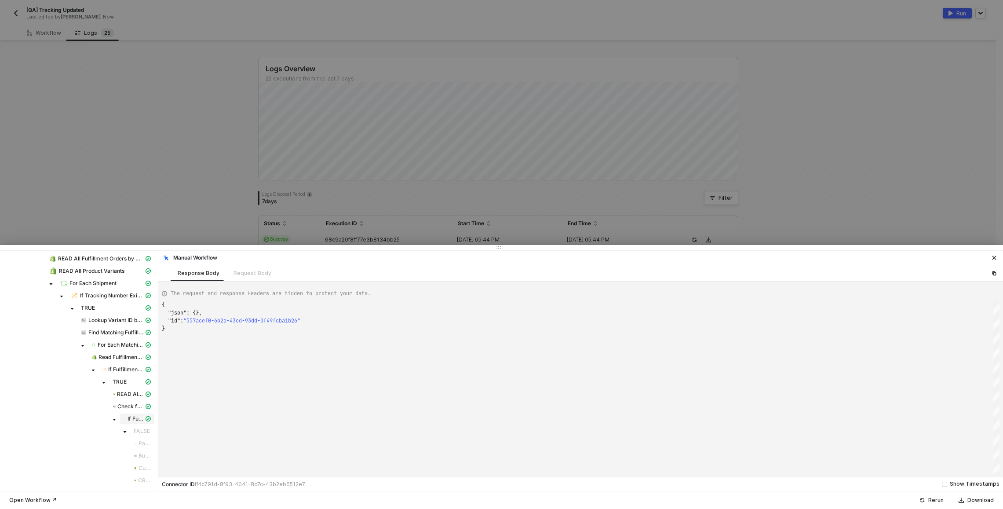
click at [131, 420] on span "If Fulfillment Already Exists" at bounding box center [136, 418] width 16 height 7
click at [238, 271] on div "Request Body" at bounding box center [253, 273] width 38 height 7
type textarea "[ { "conditionSets": [ { "uuid": "b8d00d80-7eba-4a93-b997-b43e1da16bae", "condi…"
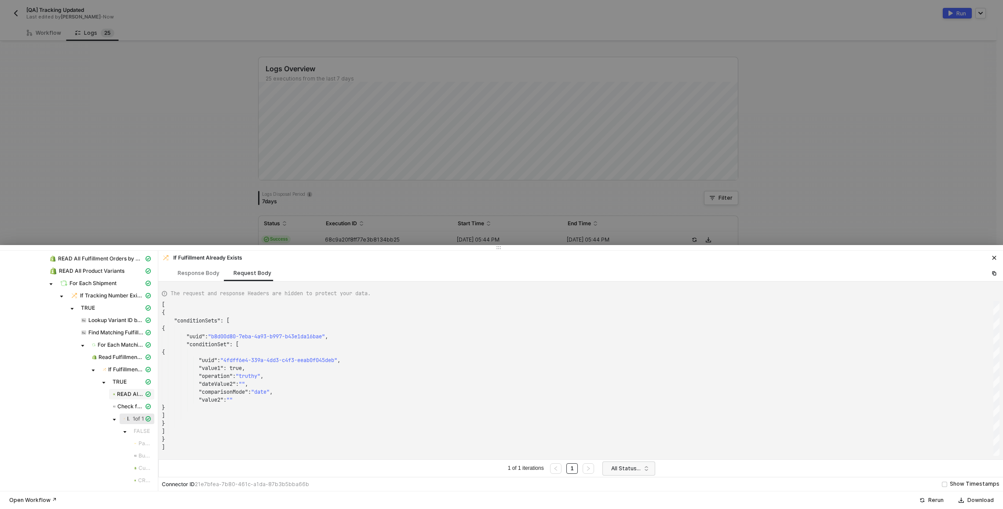
click at [124, 392] on span "READ All Fulfillments by Fulfillment Order ID" at bounding box center [130, 394] width 27 height 7
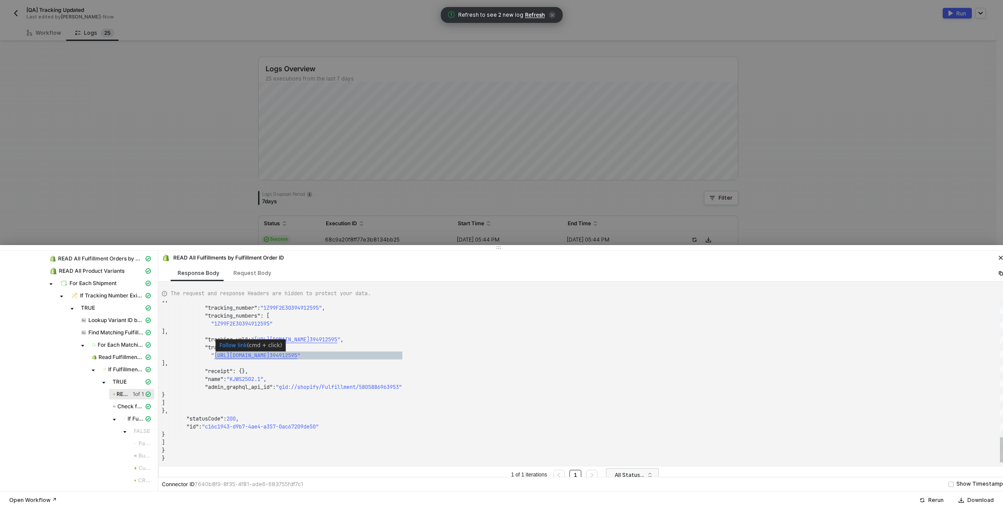
type textarea ""tracking_number": "1Z99F2E30394912595", "tracking_numbers": [ "1Z99F2E30394912…"
click at [243, 358] on span "https://www.fedex.com/fedextrack/?trknbr=1Z99F2E30" at bounding box center [241, 355] width 55 height 7
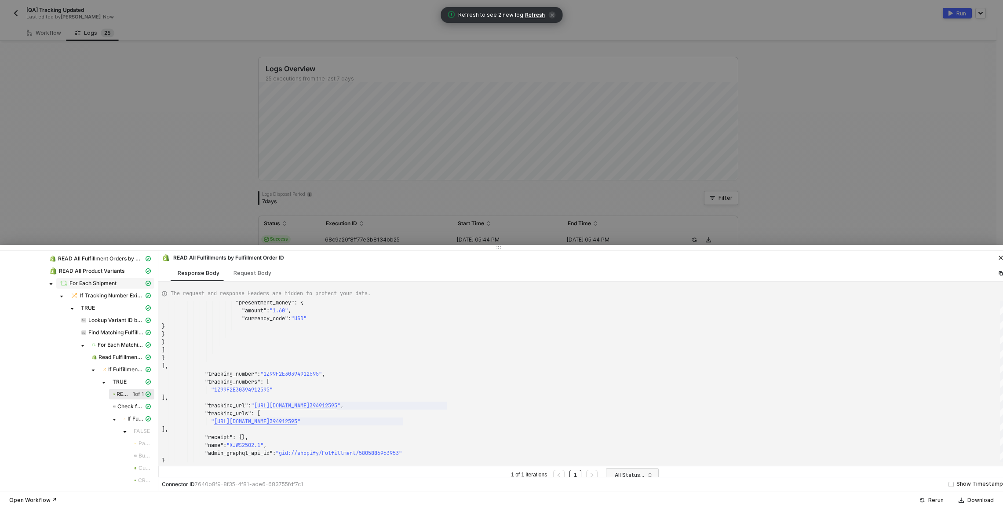
click at [92, 282] on span "For Each Shipment" at bounding box center [93, 283] width 47 height 7
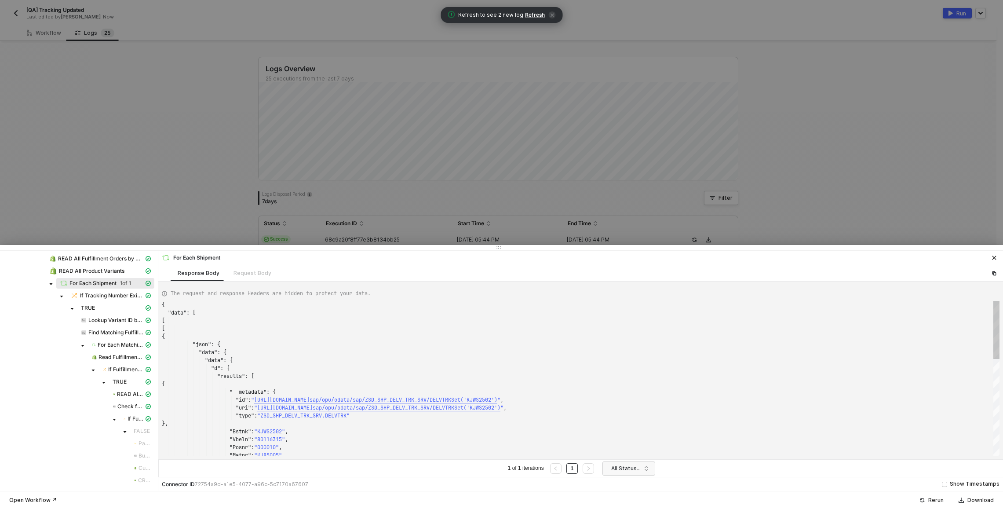
scroll to position [79, 0]
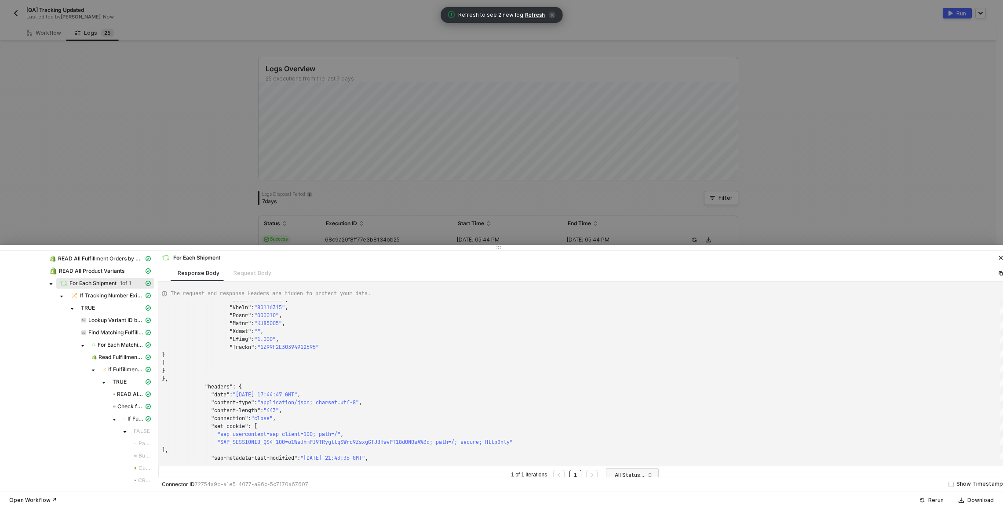
click at [163, 99] on div at bounding box center [501, 254] width 1003 height 509
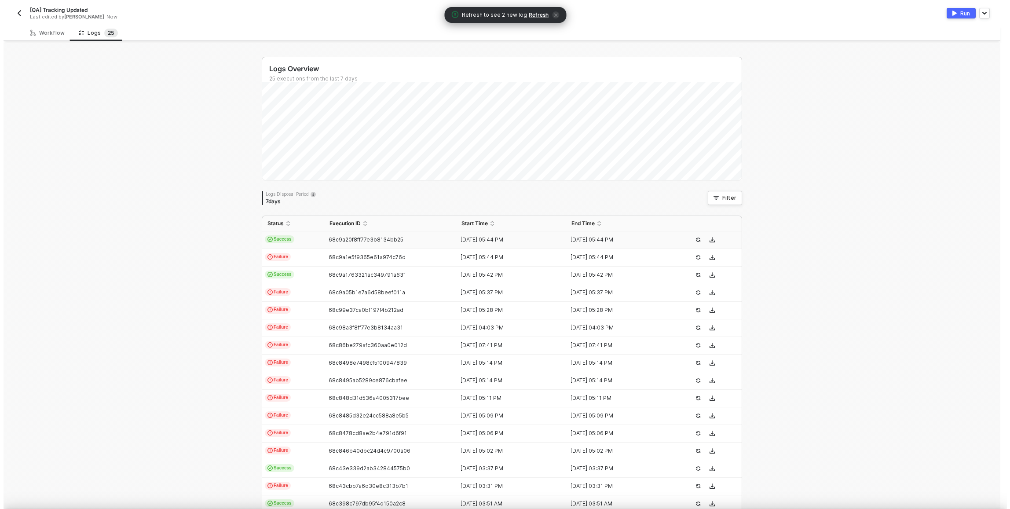
scroll to position [0, 0]
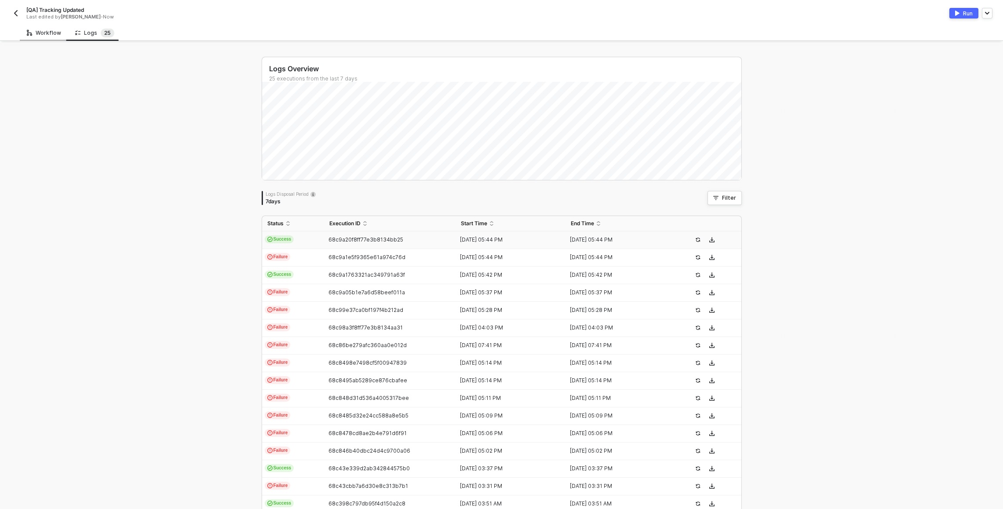
click at [58, 38] on div "Workflow" at bounding box center [44, 33] width 48 height 16
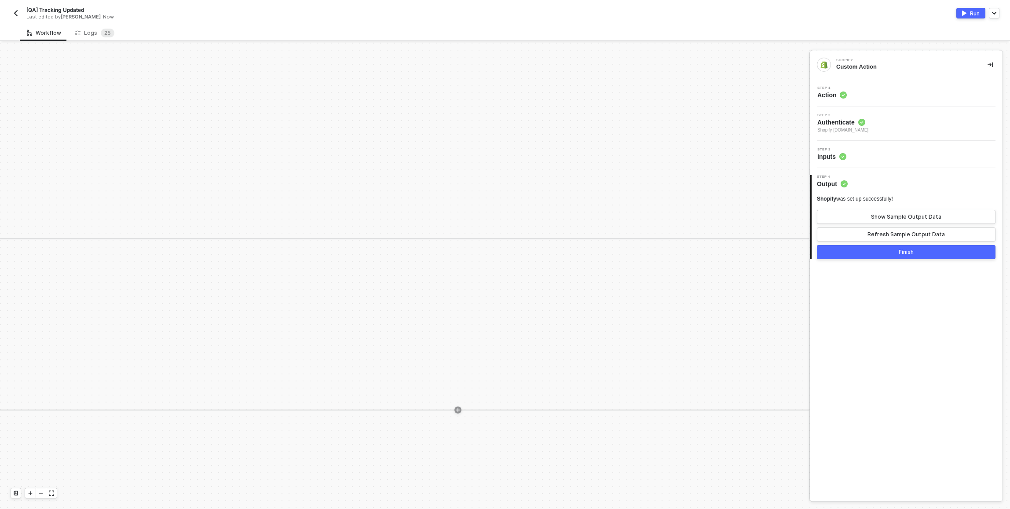
scroll to position [0, 1971]
click at [41, 494] on icon "icon-minus" at bounding box center [40, 493] width 5 height 5
click at [527, 168] on div "Shopify #14 Custom Action" at bounding box center [543, 175] width 80 height 23
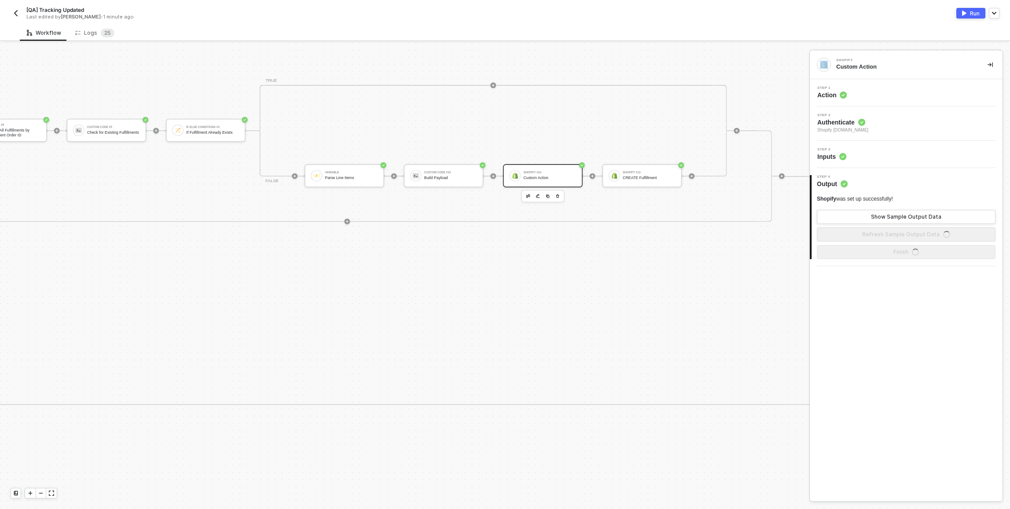
click at [881, 90] on div "Step 1 Action" at bounding box center [907, 92] width 190 height 13
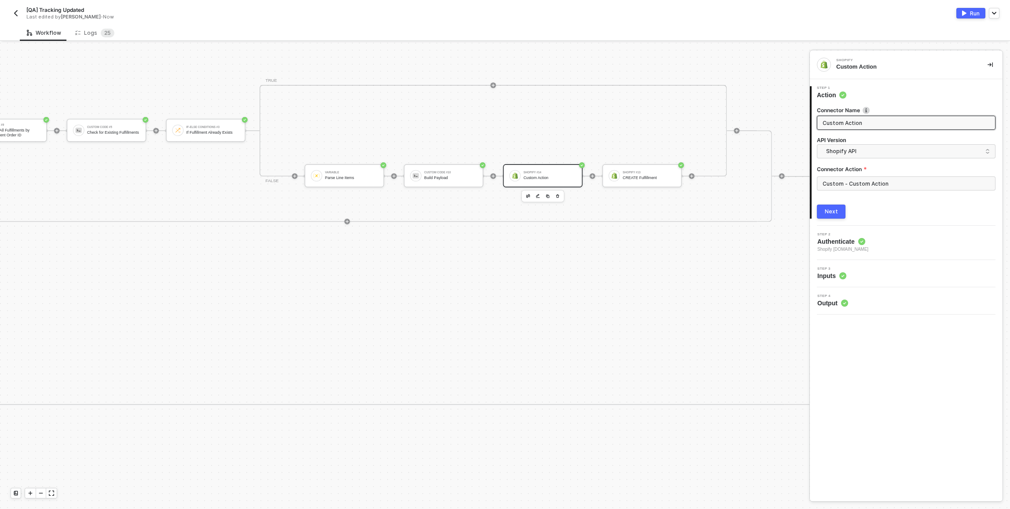
click at [856, 123] on input "Custom Action" at bounding box center [905, 123] width 165 height 10
type input "Create Fulfillment (Custom Action)"
click at [825, 218] on button "Next" at bounding box center [831, 212] width 29 height 14
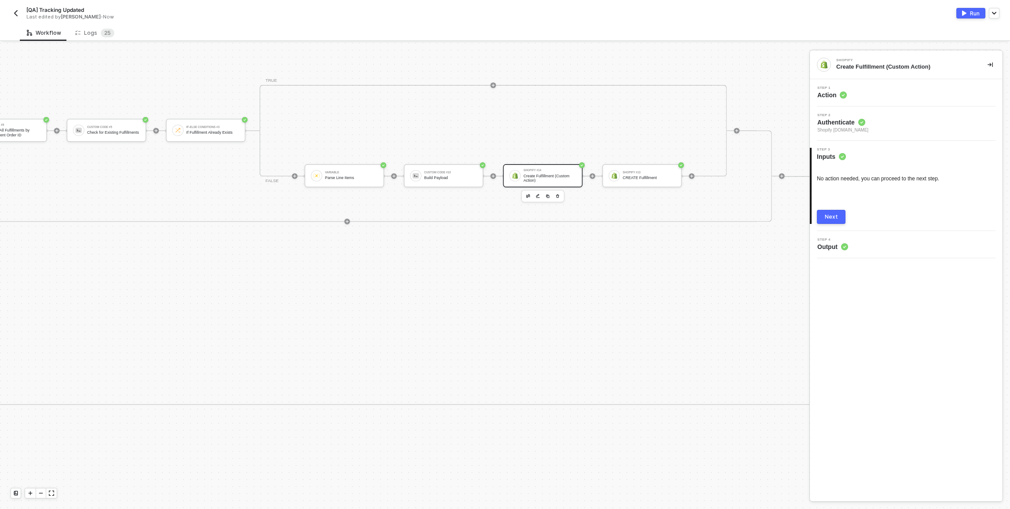
click at [825, 218] on div "Next" at bounding box center [831, 216] width 13 height 7
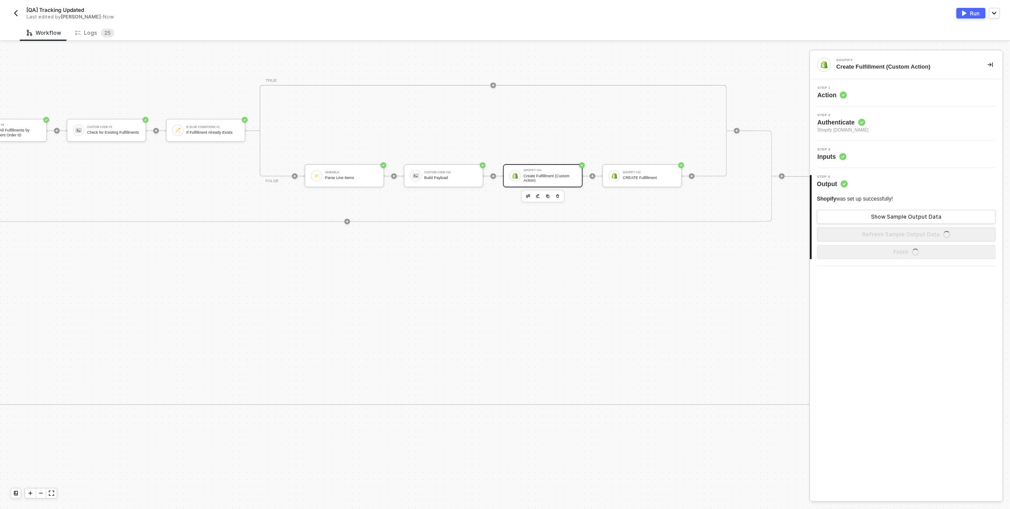
click at [897, 99] on div "Step 1 Action" at bounding box center [906, 92] width 193 height 13
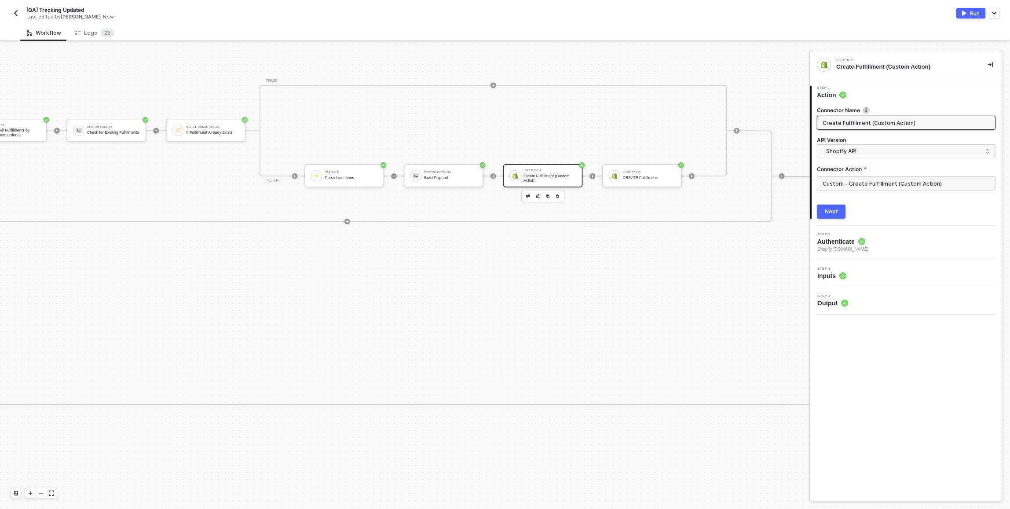
click at [893, 96] on div "Step 1 Action" at bounding box center [907, 92] width 191 height 13
click at [864, 150] on span "Shopify API" at bounding box center [908, 151] width 164 height 10
click at [856, 170] on div "Shopify API" at bounding box center [906, 171] width 164 height 8
click at [857, 187] on input "Custom - Create Fulfillment (Custom Action)" at bounding box center [906, 183] width 179 height 14
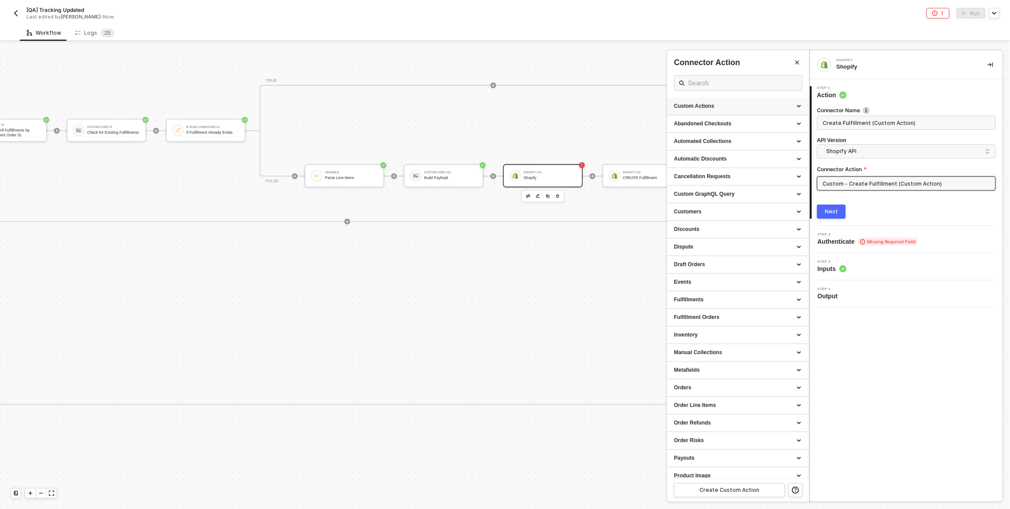
click at [748, 106] on div "Custom Actions" at bounding box center [738, 105] width 128 height 7
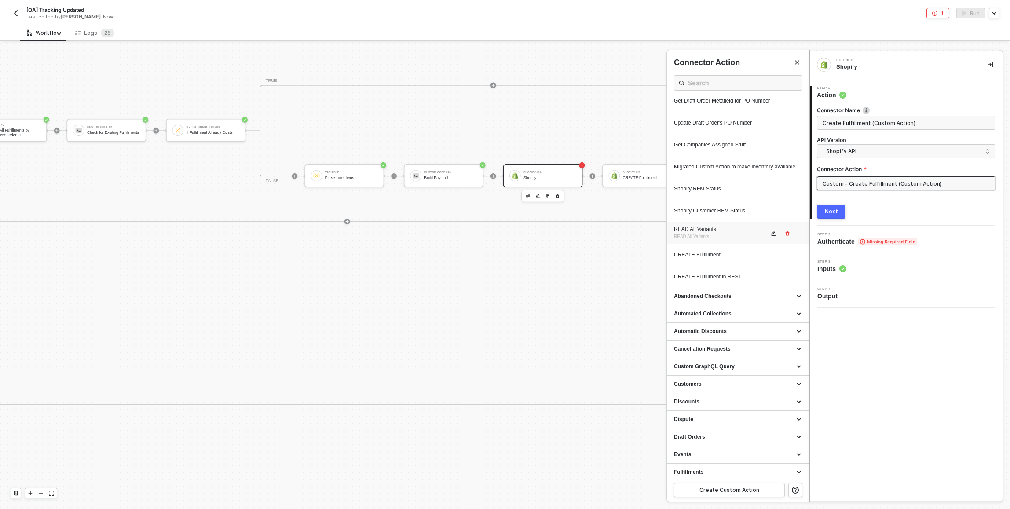
scroll to position [345, 0]
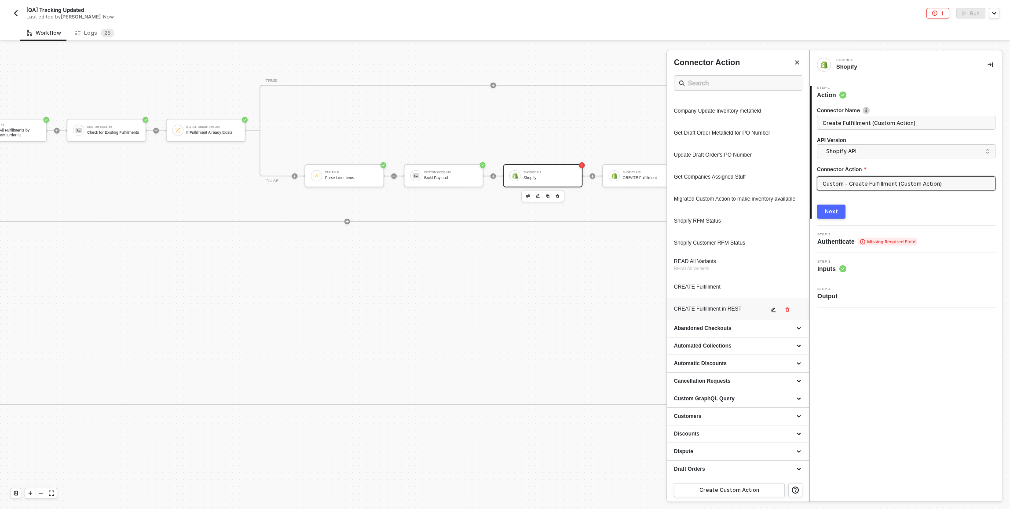
click at [721, 315] on div "CREATE Fulfillment in REST" at bounding box center [738, 309] width 128 height 12
type input "Custom Action"
type input "Custom - CREATE Fulfillment in REST"
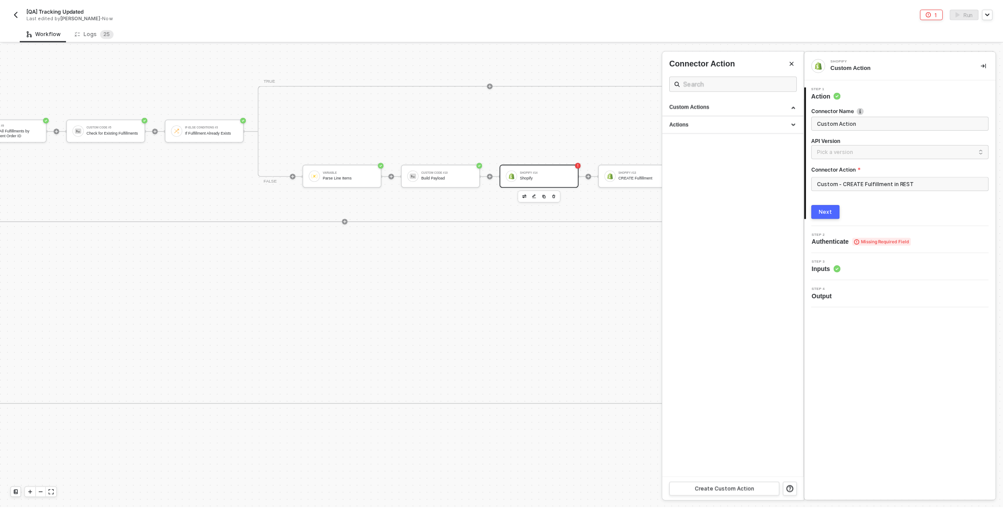
scroll to position [0, 0]
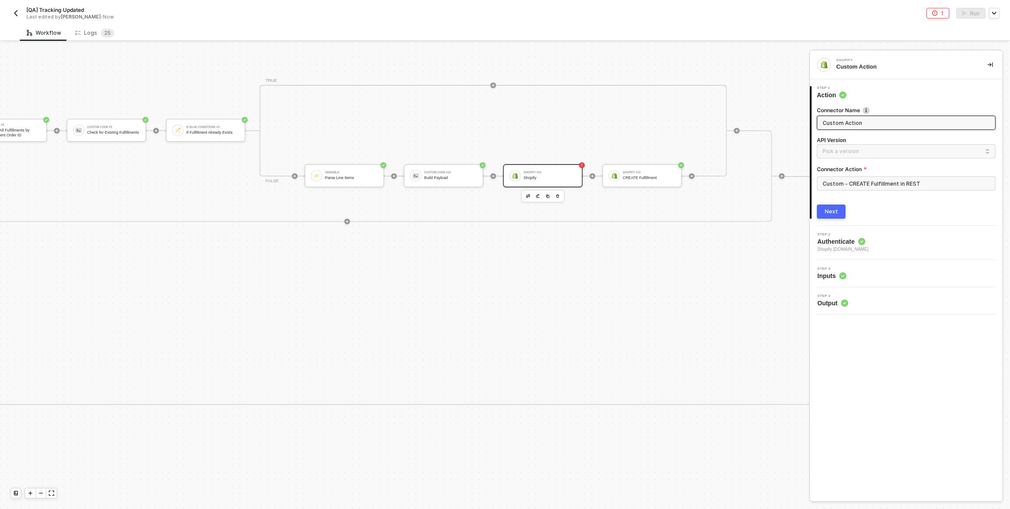
click at [838, 126] on input "Custom Action" at bounding box center [905, 123] width 165 height 10
type input "Create Fulfillment (Custom Action)"
click at [837, 217] on button "Next" at bounding box center [831, 212] width 29 height 14
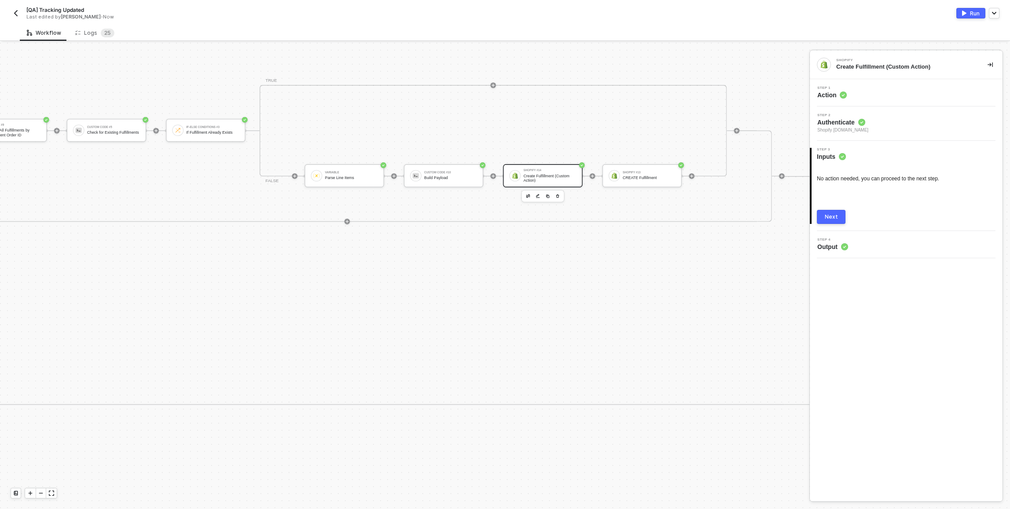
click at [835, 217] on div "Next" at bounding box center [831, 216] width 13 height 7
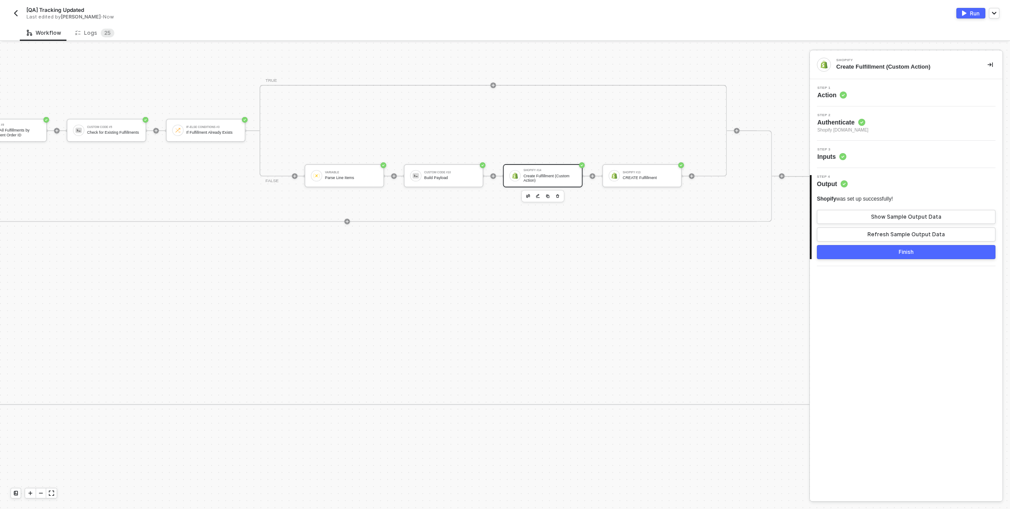
click at [880, 254] on button "Finish" at bounding box center [906, 252] width 179 height 14
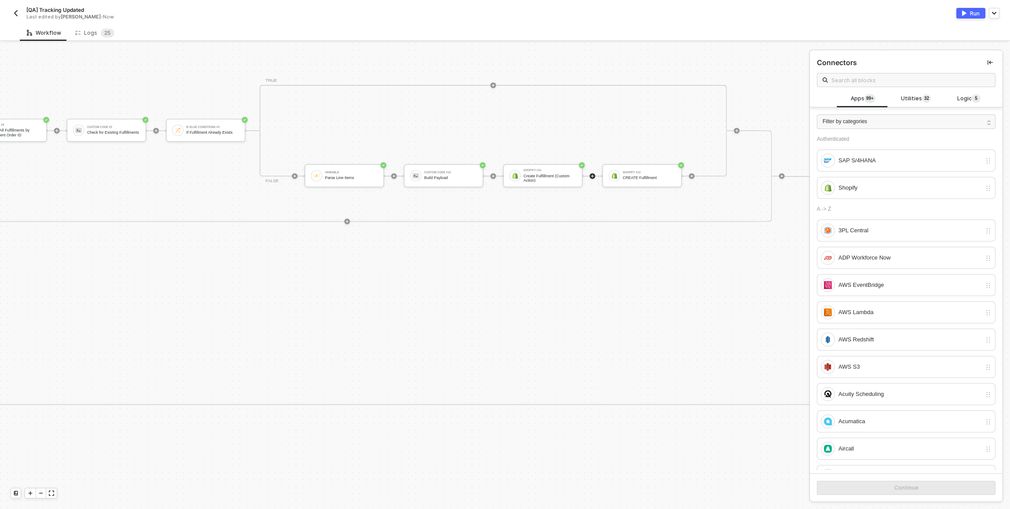
click at [776, 185] on div "TRUE Shopify #9 READ All Fulfillments by Fulfillment Order ID Custom Code #5 Ch…" at bounding box center [346, 176] width 876 height 92
click at [86, 32] on div "Logs 2 5" at bounding box center [94, 33] width 39 height 9
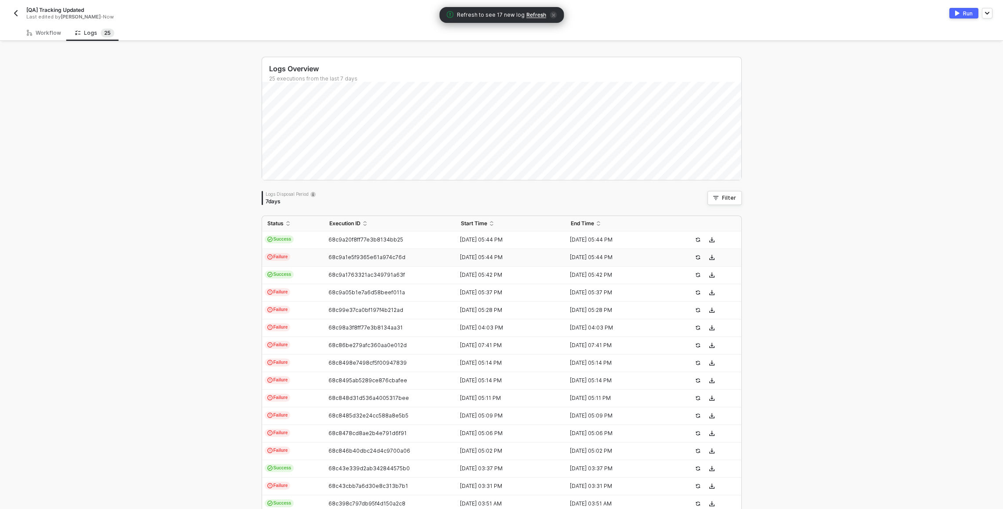
click at [304, 256] on td "Failure" at bounding box center [293, 258] width 62 height 18
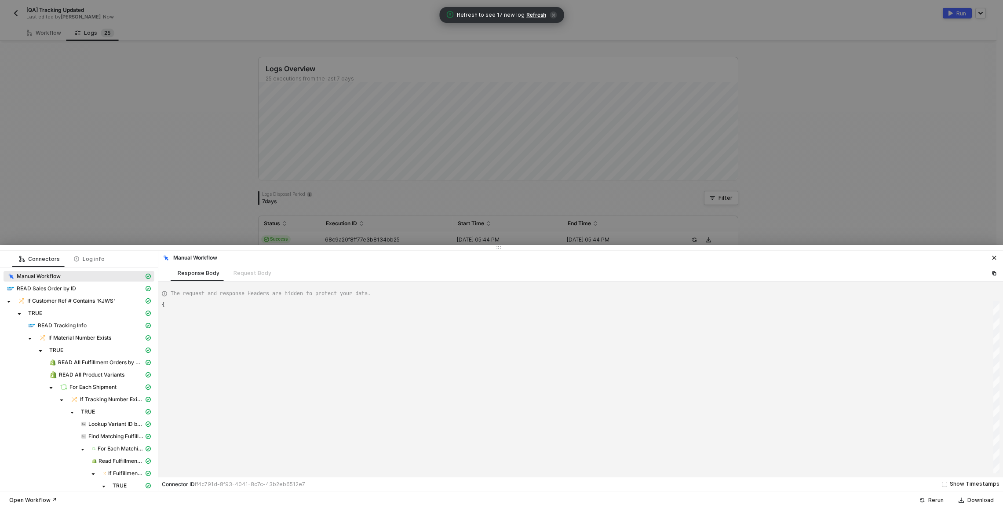
scroll to position [24, 0]
type textarea "{ "json": {}, "id": "e0561471-0940-4ae4-a2f1-85aadc20d489" }"
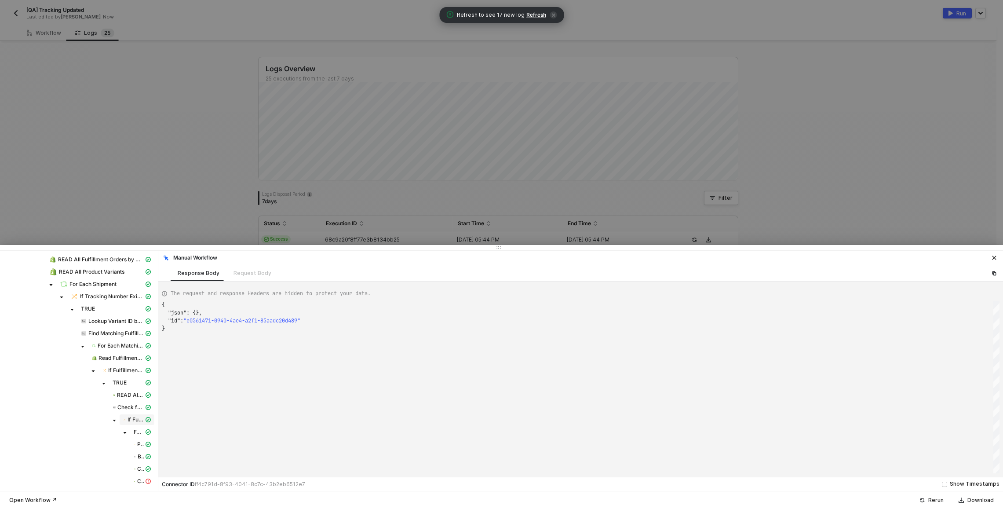
scroll to position [104, 0]
click at [146, 480] on icon "icon-exclamation" at bounding box center [148, 480] width 5 height 5
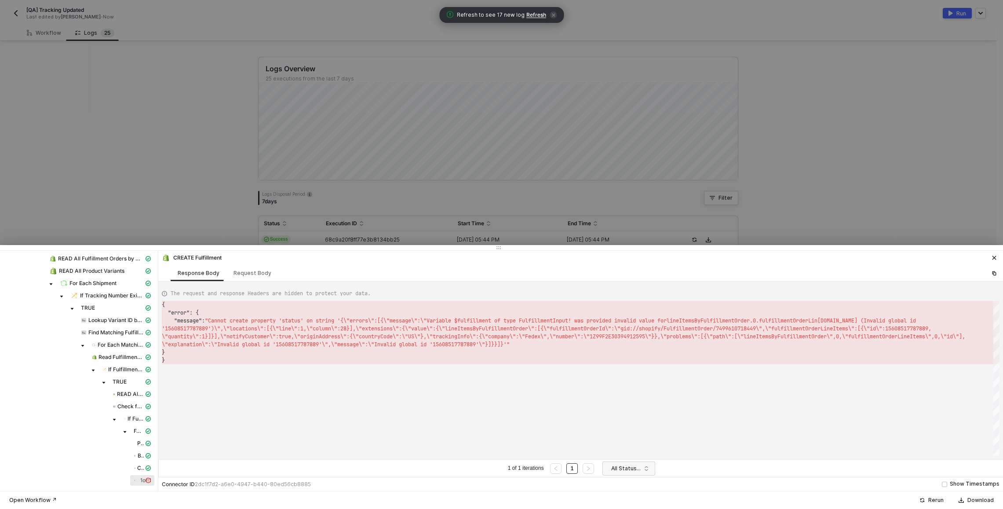
scroll to position [16, 0]
click at [158, 135] on div at bounding box center [501, 254] width 1003 height 509
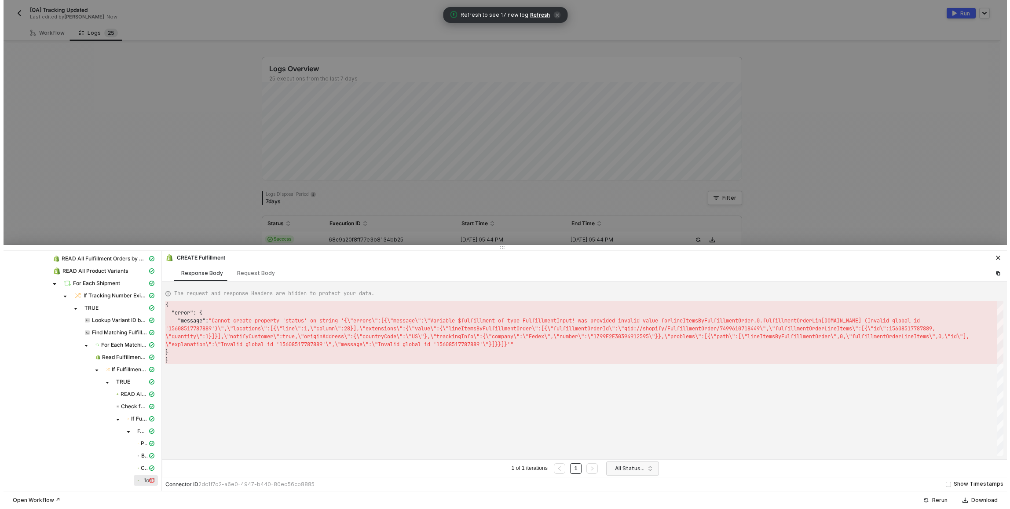
scroll to position [0, 0]
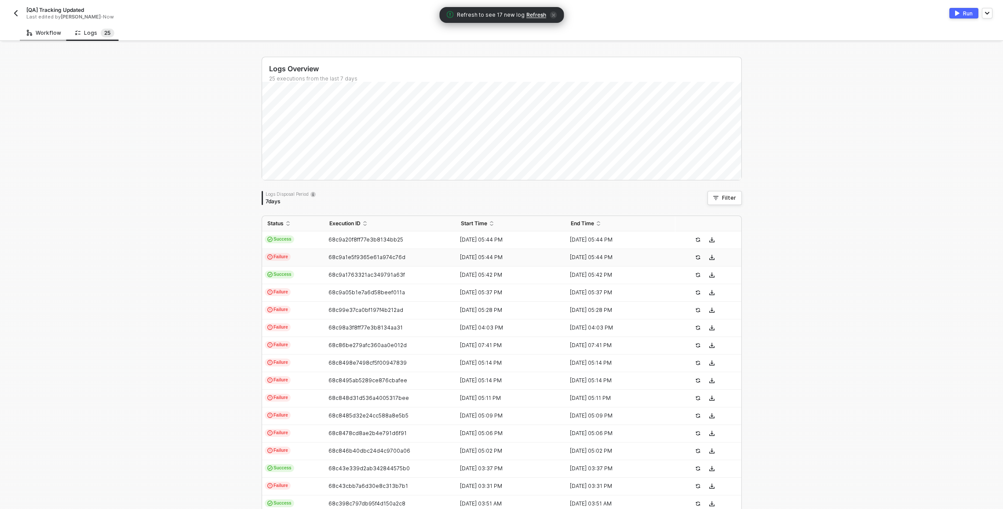
click at [49, 30] on div "Workflow" at bounding box center [44, 32] width 34 height 7
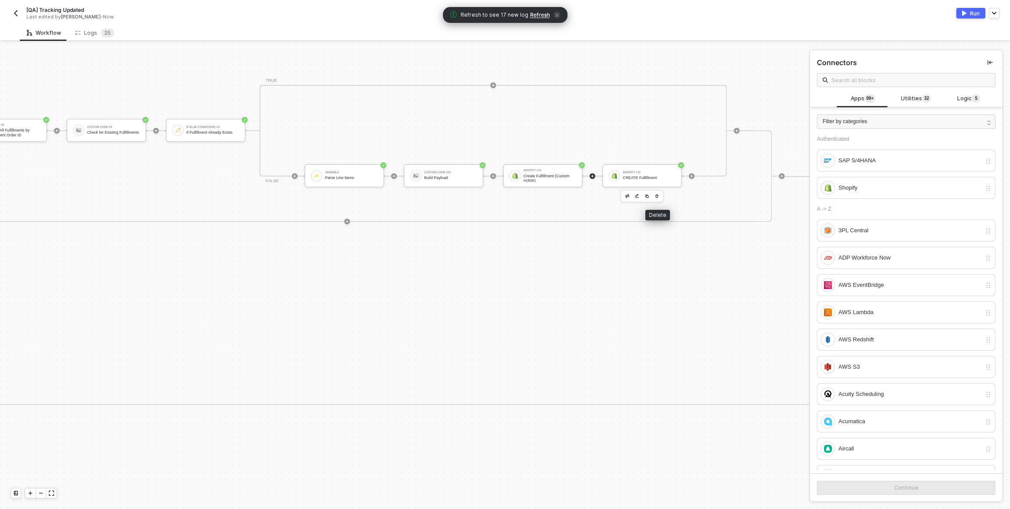
click at [658, 195] on icon "button" at bounding box center [656, 196] width 3 height 4
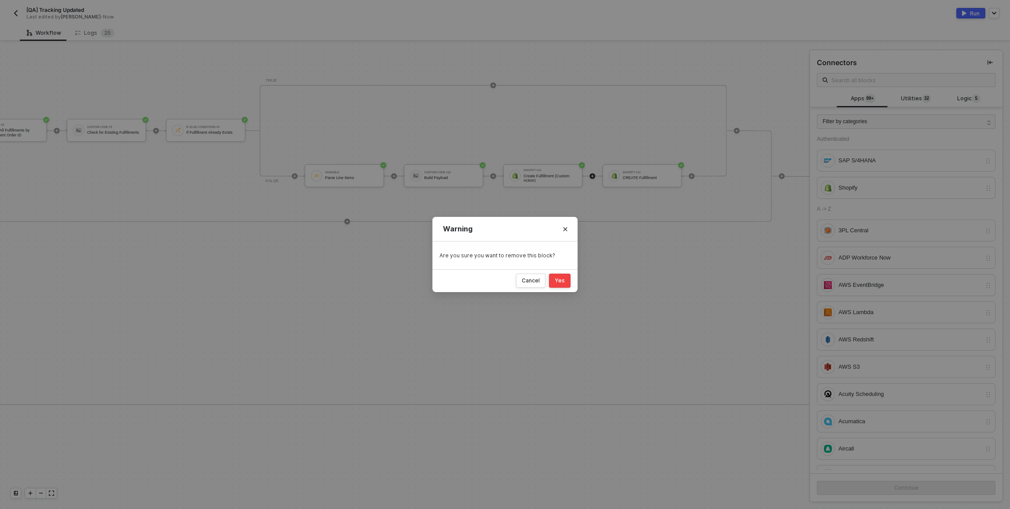
click at [564, 282] on div "Yes" at bounding box center [560, 280] width 10 height 7
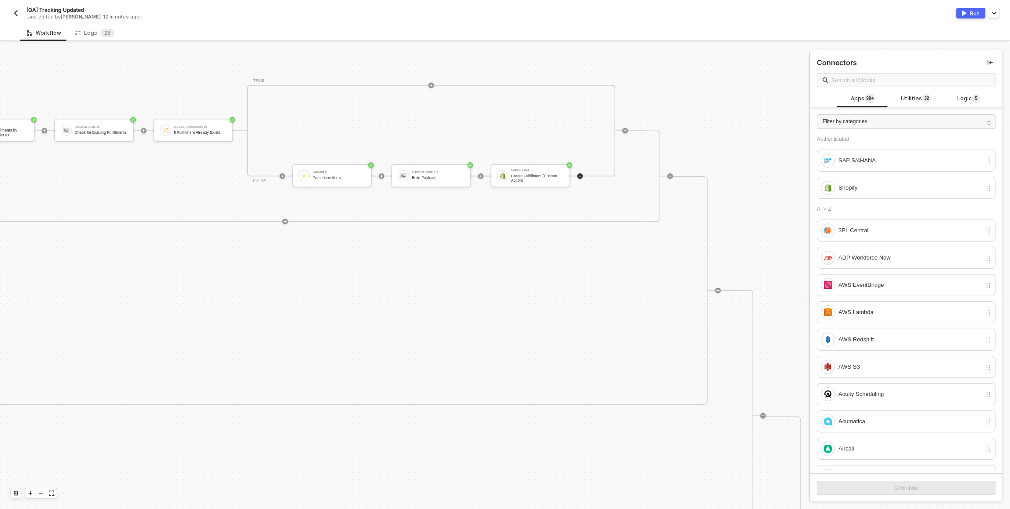
click at [759, 244] on div "If-Else Conditions #7 If Tracking Number Exists TRUE Custom Code #3 Lookup Vari…" at bounding box center [2, 415] width 1527 height 389
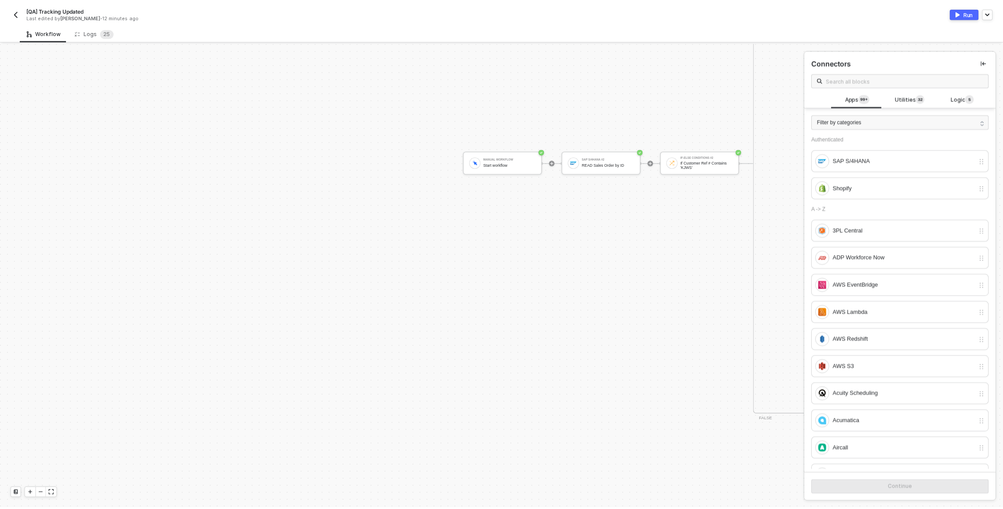
scroll to position [911, 620]
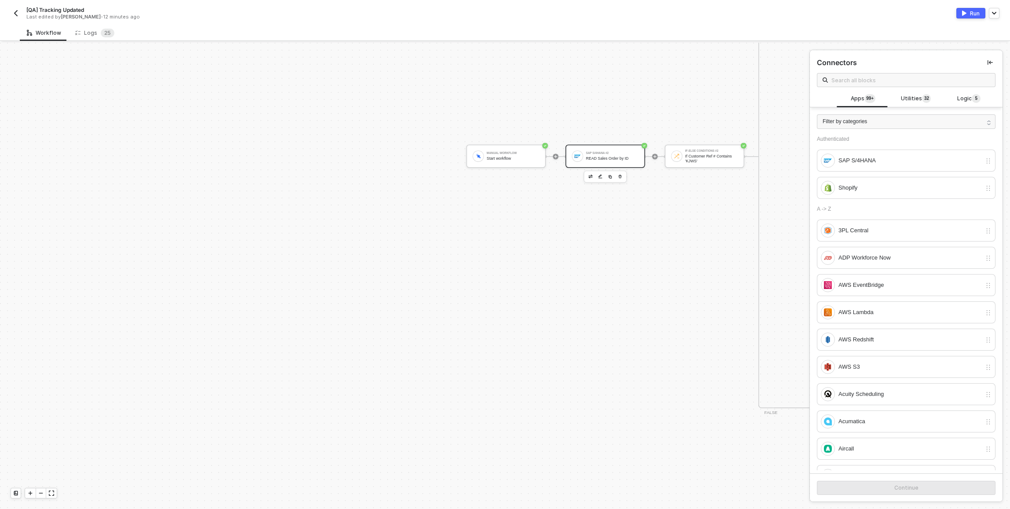
click at [622, 162] on div "SAP S/4HANA #2 READ Sales Order by ID" at bounding box center [612, 156] width 53 height 13
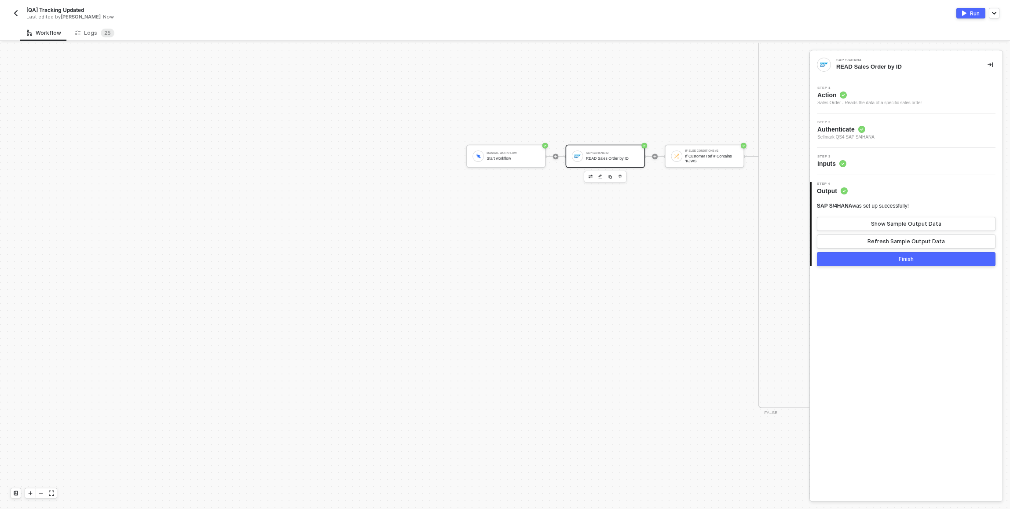
click at [892, 169] on div "Step 3 Inputs" at bounding box center [906, 161] width 193 height 27
click at [888, 160] on div "Step 3 Inputs" at bounding box center [907, 161] width 190 height 13
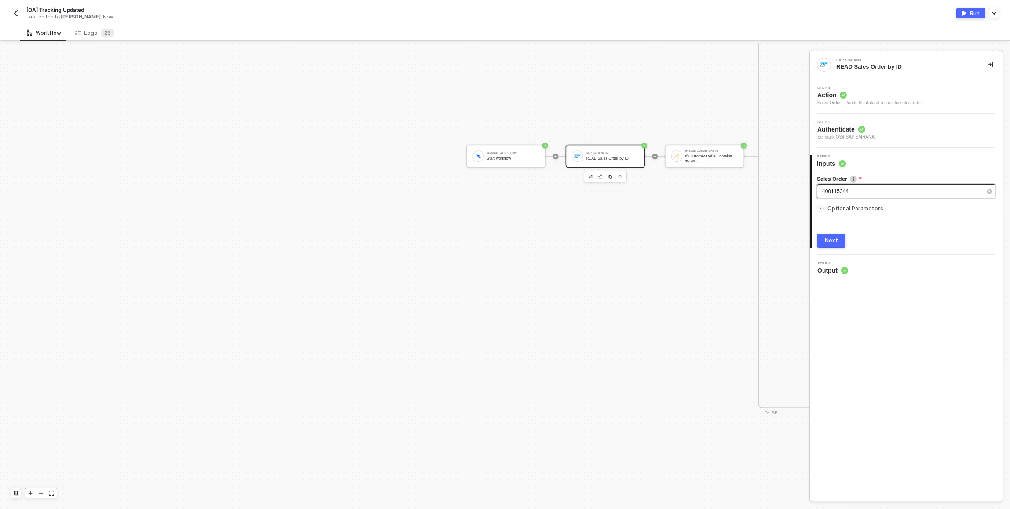
click at [880, 188] on div "400115344" at bounding box center [901, 191] width 159 height 8
click at [73, 22] on div "[QA] Tracking Updated Last edited by [PERSON_NAME] - Now Run" at bounding box center [505, 12] width 989 height 25
click at [80, 30] on div "Logs 2 5" at bounding box center [94, 33] width 39 height 9
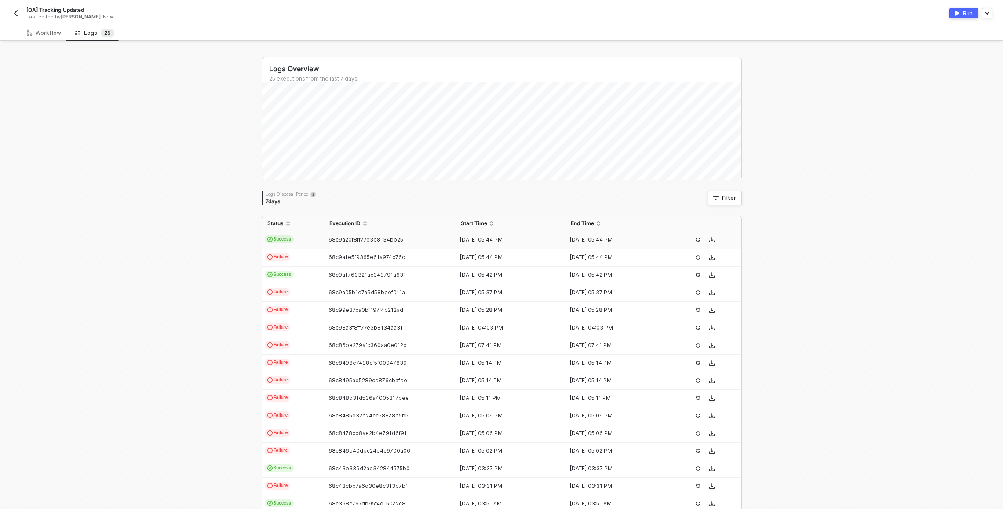
click at [311, 242] on td "Success" at bounding box center [293, 240] width 62 height 18
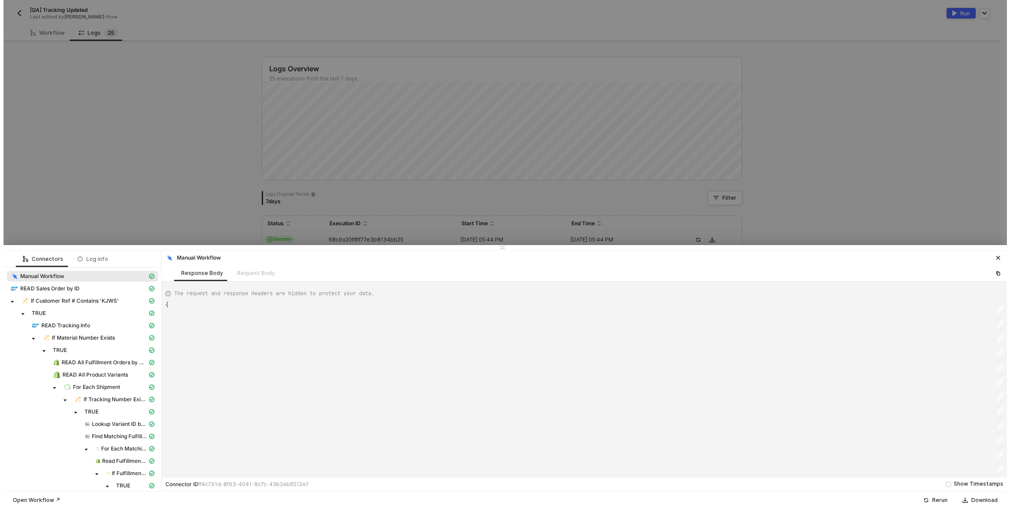
scroll to position [24, 0]
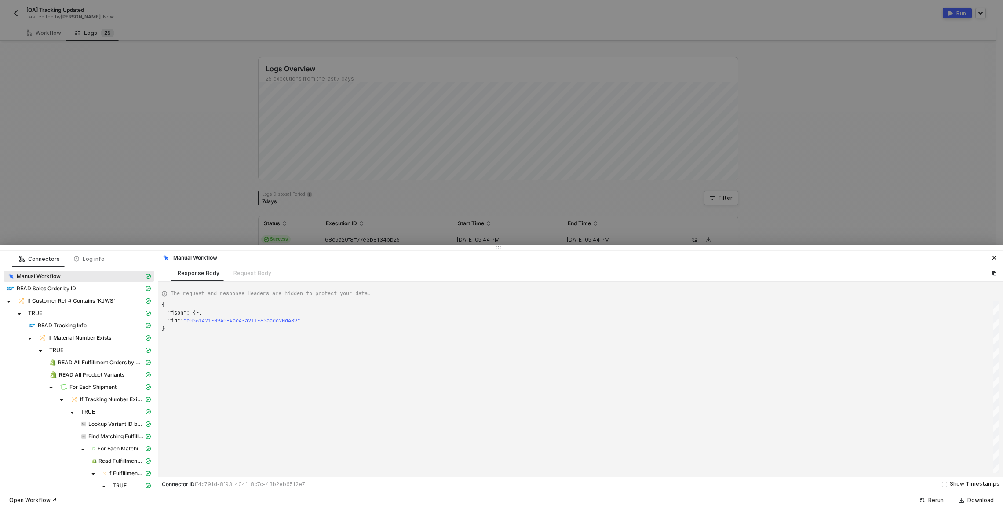
type textarea "{ "json": {}, "id": "557acef0-6b2a-43cd-93dd-0f49fcba1b26" }"
click at [152, 213] on div at bounding box center [501, 254] width 1003 height 509
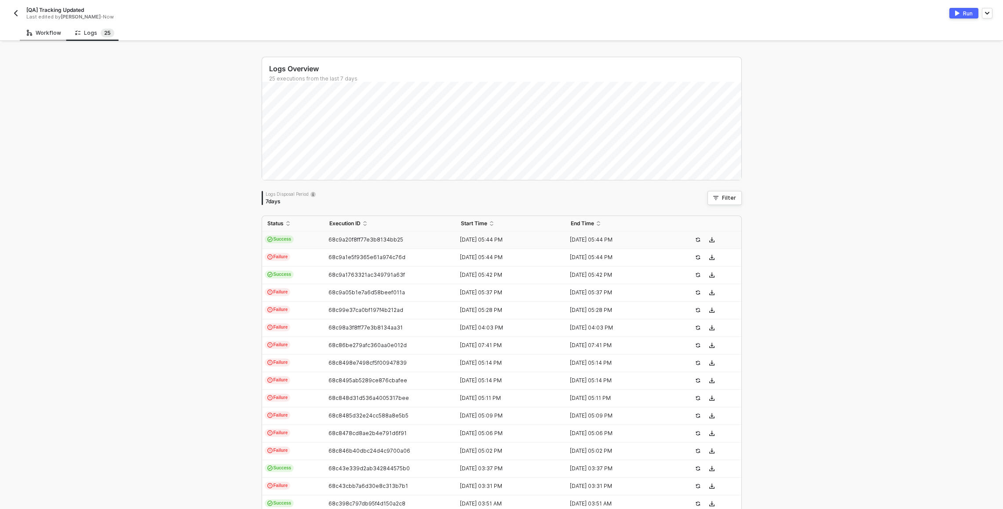
click at [33, 34] on div "Workflow" at bounding box center [44, 32] width 34 height 7
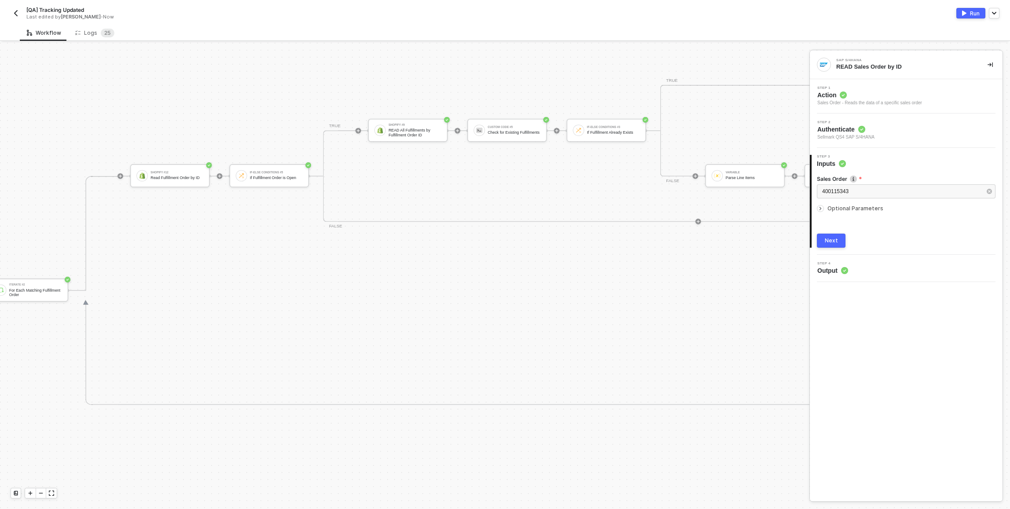
scroll to position [0, 2573]
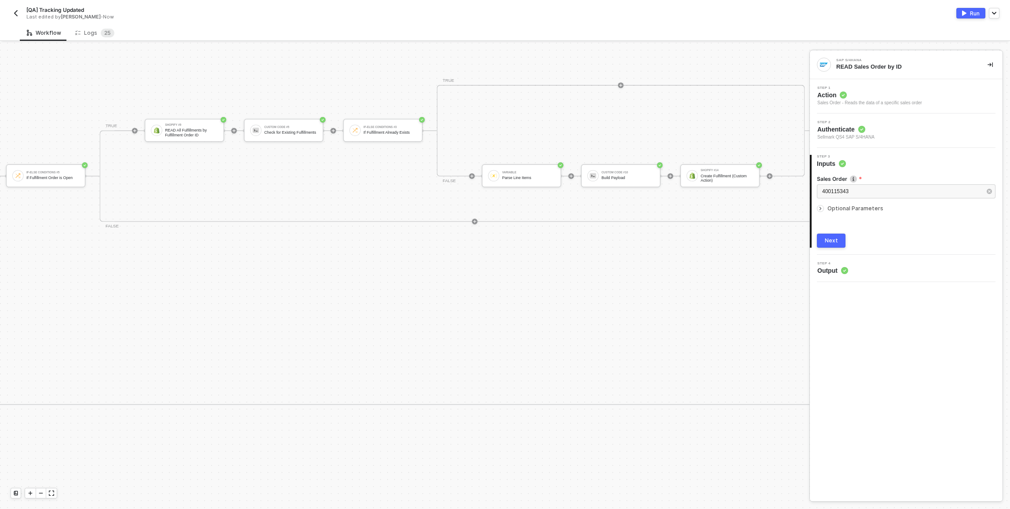
click at [6, 16] on div "[QA] Tracking Updated Last edited by [PERSON_NAME] - Now Run" at bounding box center [505, 12] width 1010 height 25
click at [13, 12] on img "button" at bounding box center [15, 13] width 7 height 7
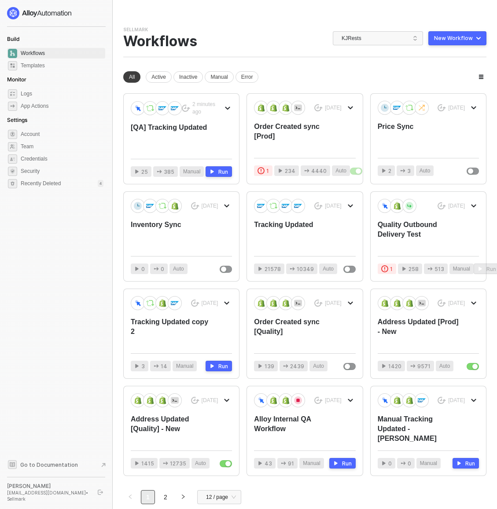
click at [278, 55] on div "Sellmark Team Settings → Workflows KJRests New Workflow" at bounding box center [304, 41] width 363 height 31
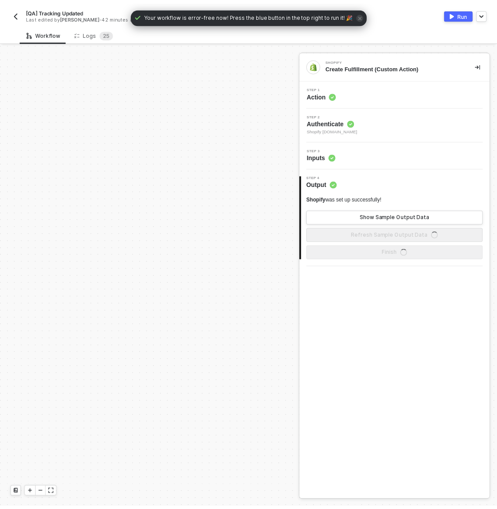
scroll to position [512, 0]
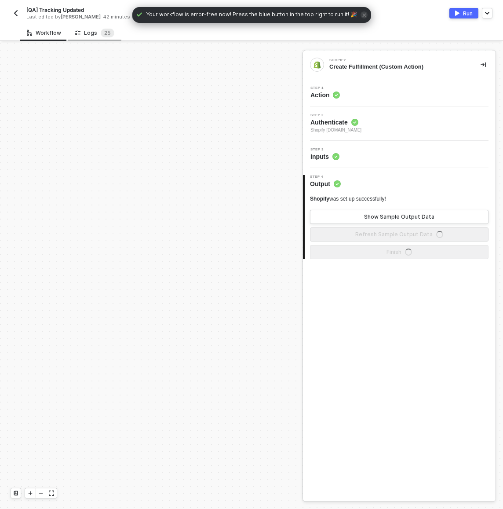
click at [78, 35] on icon at bounding box center [77, 32] width 5 height 7
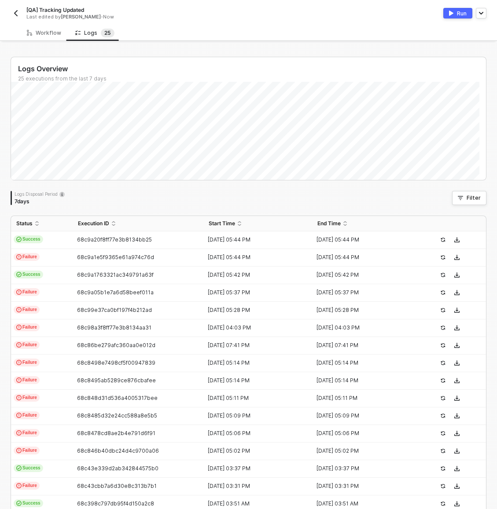
click at [15, 5] on div "[QA] Tracking Updated Last edited by [PERSON_NAME] - Now Run" at bounding box center [249, 12] width 476 height 25
